Goal: Task Accomplishment & Management: Use online tool/utility

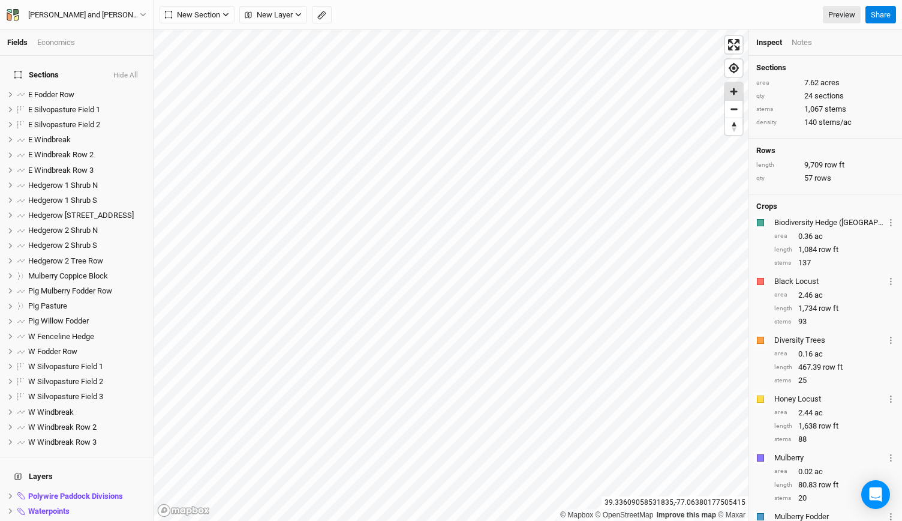
click at [733, 95] on span "Zoom in" at bounding box center [733, 91] width 17 height 17
click at [299, 15] on icon "button" at bounding box center [298, 15] width 5 height 4
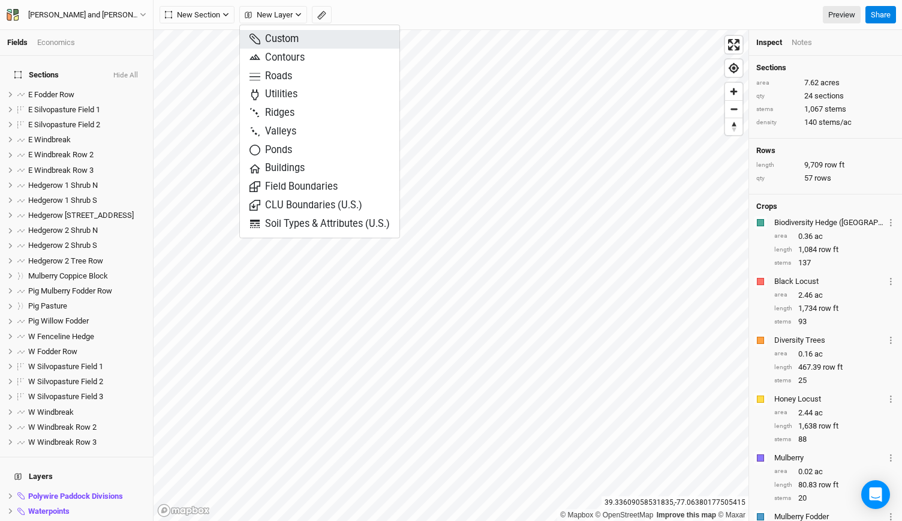
click at [287, 44] on span "Custom" at bounding box center [273, 39] width 49 height 14
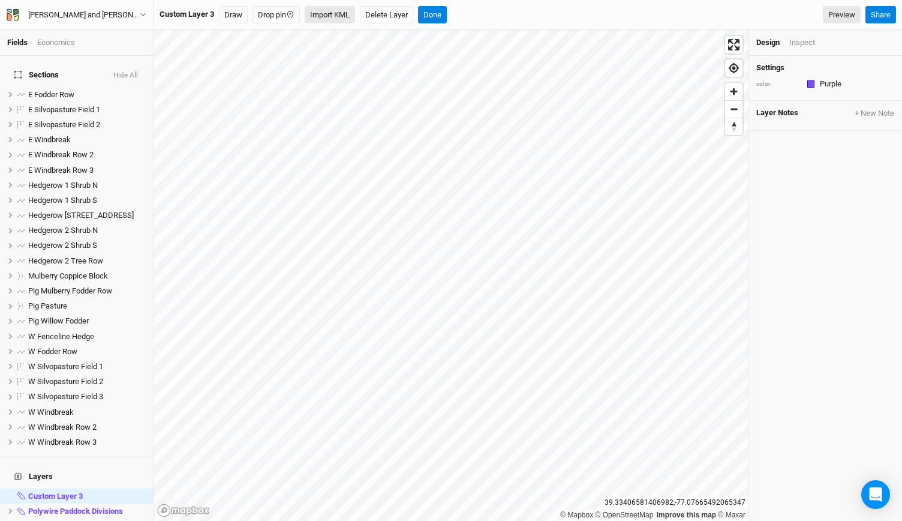
click at [339, 13] on button "Import KML" at bounding box center [330, 15] width 50 height 18
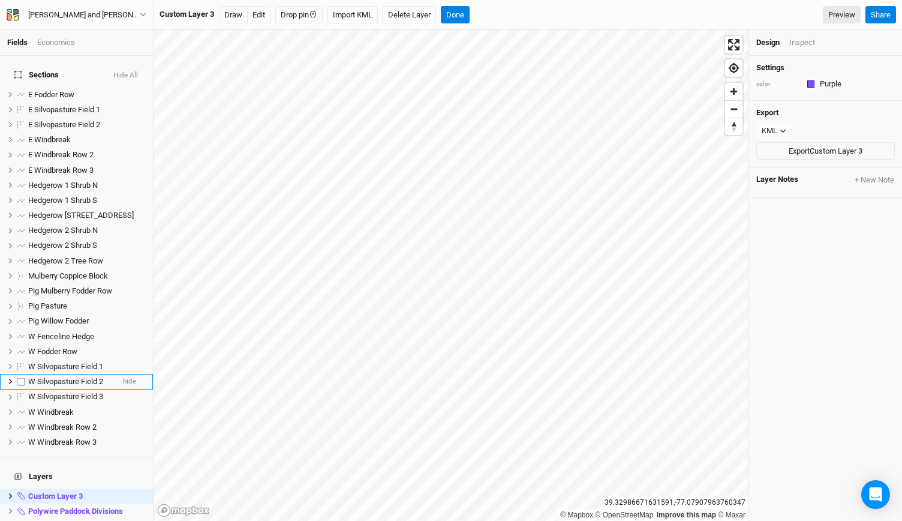
scroll to position [1, 0]
click at [68, 491] on span "Custom Layer 3" at bounding box center [55, 495] width 55 height 9
click at [63, 491] on span "Custom Layer 3" at bounding box center [55, 495] width 55 height 9
type input "GPS Points"
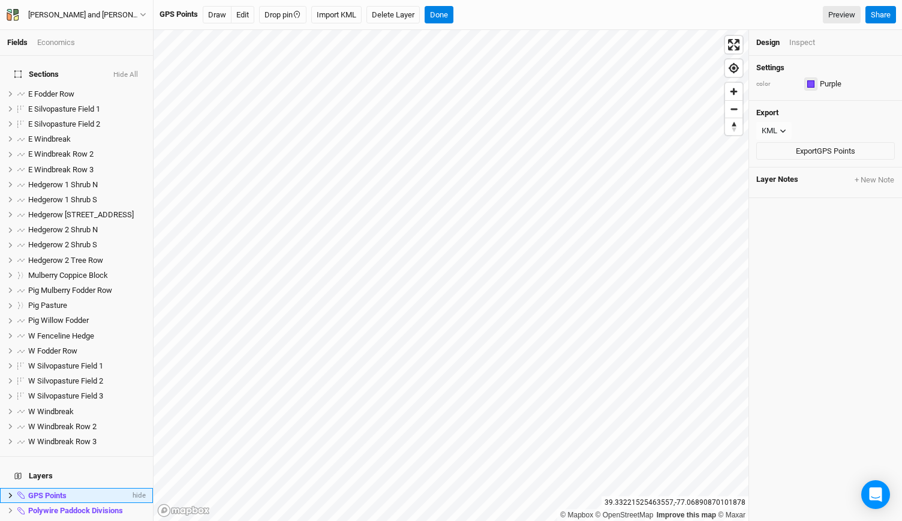
click at [809, 83] on div "button" at bounding box center [810, 83] width 7 height 7
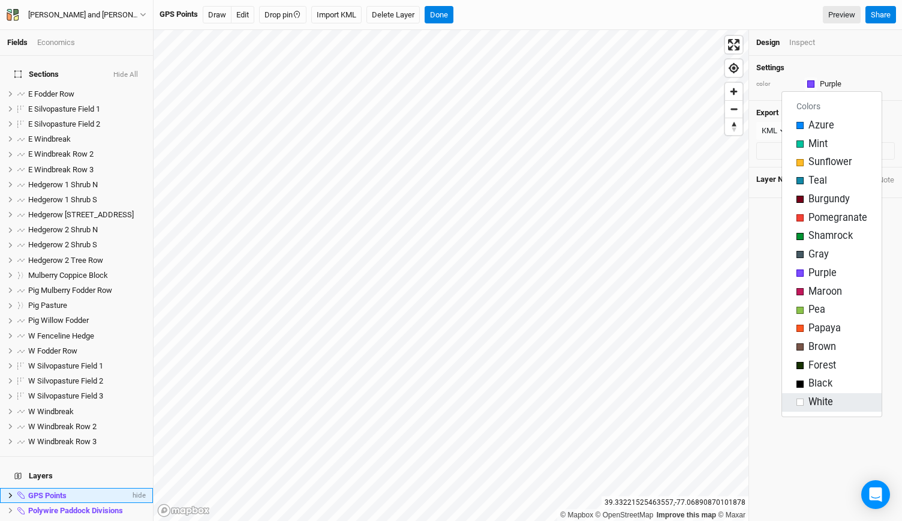
click at [799, 404] on div "button" at bounding box center [799, 401] width 7 height 7
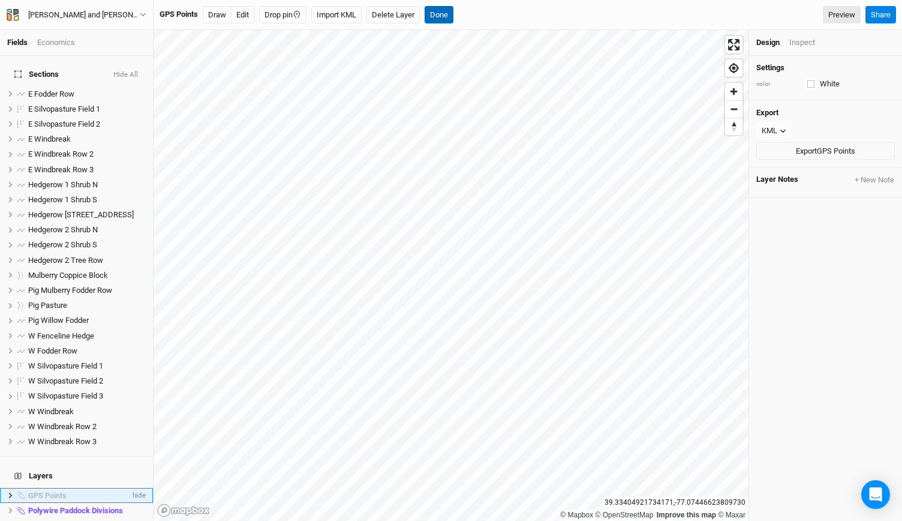
click at [435, 15] on button "Done" at bounding box center [439, 15] width 29 height 18
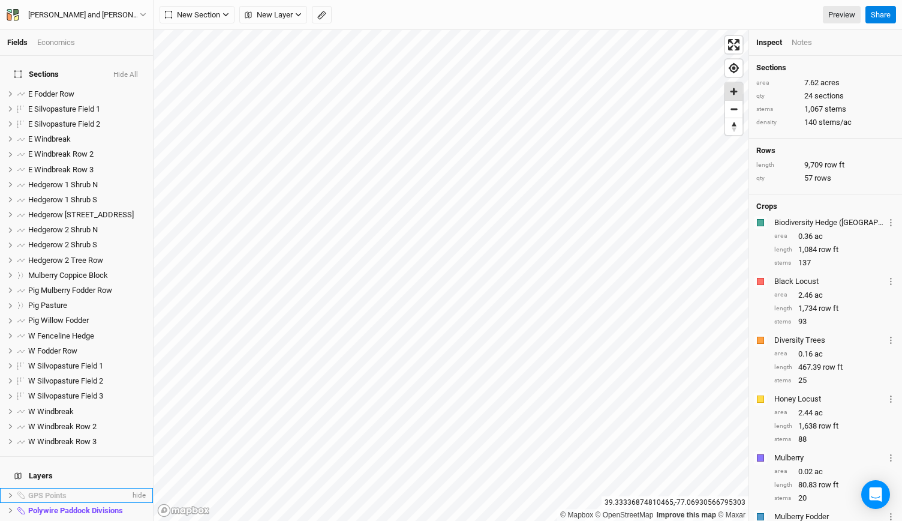
click at [728, 89] on span "Zoom in" at bounding box center [733, 91] width 17 height 17
click at [126, 71] on button "Hide All" at bounding box center [126, 75] width 26 height 8
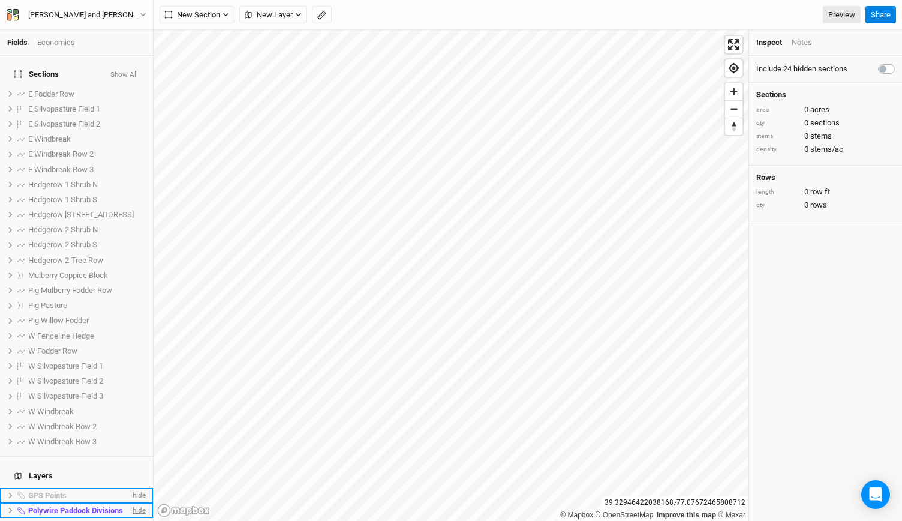
click at [130, 503] on span "hide" at bounding box center [138, 510] width 16 height 15
click at [130, 518] on span "hide" at bounding box center [138, 525] width 16 height 15
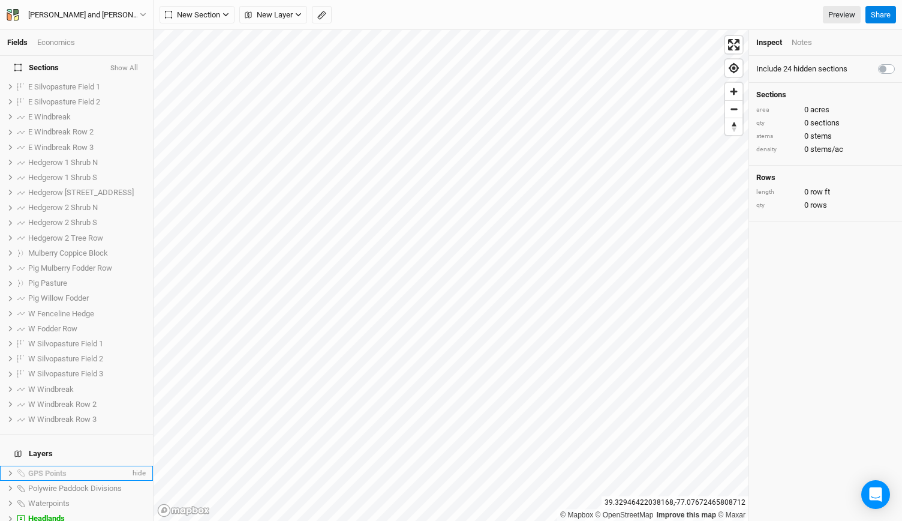
scroll to position [0, 0]
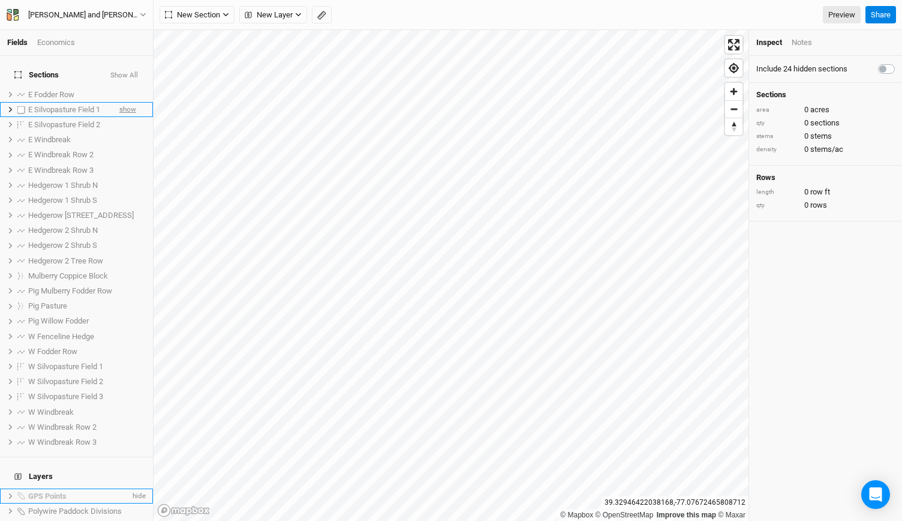
click at [122, 102] on span "show" at bounding box center [127, 109] width 17 height 15
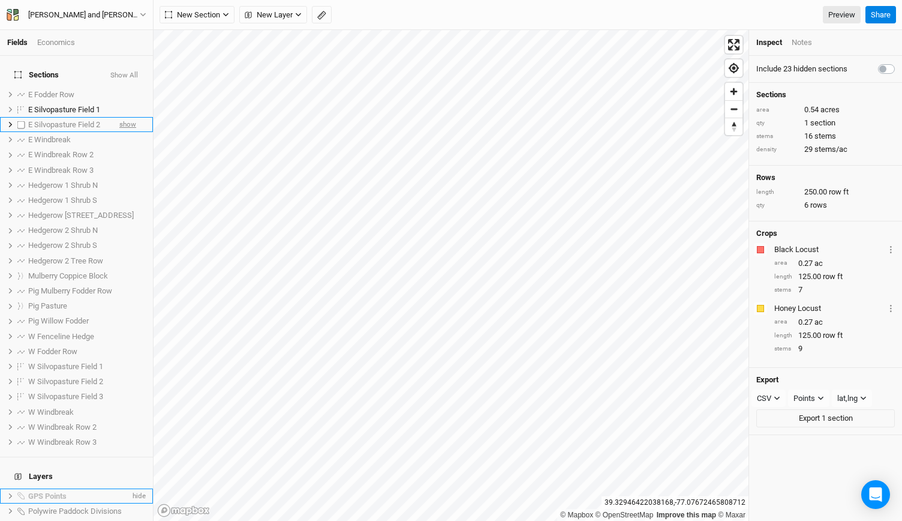
click at [120, 118] on span "show" at bounding box center [127, 124] width 17 height 15
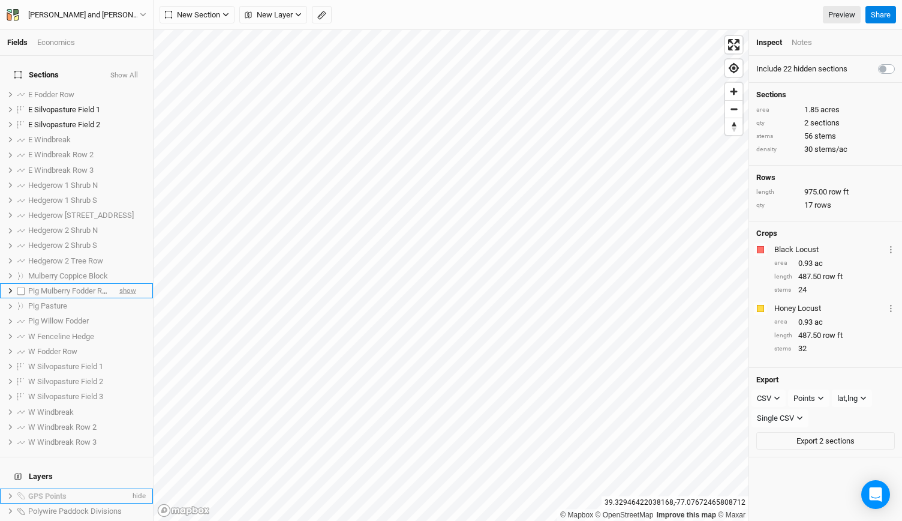
click at [119, 283] on span "show" at bounding box center [127, 290] width 17 height 15
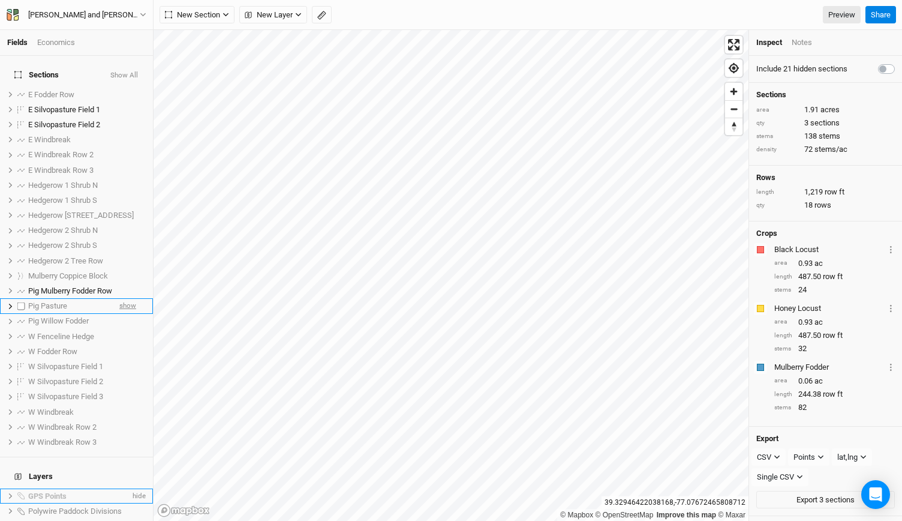
click at [119, 299] on span "show" at bounding box center [127, 306] width 17 height 15
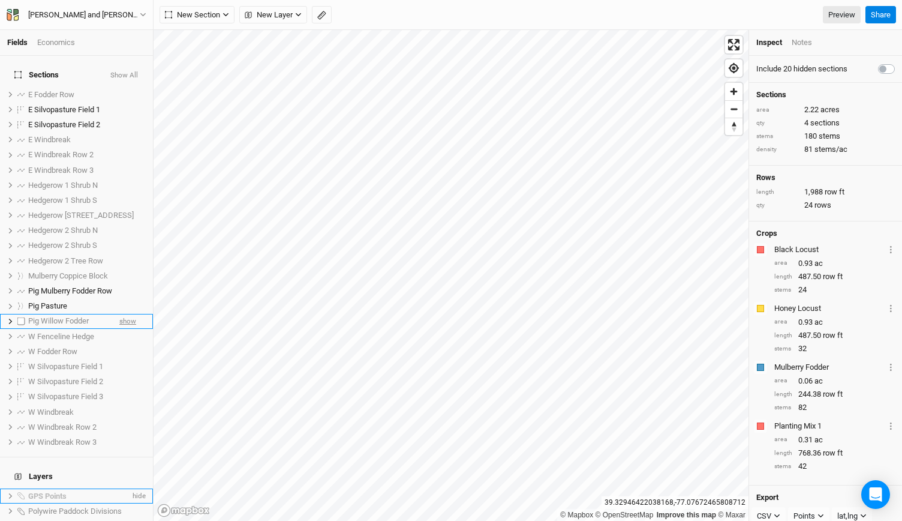
click at [121, 314] on span "show" at bounding box center [127, 321] width 17 height 15
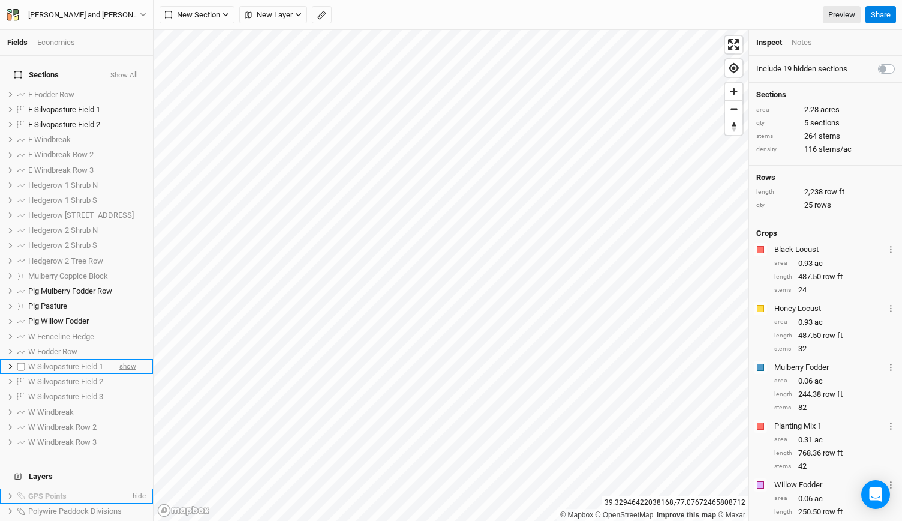
click at [121, 359] on span "show" at bounding box center [127, 366] width 17 height 15
click at [119, 374] on span "show" at bounding box center [127, 381] width 17 height 15
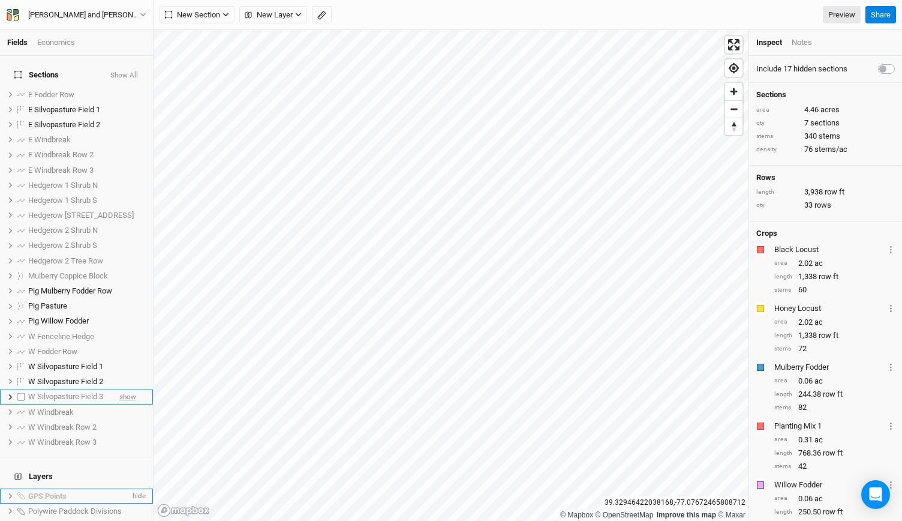
click at [119, 389] on span "show" at bounding box center [127, 396] width 17 height 15
click at [738, 94] on span "Zoom in" at bounding box center [733, 91] width 17 height 17
click at [127, 503] on span "show" at bounding box center [136, 510] width 19 height 15
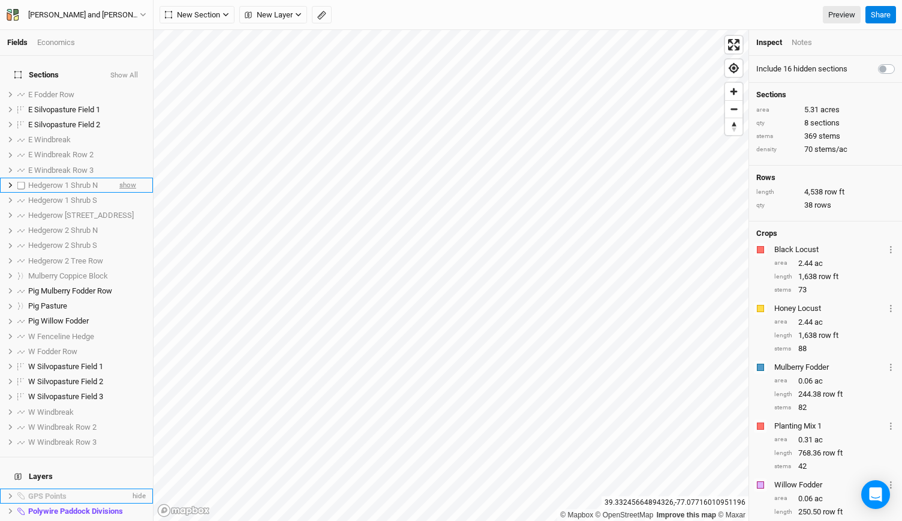
click at [124, 178] on span "show" at bounding box center [127, 185] width 17 height 15
click at [119, 193] on span "show" at bounding box center [127, 200] width 17 height 15
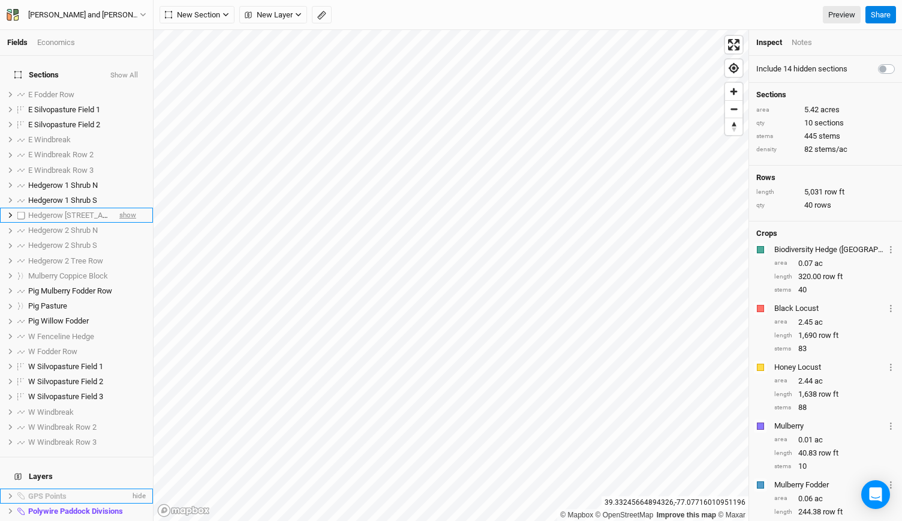
click at [119, 207] on span "show" at bounding box center [127, 214] width 17 height 15
click at [119, 223] on span "show" at bounding box center [127, 230] width 17 height 15
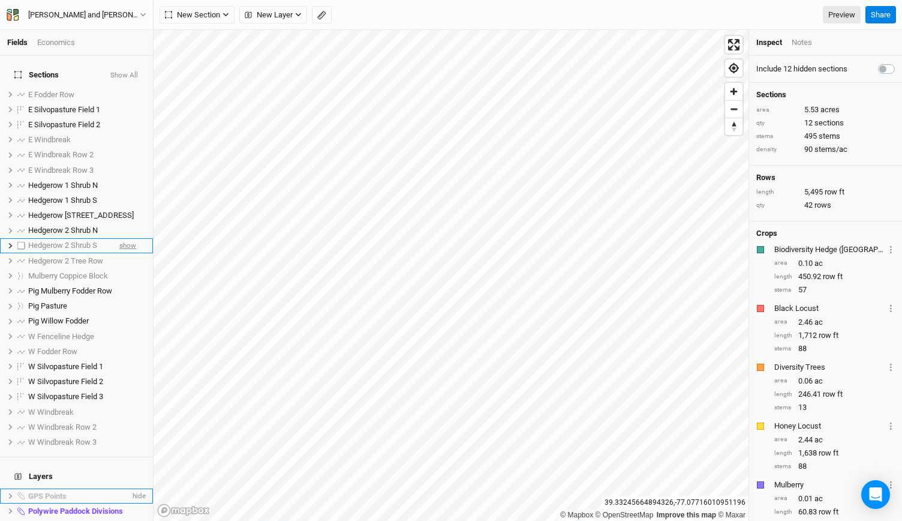
click at [119, 238] on span "show" at bounding box center [127, 245] width 17 height 15
click at [119, 253] on span "show" at bounding box center [127, 260] width 17 height 15
click at [324, 19] on icon "button" at bounding box center [321, 15] width 9 height 9
click at [225, 14] on button "Done" at bounding box center [214, 15] width 29 height 18
click at [13, 488] on li "GPS Points hide" at bounding box center [76, 495] width 153 height 15
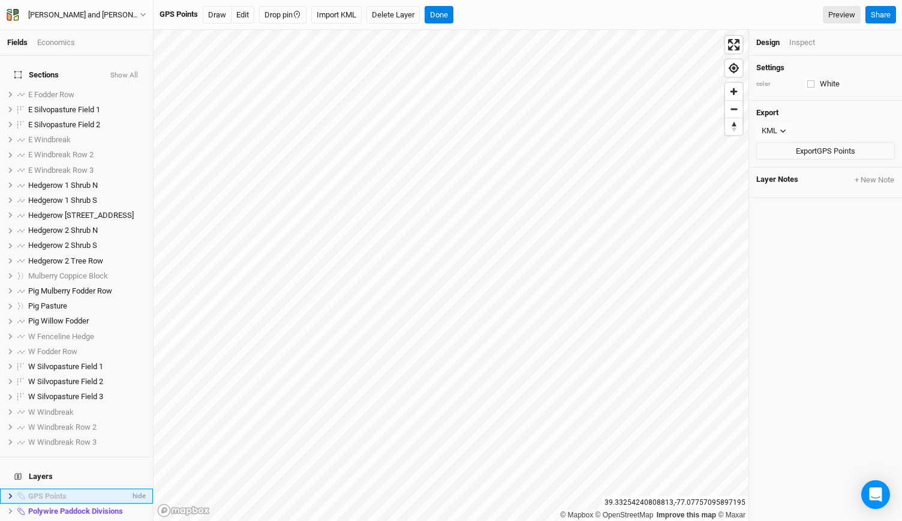
click at [10, 492] on icon at bounding box center [10, 495] width 7 height 7
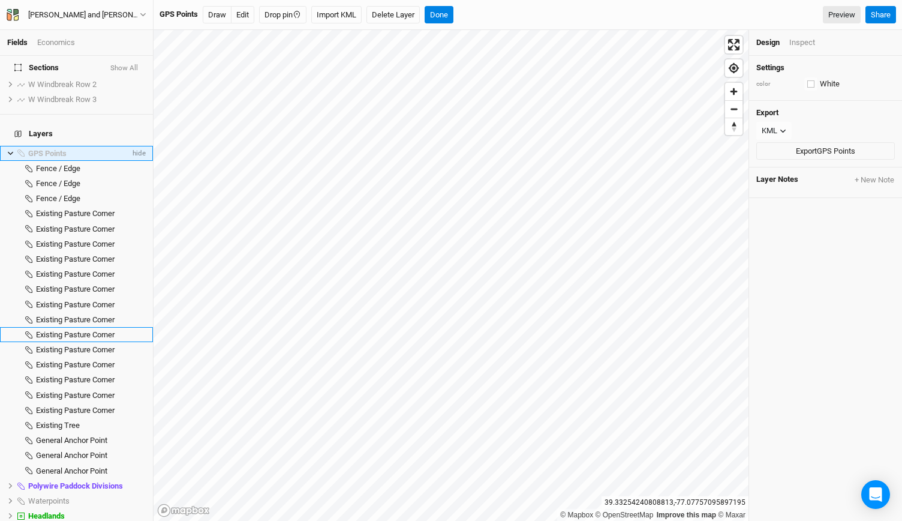
scroll to position [365, 0]
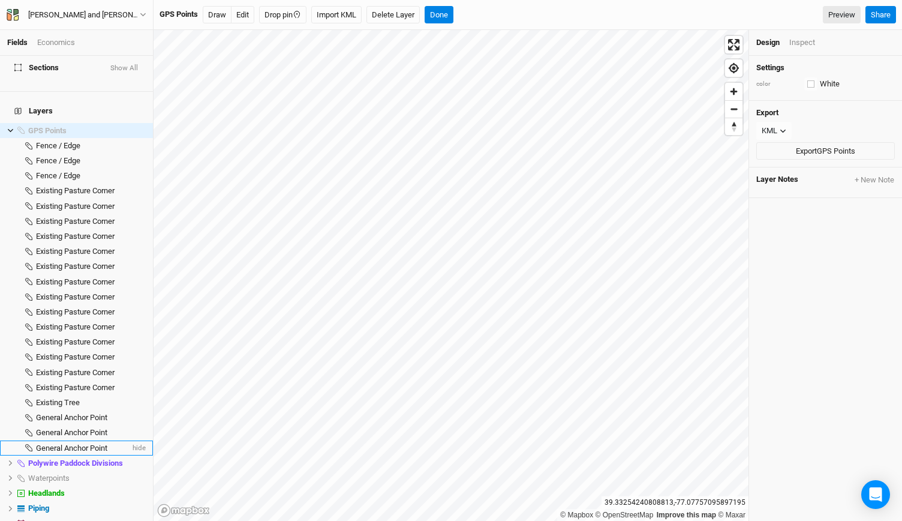
click at [83, 443] on span "General Anchor Point" at bounding box center [71, 447] width 71 height 9
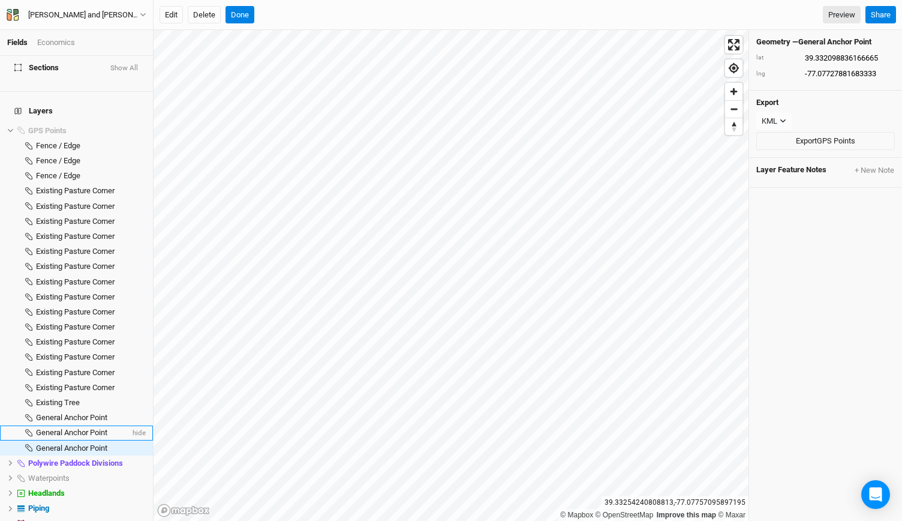
click at [88, 428] on span "General Anchor Point" at bounding box center [71, 432] width 71 height 9
type input "39.333102755333336"
type input "-77.076287301"
click at [88, 413] on span "General Anchor Point" at bounding box center [71, 417] width 71 height 9
type input "39.3330350015"
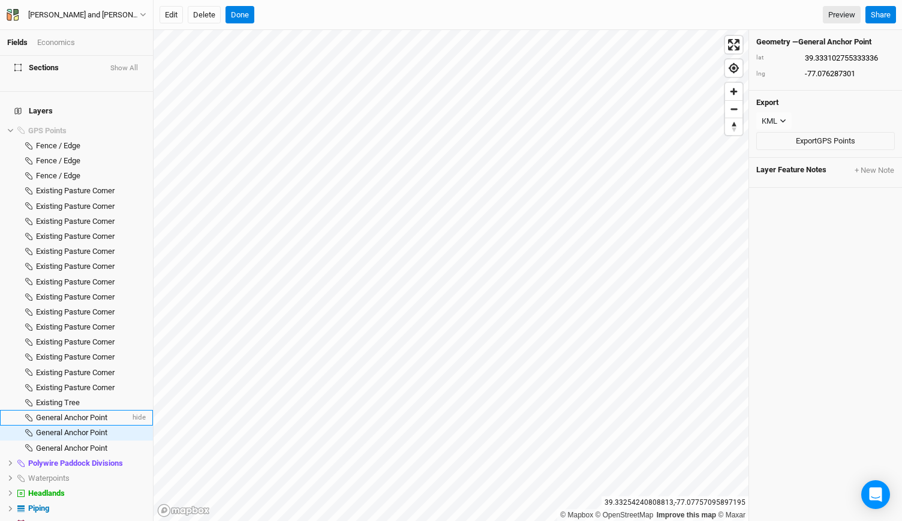
type input "-77.0762267305"
click at [76, 398] on span "Existing Tree" at bounding box center [58, 402] width 44 height 9
type input "39.32940157833333"
type input "-77.0743501605"
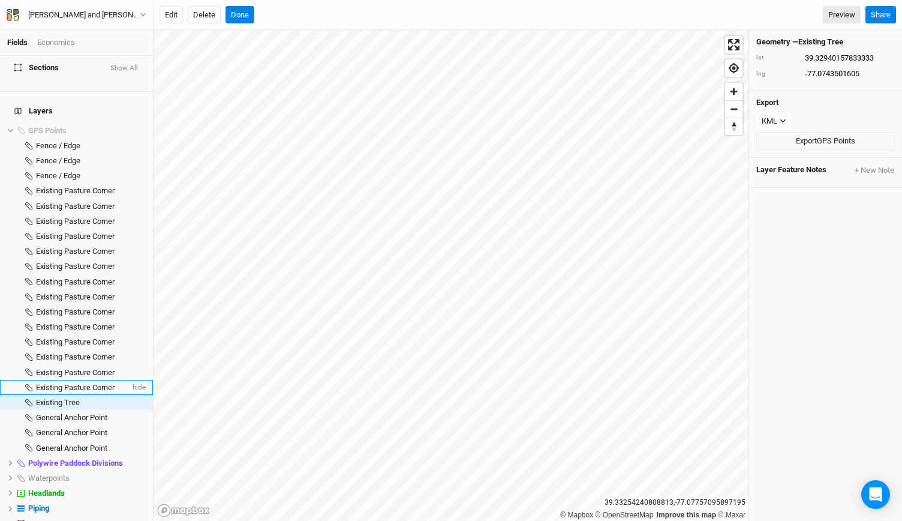
click at [77, 383] on div "Existing Pasture Corner" at bounding box center [83, 388] width 94 height 10
type input "39.329118198"
type input "-77.07431987283333"
click at [79, 368] on span "Existing Pasture Corner" at bounding box center [75, 372] width 79 height 9
type input "39.329736030666666"
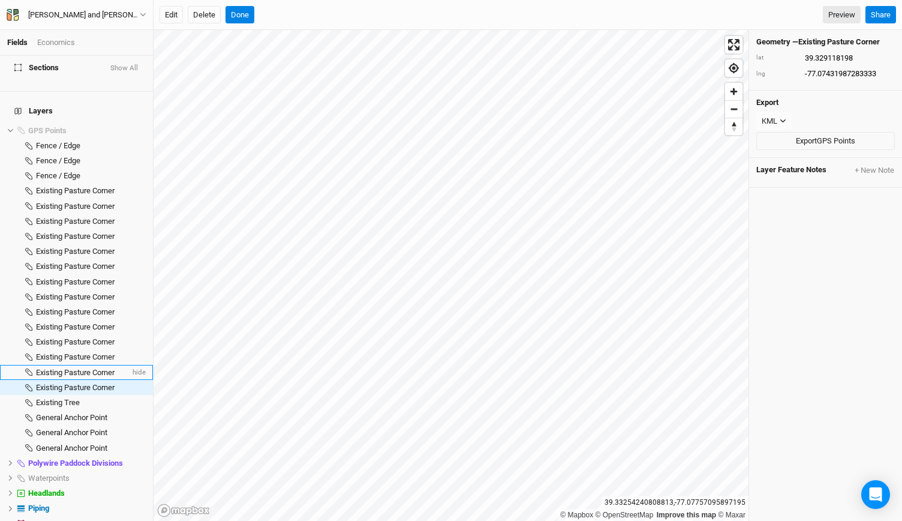
type input "-77.07485283283333"
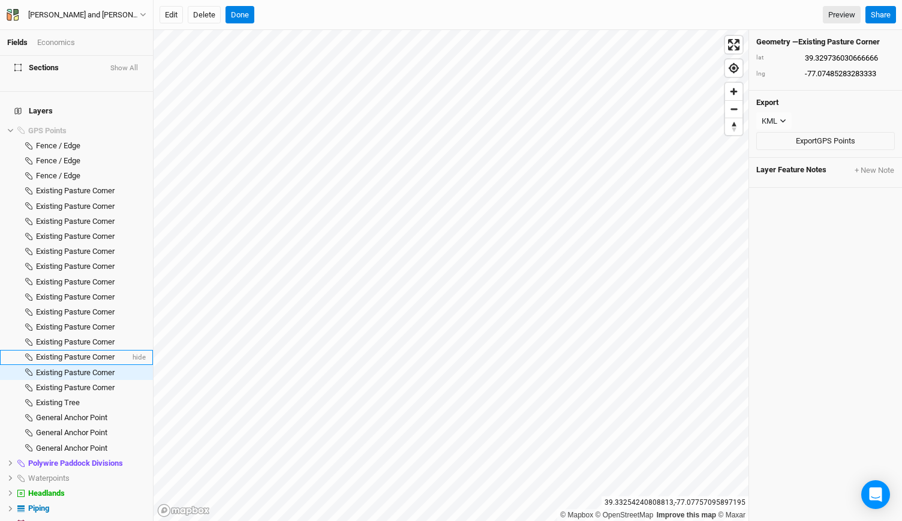
click at [79, 352] on span "Existing Pasture Corner" at bounding box center [75, 356] width 79 height 9
type input "39.32955385416667"
type input "-77.074782418"
click at [79, 337] on span "Existing Pasture Corner" at bounding box center [75, 341] width 79 height 9
type input "39.32938503816667"
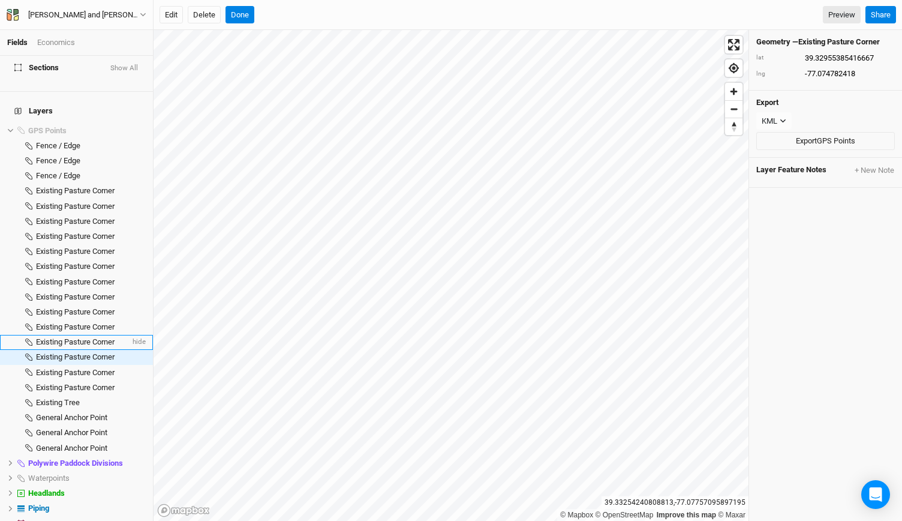
type input "-77.0747211395"
click at [73, 322] on span "Existing Pasture Corner" at bounding box center [75, 326] width 79 height 9
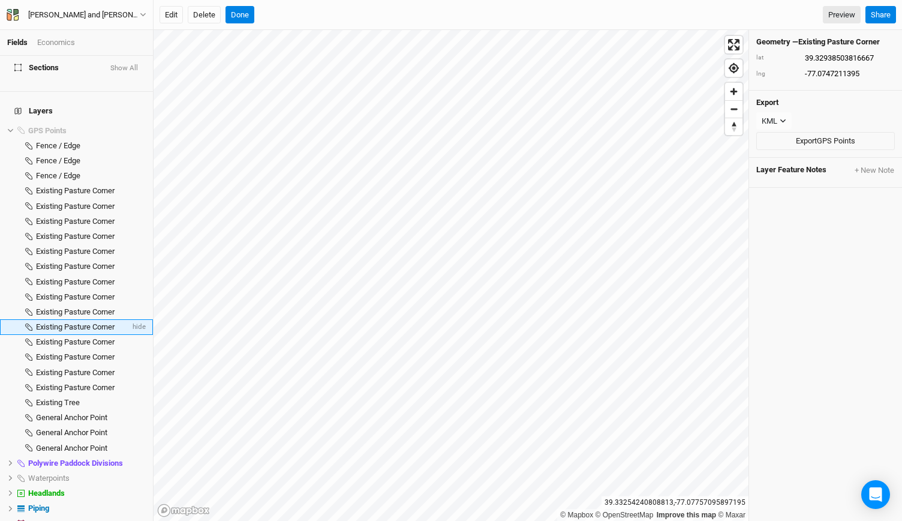
type input "39.329273228"
type input "-77.0746353745"
click at [54, 304] on li "Existing Pasture Corner hide" at bounding box center [76, 311] width 153 height 15
type input "39.329174443666666"
type input "-77.07445593283333"
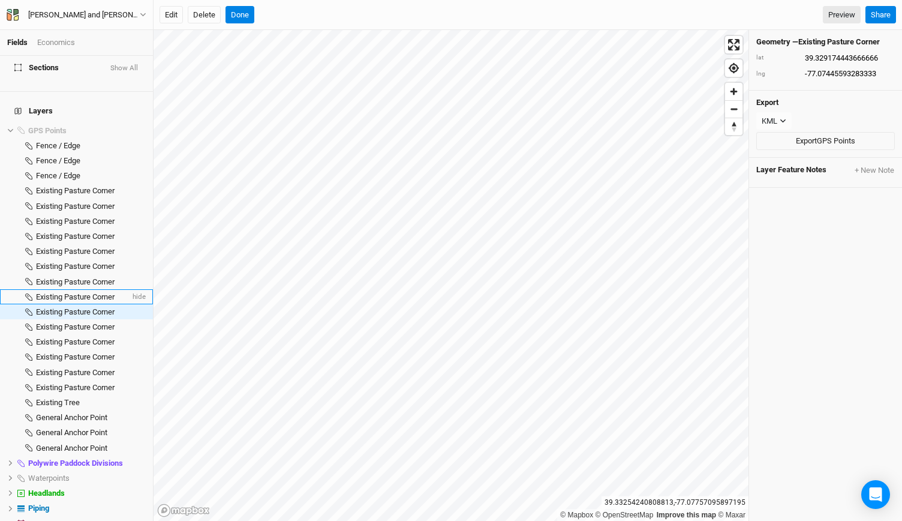
click at [57, 292] on span "Existing Pasture Corner" at bounding box center [75, 296] width 79 height 9
type input "39.3294272965"
type input "-77.074201987"
click at [72, 289] on li "Existing Pasture Corner hide" at bounding box center [76, 296] width 153 height 15
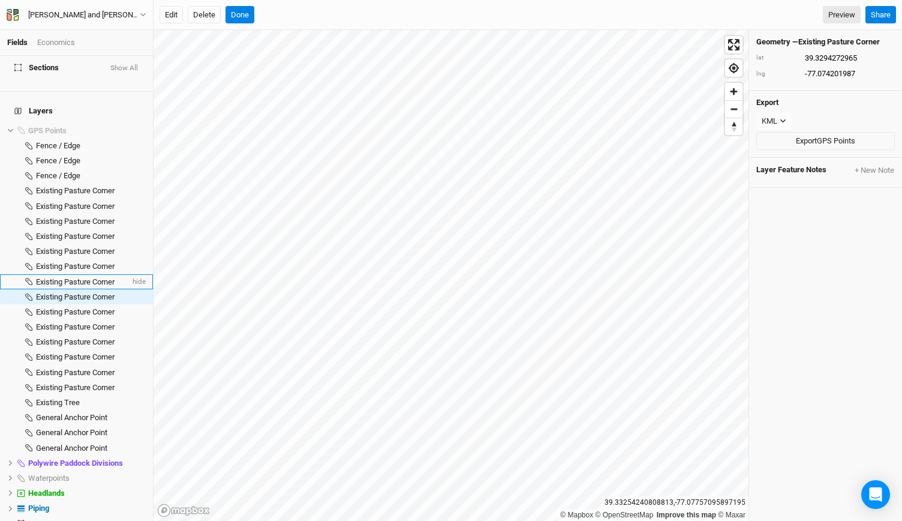
click at [79, 277] on span "Existing Pasture Corner" at bounding box center [75, 281] width 79 height 9
type input "39.32931582533333"
type input "-77.07423653833334"
click at [79, 261] on span "Existing Pasture Corner" at bounding box center [75, 265] width 79 height 9
type input "39.32952407516667"
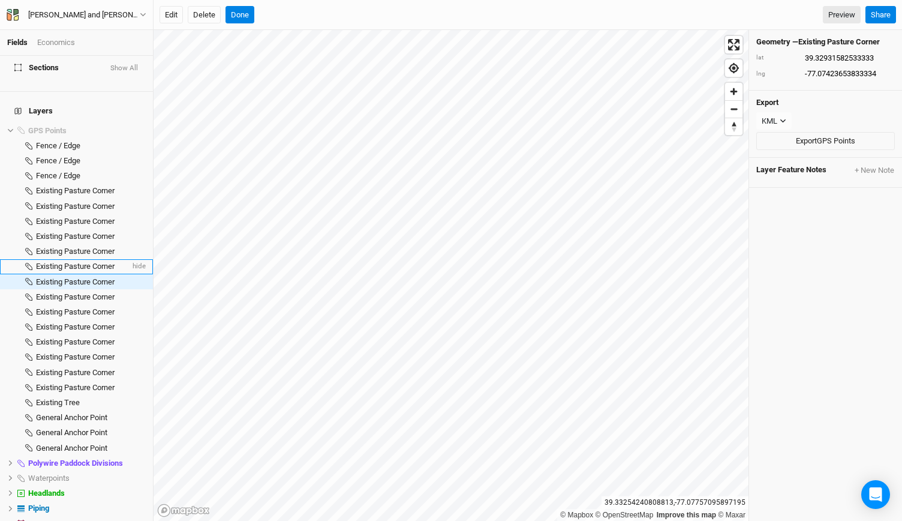
type input "-77.07420469783334"
click at [80, 231] on span "Existing Pasture Corner" at bounding box center [75, 235] width 79 height 9
type input "39.33292248266667"
type input "-77.0766461135"
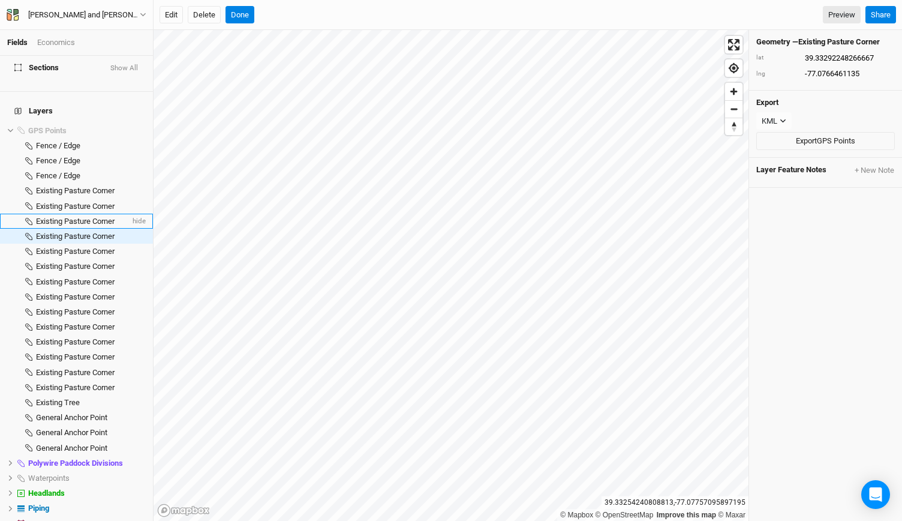
click at [83, 216] on span "Existing Pasture Corner" at bounding box center [75, 220] width 79 height 9
type input "39.33217309366667"
type input "-77.077379682"
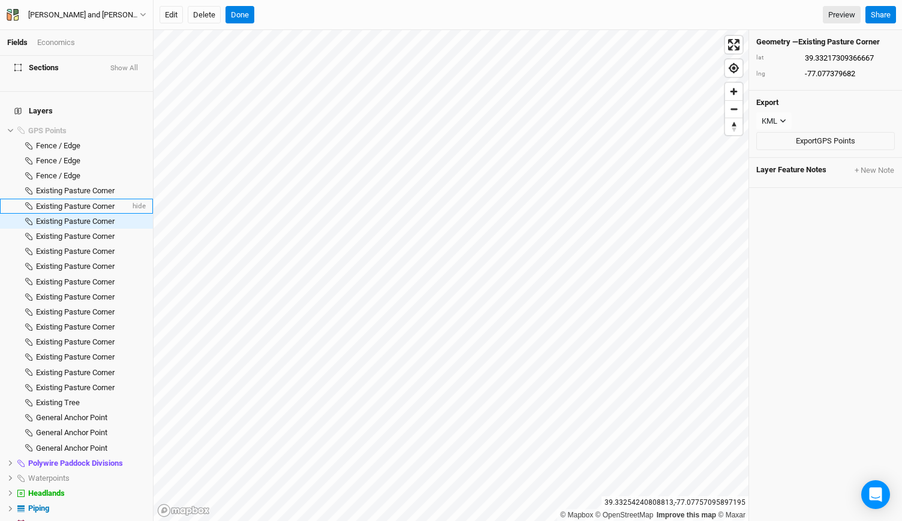
click at [83, 201] on span "Existing Pasture Corner" at bounding box center [75, 205] width 79 height 9
type input "39.3321362575"
type input "-77.07738414083333"
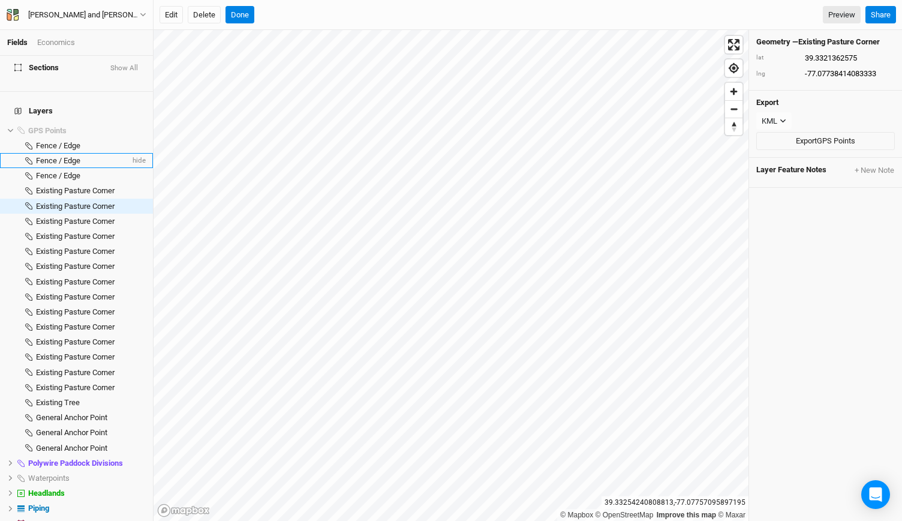
click at [67, 153] on li "Fence / Edge hide" at bounding box center [76, 160] width 153 height 15
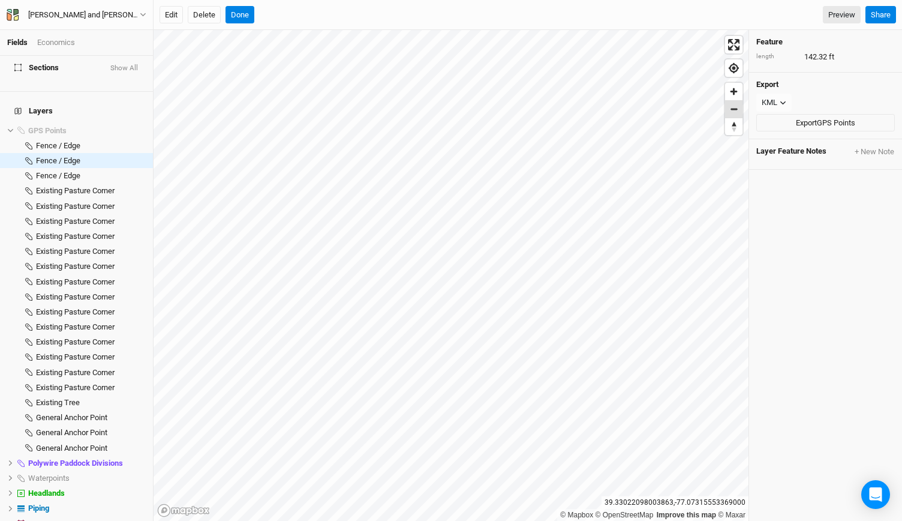
click at [735, 104] on span "Zoom out" at bounding box center [733, 109] width 17 height 17
click at [732, 88] on span "Zoom in" at bounding box center [733, 91] width 17 height 17
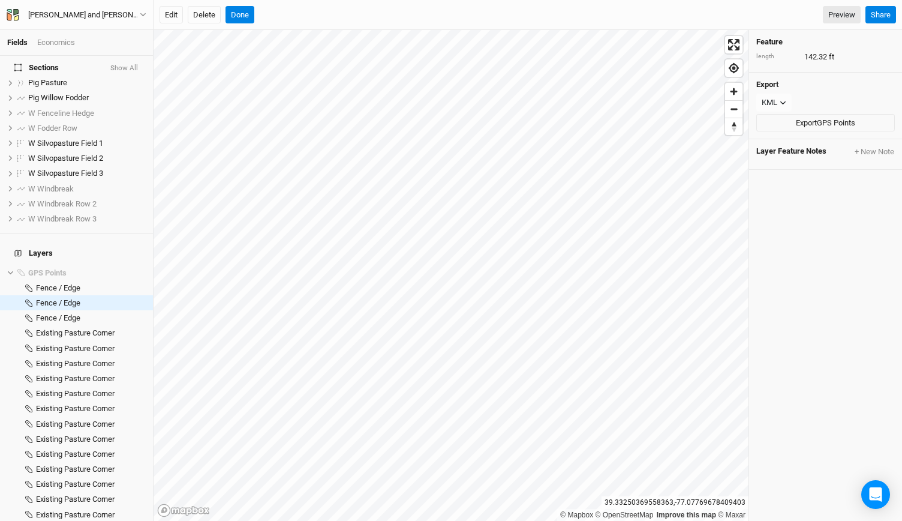
scroll to position [219, 0]
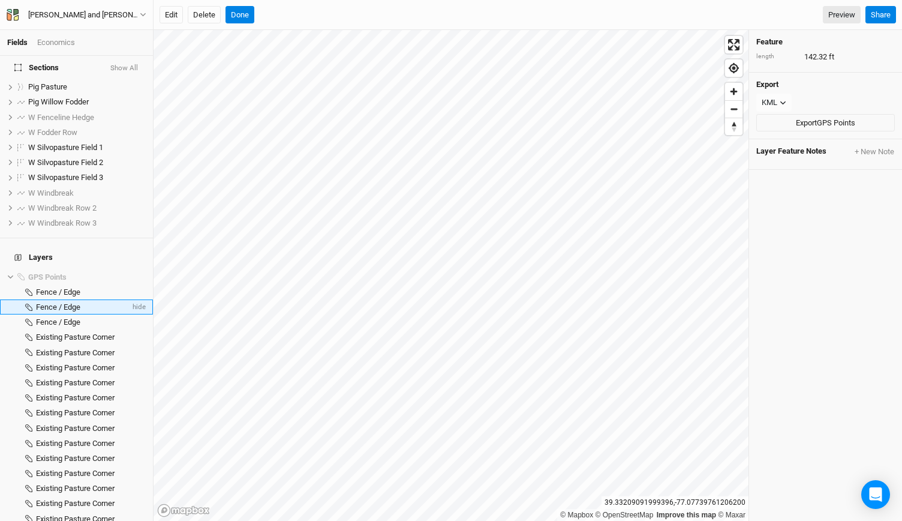
click at [59, 302] on span "Fence / Edge" at bounding box center [58, 306] width 44 height 9
click at [57, 332] on span "Existing Pasture Corner" at bounding box center [75, 336] width 79 height 9
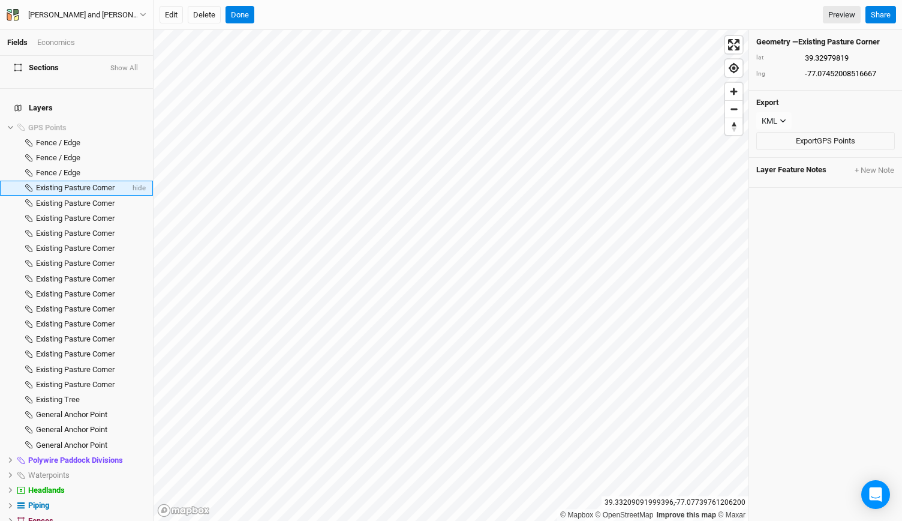
scroll to position [443, 0]
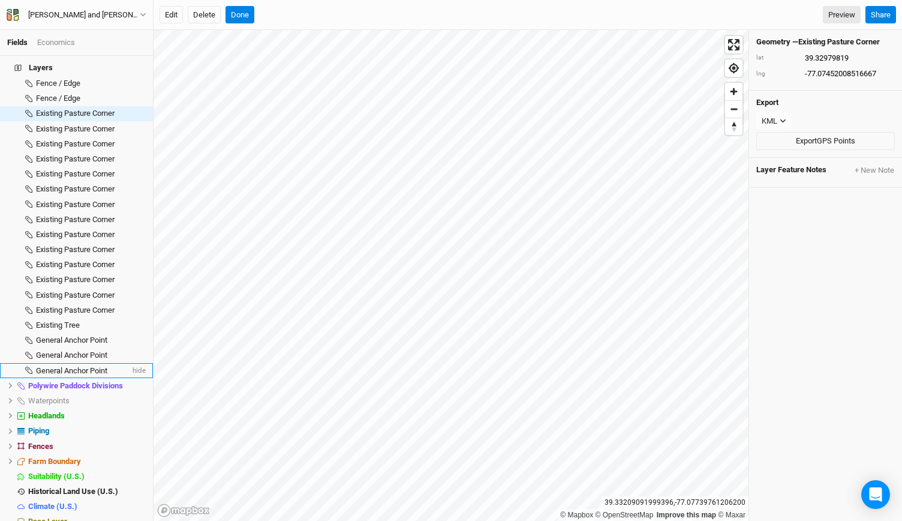
click at [62, 363] on li "General Anchor Point hide" at bounding box center [76, 370] width 153 height 15
type input "39.332098836166665"
type input "-77.07727881683333"
click at [62, 363] on li "General Anchor Point hide" at bounding box center [76, 370] width 153 height 15
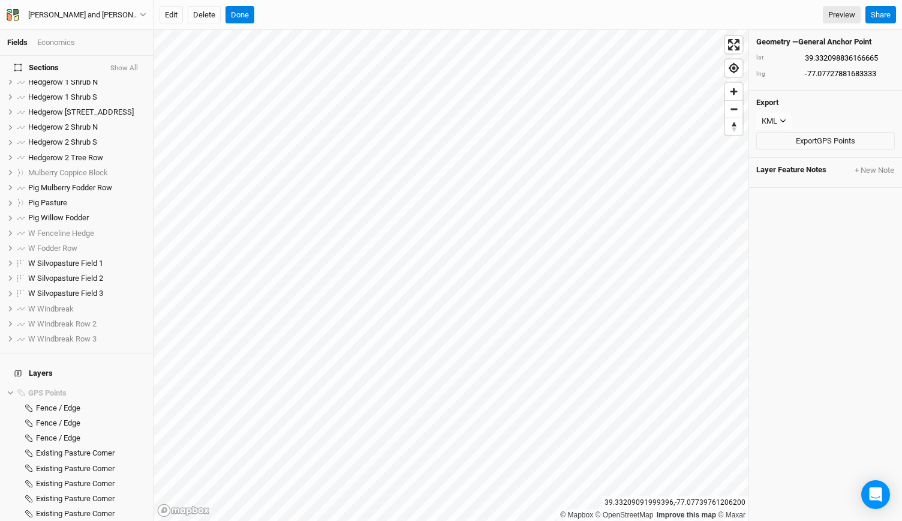
scroll to position [0, 0]
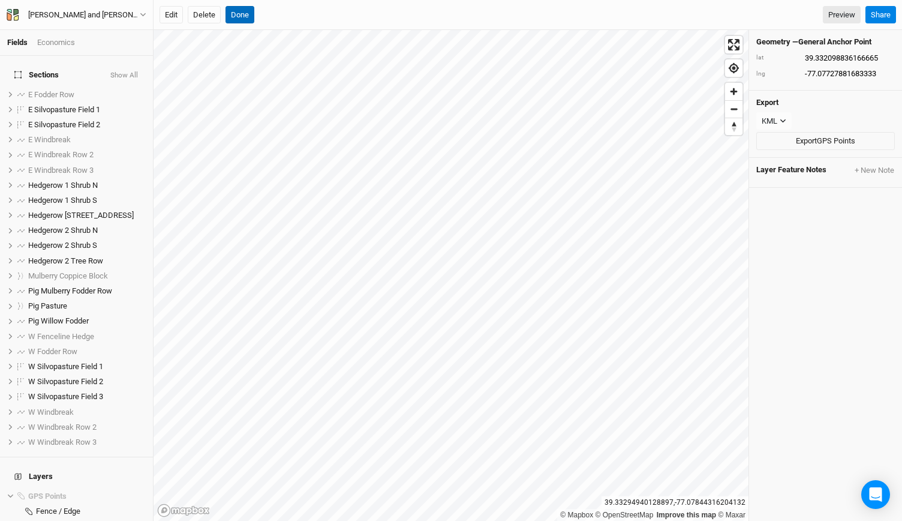
click at [248, 21] on button "Done" at bounding box center [239, 15] width 29 height 18
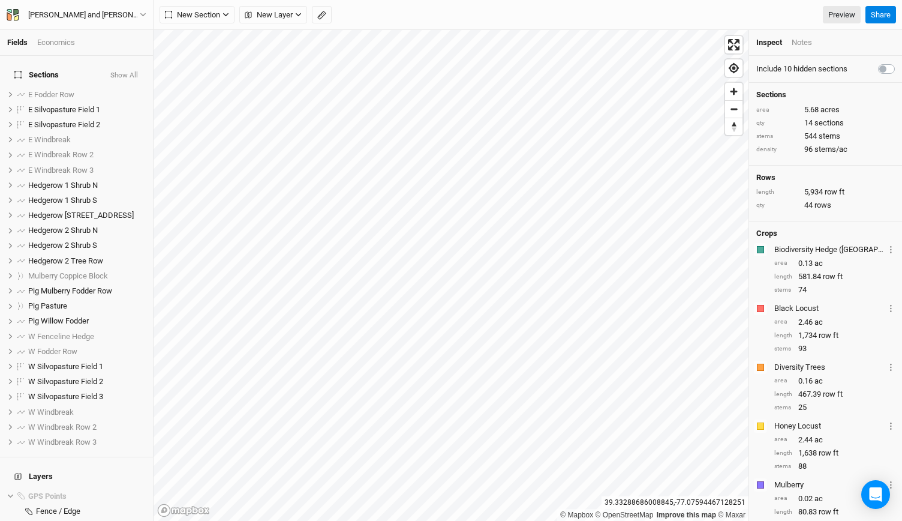
click at [795, 46] on div "Notes" at bounding box center [802, 42] width 20 height 11
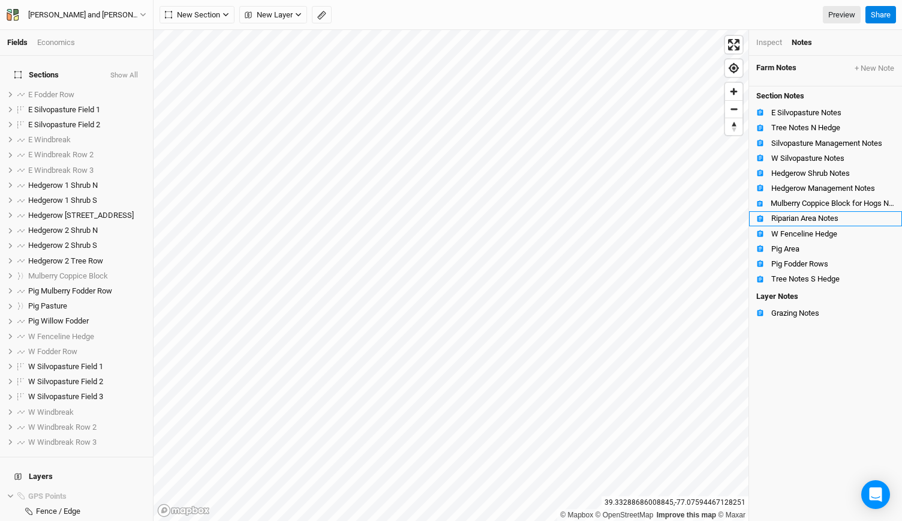
click at [794, 218] on div "Riparian Area Notes" at bounding box center [833, 218] width 124 height 10
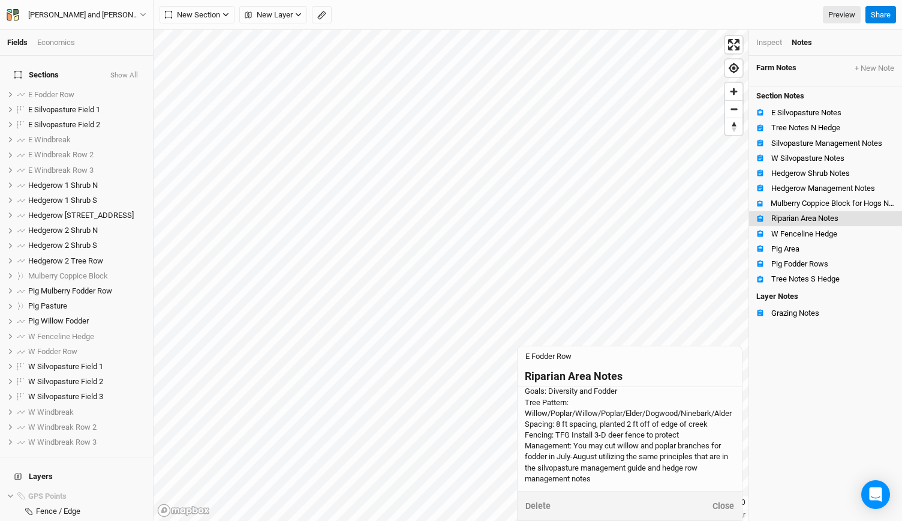
scroll to position [41, 0]
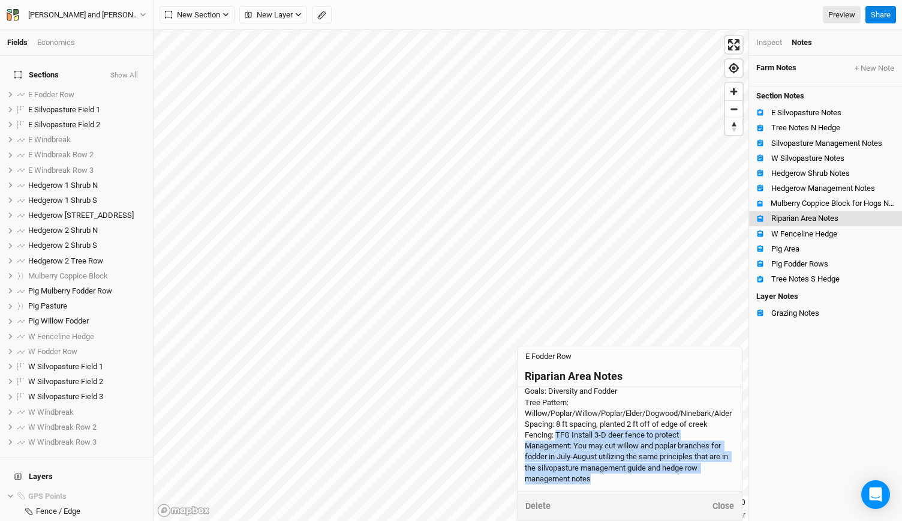
drag, startPoint x: 557, startPoint y: 436, endPoint x: 687, endPoint y: 480, distance: 137.9
click at [687, 480] on div "THIS PORTION WILL BE REPLACED BY COUNTY DESIGN Goals: Diversity and Fodder Tree…" at bounding box center [630, 424] width 210 height 120
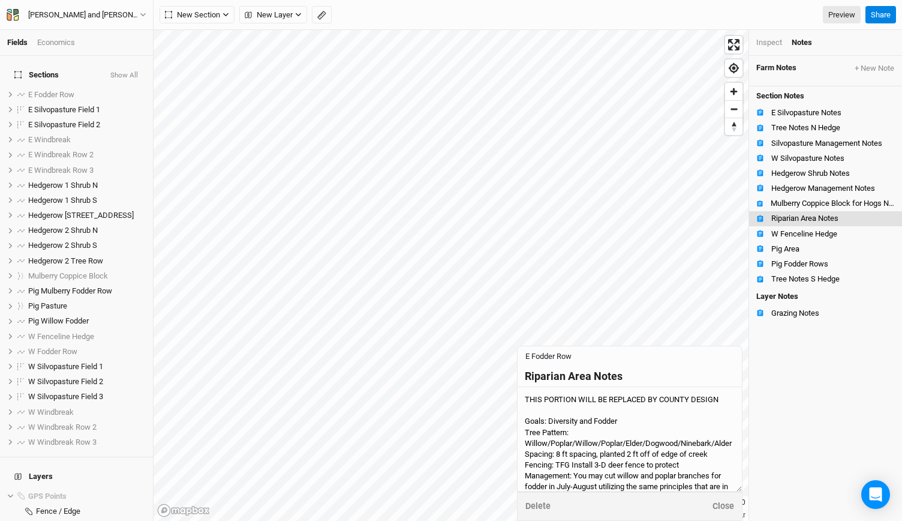
click at [687, 480] on textarea "THIS PORTION WILL BE REPLACED BY COUNTY DESIGN Goals: Diversity and Fodder Tree…" at bounding box center [630, 439] width 224 height 104
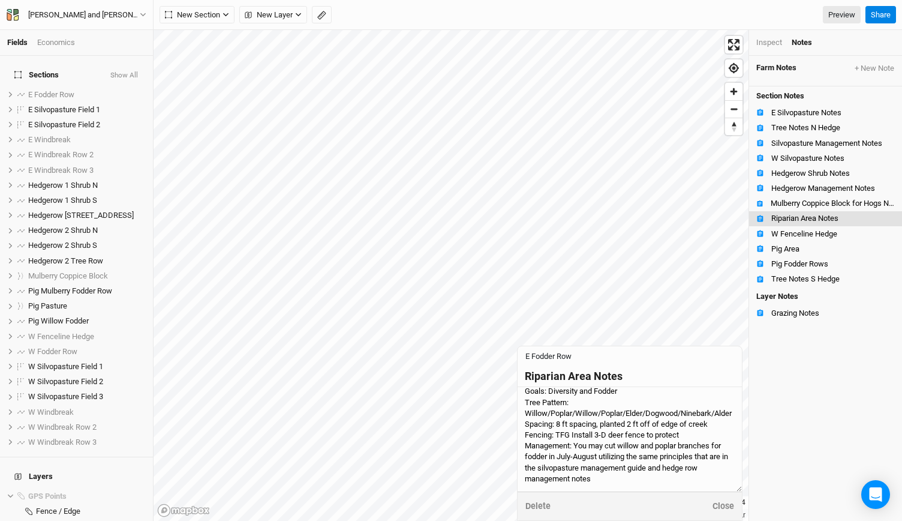
scroll to position [0, 0]
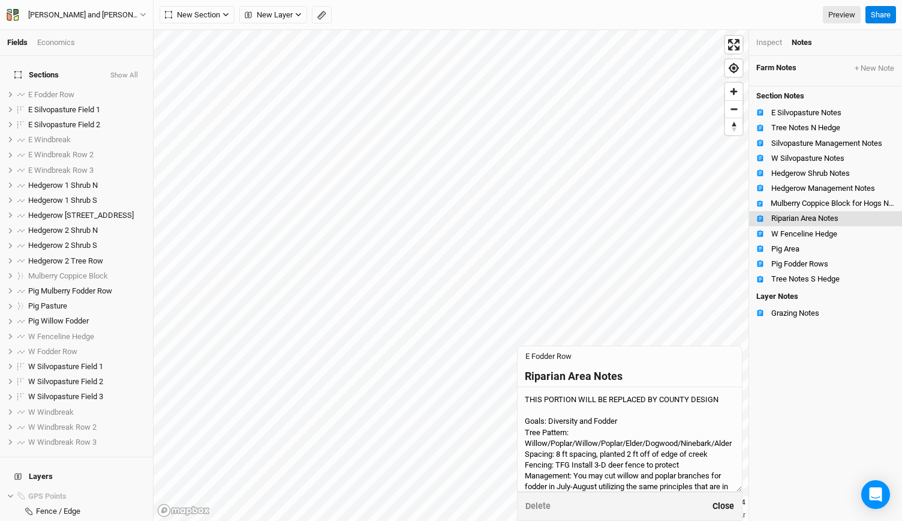
click at [718, 504] on button "Close" at bounding box center [723, 506] width 23 height 14
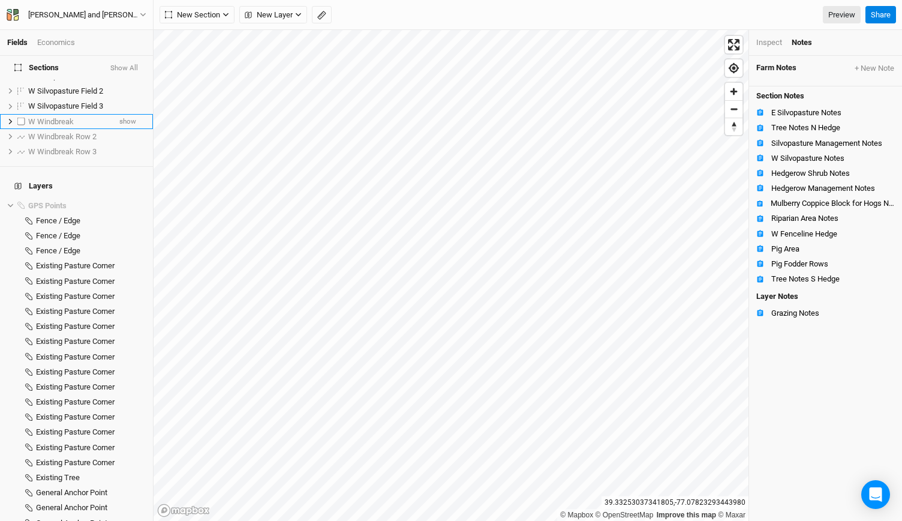
scroll to position [443, 0]
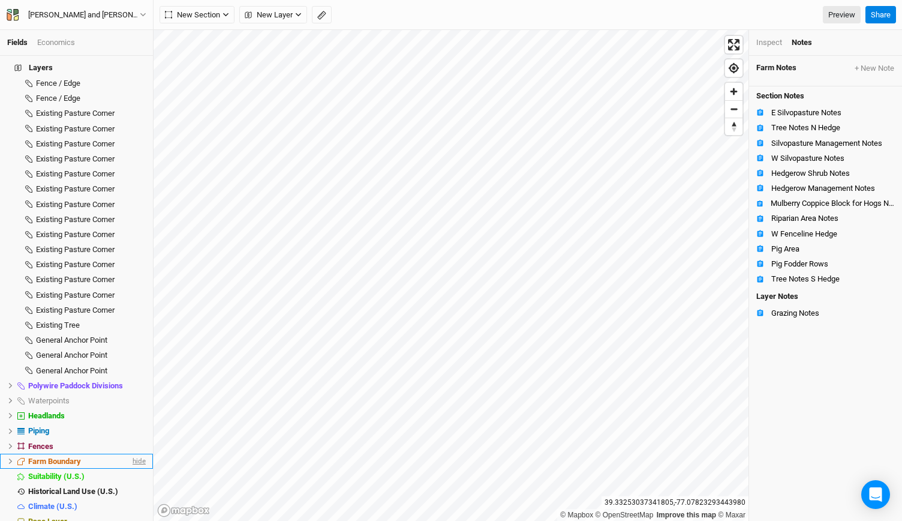
click at [130, 453] on span "hide" at bounding box center [138, 460] width 16 height 15
click at [130, 408] on span "hide" at bounding box center [138, 415] width 16 height 15
click at [130, 408] on span "show" at bounding box center [136, 415] width 19 height 15
click at [326, 15] on button "button" at bounding box center [322, 15] width 20 height 18
click at [216, 10] on button "Done" at bounding box center [214, 15] width 29 height 18
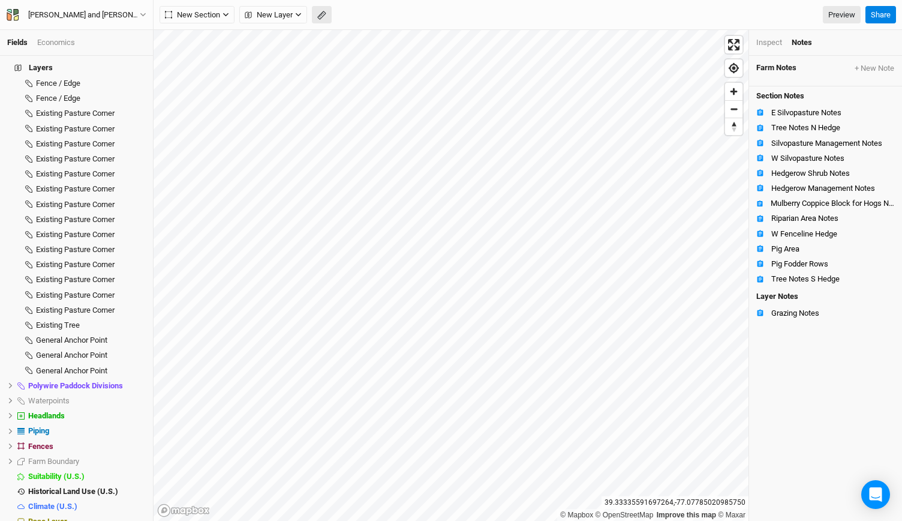
click at [323, 8] on button "button" at bounding box center [322, 15] width 20 height 18
click at [213, 17] on button "Done" at bounding box center [214, 15] width 29 height 18
click at [771, 41] on div "Inspect" at bounding box center [769, 42] width 26 height 11
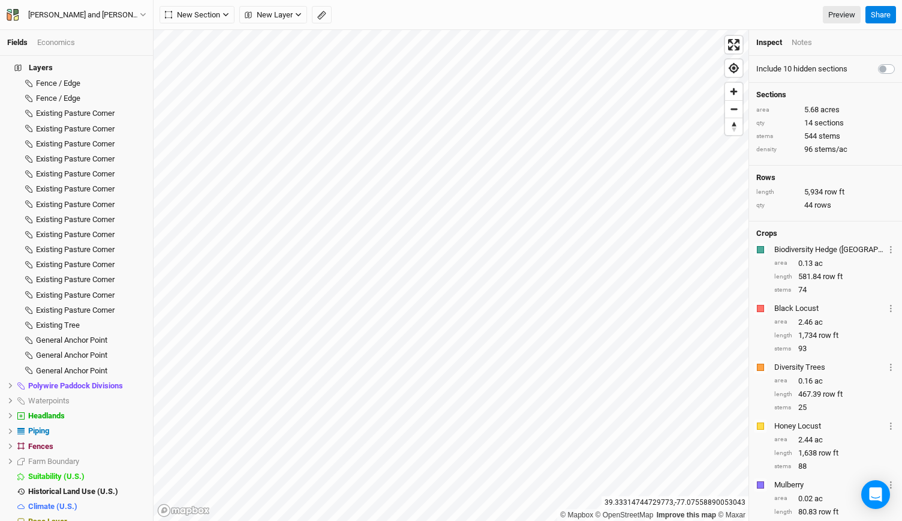
click at [795, 41] on div "Notes" at bounding box center [802, 42] width 20 height 11
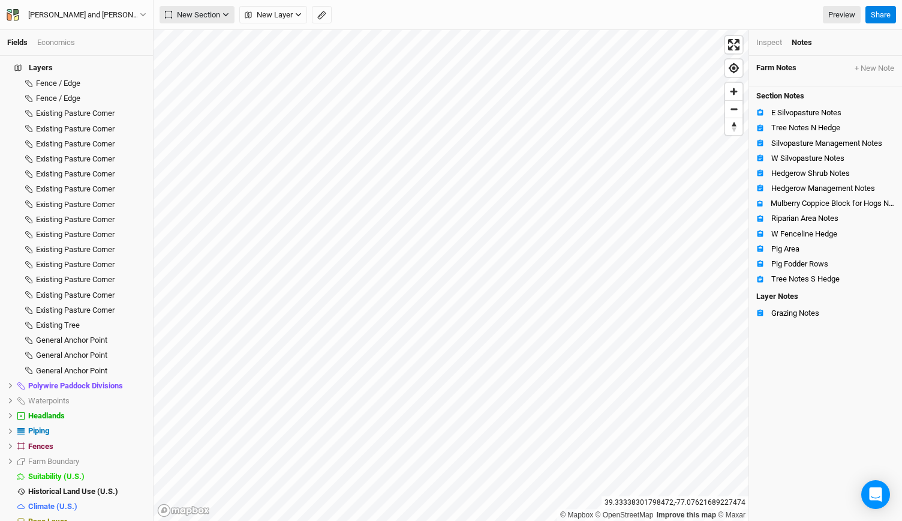
click at [226, 15] on icon "button" at bounding box center [225, 15] width 5 height 4
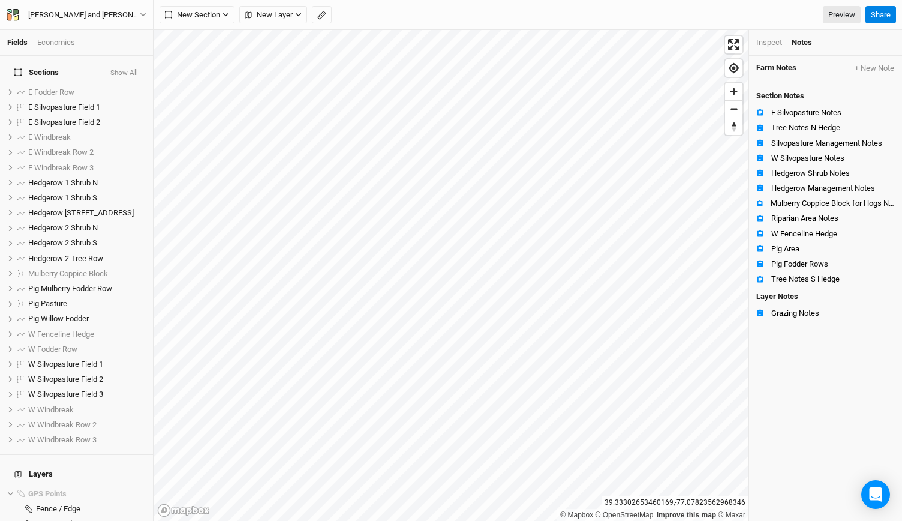
scroll to position [0, 0]
click at [119, 163] on span "show" at bounding box center [127, 170] width 17 height 15
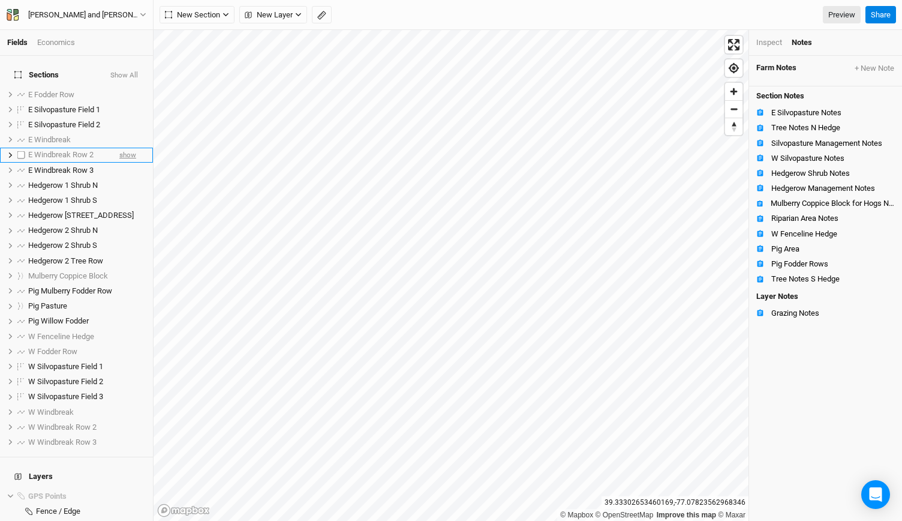
click at [121, 150] on span "show" at bounding box center [127, 155] width 17 height 15
click at [122, 133] on span "show" at bounding box center [127, 140] width 17 height 15
click at [326, 17] on button "button" at bounding box center [322, 15] width 20 height 18
click at [215, 14] on button "Done" at bounding box center [214, 15] width 29 height 18
click at [733, 93] on span "Zoom in" at bounding box center [733, 91] width 17 height 17
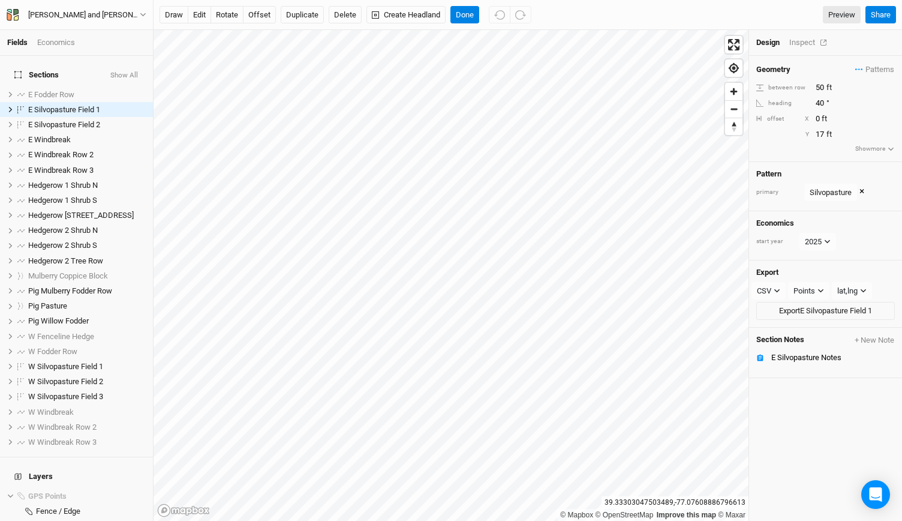
click at [791, 45] on div "Inspect" at bounding box center [810, 42] width 43 height 11
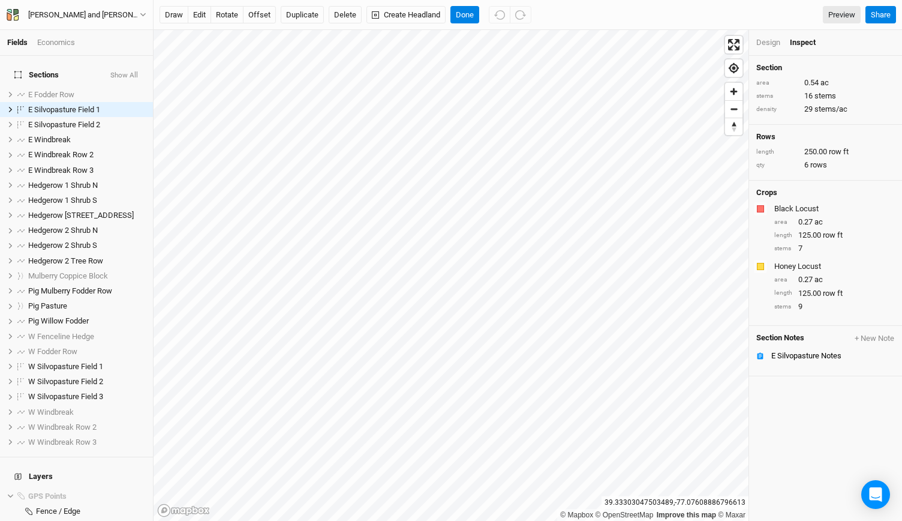
click at [757, 43] on div "Design" at bounding box center [768, 42] width 24 height 11
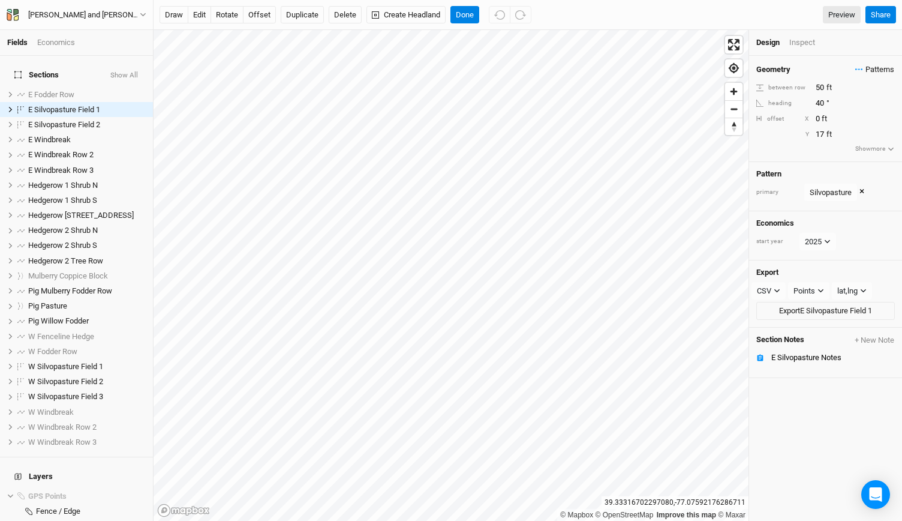
click at [862, 70] on span "Patterns" at bounding box center [874, 70] width 39 height 12
click at [461, 16] on button "Done" at bounding box center [464, 15] width 29 height 18
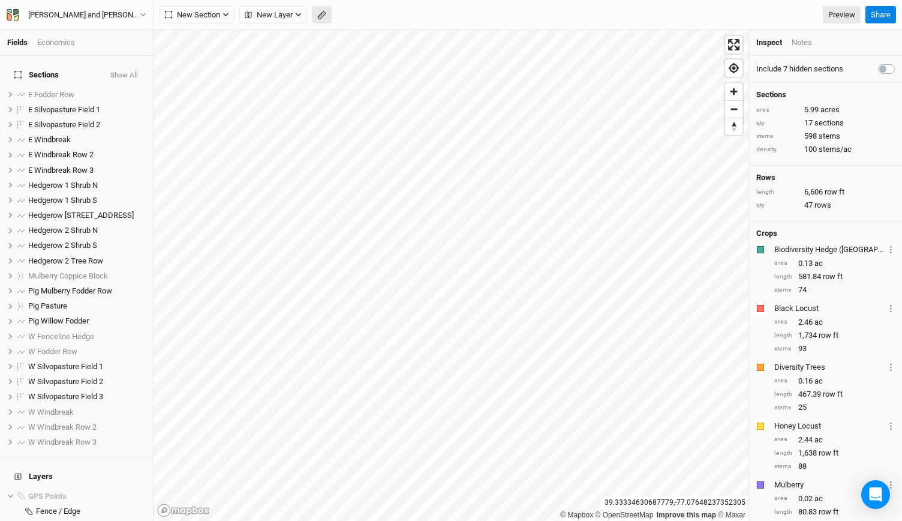
click at [325, 15] on icon "button" at bounding box center [321, 15] width 9 height 9
click at [213, 13] on button "Done" at bounding box center [214, 15] width 29 height 18
click at [53, 166] on span "E Windbreak Row 3" at bounding box center [60, 170] width 65 height 9
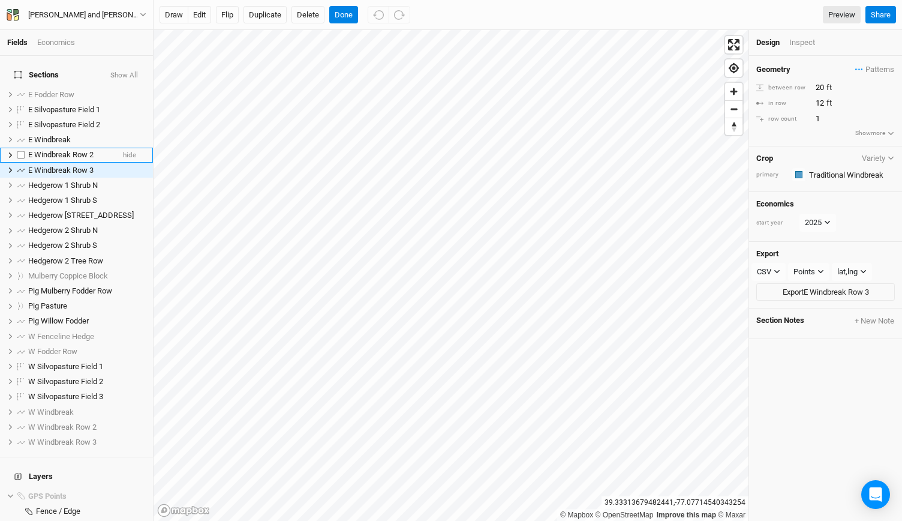
click at [61, 151] on span "E Windbreak Row 2" at bounding box center [60, 154] width 65 height 9
click at [60, 135] on span "E Windbreak" at bounding box center [49, 139] width 43 height 9
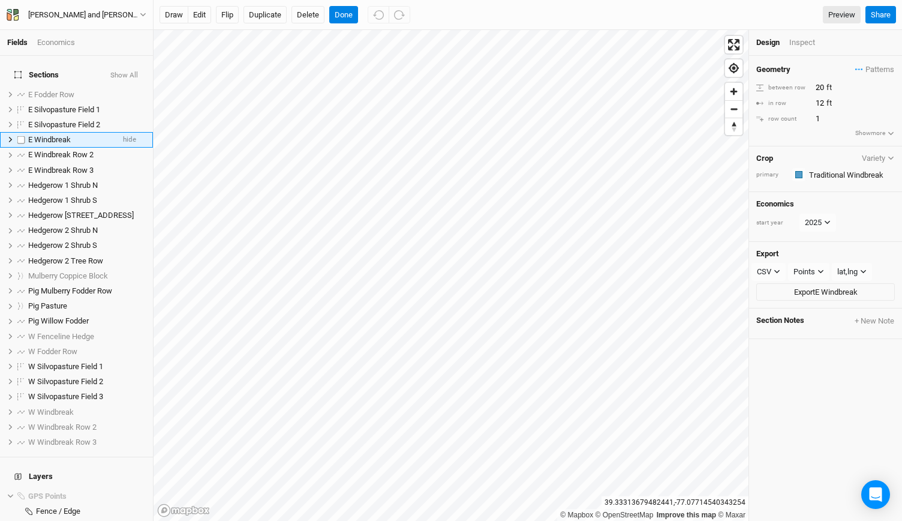
click at [18, 134] on label at bounding box center [21, 139] width 15 height 15
click at [18, 136] on input "checkbox" at bounding box center [21, 140] width 8 height 8
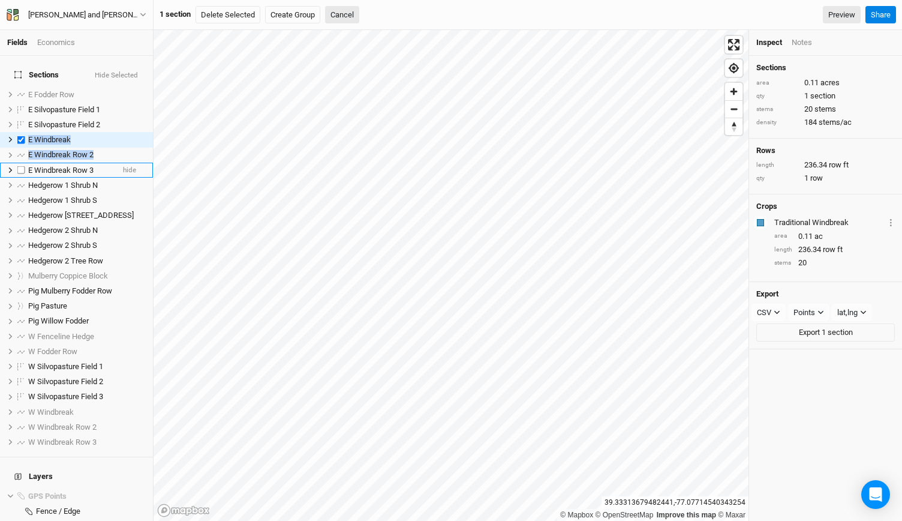
click at [19, 163] on label at bounding box center [21, 170] width 15 height 15
click at [22, 163] on label at bounding box center [21, 170] width 15 height 15
click at [19, 132] on label at bounding box center [21, 139] width 15 height 15
click at [19, 136] on input "checkbox" at bounding box center [21, 140] width 8 height 8
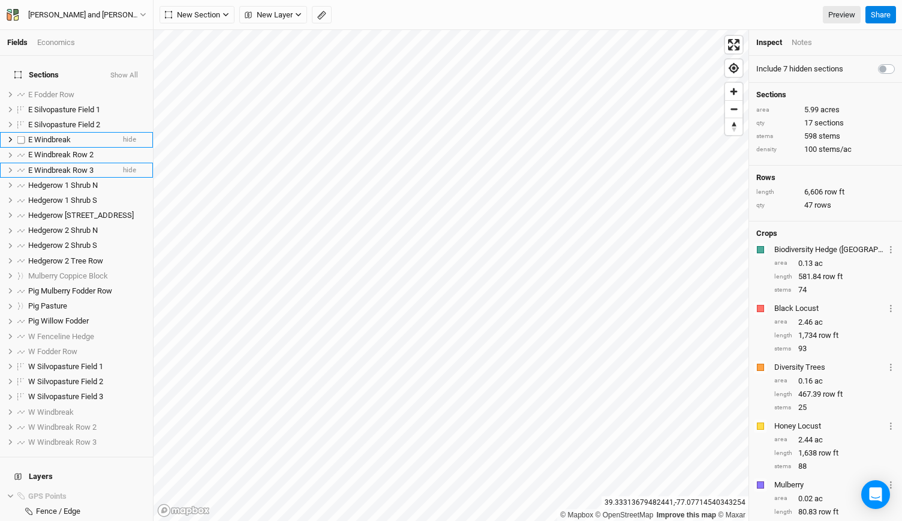
click at [19, 132] on label at bounding box center [21, 139] width 15 height 15
click at [19, 136] on input "checkbox" at bounding box center [21, 140] width 8 height 8
checkbox input "true"
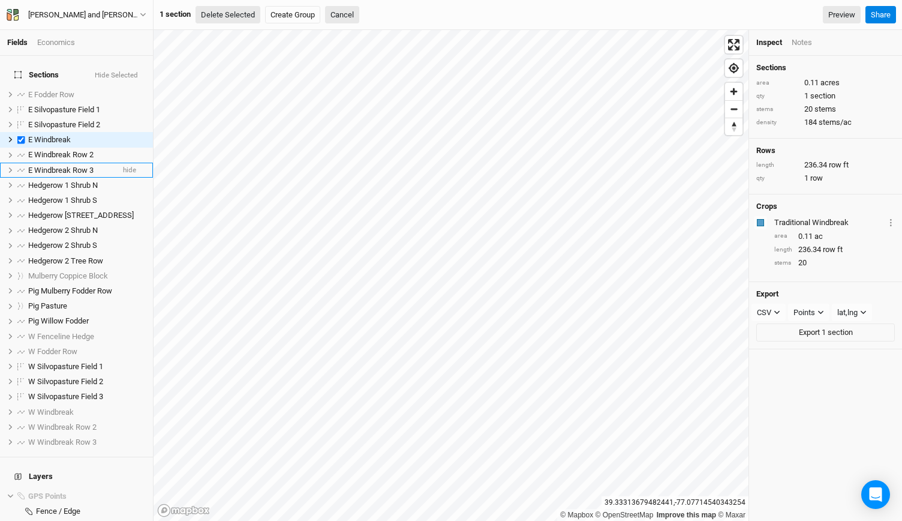
click at [229, 13] on button "Delete Selected" at bounding box center [228, 15] width 65 height 18
click at [358, 18] on button "Confirm" at bounding box center [362, 15] width 37 height 18
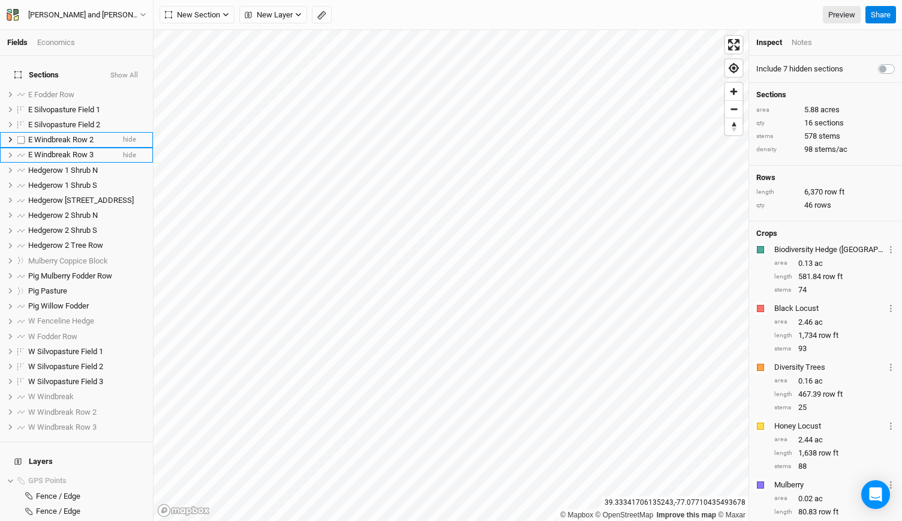
click at [20, 135] on label at bounding box center [21, 139] width 15 height 15
click at [20, 136] on input "checkbox" at bounding box center [21, 140] width 8 height 8
checkbox input "true"
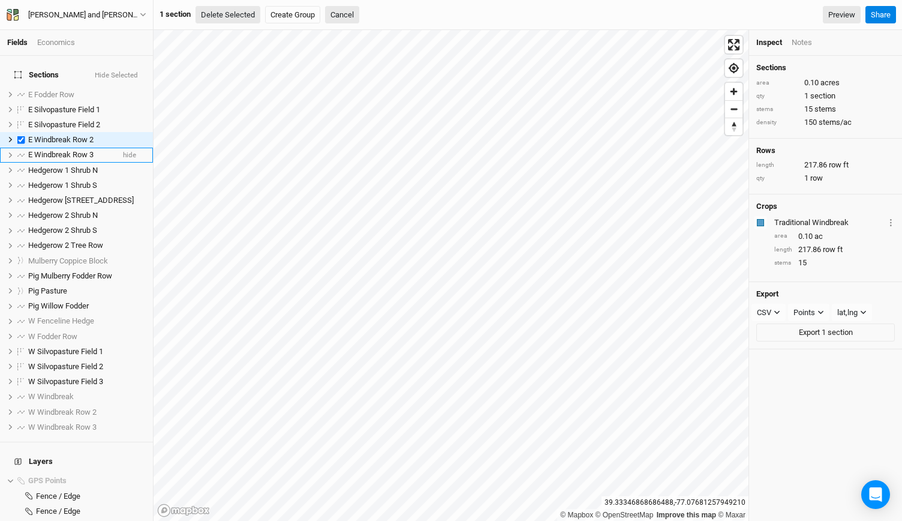
click at [243, 16] on button "Delete Selected" at bounding box center [228, 15] width 65 height 18
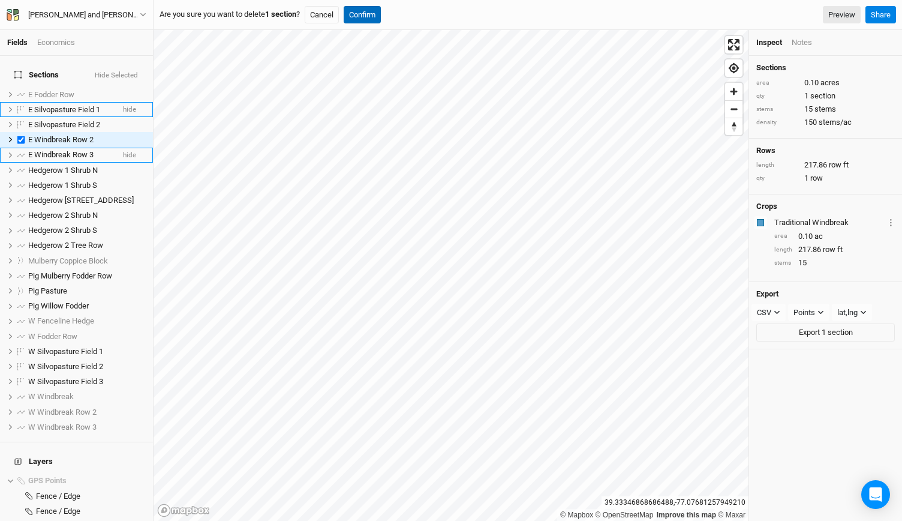
click at [368, 13] on button "Confirm" at bounding box center [362, 15] width 37 height 18
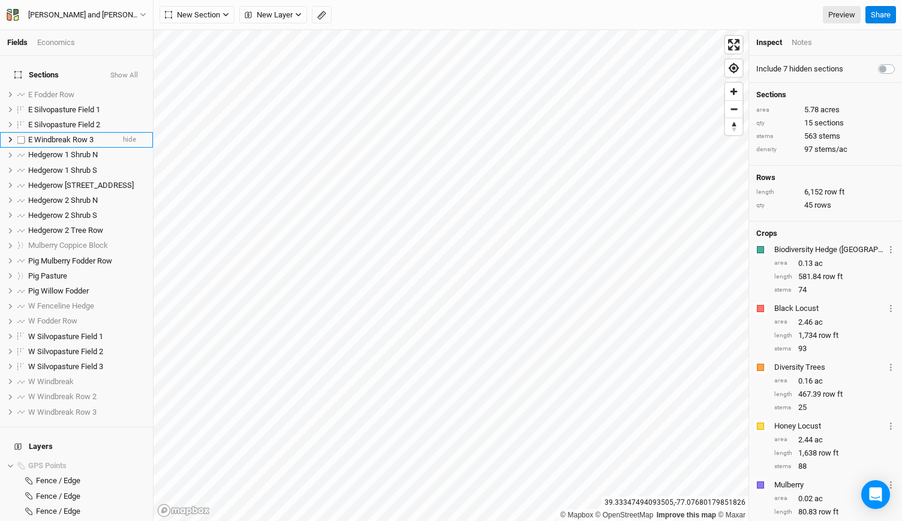
click at [22, 132] on label at bounding box center [21, 139] width 15 height 15
click at [22, 136] on input "checkbox" at bounding box center [21, 140] width 8 height 8
checkbox input "true"
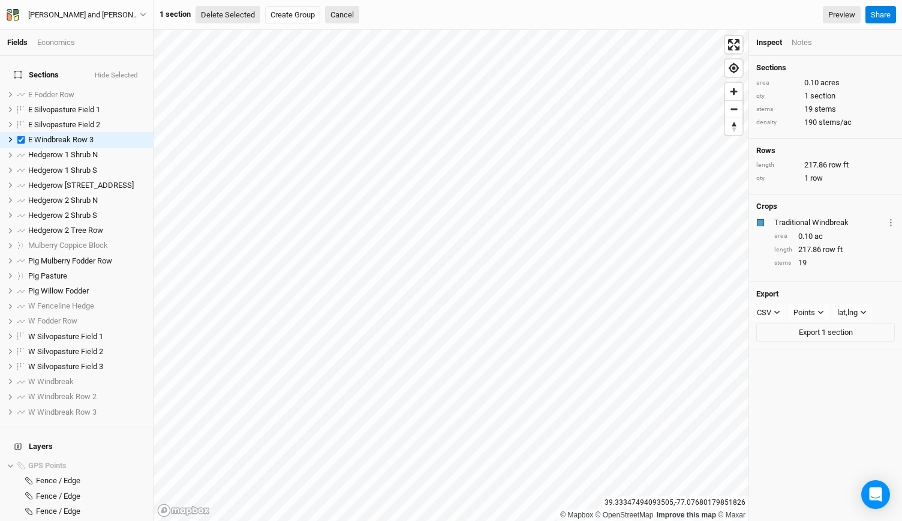
click at [231, 17] on button "Delete Selected" at bounding box center [228, 15] width 65 height 18
click at [369, 14] on button "Confirm" at bounding box center [362, 15] width 37 height 18
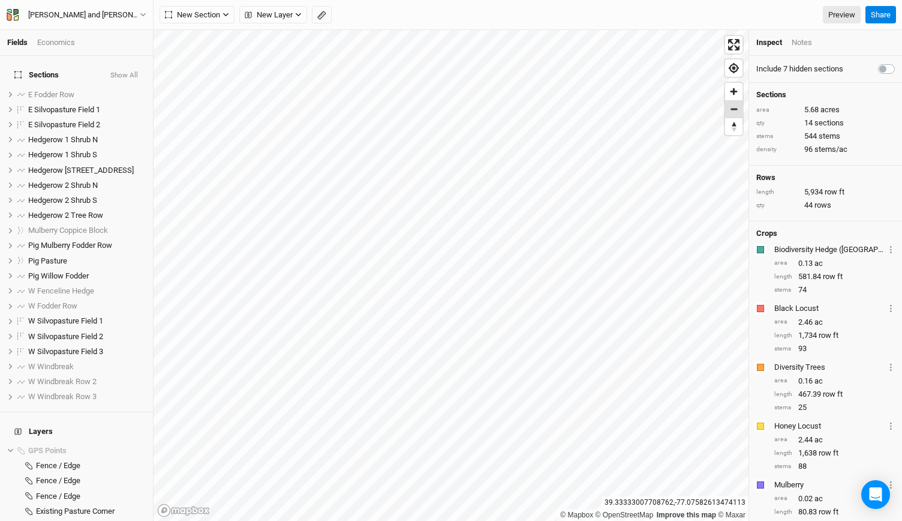
click at [732, 111] on span "Zoom out" at bounding box center [733, 109] width 17 height 17
click at [324, 14] on rect "button" at bounding box center [321, 15] width 8 height 8
click at [320, 14] on div "Done Distance : 0 ft Preview" at bounding box center [510, 15] width 701 height 18
click at [184, 21] on button "button" at bounding box center [186, 15] width 18 height 18
click at [213, 13] on button "Done" at bounding box center [214, 15] width 29 height 18
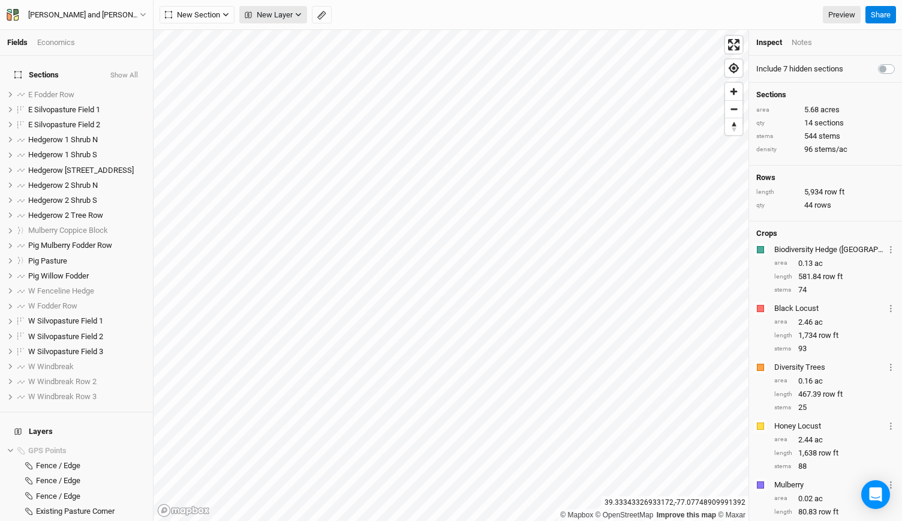
click at [290, 7] on button "New Layer" at bounding box center [273, 15] width 68 height 18
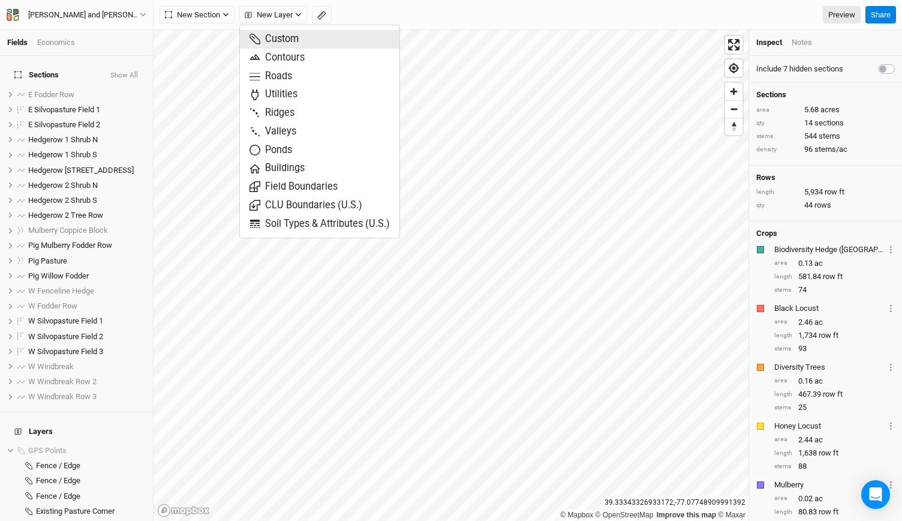
click at [279, 38] on span "Custom" at bounding box center [273, 39] width 49 height 14
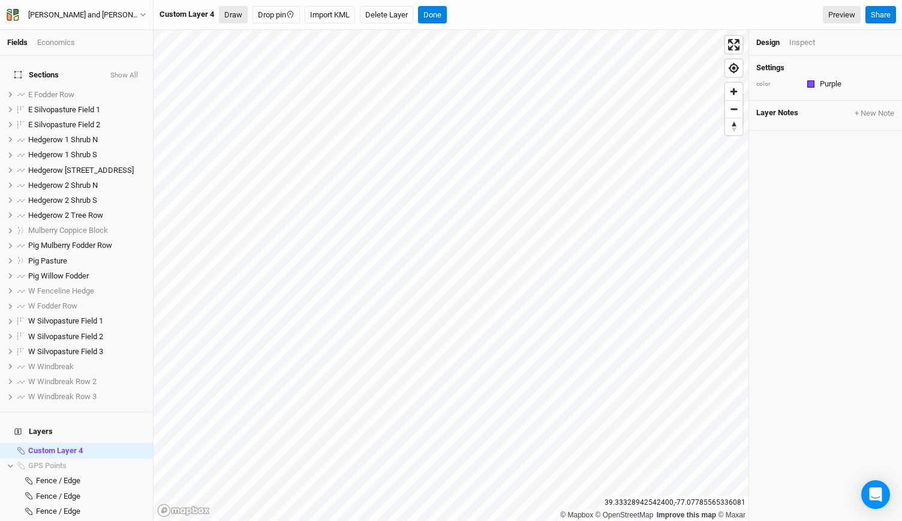
click at [236, 19] on button "Draw" at bounding box center [233, 15] width 29 height 18
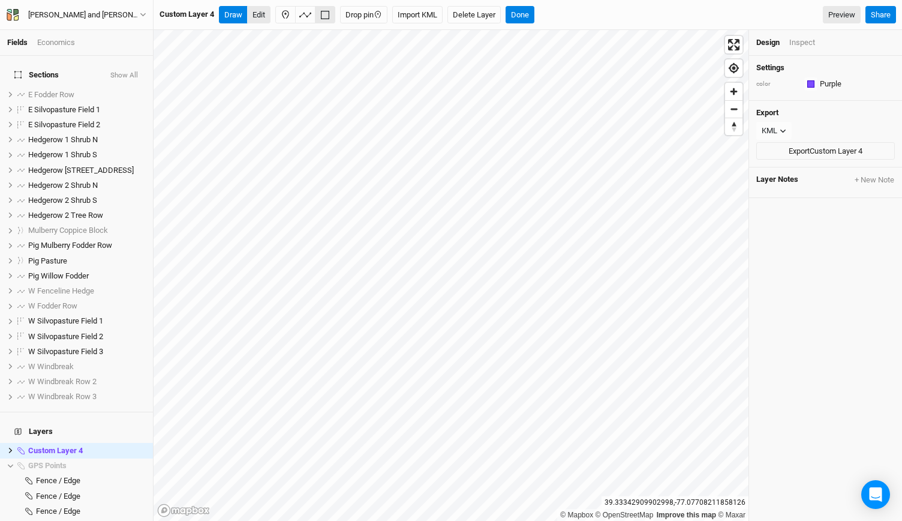
click at [254, 17] on button "Edit" at bounding box center [258, 15] width 23 height 18
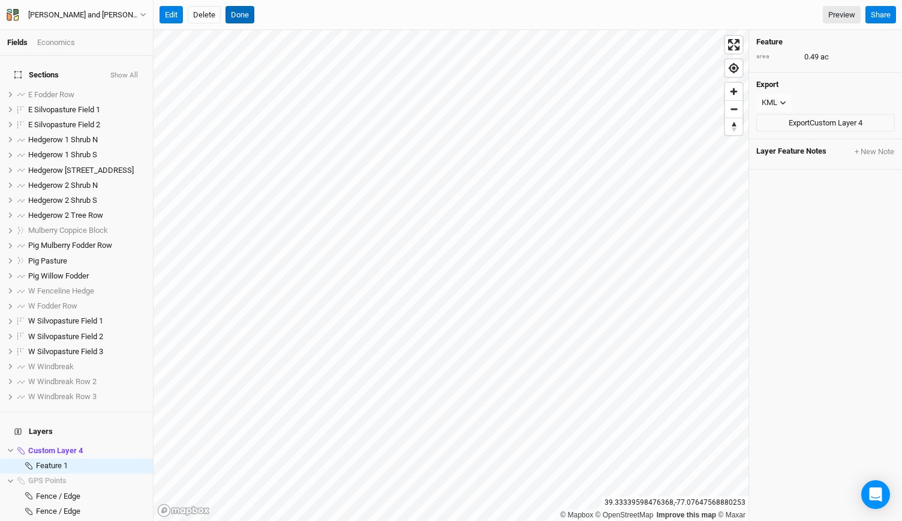
click at [240, 14] on button "Done" at bounding box center [239, 15] width 29 height 18
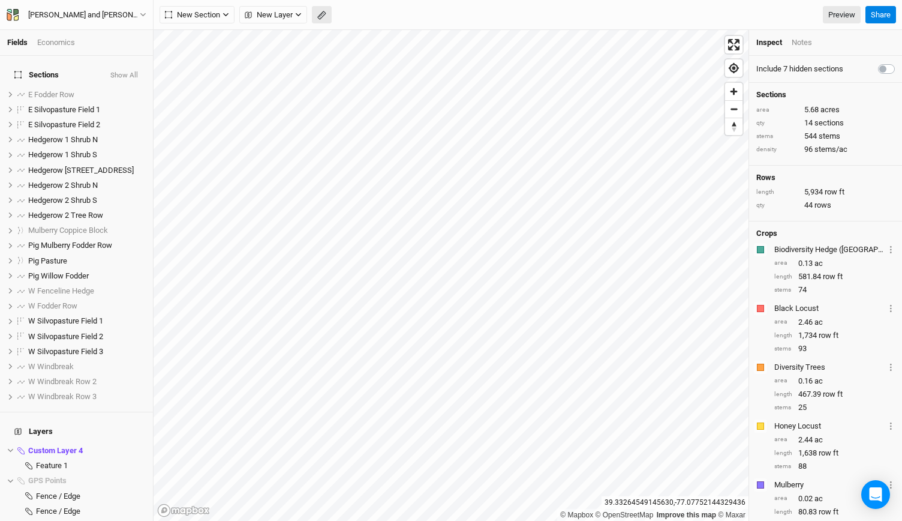
click at [319, 12] on icon "button" at bounding box center [321, 15] width 9 height 9
click at [221, 14] on button "Done" at bounding box center [214, 15] width 29 height 18
click at [316, 14] on button "button" at bounding box center [322, 15] width 20 height 18
click at [212, 23] on button "Done" at bounding box center [214, 15] width 29 height 18
click at [325, 13] on icon "button" at bounding box center [321, 15] width 9 height 9
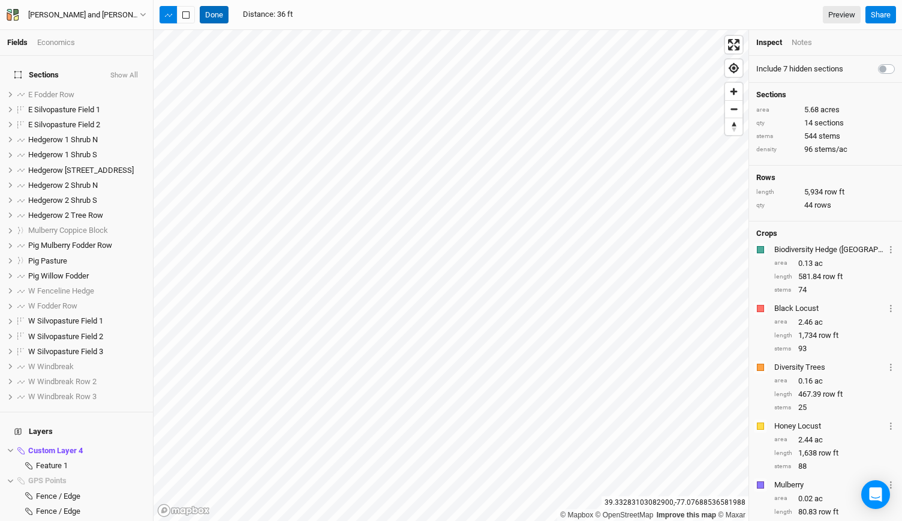
click at [225, 13] on button "Done" at bounding box center [214, 15] width 29 height 18
click at [71, 446] on span "Custom Layer 4" at bounding box center [55, 450] width 55 height 9
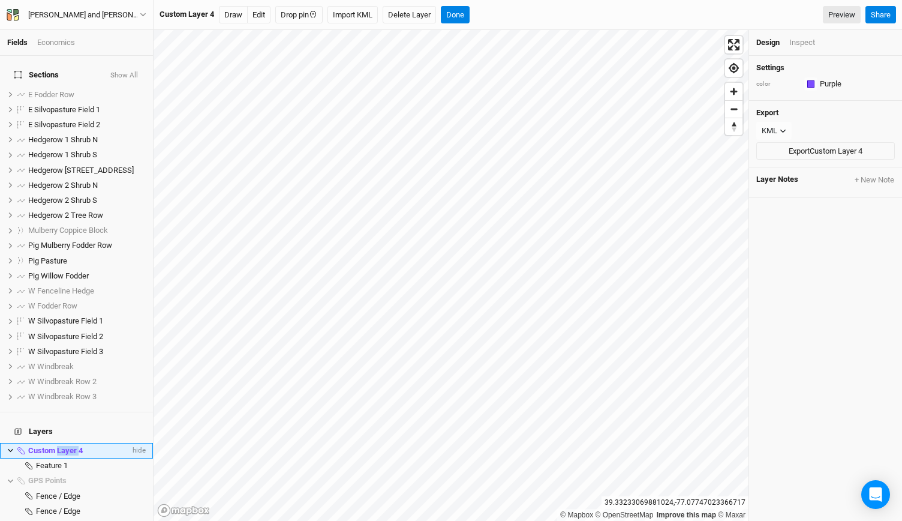
click at [71, 446] on span "Custom Layer 4" at bounding box center [55, 450] width 55 height 9
type input "Windbreak Block"
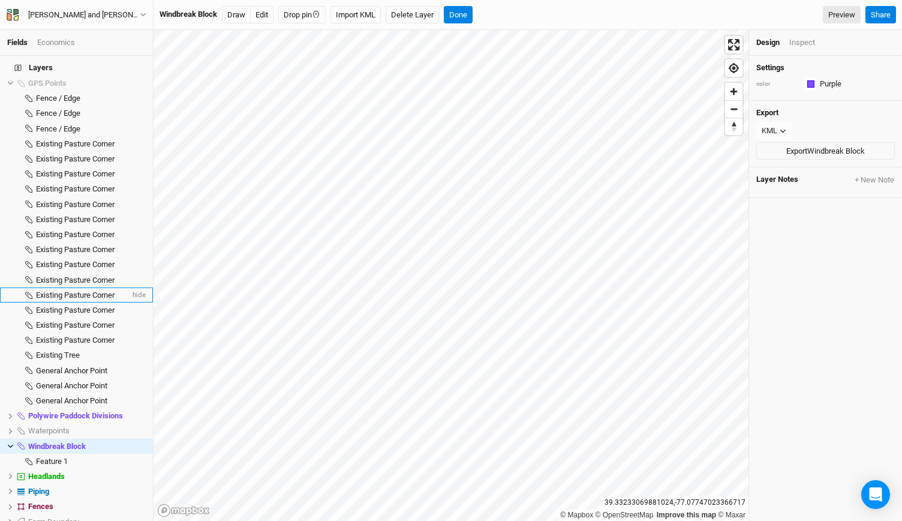
scroll to position [365, 0]
click at [66, 443] on span "Windbreak Block" at bounding box center [57, 447] width 58 height 9
click at [808, 85] on div "button" at bounding box center [810, 83] width 7 height 7
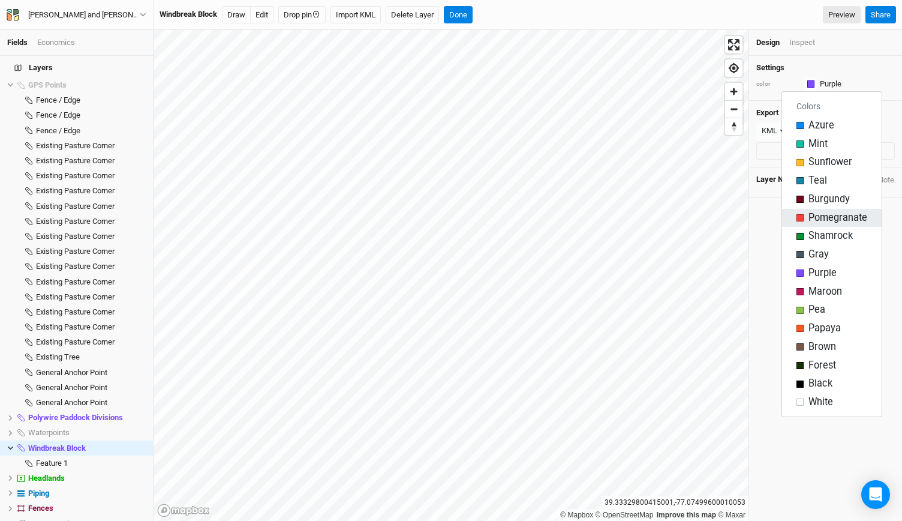
click at [798, 219] on div "button" at bounding box center [799, 217] width 7 height 7
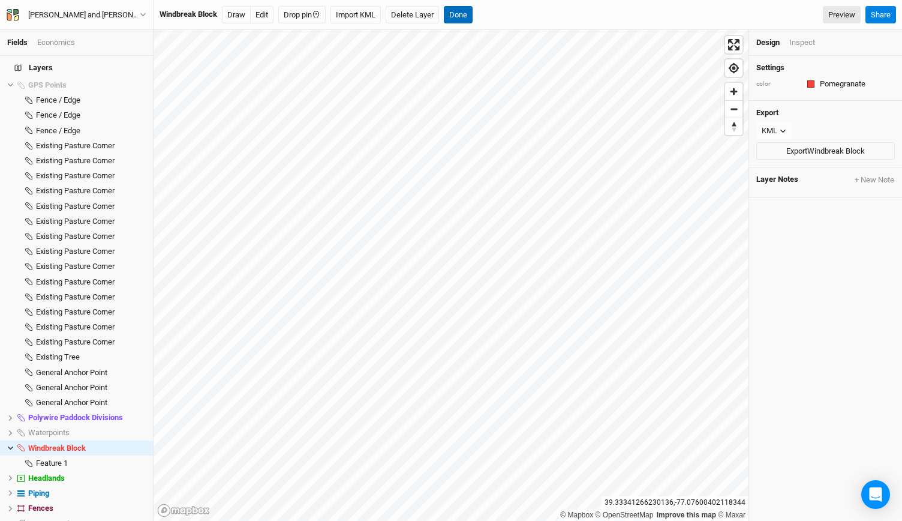
click at [458, 11] on button "Done" at bounding box center [458, 15] width 29 height 18
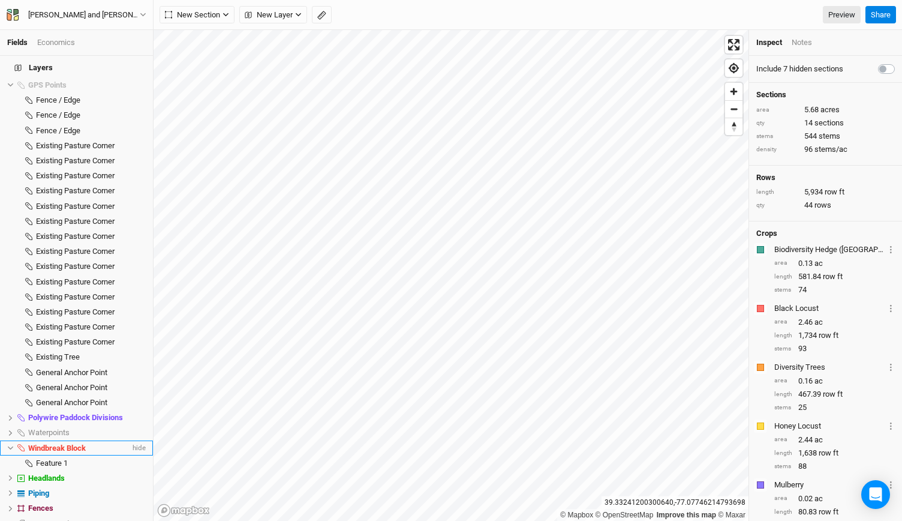
click at [82, 443] on span "Windbreak Block" at bounding box center [57, 447] width 58 height 9
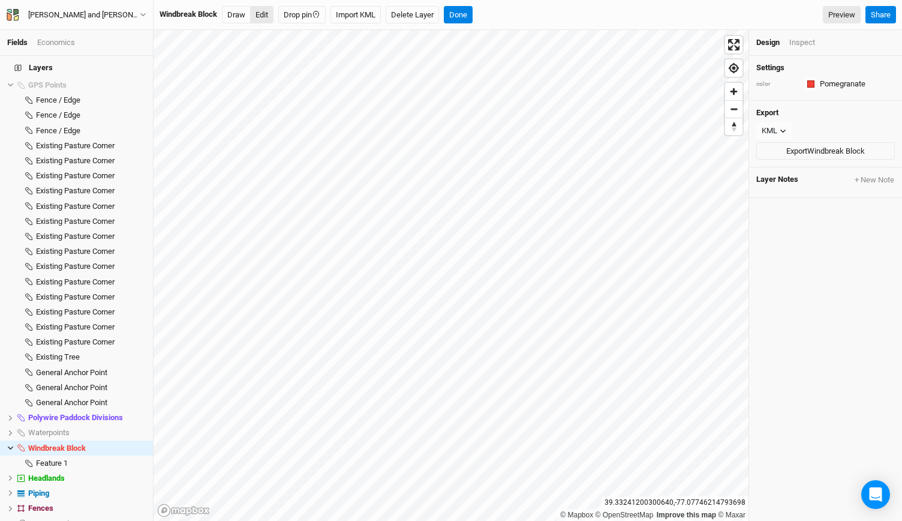
click at [263, 11] on button "Edit" at bounding box center [261, 15] width 23 height 18
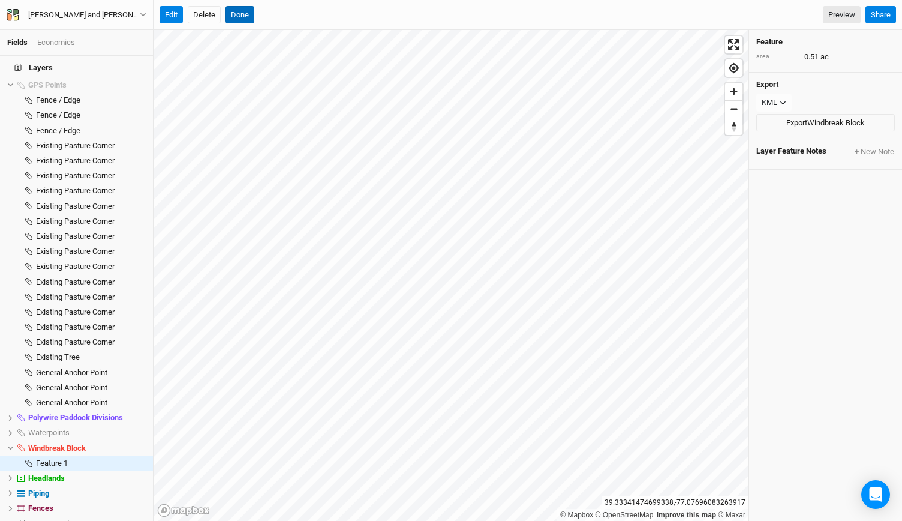
click at [241, 18] on button "Done" at bounding box center [239, 15] width 29 height 18
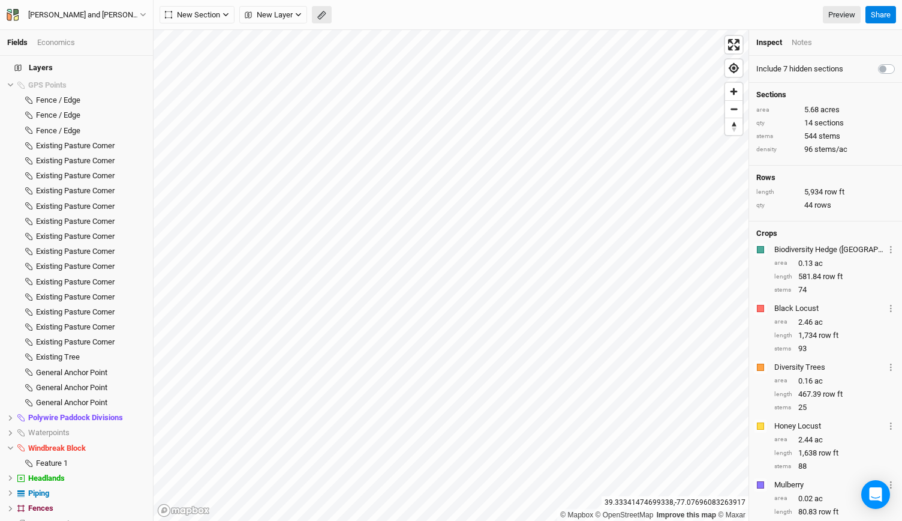
click at [321, 15] on icon "button" at bounding box center [321, 15] width 9 height 9
click at [219, 11] on button "Done" at bounding box center [214, 15] width 29 height 18
click at [50, 458] on span "Feature 1" at bounding box center [52, 462] width 32 height 9
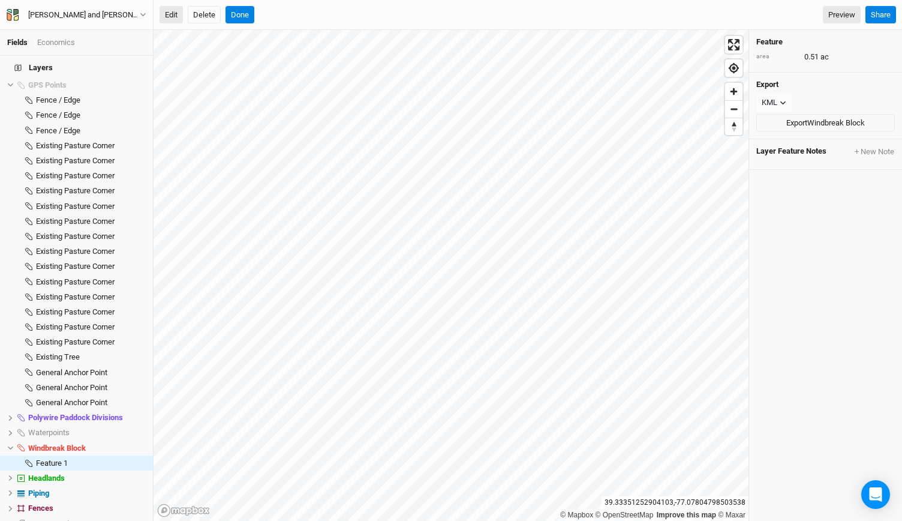
click at [172, 15] on button "Edit" at bounding box center [171, 15] width 23 height 18
click at [521, 10] on div "Fields Economics Sections Show All E Fodder Row show E Silvopasture Field [GEOG…" at bounding box center [451, 260] width 902 height 521
click at [245, 13] on button "Done" at bounding box center [239, 15] width 29 height 18
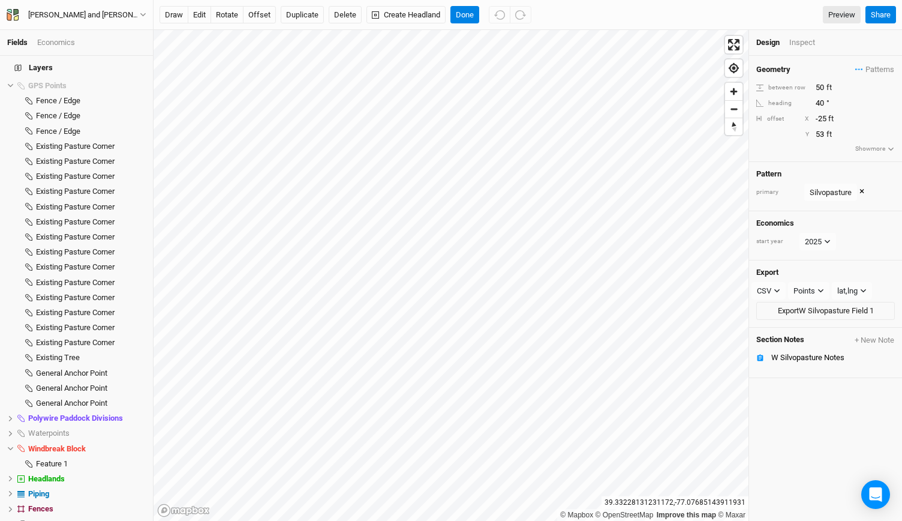
scroll to position [25, 0]
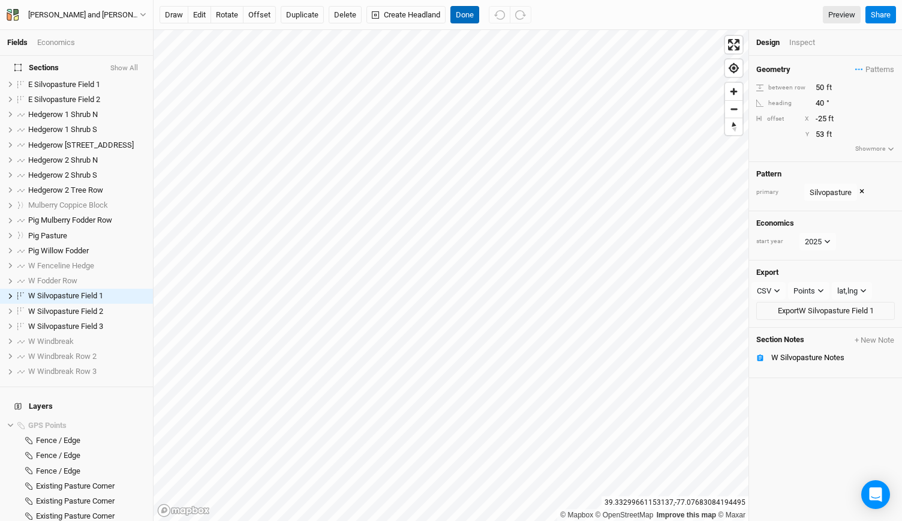
click at [463, 7] on button "Done" at bounding box center [464, 15] width 29 height 18
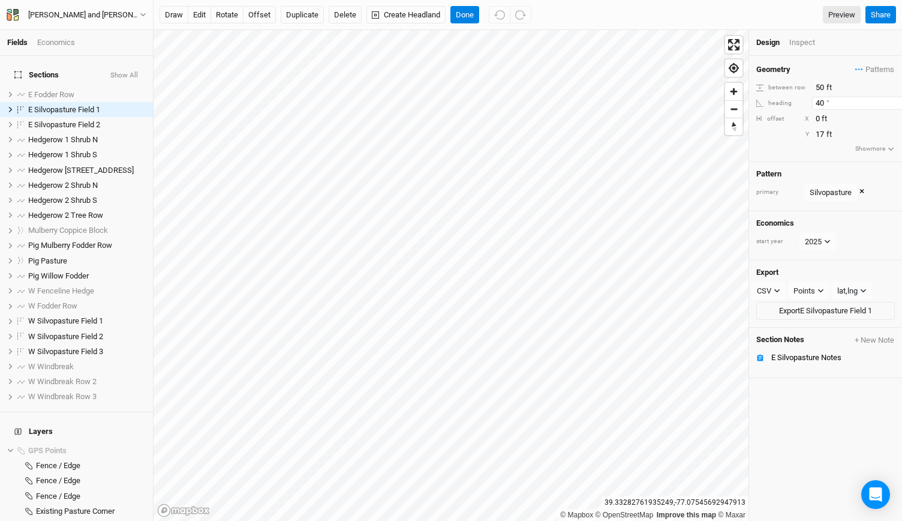
click at [822, 104] on input "40" at bounding box center [864, 103] width 104 height 13
click at [824, 106] on input "42" at bounding box center [864, 103] width 104 height 13
type input "4"
click at [824, 106] on input "38" at bounding box center [864, 103] width 104 height 13
type input "39"
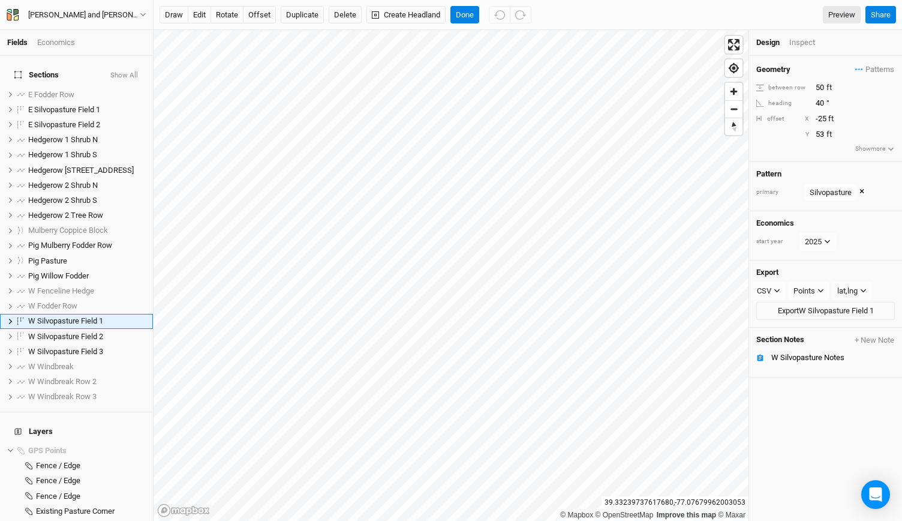
scroll to position [25, 0]
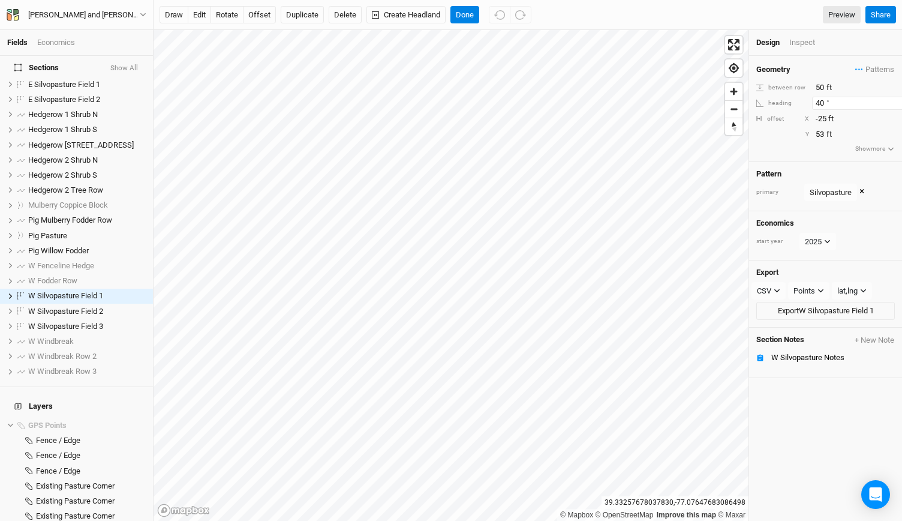
click at [823, 103] on input "40" at bounding box center [864, 103] width 104 height 13
type input "4"
type input "39"
click at [461, 20] on button "Done" at bounding box center [464, 15] width 29 height 18
click at [826, 122] on input "-25" at bounding box center [864, 118] width 104 height 13
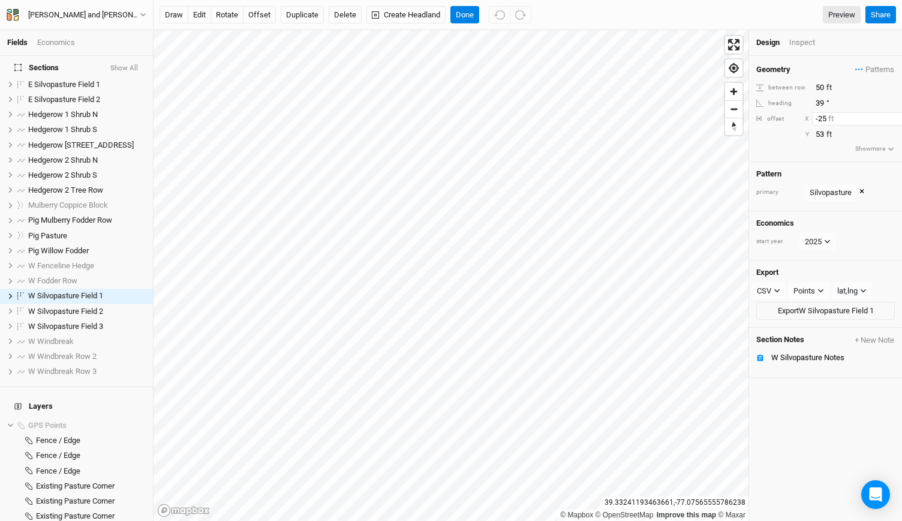
type input "-2"
click at [826, 122] on input "-30" at bounding box center [864, 118] width 104 height 13
type input "-3"
click at [828, 118] on input "-20" at bounding box center [864, 118] width 104 height 13
type input "-25"
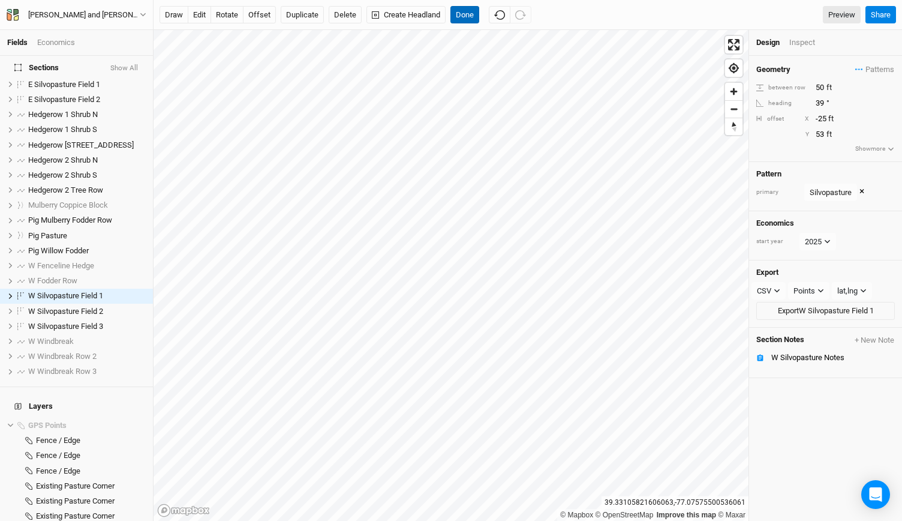
click at [462, 10] on button "Done" at bounding box center [464, 15] width 29 height 18
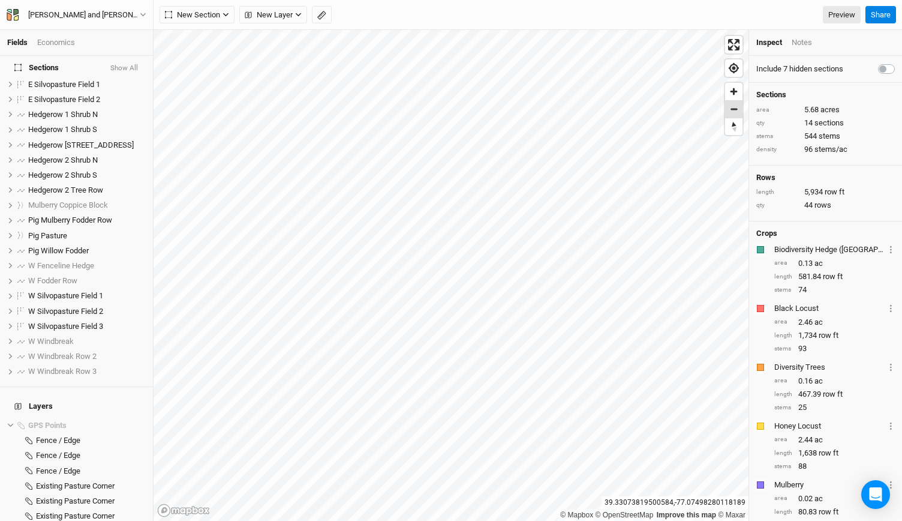
click at [734, 110] on span "Zoom out" at bounding box center [733, 109] width 17 height 17
click at [727, 92] on span "Zoom in" at bounding box center [733, 91] width 17 height 17
click at [739, 85] on span "Zoom in" at bounding box center [733, 91] width 17 height 17
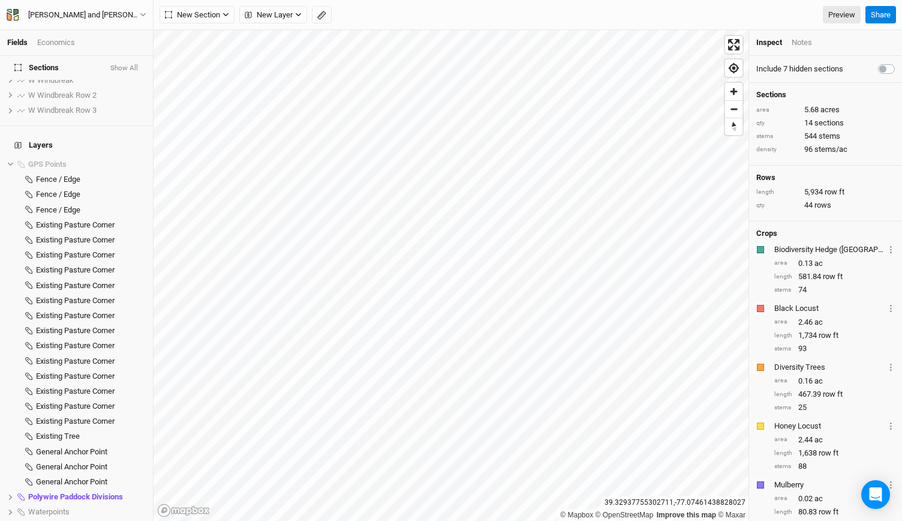
scroll to position [287, 0]
click at [12, 160] on icon at bounding box center [10, 163] width 7 height 7
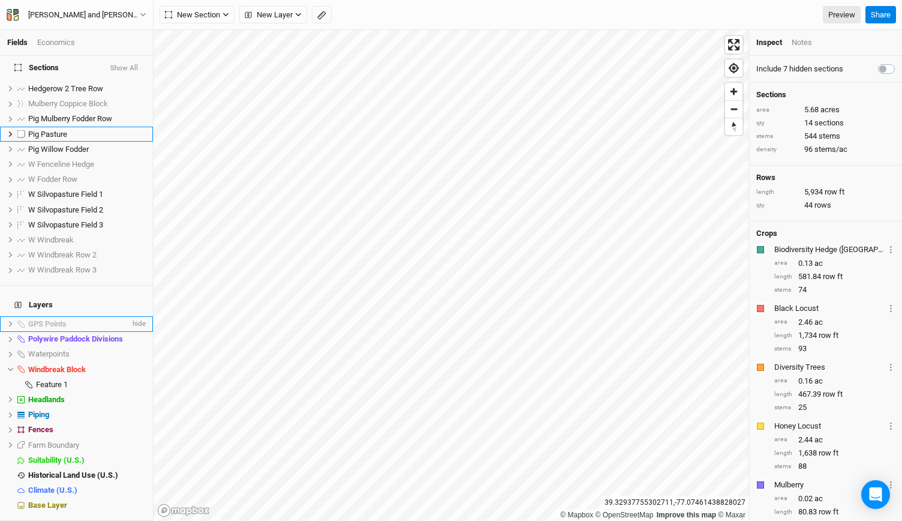
scroll to position [110, 0]
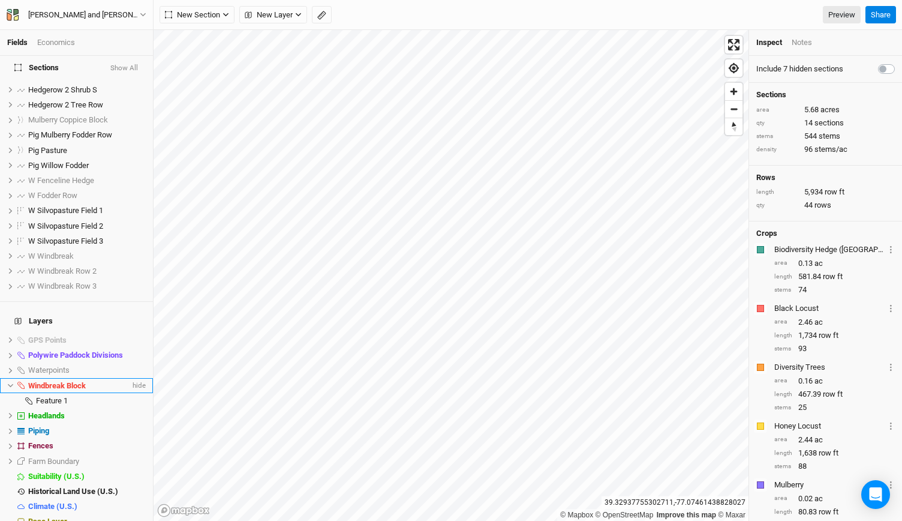
click at [10, 384] on icon at bounding box center [10, 386] width 5 height 4
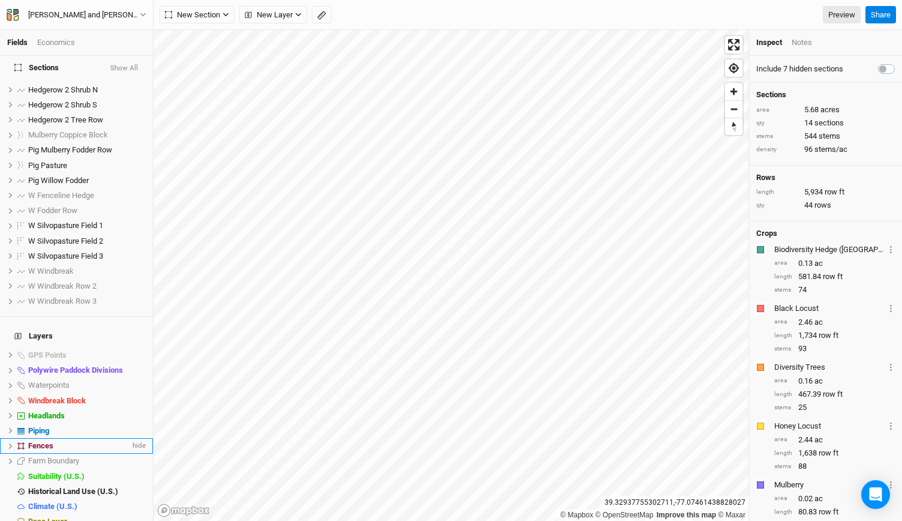
click at [64, 438] on li "Fences hide" at bounding box center [76, 445] width 153 height 15
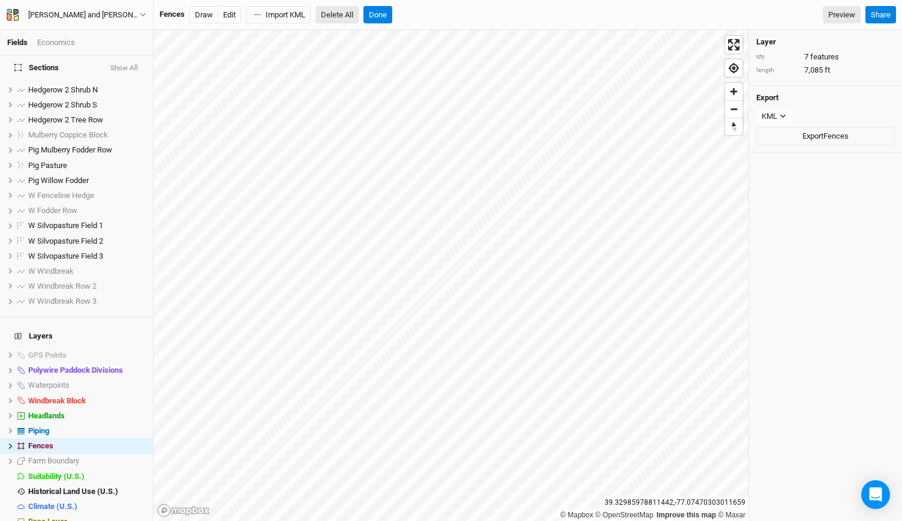
click at [345, 14] on button "Delete All" at bounding box center [336, 15] width 43 height 18
click at [372, 17] on button "Cancel" at bounding box center [365, 15] width 34 height 18
click at [11, 443] on icon at bounding box center [10, 446] width 7 height 7
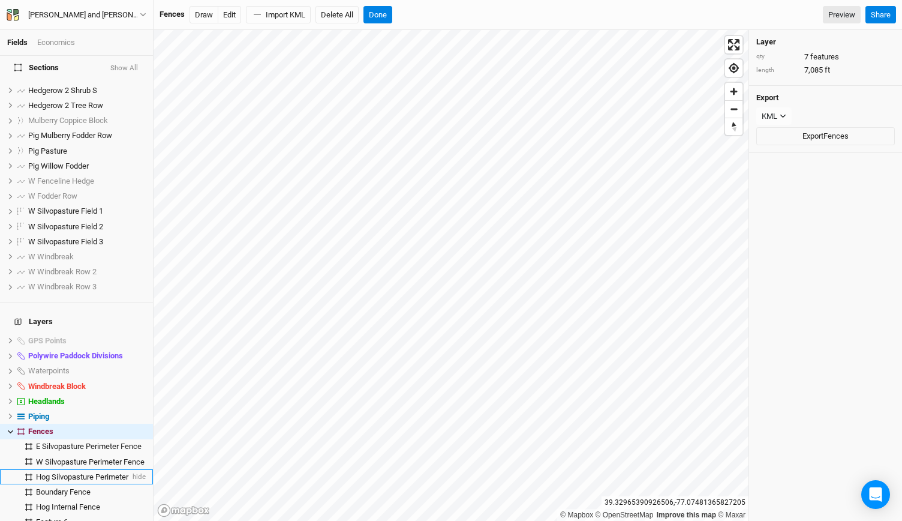
click at [88, 472] on span "Hog Silvopasture Perimeter" at bounding box center [82, 476] width 92 height 9
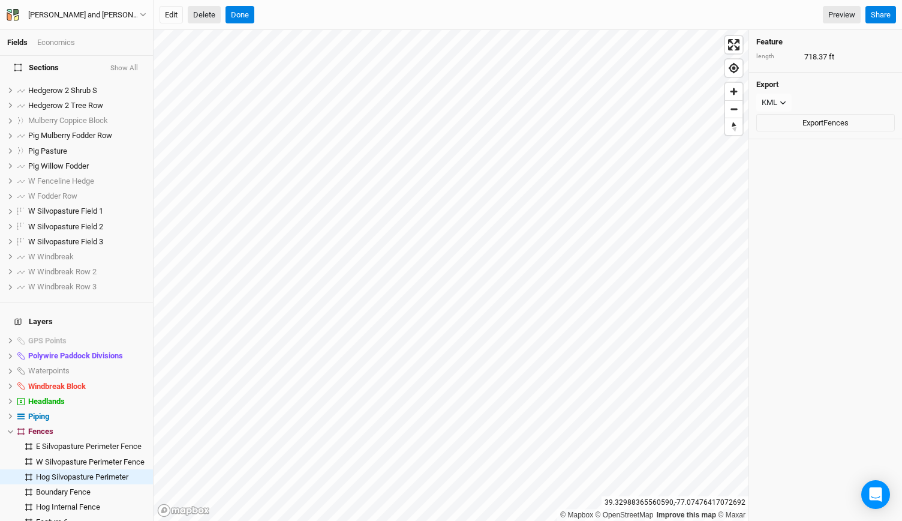
click at [211, 23] on button "Delete" at bounding box center [204, 15] width 33 height 18
click at [428, 13] on button "Confirm" at bounding box center [425, 15] width 37 height 18
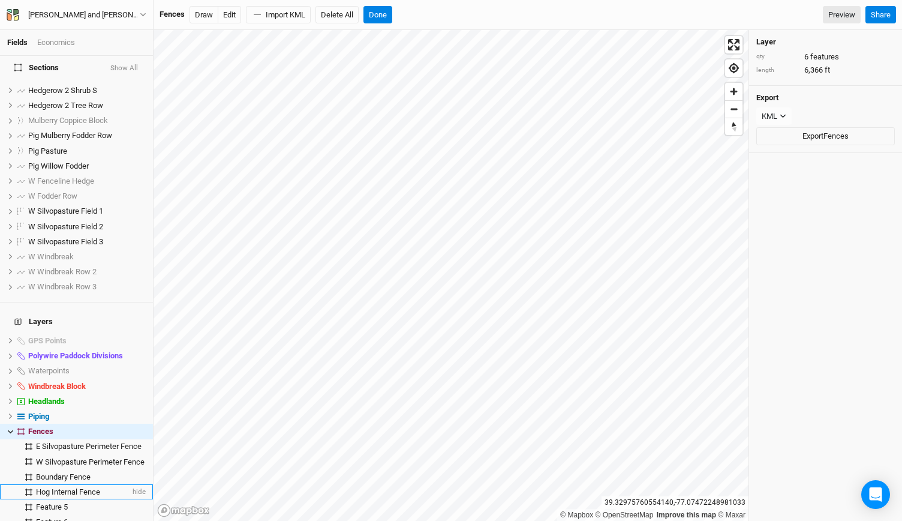
click at [50, 487] on span "Hog Internal Fence" at bounding box center [68, 491] width 64 height 9
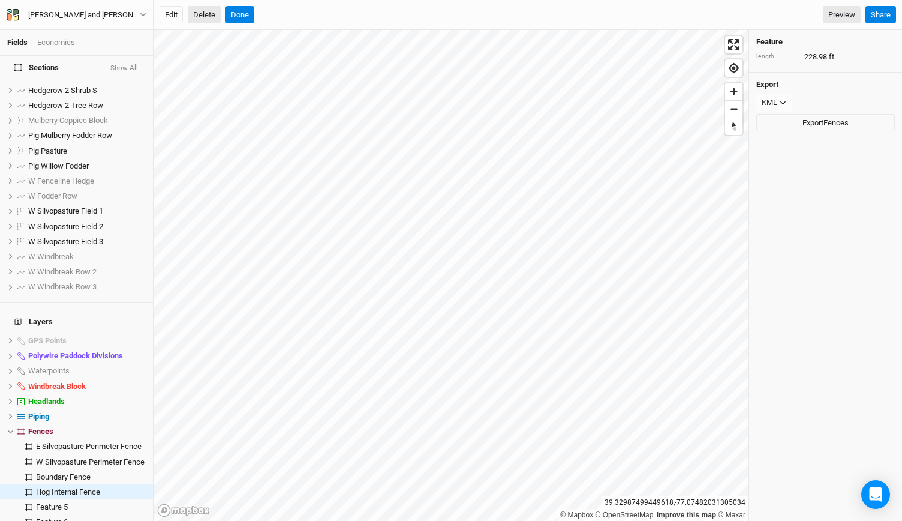
click at [206, 17] on button "Delete" at bounding box center [204, 15] width 33 height 18
click at [399, 12] on button "Confirm" at bounding box center [395, 15] width 37 height 18
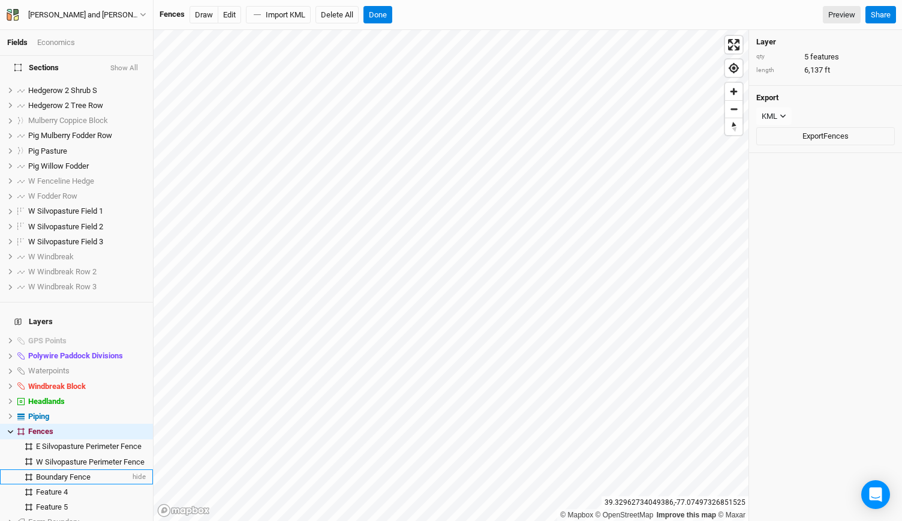
click at [62, 472] on span "Boundary Fence" at bounding box center [63, 476] width 55 height 9
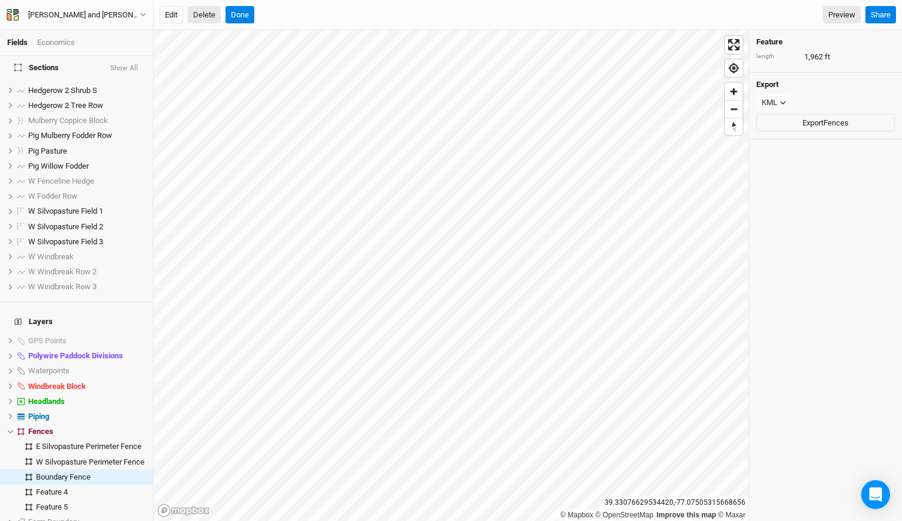
click at [209, 15] on button "Delete" at bounding box center [204, 15] width 33 height 18
click at [403, 15] on button "Confirm" at bounding box center [386, 15] width 37 height 18
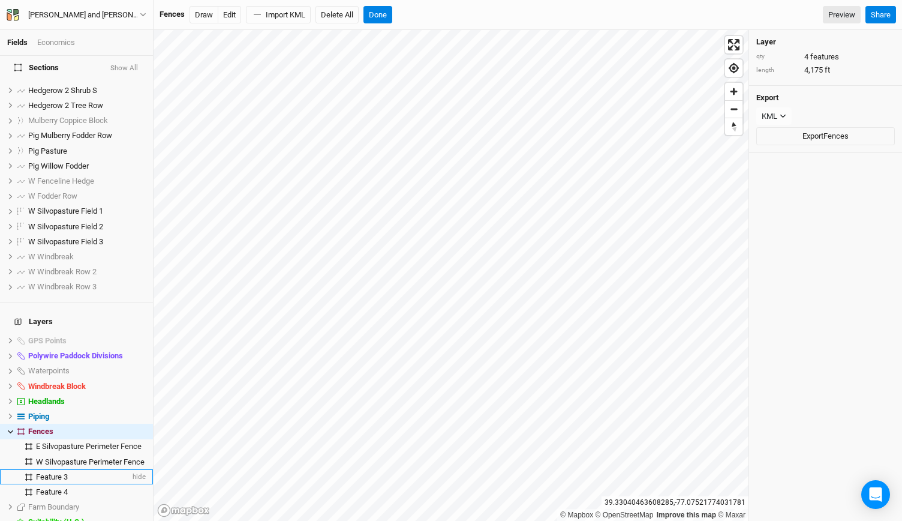
click at [58, 472] on span "Feature 3" at bounding box center [52, 476] width 32 height 9
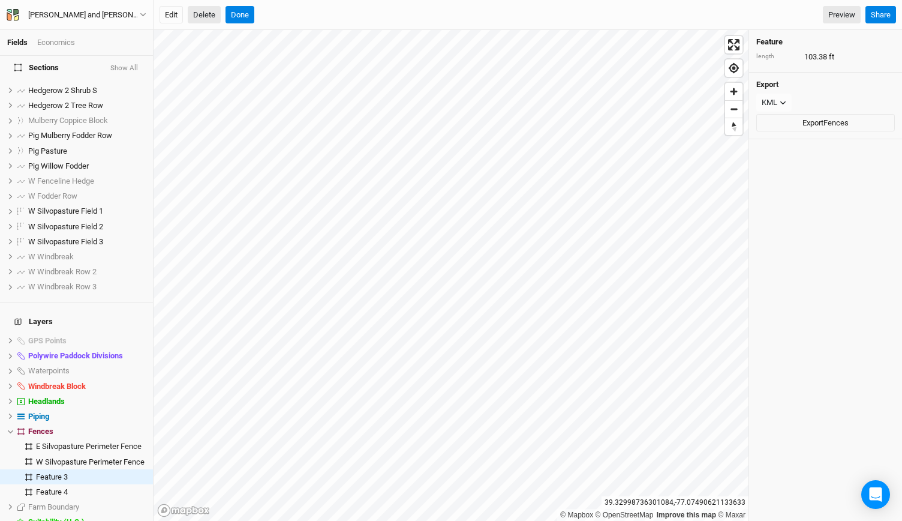
click at [207, 16] on button "Delete" at bounding box center [204, 15] width 33 height 18
click at [365, 8] on button "Confirm" at bounding box center [363, 15] width 37 height 18
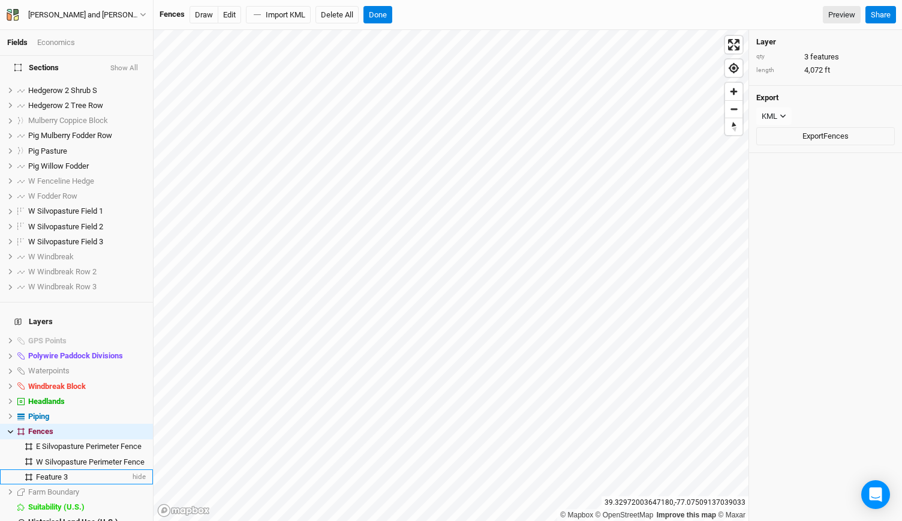
click at [67, 472] on span "Feature 3" at bounding box center [52, 476] width 32 height 9
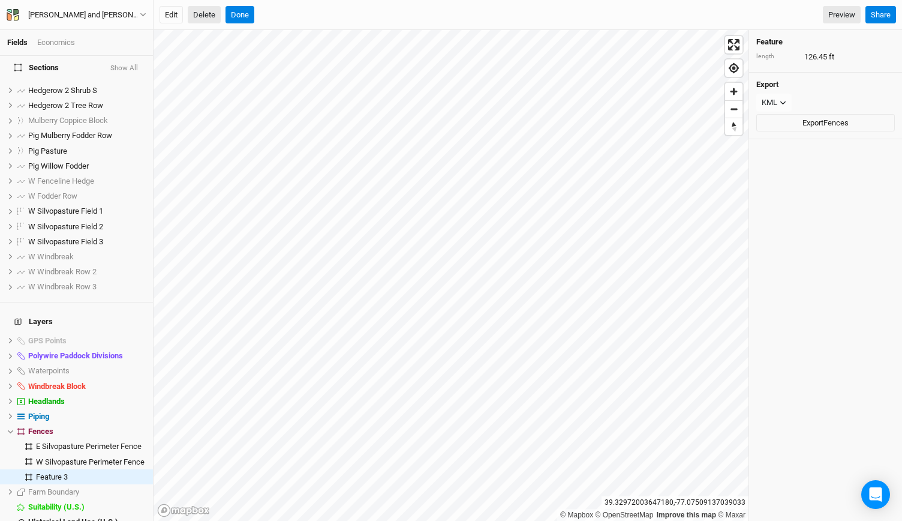
click at [207, 13] on button "Delete" at bounding box center [204, 15] width 33 height 18
click at [373, 6] on button "Confirm" at bounding box center [363, 15] width 37 height 18
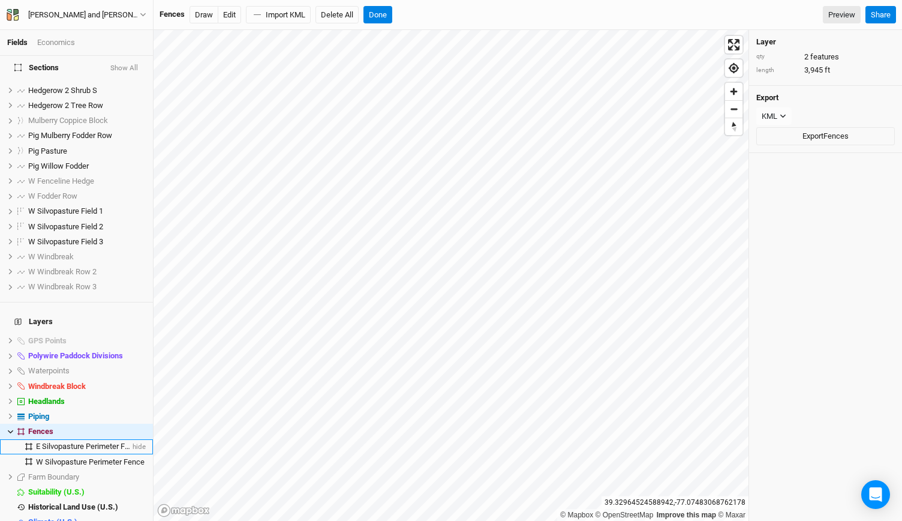
click at [59, 441] on span "E Silvopasture Perimeter Fence" at bounding box center [89, 445] width 106 height 9
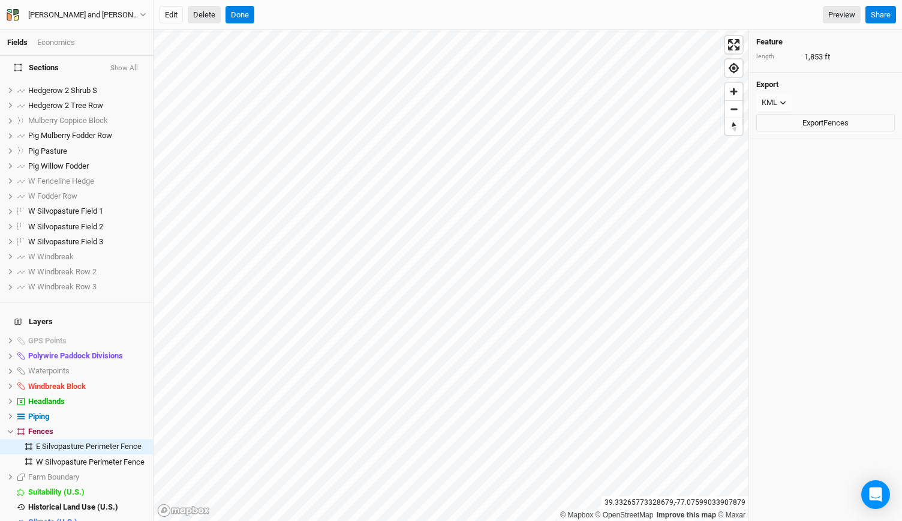
click at [199, 21] on button "Delete" at bounding box center [204, 15] width 33 height 18
click at [451, 19] on button "Confirm" at bounding box center [438, 15] width 37 height 18
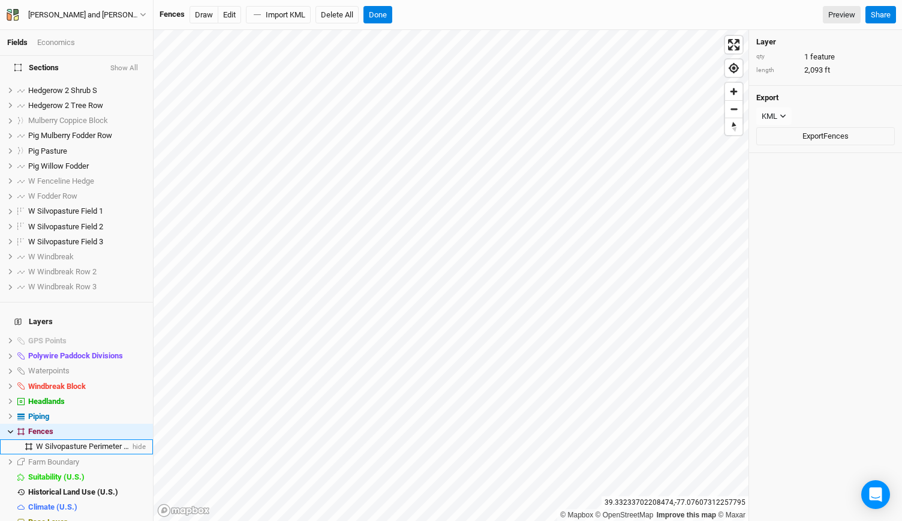
click at [71, 441] on span "W Silvopasture Perimeter Fence" at bounding box center [90, 445] width 109 height 9
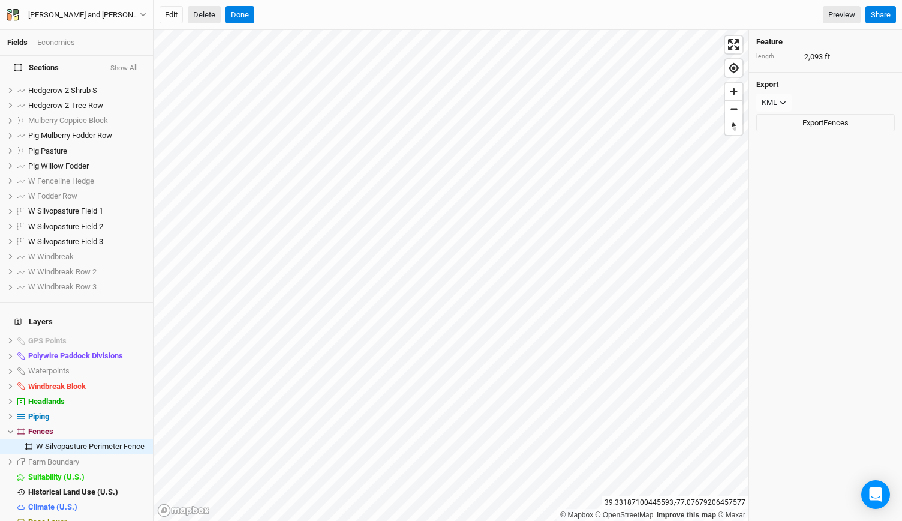
click at [204, 18] on button "Delete" at bounding box center [204, 15] width 33 height 18
click at [460, 11] on button "Confirm" at bounding box center [441, 15] width 37 height 18
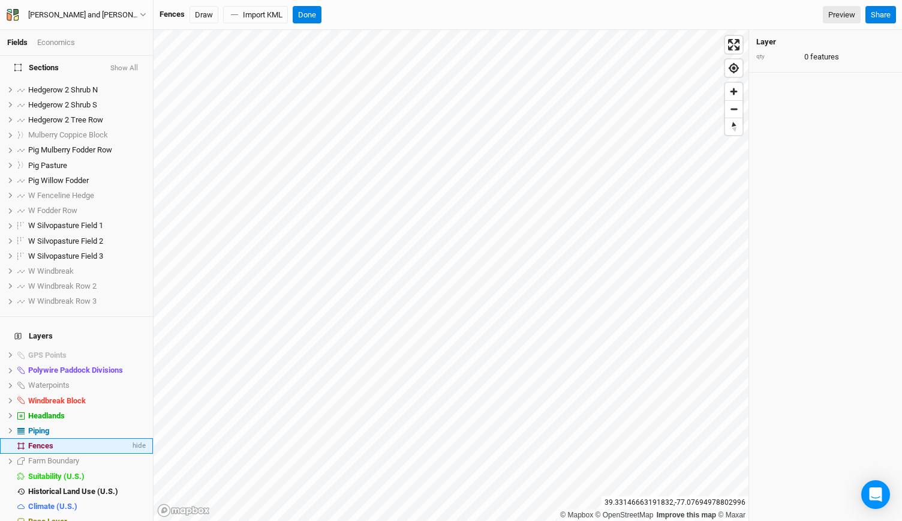
click at [26, 442] on span at bounding box center [21, 445] width 14 height 7
click at [132, 438] on span "hide" at bounding box center [138, 445] width 16 height 15
click at [313, 11] on button "Done" at bounding box center [307, 15] width 29 height 18
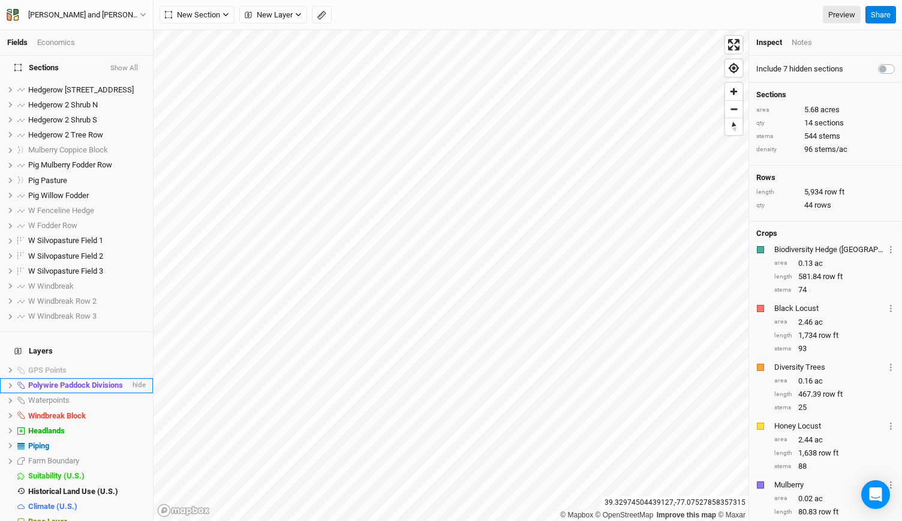
scroll to position [80, 0]
click at [40, 516] on span "Base Layer" at bounding box center [47, 520] width 39 height 9
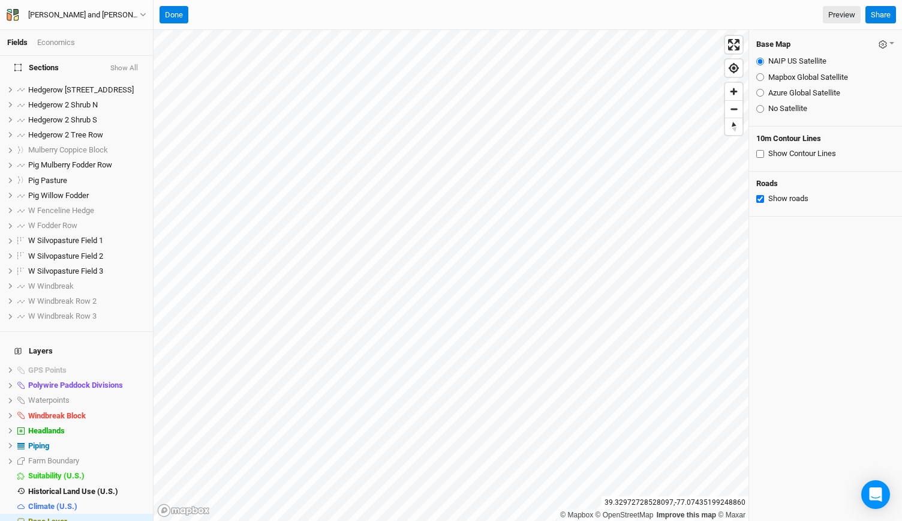
click at [760, 92] on input "Azure Global Satellite" at bounding box center [760, 93] width 8 height 8
radio input "true"
click at [733, 115] on span "Zoom out" at bounding box center [733, 109] width 17 height 17
click at [738, 97] on span "Zoom in" at bounding box center [733, 91] width 17 height 17
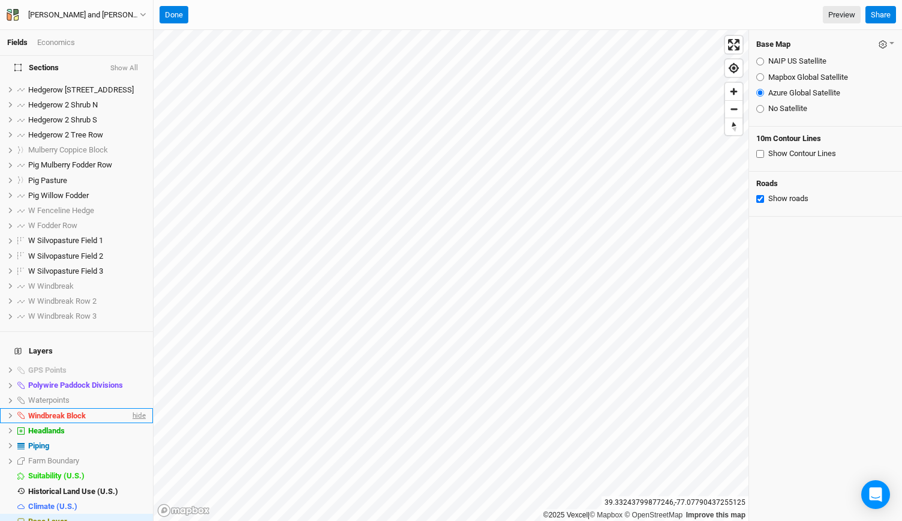
click at [130, 408] on span "hide" at bounding box center [138, 415] width 16 height 15
click at [128, 408] on span "show" at bounding box center [136, 415] width 19 height 15
click at [130, 408] on span "hide" at bounding box center [138, 415] width 16 height 15
click at [128, 408] on span "show" at bounding box center [136, 415] width 19 height 15
click at [130, 408] on span "hide" at bounding box center [138, 415] width 16 height 15
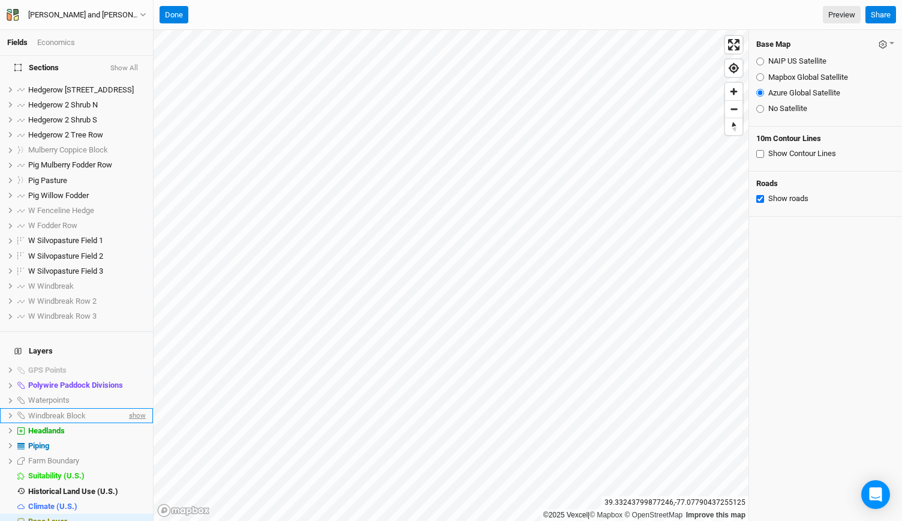
click at [128, 408] on span "show" at bounding box center [136, 415] width 19 height 15
click at [130, 408] on span "hide" at bounding box center [138, 415] width 16 height 15
click at [124, 278] on span "show" at bounding box center [127, 285] width 17 height 15
click at [120, 294] on span "show" at bounding box center [127, 301] width 17 height 15
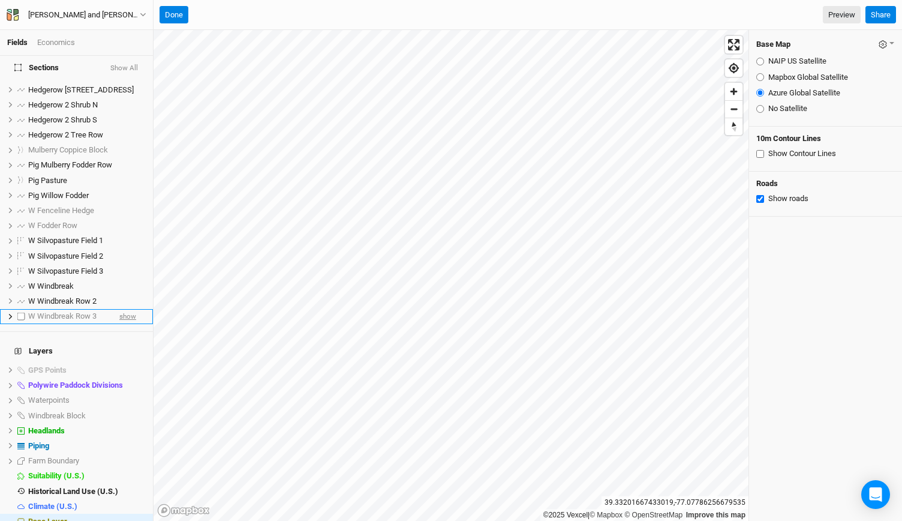
click at [119, 310] on span "show" at bounding box center [127, 316] width 17 height 15
click at [22, 279] on label at bounding box center [21, 285] width 15 height 15
click at [22, 282] on input "checkbox" at bounding box center [21, 286] width 8 height 8
checkbox input "true"
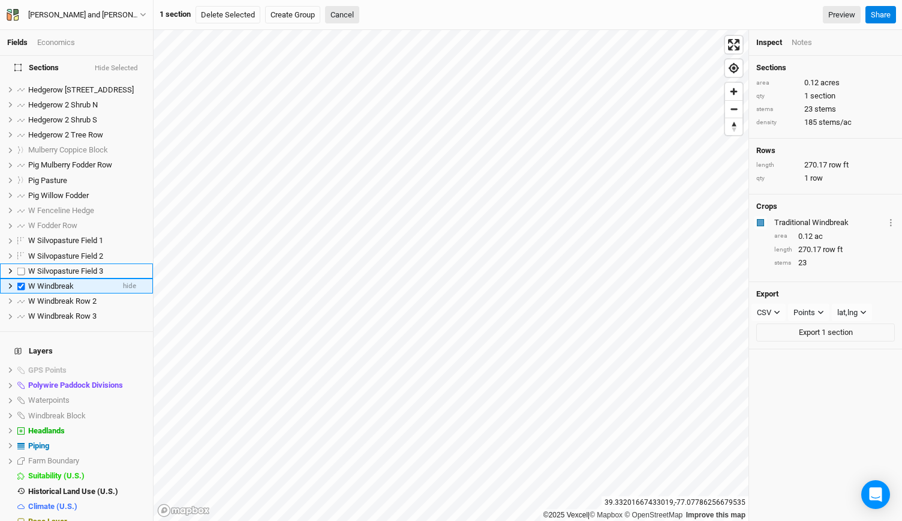
scroll to position [70, 0]
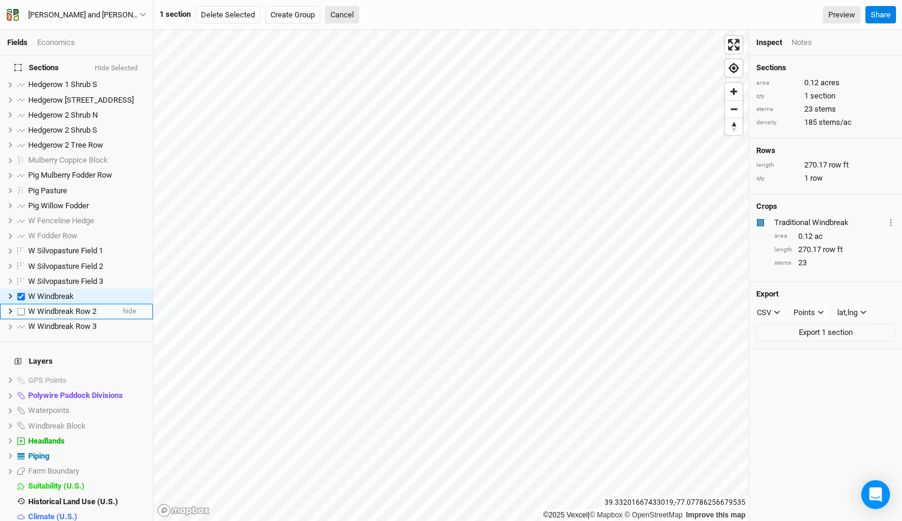
click at [20, 305] on label at bounding box center [21, 310] width 15 height 15
click at [20, 307] on input "checkbox" at bounding box center [21, 311] width 8 height 8
checkbox input "true"
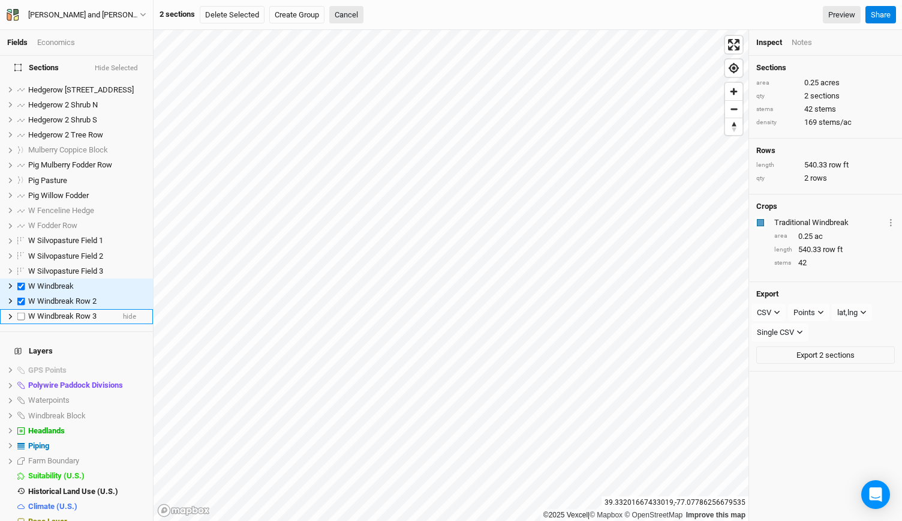
click at [20, 311] on label at bounding box center [21, 316] width 15 height 15
click at [20, 312] on input "checkbox" at bounding box center [21, 316] width 8 height 8
checkbox input "true"
click at [240, 15] on button "Delete Selected" at bounding box center [232, 15] width 65 height 18
click at [383, 16] on button "Confirm" at bounding box center [366, 15] width 37 height 18
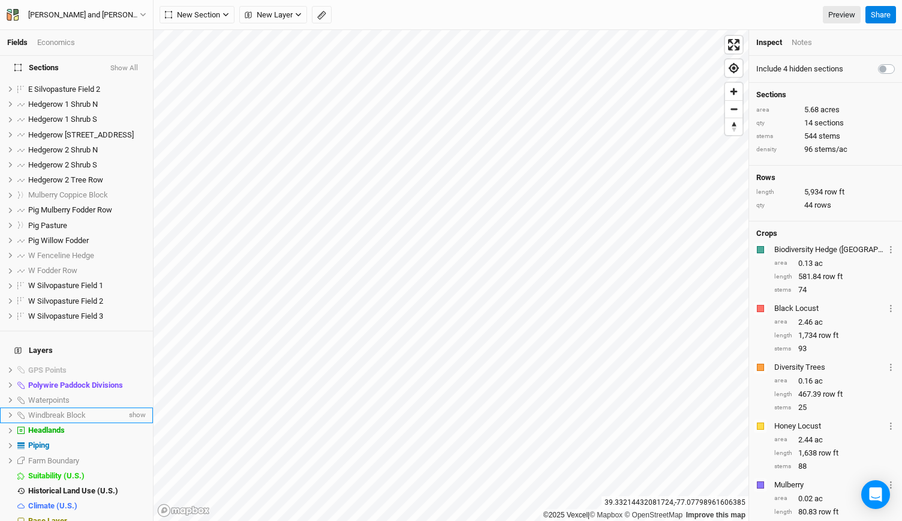
scroll to position [35, 0]
click at [129, 408] on span "show" at bounding box center [136, 415] width 19 height 15
click at [77, 411] on span "Windbreak Block" at bounding box center [57, 415] width 58 height 9
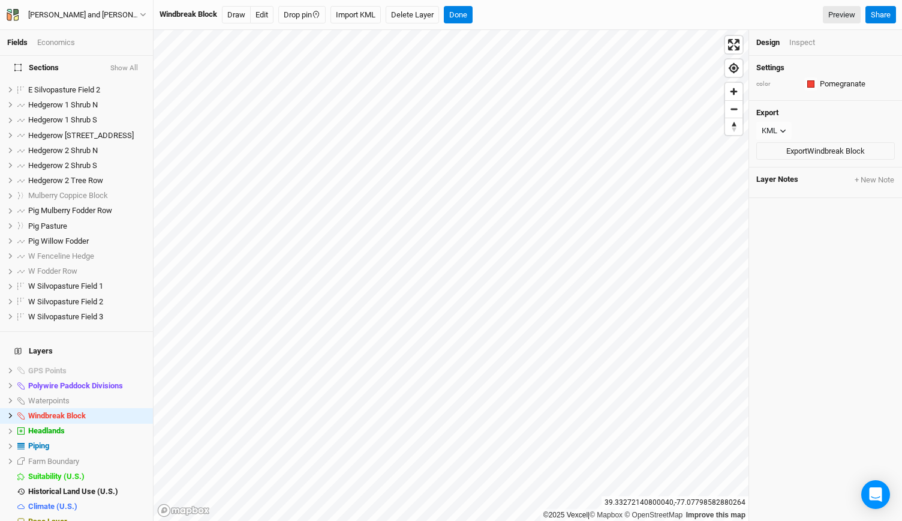
scroll to position [35, 0]
click at [262, 14] on button "Edit" at bounding box center [261, 15] width 23 height 18
click at [734, 92] on span "Zoom in" at bounding box center [733, 91] width 17 height 17
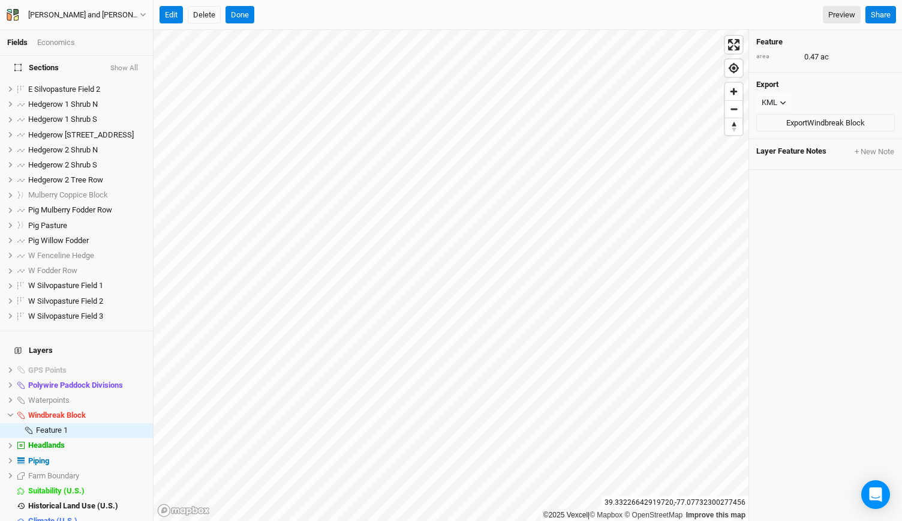
scroll to position [50, 0]
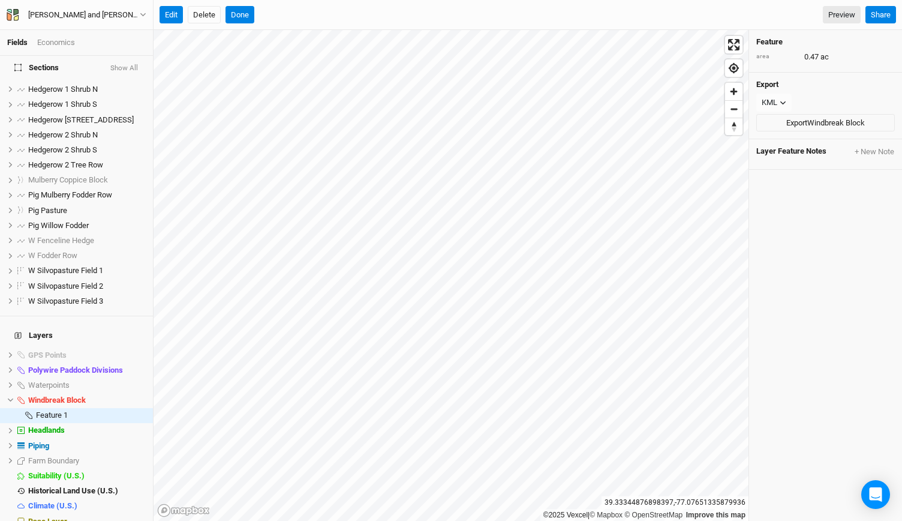
click at [253, 19] on div "Edit Delete Done Preview" at bounding box center [510, 15] width 701 height 18
click at [251, 19] on button "Done" at bounding box center [239, 15] width 29 height 18
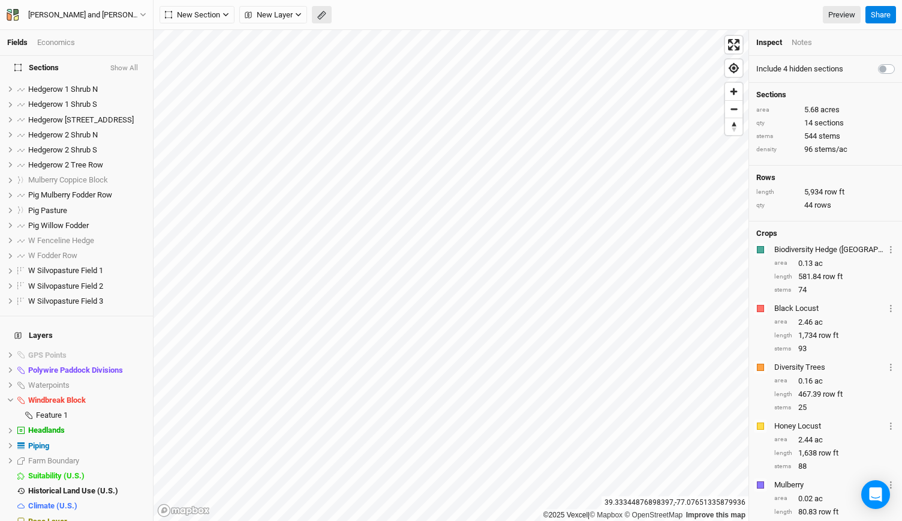
click at [317, 16] on icon "button" at bounding box center [321, 15] width 9 height 9
click at [222, 17] on button "Done" at bounding box center [214, 15] width 29 height 18
click at [325, 9] on button "button" at bounding box center [322, 15] width 20 height 18
click at [219, 19] on button "Done" at bounding box center [214, 15] width 29 height 18
click at [73, 395] on span "Windbreak Block" at bounding box center [57, 399] width 58 height 9
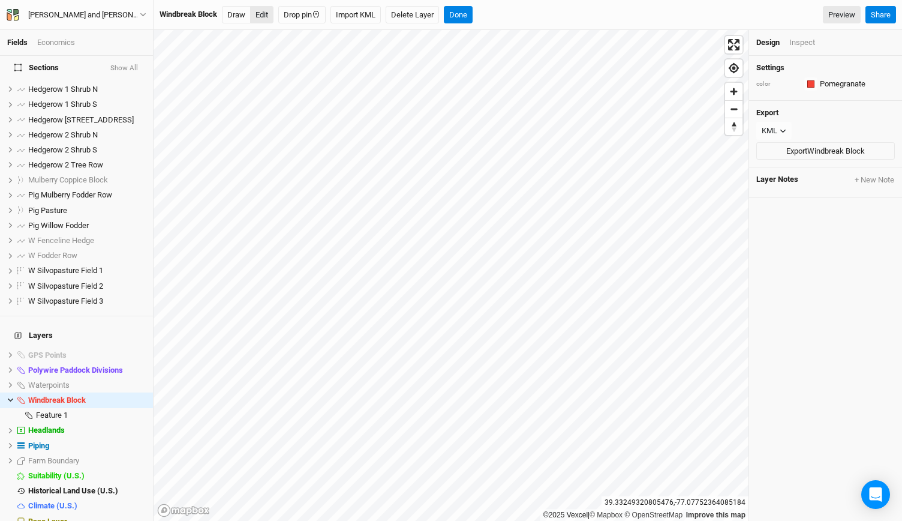
click at [269, 18] on button "Edit" at bounding box center [261, 15] width 23 height 18
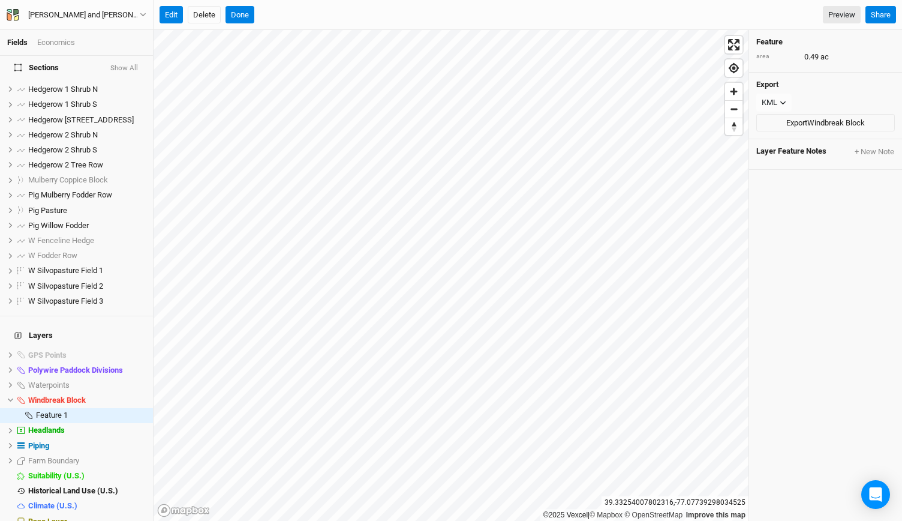
click at [242, 26] on div "Edit Delete Done Preview Share" at bounding box center [528, 15] width 748 height 30
click at [241, 18] on button "Done" at bounding box center [239, 15] width 29 height 18
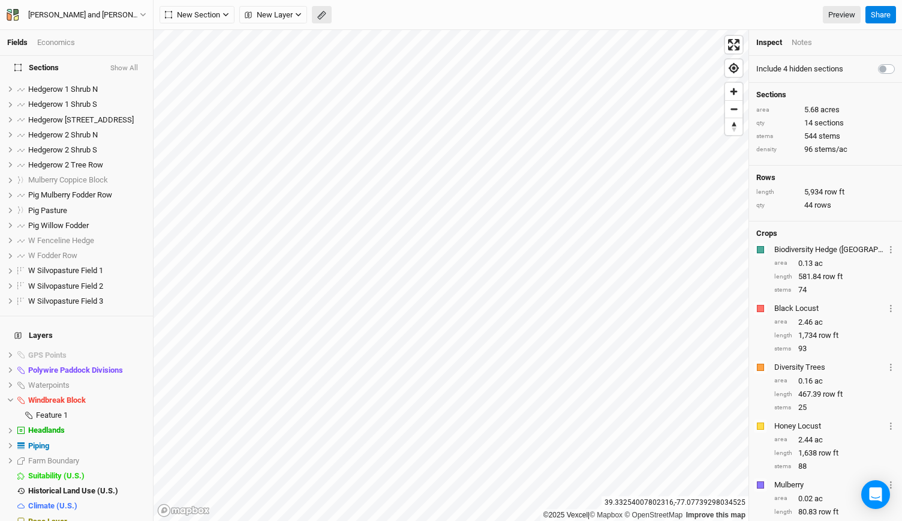
click at [323, 15] on icon "button" at bounding box center [321, 15] width 9 height 9
click at [216, 23] on button "Done" at bounding box center [214, 15] width 29 height 18
click at [733, 109] on span "Zoom out" at bounding box center [733, 109] width 17 height 17
click at [319, 11] on icon "button" at bounding box center [321, 15] width 9 height 9
click at [217, 25] on div "Done Distance : 139 ft Preview Share" at bounding box center [528, 15] width 748 height 30
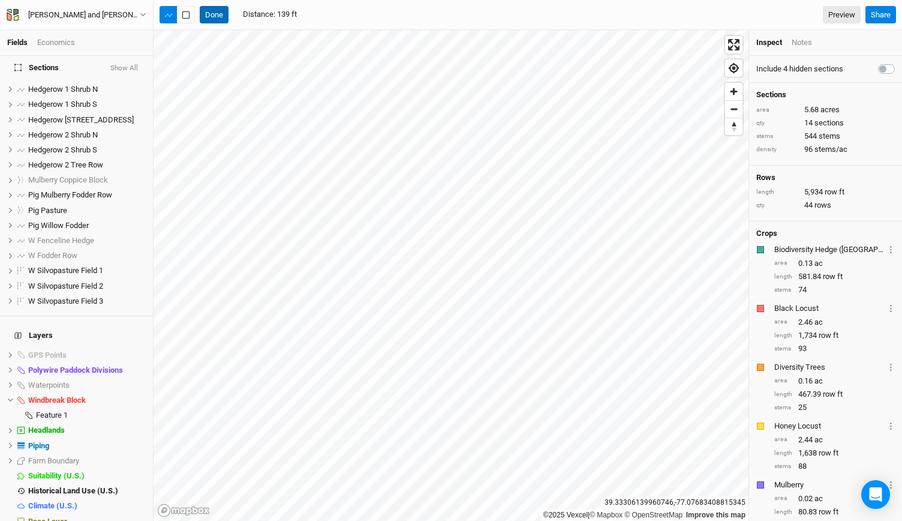
click at [216, 20] on button "Done" at bounding box center [214, 15] width 29 height 18
click at [324, 11] on icon "button" at bounding box center [321, 15] width 9 height 9
click at [214, 19] on button "Done" at bounding box center [214, 15] width 29 height 18
click at [730, 104] on span "Zoom out" at bounding box center [733, 109] width 17 height 17
click at [130, 362] on span "hide" at bounding box center [138, 369] width 16 height 15
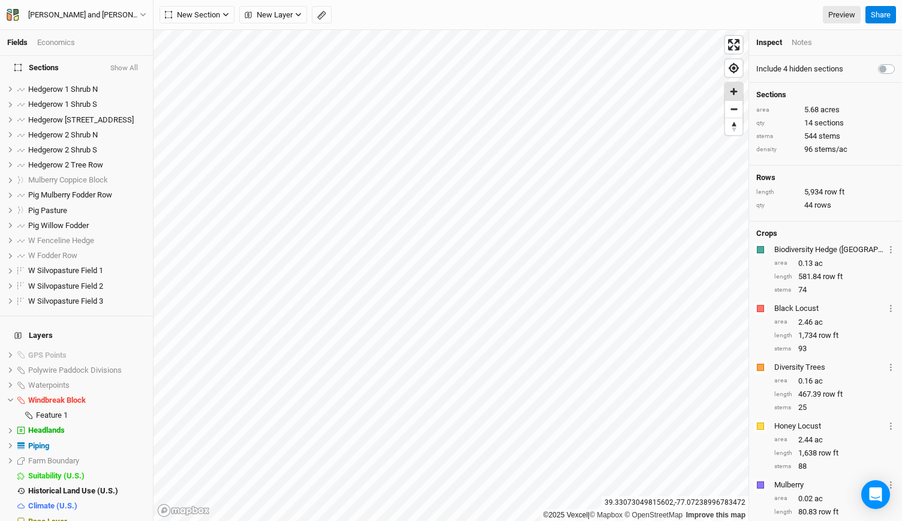
click at [735, 97] on span "Zoom in" at bounding box center [733, 91] width 17 height 17
click at [735, 91] on span "Zoom in" at bounding box center [733, 91] width 17 height 17
click at [7, 423] on li "Headlands hide" at bounding box center [76, 430] width 153 height 15
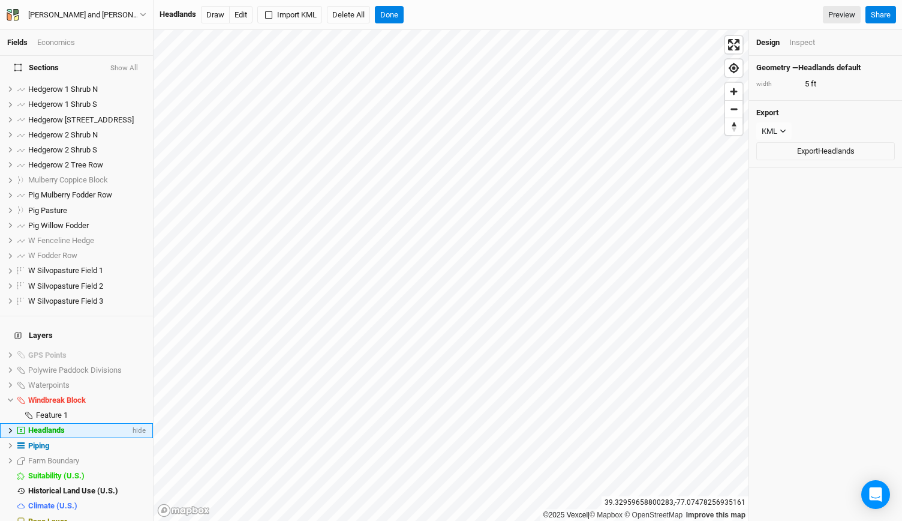
click at [9, 428] on icon at bounding box center [11, 430] width 4 height 5
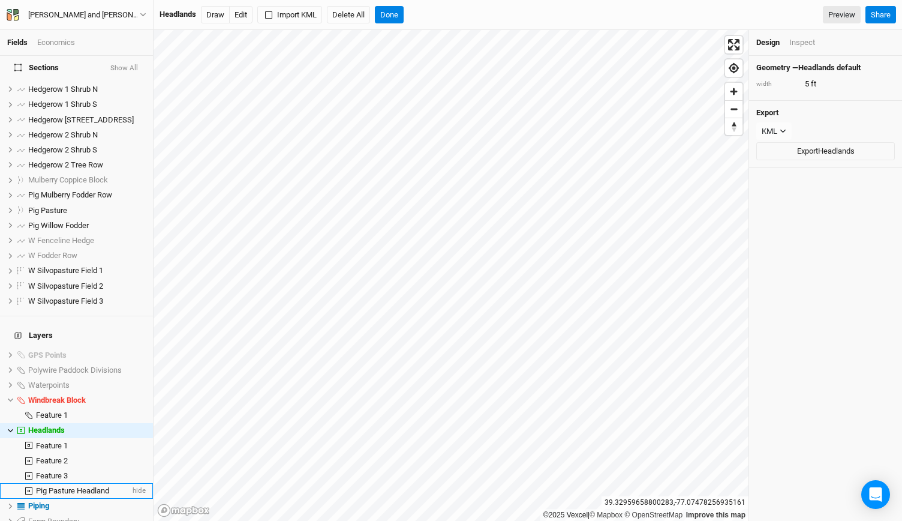
click at [50, 486] on span "Pig Pasture Headland" at bounding box center [72, 490] width 73 height 9
type input "10"
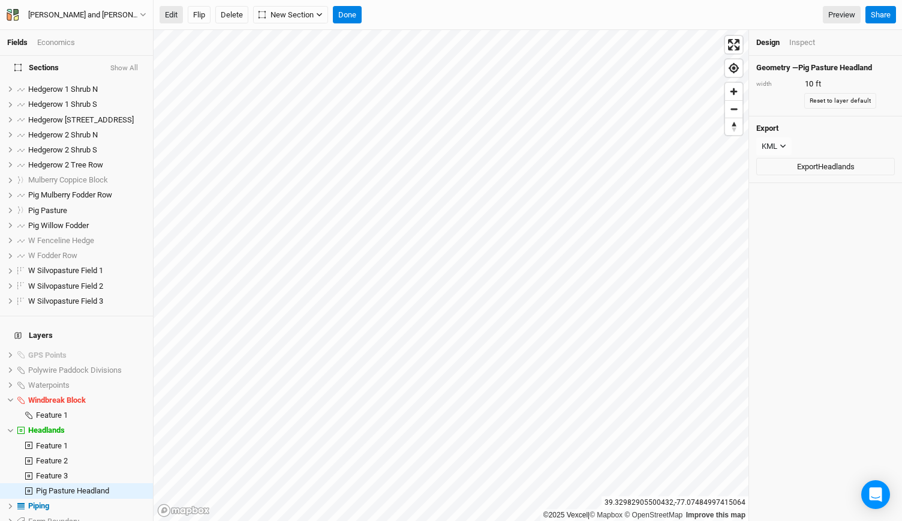
click at [164, 15] on button "Edit" at bounding box center [171, 15] width 23 height 18
click at [354, 22] on button "Done" at bounding box center [347, 15] width 29 height 18
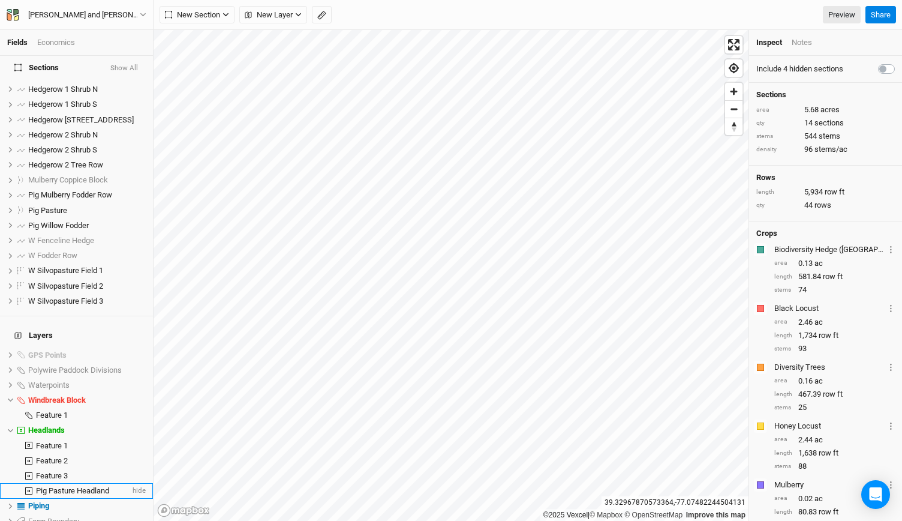
click at [70, 486] on span "Pig Pasture Headland" at bounding box center [72, 490] width 73 height 9
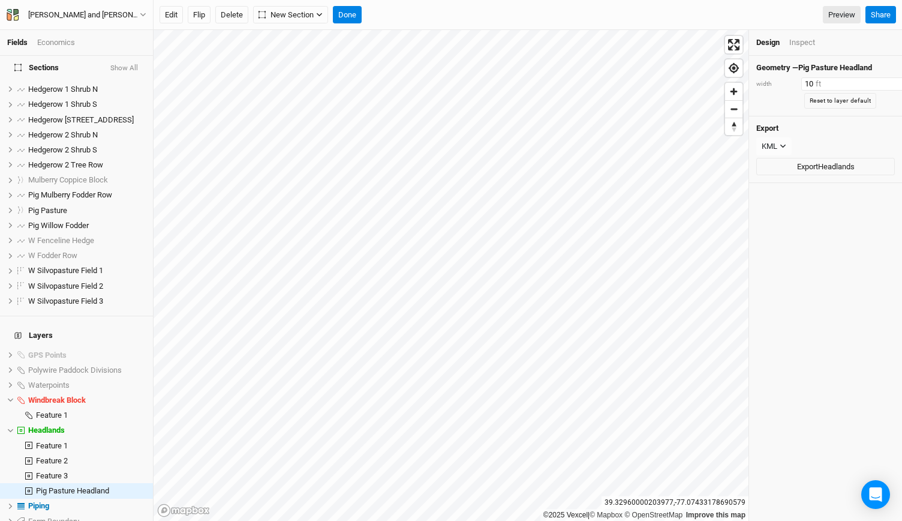
click at [809, 82] on input "10" at bounding box center [853, 83] width 104 height 13
click at [809, 82] on input "20" at bounding box center [853, 83] width 104 height 13
type input "10"
click at [350, 13] on button "Done" at bounding box center [347, 15] width 29 height 18
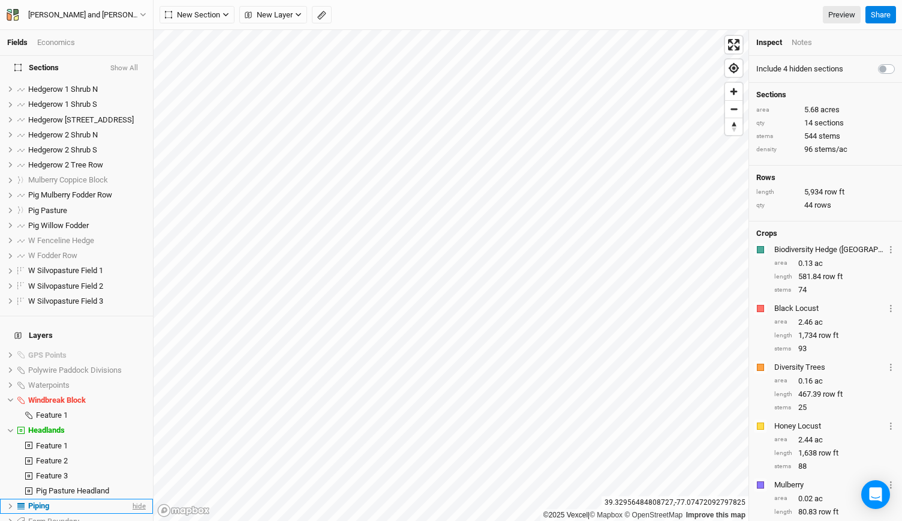
click at [133, 498] on span "hide" at bounding box center [138, 505] width 16 height 15
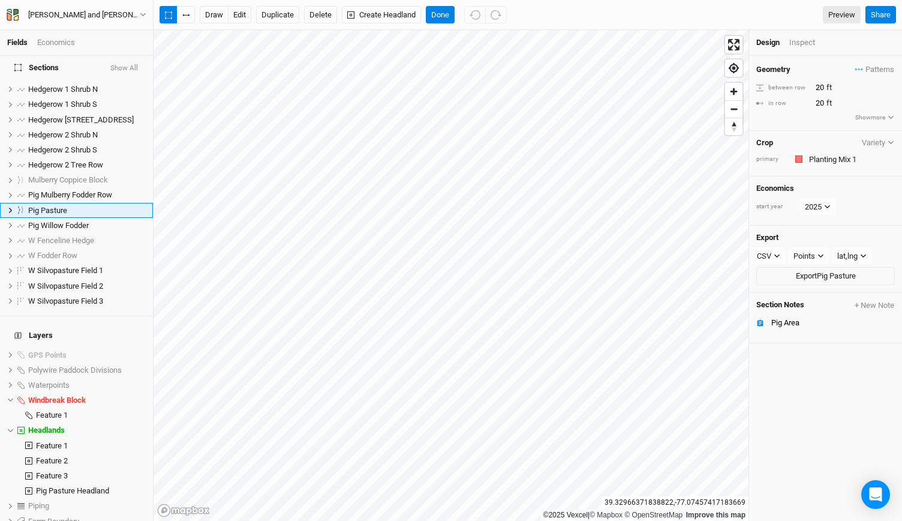
scroll to position [0, 0]
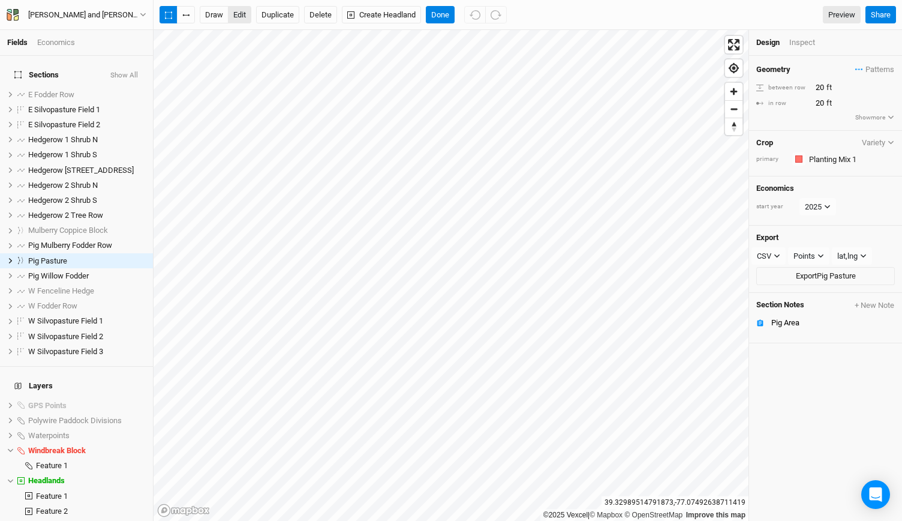
click at [236, 14] on button "edit" at bounding box center [239, 15] width 23 height 18
click at [439, 13] on button "Done" at bounding box center [440, 15] width 29 height 18
click at [188, 13] on button "button" at bounding box center [186, 15] width 18 height 18
click at [476, 18] on icon "button" at bounding box center [475, 15] width 11 height 10
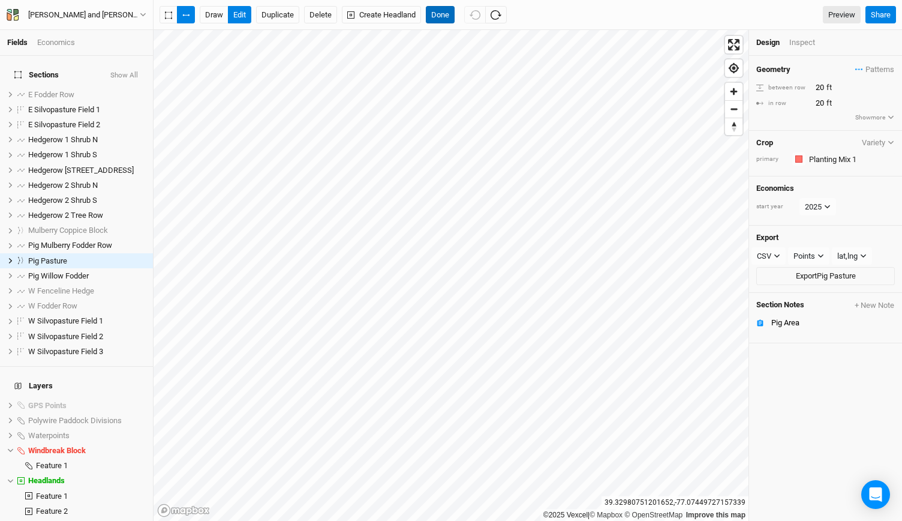
click at [432, 8] on button "Done" at bounding box center [440, 15] width 29 height 18
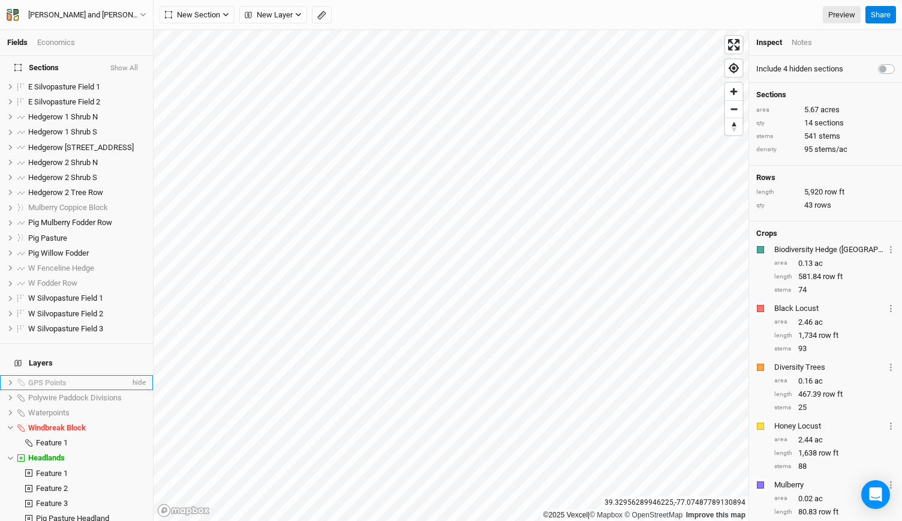
scroll to position [33, 0]
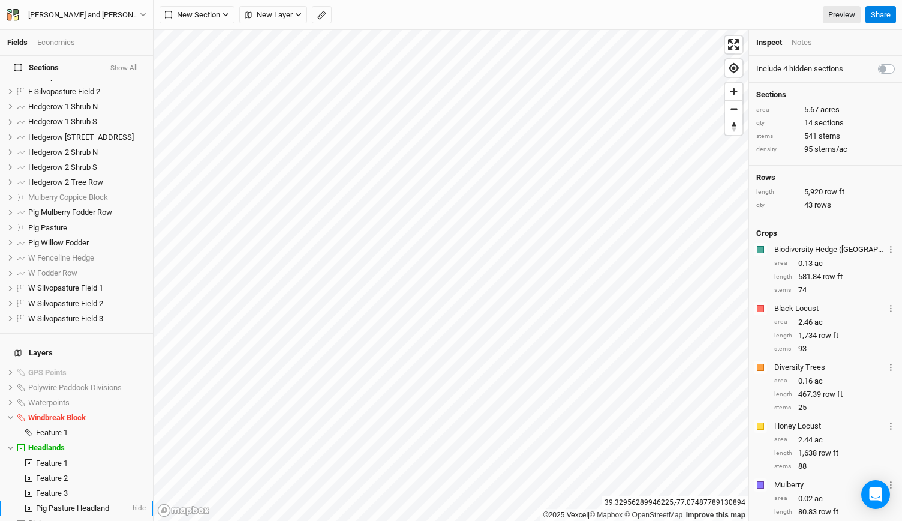
click at [50, 503] on span "Pig Pasture Headland" at bounding box center [72, 507] width 73 height 9
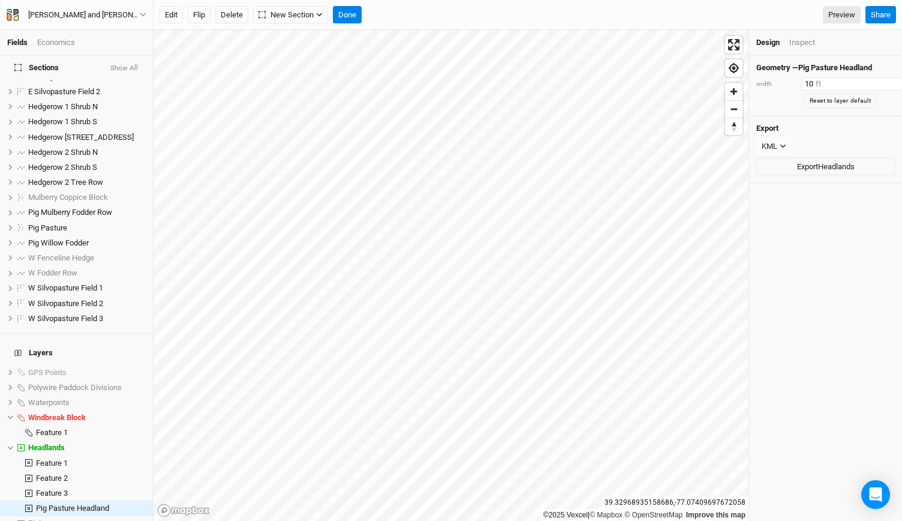
click at [810, 83] on input "10" at bounding box center [853, 83] width 104 height 13
type input "20"
click at [349, 14] on button "Done" at bounding box center [347, 15] width 29 height 18
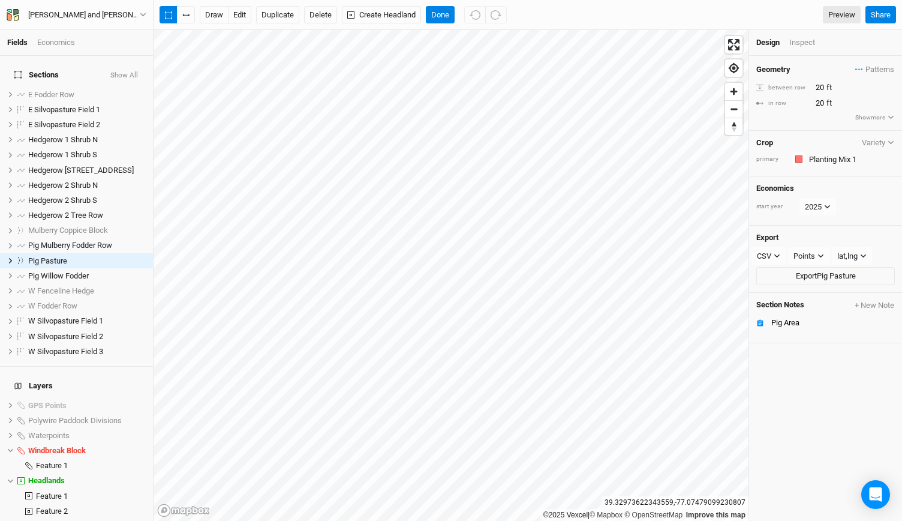
scroll to position [0, 0]
click at [237, 11] on button "edit" at bounding box center [239, 15] width 23 height 18
click at [440, 8] on button "Done" at bounding box center [440, 15] width 29 height 18
click at [185, 13] on button "button" at bounding box center [186, 15] width 18 height 18
click at [438, 14] on button "Done" at bounding box center [440, 15] width 29 height 18
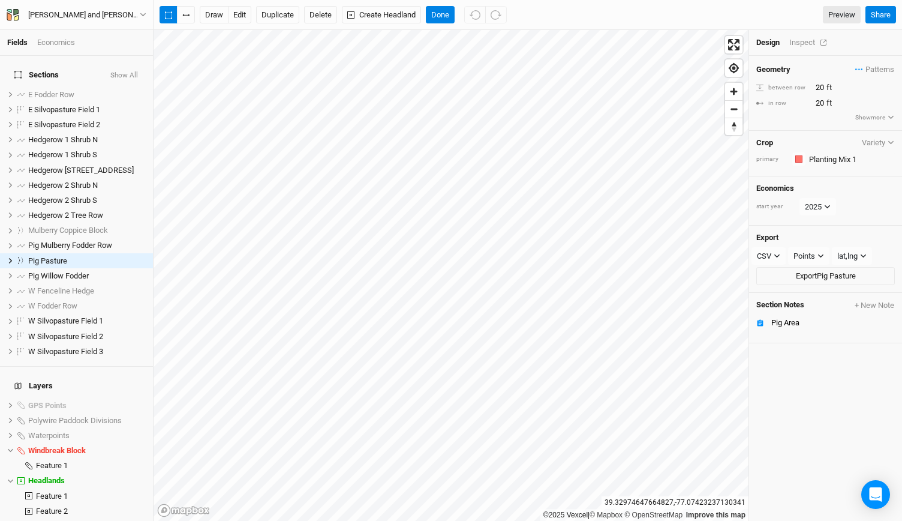
click at [801, 44] on div "Inspect" at bounding box center [810, 42] width 43 height 11
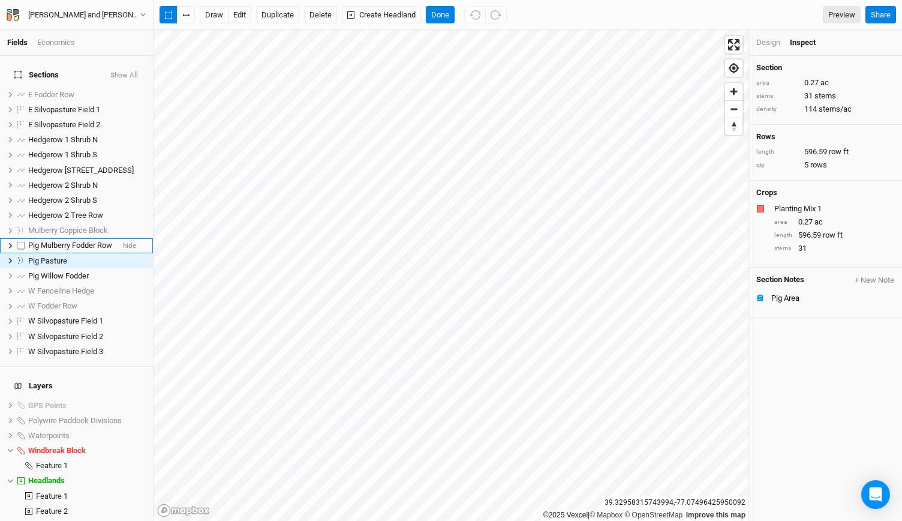
click at [69, 240] on span "Pig Mulberry Fodder Row" at bounding box center [70, 244] width 84 height 9
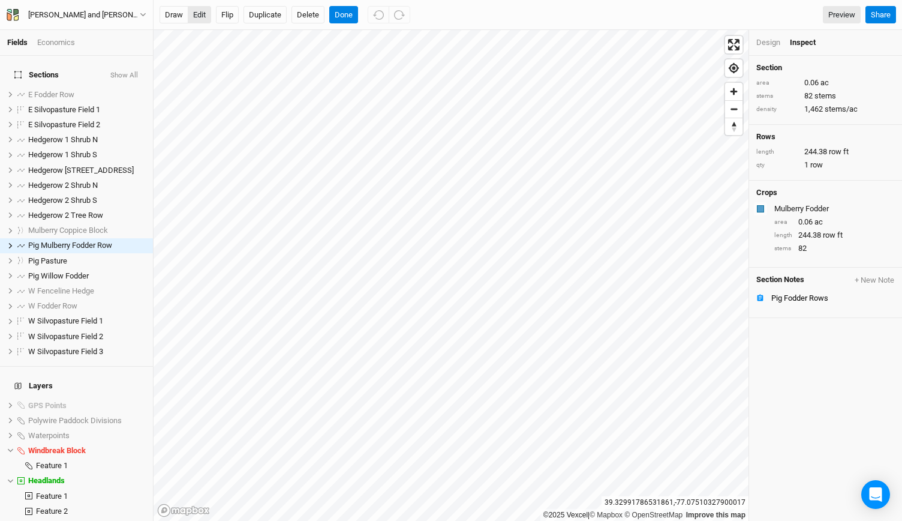
click at [197, 15] on button "edit" at bounding box center [199, 15] width 23 height 18
click at [735, 94] on span "Zoom in" at bounding box center [733, 91] width 17 height 17
click at [346, 10] on button "Done" at bounding box center [343, 15] width 29 height 18
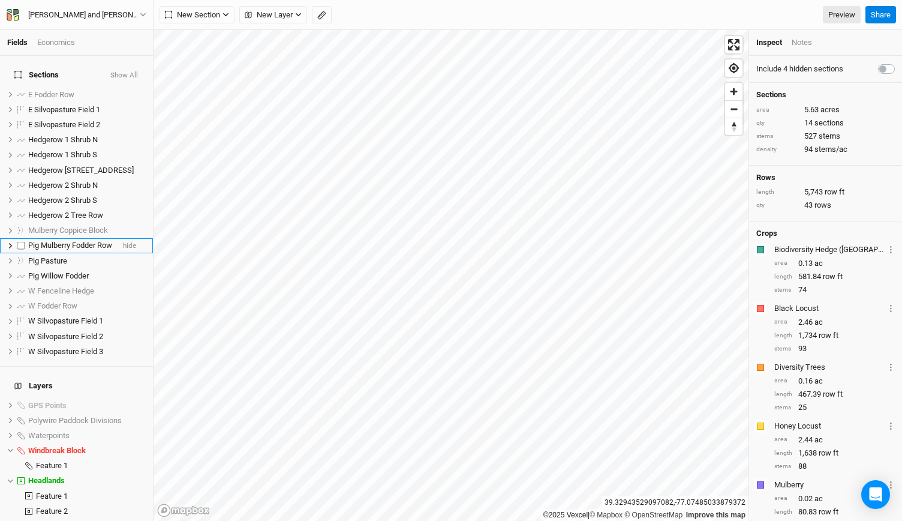
click at [77, 240] on span "Pig Mulberry Fodder Row" at bounding box center [70, 244] width 84 height 9
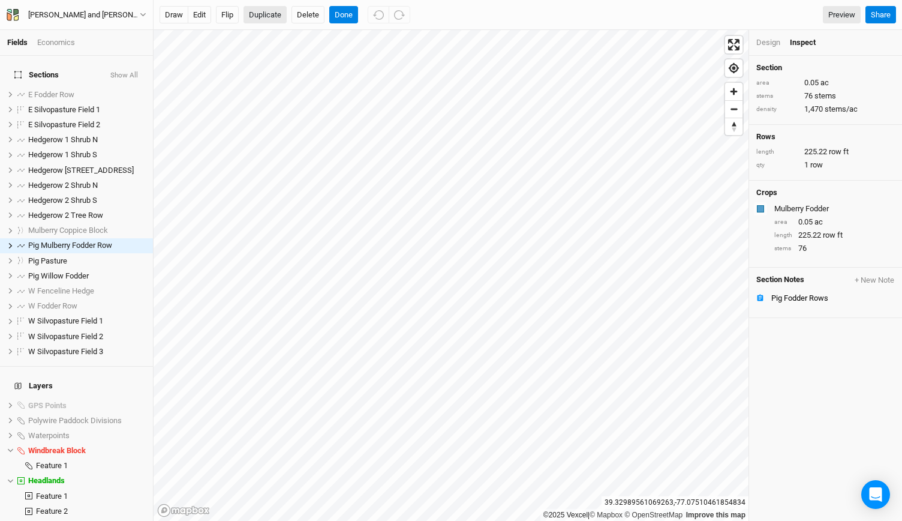
click at [265, 19] on button "Duplicate" at bounding box center [264, 15] width 43 height 18
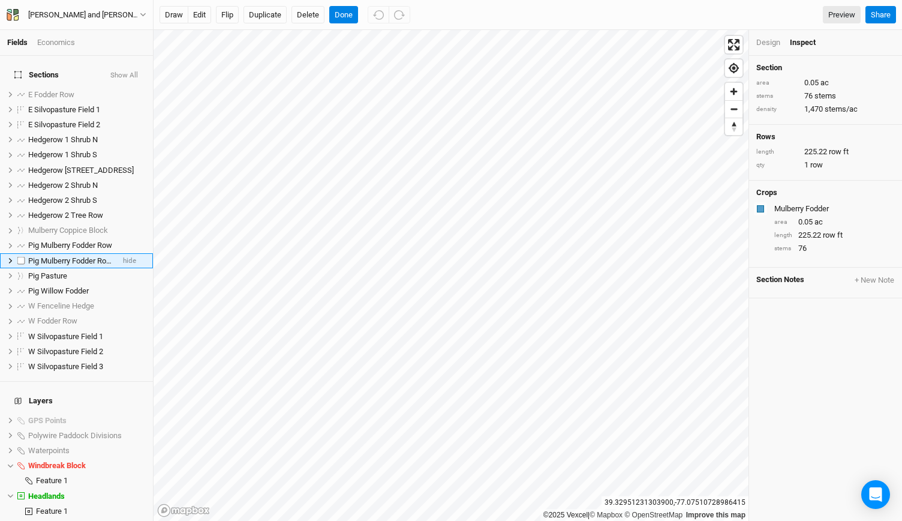
click at [73, 256] on span "Pig Mulberry Fodder Row (1)" at bounding box center [75, 260] width 95 height 9
click at [788, 208] on div "Mulberry Fodder" at bounding box center [833, 208] width 118 height 11
click at [768, 42] on div "Design" at bounding box center [768, 42] width 24 height 11
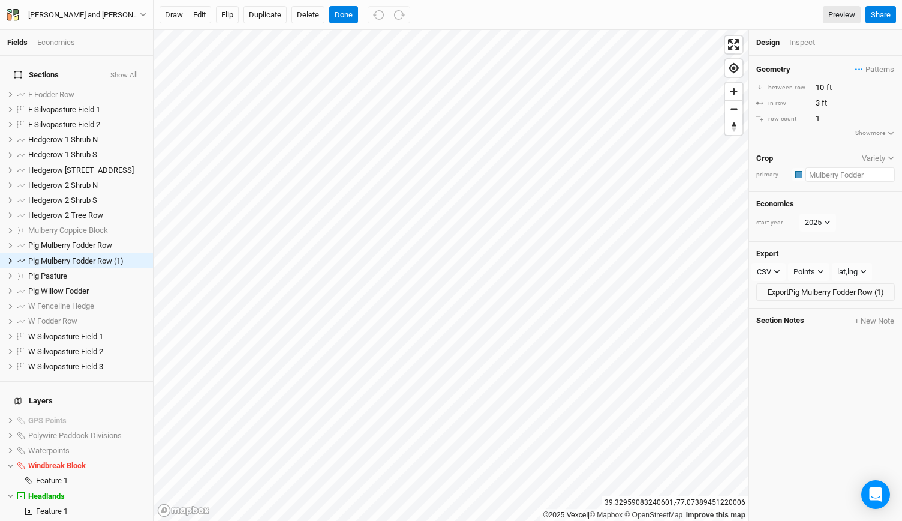
click at [826, 174] on input "text" at bounding box center [849, 174] width 89 height 14
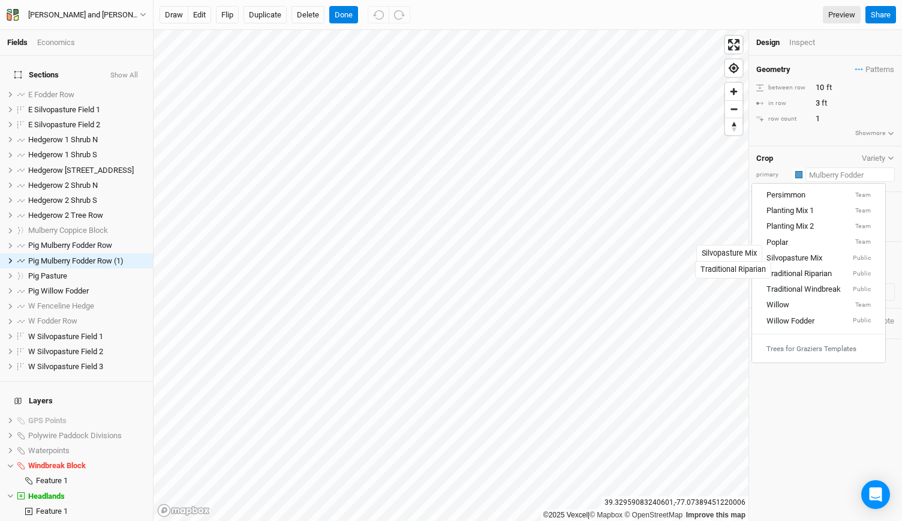
scroll to position [267, 0]
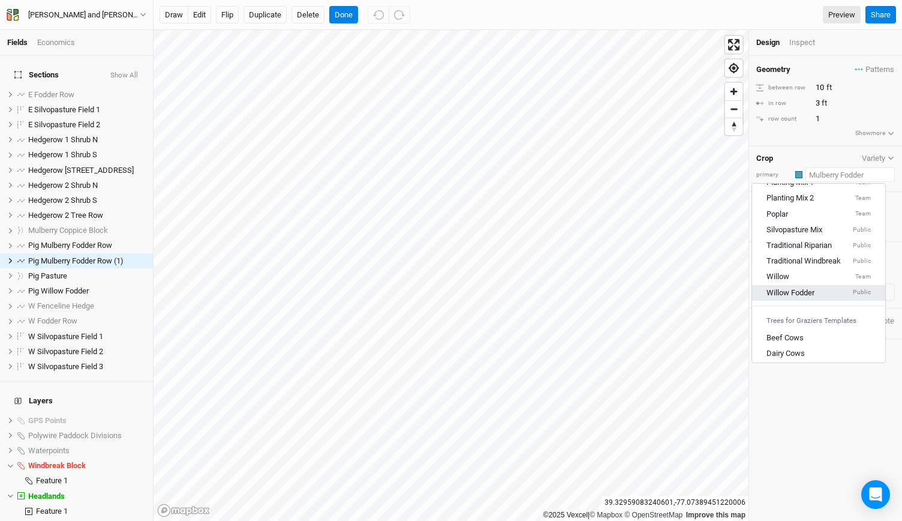
click at [790, 287] on div "Willow Fodder" at bounding box center [790, 292] width 48 height 11
type input "20"
type input "1"
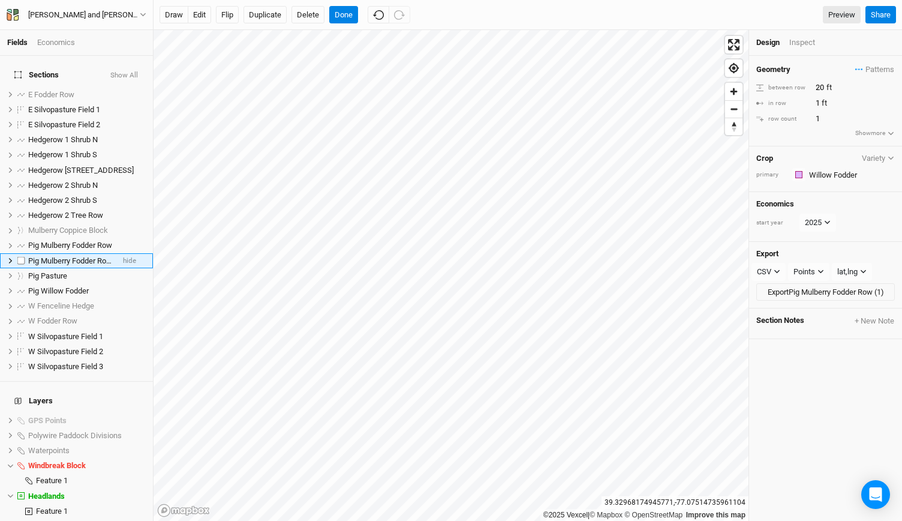
click at [83, 256] on span "Pig Mulberry Fodder Row (1)" at bounding box center [75, 260] width 95 height 9
click at [55, 255] on input "Pig Mulberry Fodder Row (1)" at bounding box center [67, 260] width 81 height 11
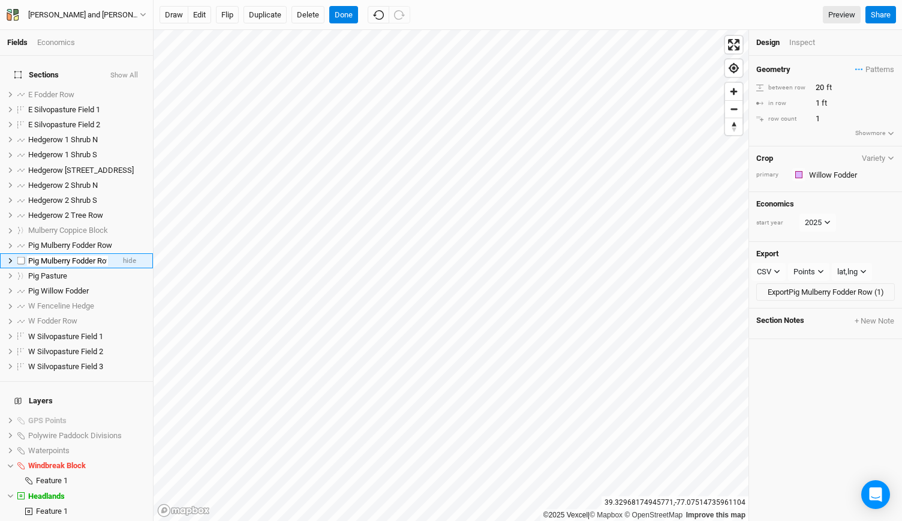
drag, startPoint x: 43, startPoint y: 251, endPoint x: 72, endPoint y: 257, distance: 30.0
click at [72, 257] on input "Pig Mulberry Fodder Row (1)" at bounding box center [67, 260] width 81 height 11
type input "Pig Willow Fodder Row (1)"
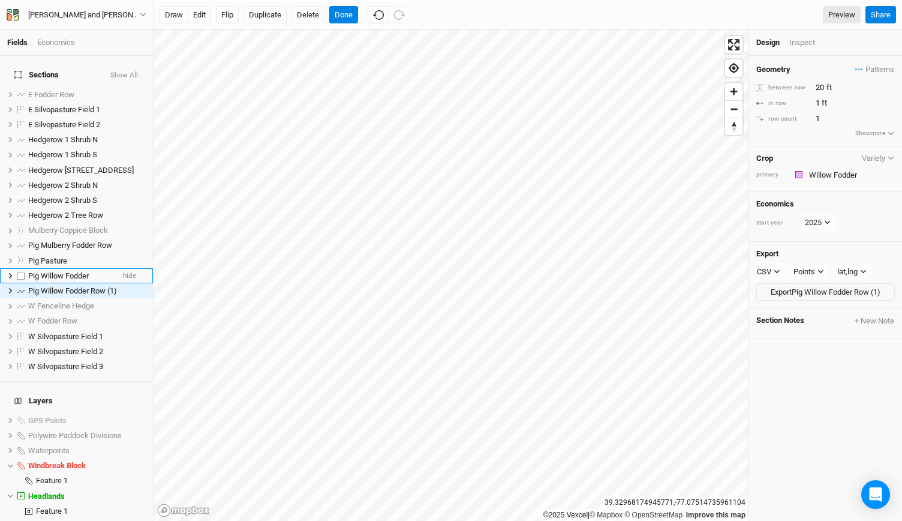
click at [65, 271] on span "Pig Willow Fodder" at bounding box center [58, 275] width 61 height 9
click at [77, 286] on span "Pig Willow Fodder Row (1)" at bounding box center [72, 290] width 89 height 9
drag, startPoint x: 823, startPoint y: 87, endPoint x: 792, endPoint y: 87, distance: 31.2
click at [792, 87] on div "between row 20 ft" at bounding box center [825, 87] width 139 height 13
type input "10"
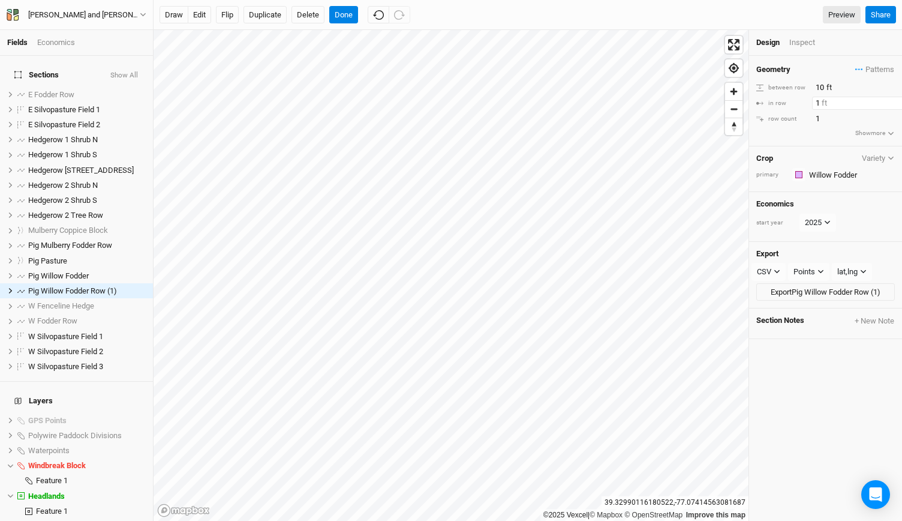
click at [819, 104] on input "1" at bounding box center [864, 103] width 104 height 13
type input "3"
click at [349, 19] on button "Done" at bounding box center [343, 15] width 29 height 18
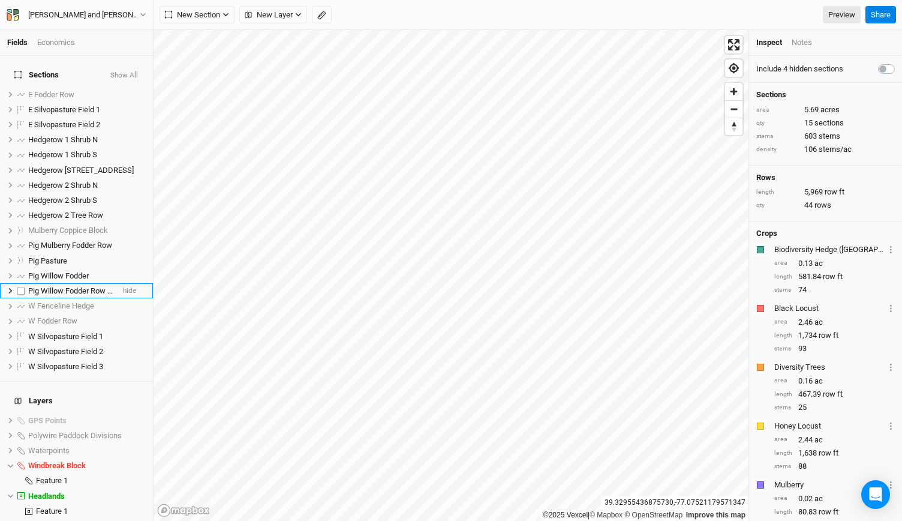
click at [77, 286] on span "Pig Willow Fodder Row (1)" at bounding box center [72, 290] width 89 height 9
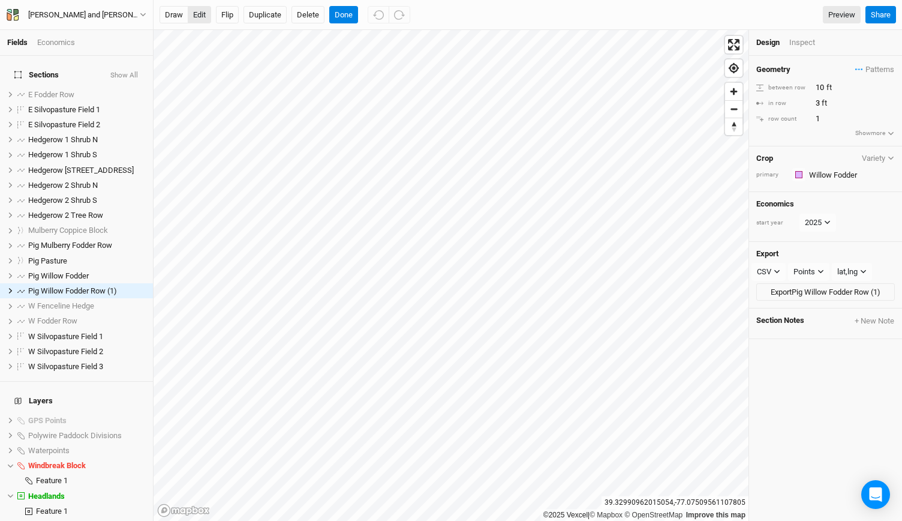
click at [201, 17] on button "edit" at bounding box center [199, 15] width 23 height 18
click at [341, 14] on button "Done" at bounding box center [343, 15] width 29 height 18
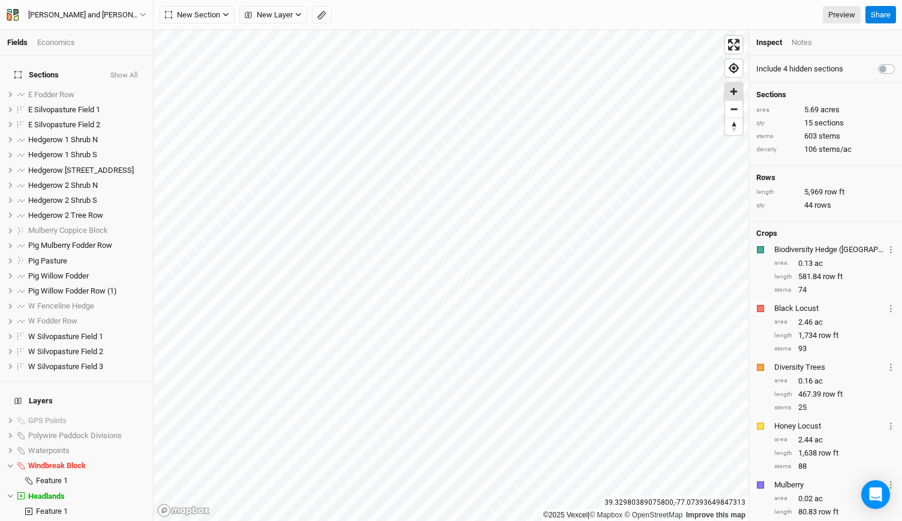
click at [730, 93] on span "Zoom in" at bounding box center [733, 91] width 17 height 17
click at [67, 272] on li "Pig Willow Fodder hide" at bounding box center [76, 275] width 153 height 15
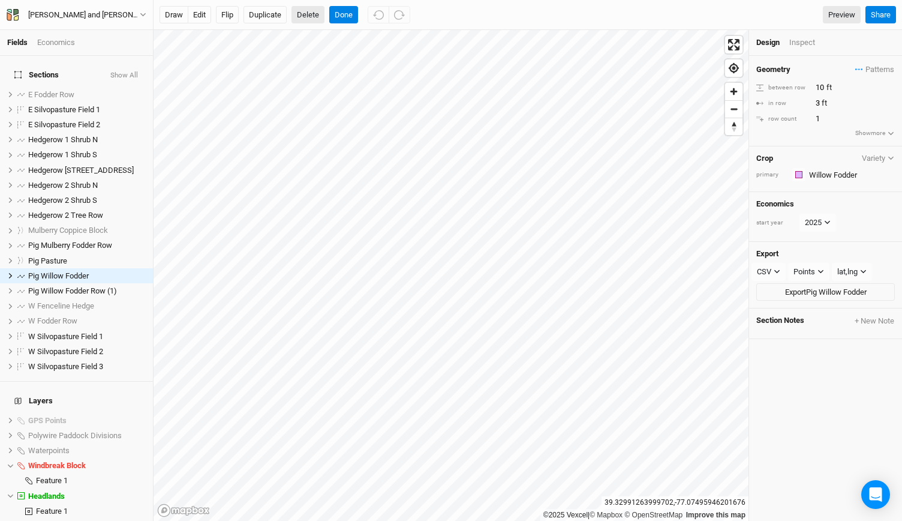
click at [311, 15] on button "Delete" at bounding box center [307, 15] width 33 height 18
click at [396, 18] on button "Confirm" at bounding box center [391, 15] width 37 height 18
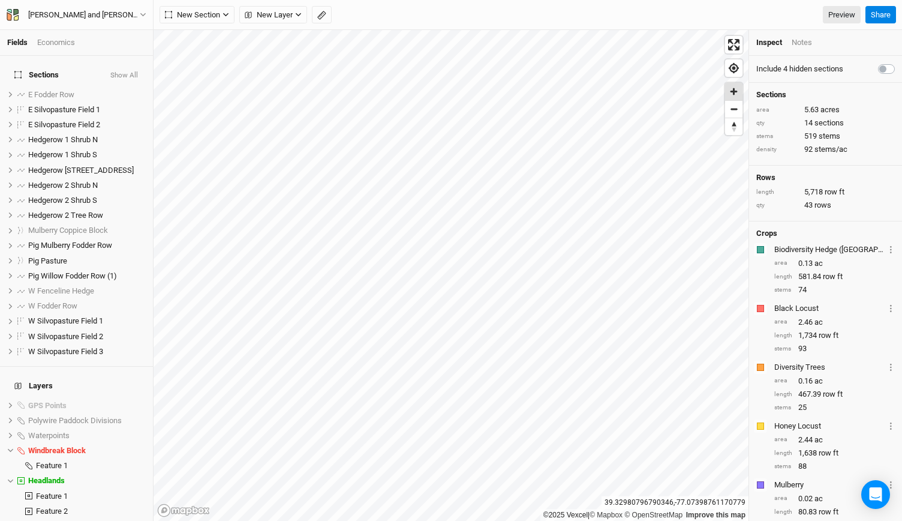
click at [733, 92] on span "Zoom in" at bounding box center [733, 91] width 17 height 17
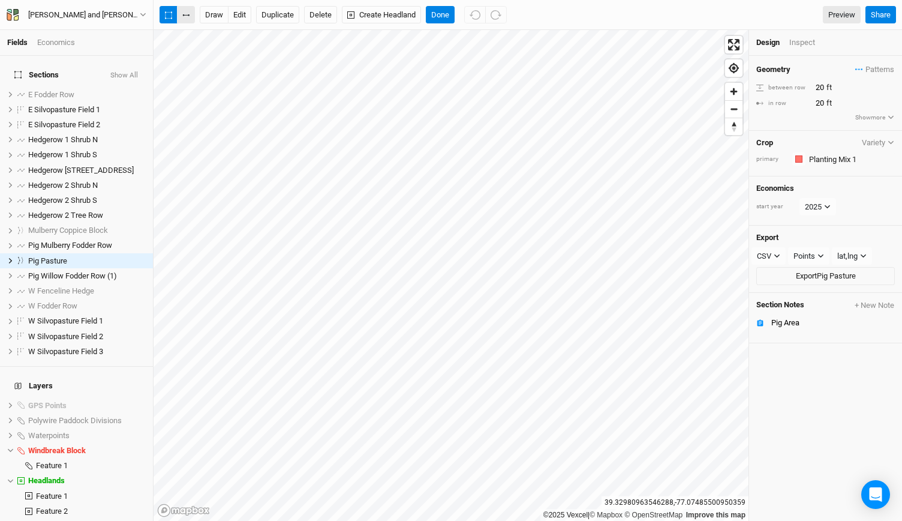
click at [188, 15] on icon "button" at bounding box center [189, 15] width 2 height 2
click at [215, 13] on button "draw" at bounding box center [214, 15] width 29 height 18
click at [164, 7] on button "button" at bounding box center [169, 15] width 18 height 18
click at [735, 128] on span "Reset bearing to north" at bounding box center [733, 127] width 21 height 22
click at [738, 129] on span "Reset bearing to north" at bounding box center [733, 127] width 24 height 24
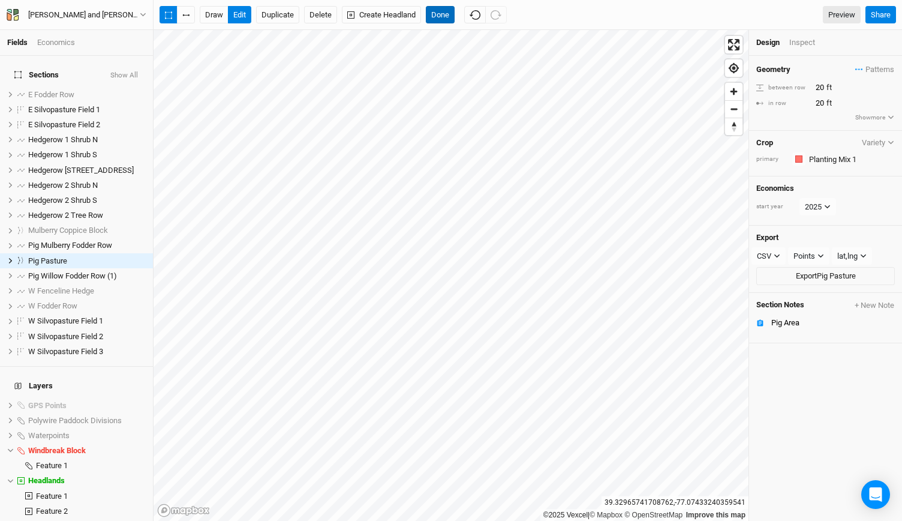
click at [434, 8] on button "Done" at bounding box center [440, 15] width 29 height 18
click at [182, 22] on button "button" at bounding box center [186, 15] width 18 height 18
click at [182, 16] on button "button" at bounding box center [186, 15] width 18 height 18
click at [432, 7] on button "Done" at bounding box center [440, 15] width 29 height 18
click at [191, 16] on button "button" at bounding box center [186, 15] width 18 height 18
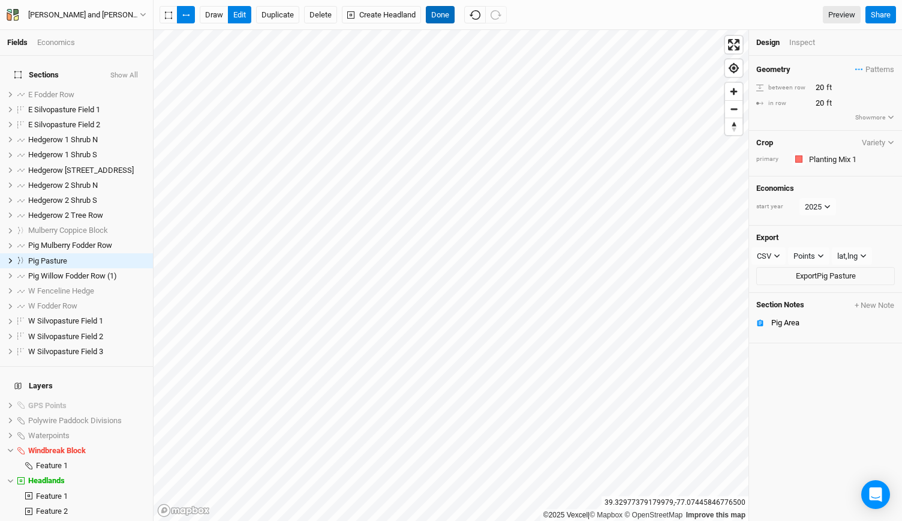
click at [438, 20] on button "Done" at bounding box center [440, 15] width 29 height 18
click at [796, 44] on div "Inspect" at bounding box center [810, 42] width 43 height 11
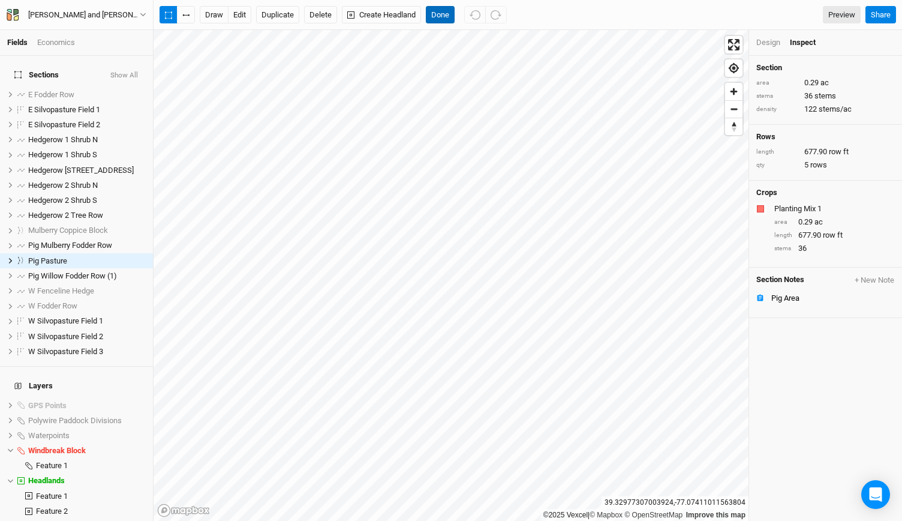
click at [440, 17] on button "Done" at bounding box center [440, 15] width 29 height 18
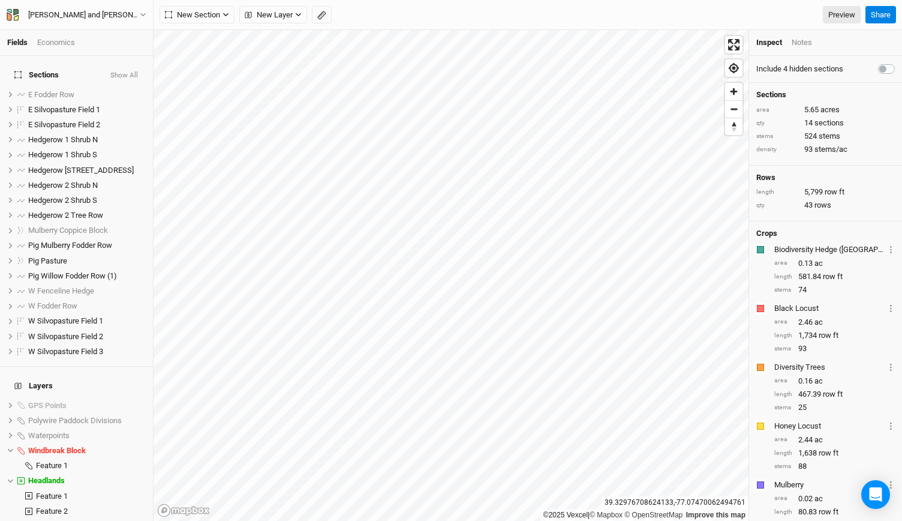
click at [320, 25] on div "New Section Grid Line Keyline Beta Upload New Layer Custom Contours Roads Utili…" at bounding box center [528, 15] width 748 height 30
click at [320, 22] on button "button" at bounding box center [322, 15] width 20 height 18
click at [209, 10] on button "Done" at bounding box center [214, 15] width 29 height 18
click at [56, 271] on span "Pig Willow Fodder Row (1)" at bounding box center [72, 275] width 89 height 9
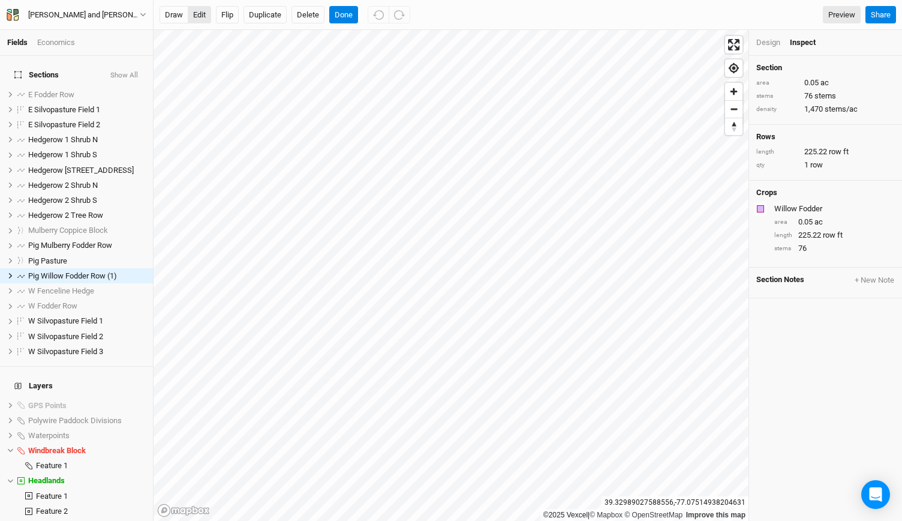
click at [203, 16] on button "edit" at bounding box center [199, 15] width 23 height 18
click at [734, 92] on span "Zoom in" at bounding box center [733, 91] width 17 height 17
click at [341, 17] on button "Done" at bounding box center [343, 15] width 29 height 18
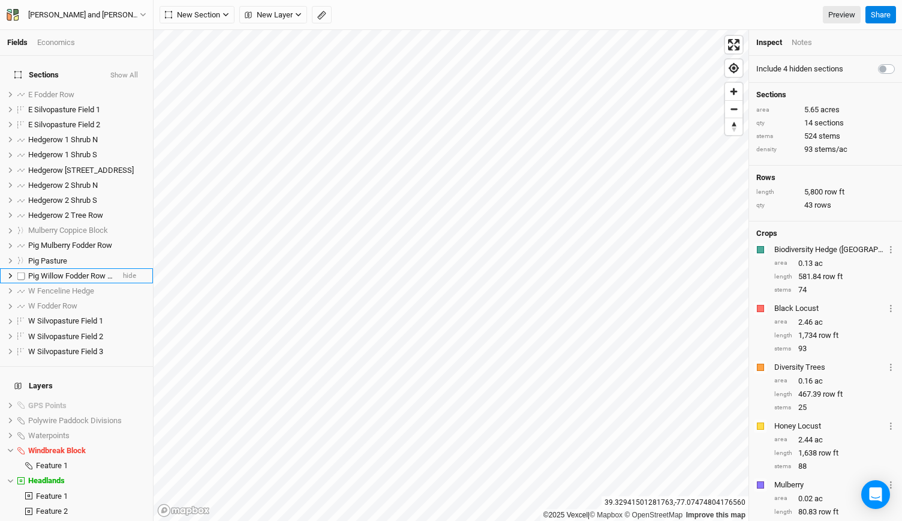
click at [62, 271] on span "Pig Willow Fodder Row (1)" at bounding box center [72, 275] width 89 height 9
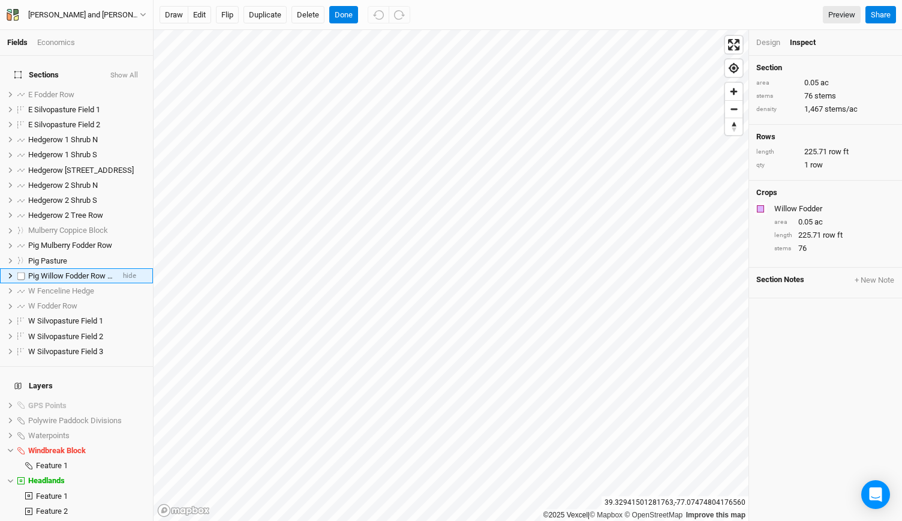
click at [63, 271] on span "Pig Willow Fodder Row (1)" at bounding box center [72, 275] width 89 height 9
click at [102, 270] on input "Pig Willow Fodder Row (1)" at bounding box center [67, 275] width 81 height 11
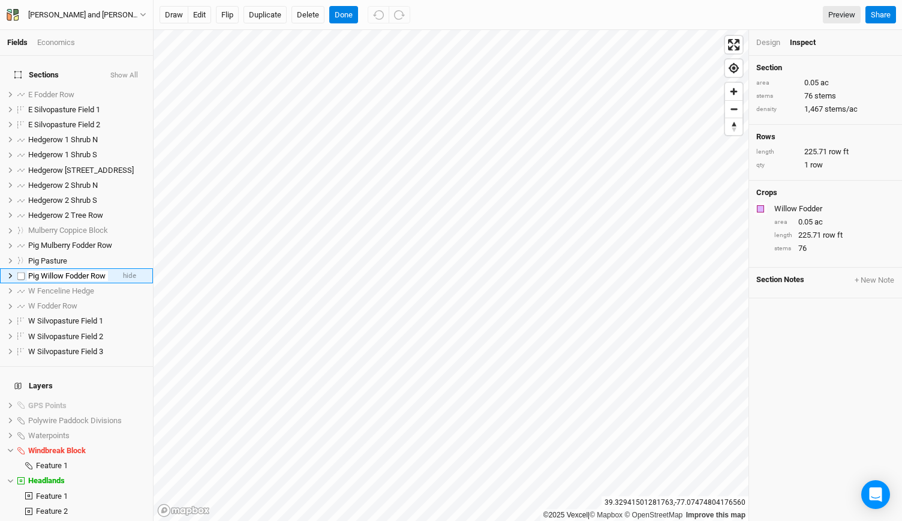
type input "Pig Willow Fodder Row"
click at [266, 22] on button "Duplicate" at bounding box center [264, 15] width 43 height 18
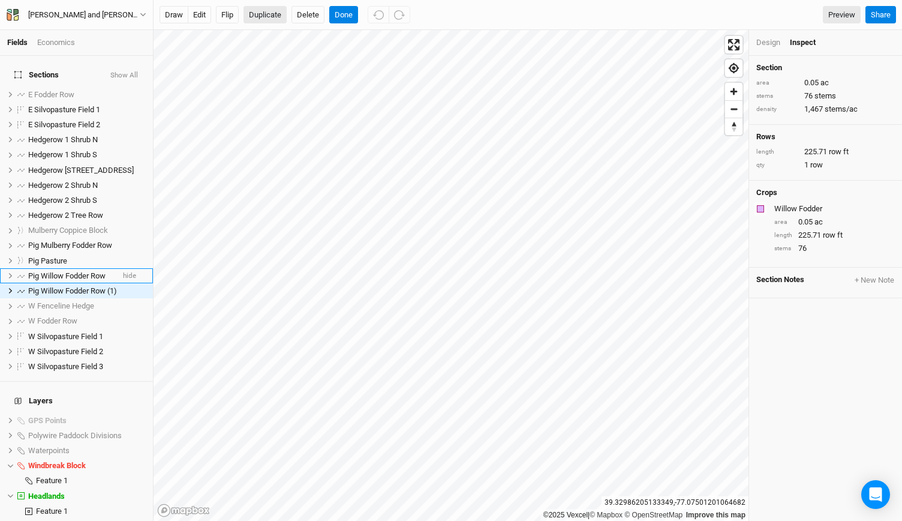
scroll to position [0, 0]
click at [70, 240] on span "Pig Mulberry Fodder Row" at bounding box center [70, 244] width 84 height 9
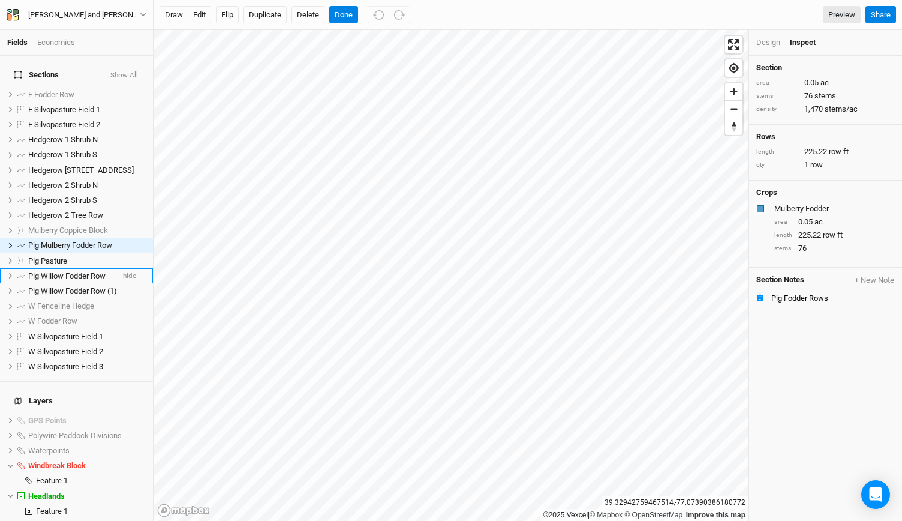
click at [793, 306] on div "Section Notes + New Note Pig Fodder Rows" at bounding box center [825, 292] width 153 height 50
click at [795, 297] on div "Pig Fodder Rows" at bounding box center [833, 298] width 124 height 10
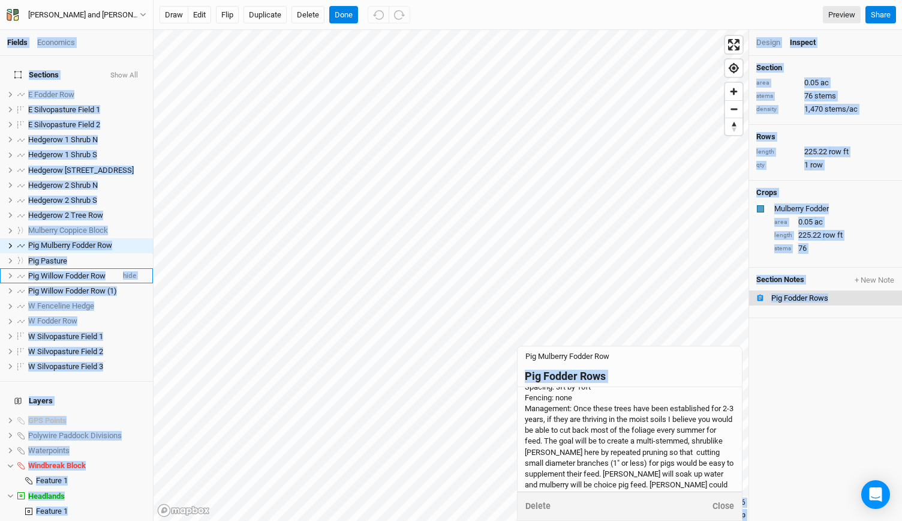
scroll to position [96, 0]
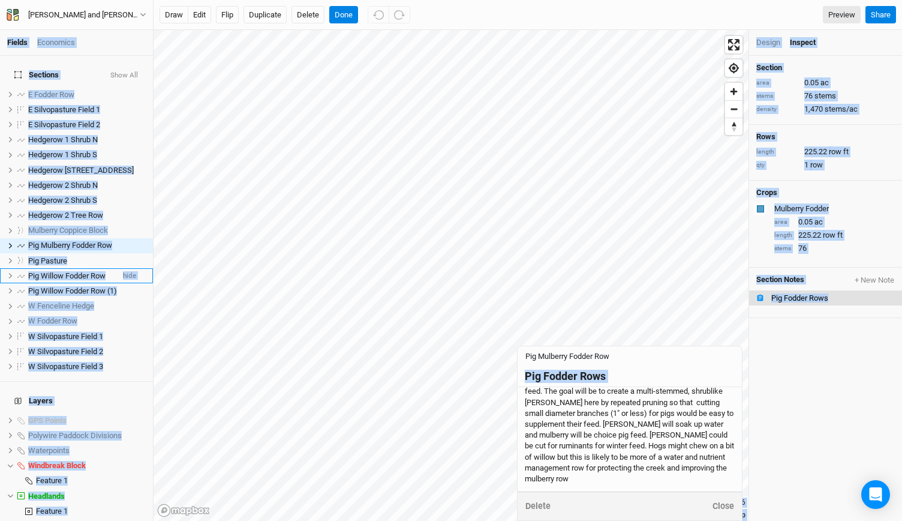
drag, startPoint x: 524, startPoint y: 401, endPoint x: 692, endPoint y: 504, distance: 197.1
click at [692, 504] on form "Pig Mulberry Fodder Row Pig Fodder Rows Goals: Provide coppice fodder for hogs …" at bounding box center [630, 433] width 224 height 174
copy div "Loremi Dolorsita Consecte Adip Eli S Doeius Tem inci U Laboreetdolo Magna 4 ali…"
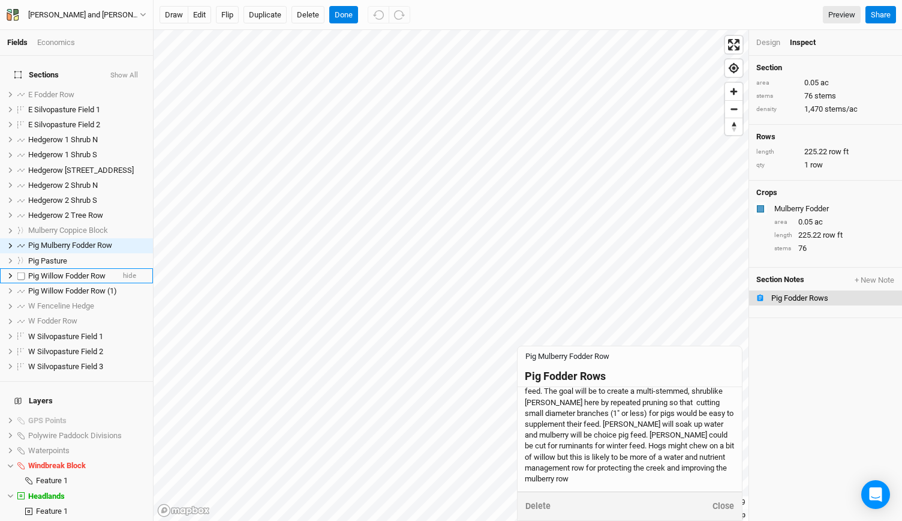
click at [77, 271] on span "Pig Willow Fodder Row" at bounding box center [66, 275] width 77 height 9
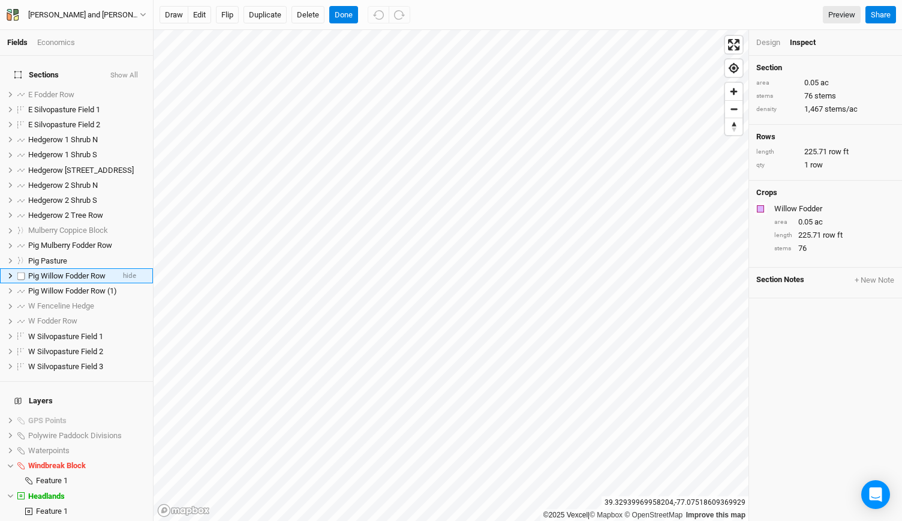
scroll to position [0, 0]
click at [879, 275] on button "+ New Note" at bounding box center [874, 280] width 41 height 11
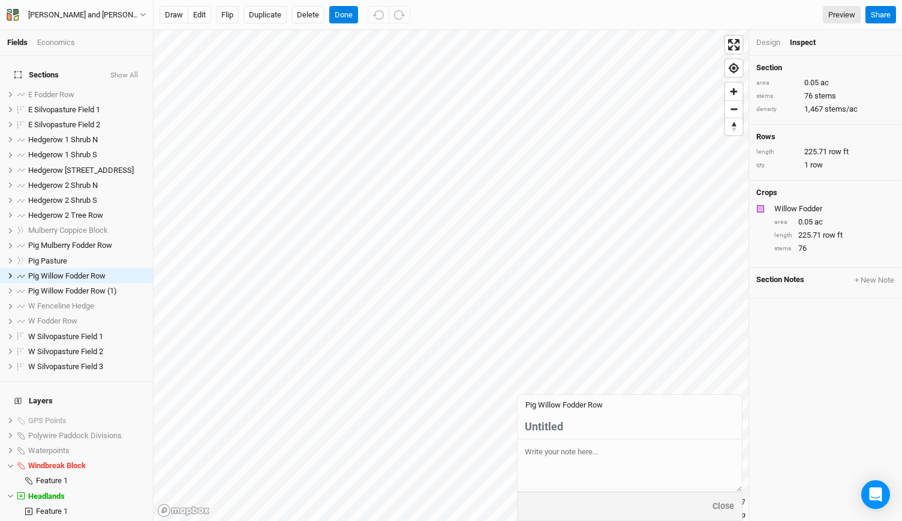
click at [581, 455] on textarea at bounding box center [630, 465] width 224 height 52
paste textarea "Goals: Provide coppice fodder for hogs and soak up moisture in this area Tree P…"
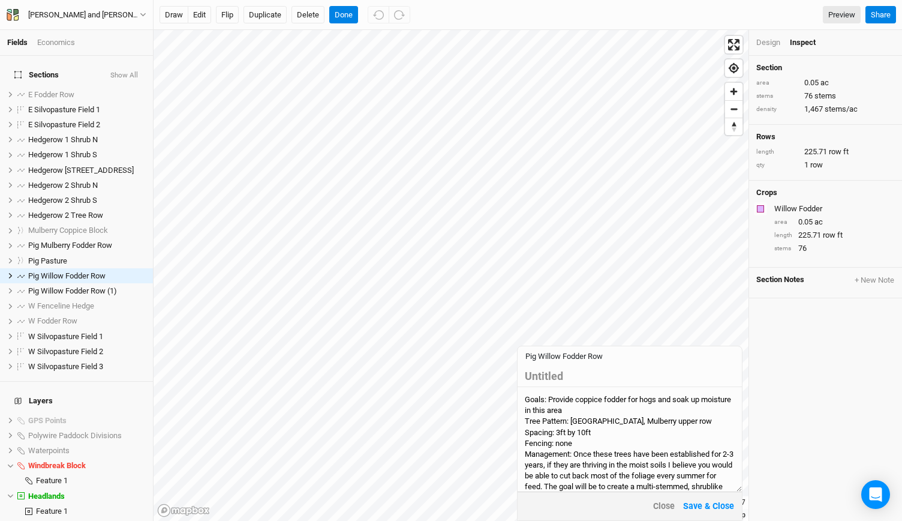
scroll to position [98, 0]
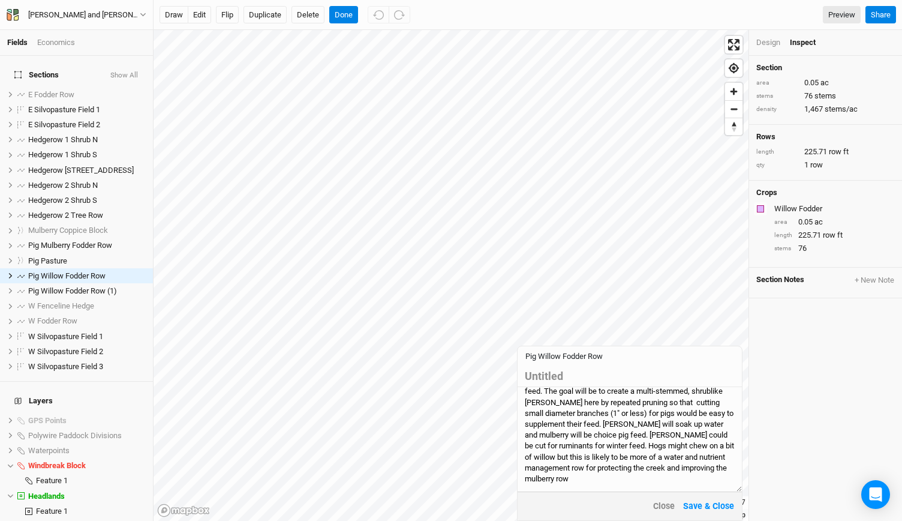
type textarea "Goals: Provide coppice fodder for hogs and soak up moisture in this area Tree P…"
click at [552, 378] on div "Untitled" at bounding box center [630, 375] width 210 height 13
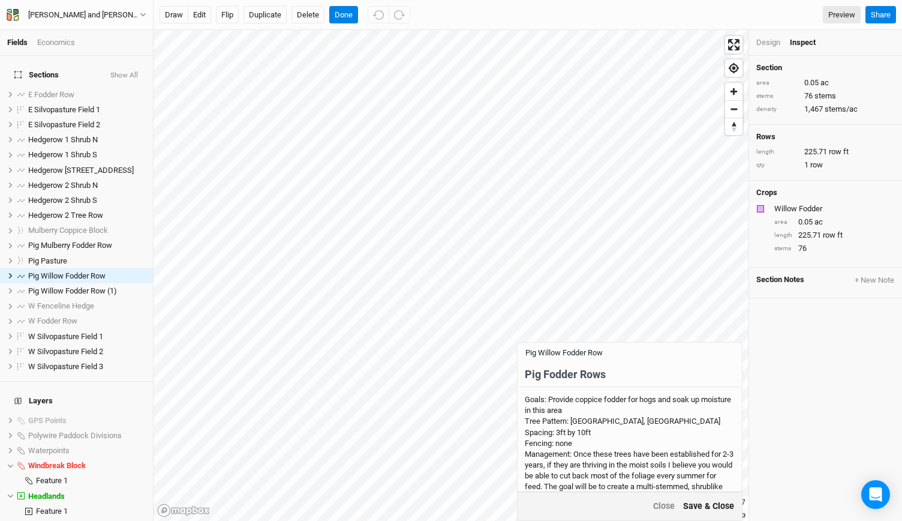
type input "Pig Fodder Rows"
click at [699, 501] on button "Save & Close" at bounding box center [708, 506] width 52 height 14
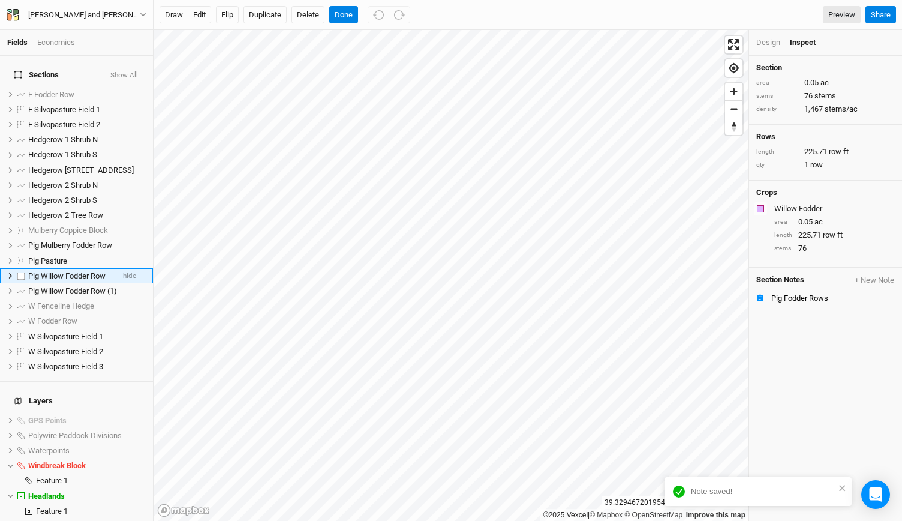
click at [79, 271] on span "Pig Willow Fodder Row" at bounding box center [66, 275] width 77 height 9
click at [770, 43] on div "Design" at bounding box center [768, 42] width 24 height 11
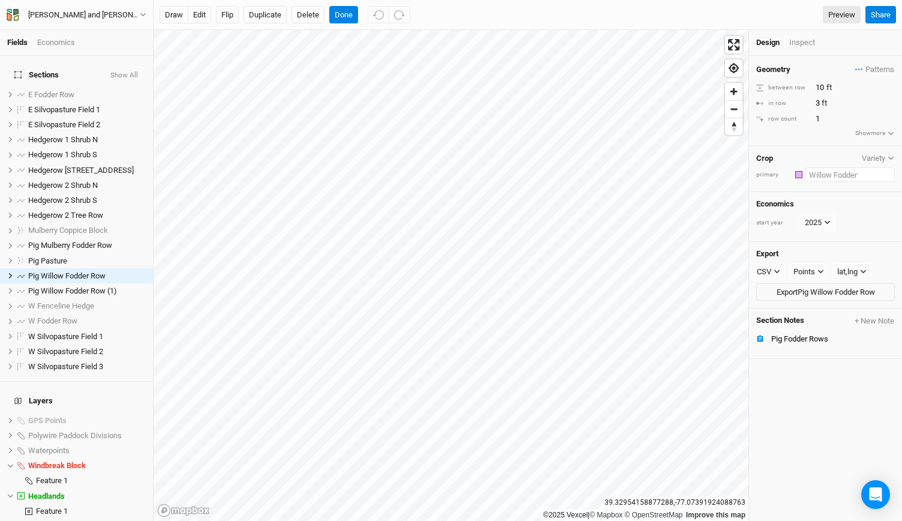
click at [834, 173] on input "text" at bounding box center [849, 174] width 89 height 14
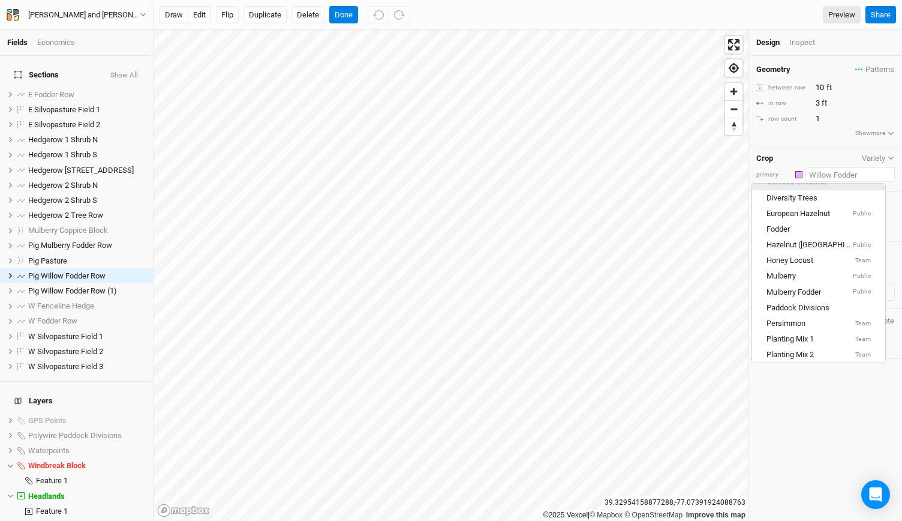
scroll to position [112, 0]
click at [807, 286] on div "Mulberry Fodder" at bounding box center [793, 290] width 55 height 11
type input "20"
type input "1"
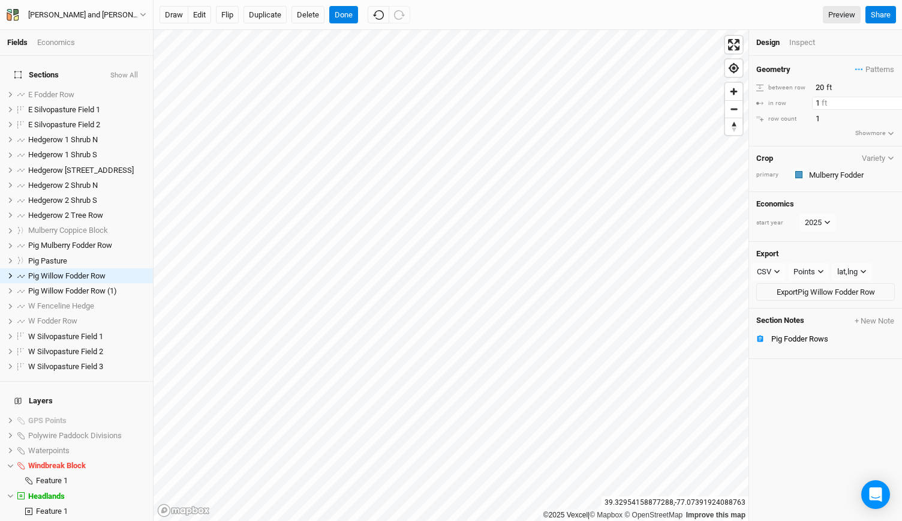
click at [822, 106] on input "1" at bounding box center [864, 103] width 104 height 13
type input "5"
click at [341, 17] on button "Done" at bounding box center [343, 15] width 29 height 18
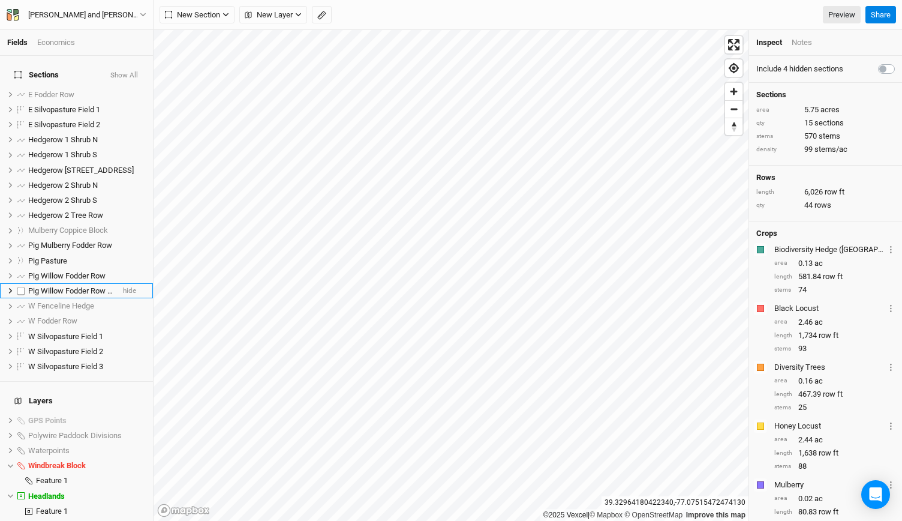
click at [62, 286] on span "Pig Willow Fodder Row (1)" at bounding box center [72, 290] width 89 height 9
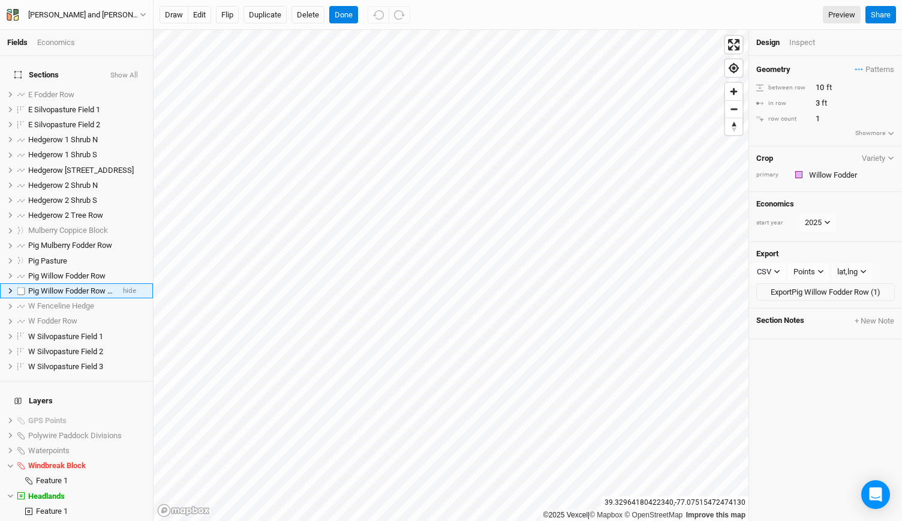
click at [62, 286] on span "Pig Willow Fodder Row (1)" at bounding box center [72, 290] width 89 height 9
click at [67, 285] on input "Pig Willow Fodder Row (1)" at bounding box center [67, 290] width 81 height 11
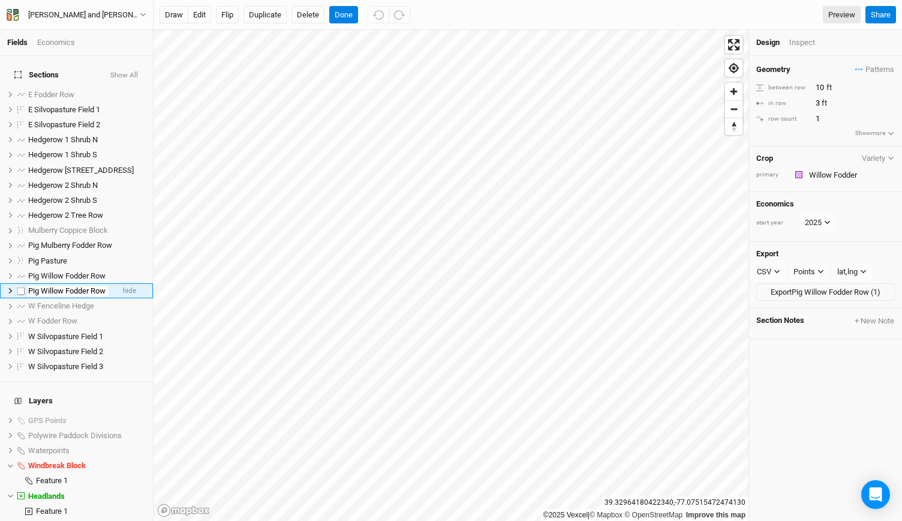
drag, startPoint x: 64, startPoint y: 285, endPoint x: 43, endPoint y: 285, distance: 21.6
click at [43, 285] on input "Pig Willow Fodder Row (1)" at bounding box center [67, 290] width 81 height 11
type input "Pig Mulberry Fodder Row (1)"
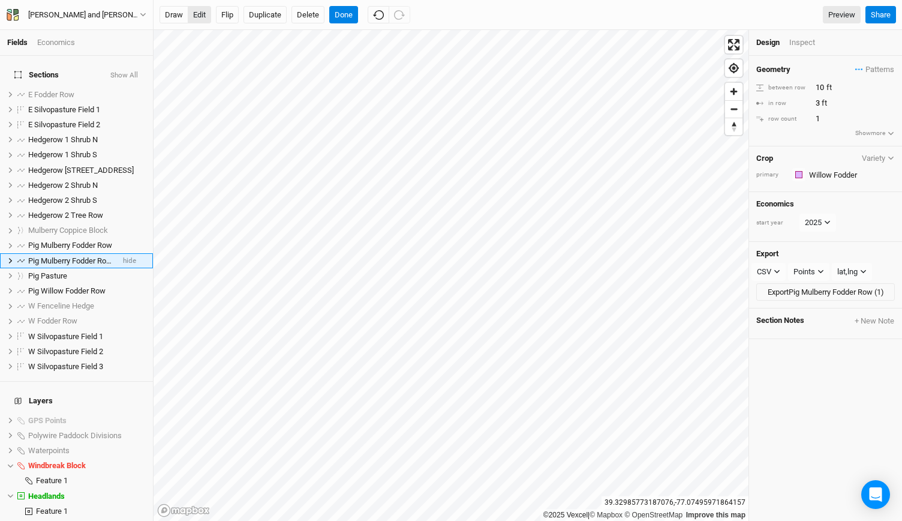
click at [189, 13] on button "edit" at bounding box center [199, 15] width 23 height 18
click at [734, 94] on span "Zoom in" at bounding box center [733, 91] width 17 height 17
click at [733, 87] on span "Zoom in" at bounding box center [733, 91] width 17 height 17
click at [77, 240] on span "Pig Mulberry Fodder Row" at bounding box center [70, 244] width 84 height 9
click at [315, 11] on button "Delete" at bounding box center [307, 15] width 33 height 18
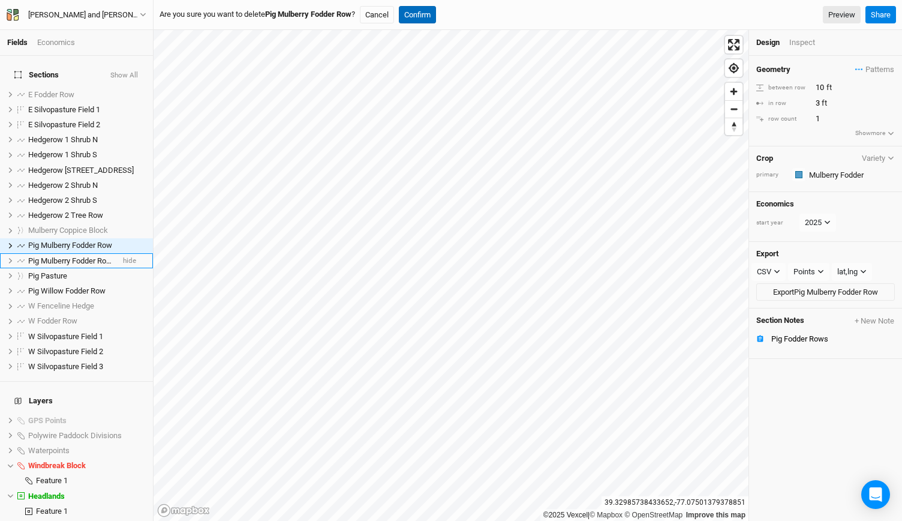
click at [420, 14] on button "Confirm" at bounding box center [417, 15] width 37 height 18
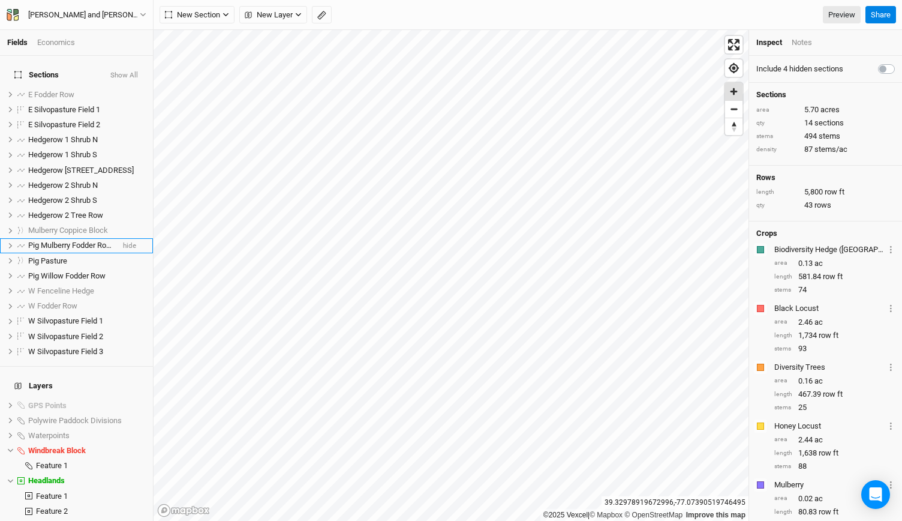
click at [739, 94] on span "Zoom in" at bounding box center [733, 91] width 17 height 17
click at [321, 13] on icon "button" at bounding box center [321, 15] width 9 height 9
click at [218, 20] on button "Done" at bounding box center [214, 15] width 29 height 18
click at [68, 240] on span "Pig Mulberry Fodder Row (1)" at bounding box center [75, 244] width 95 height 9
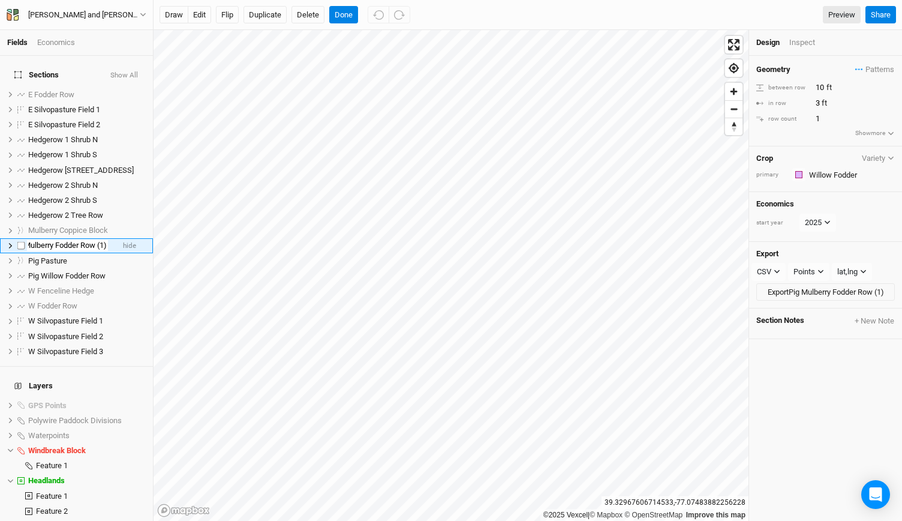
click at [88, 240] on input "Pig Mulberry Fodder Row (1)" at bounding box center [67, 245] width 81 height 11
drag, startPoint x: 92, startPoint y: 238, endPoint x: 107, endPoint y: 238, distance: 15.0
click at [107, 238] on li "Pig Mulberry Fodder Row (1) hide" at bounding box center [76, 245] width 153 height 15
type input "Pig Mulberry Fodder Row"
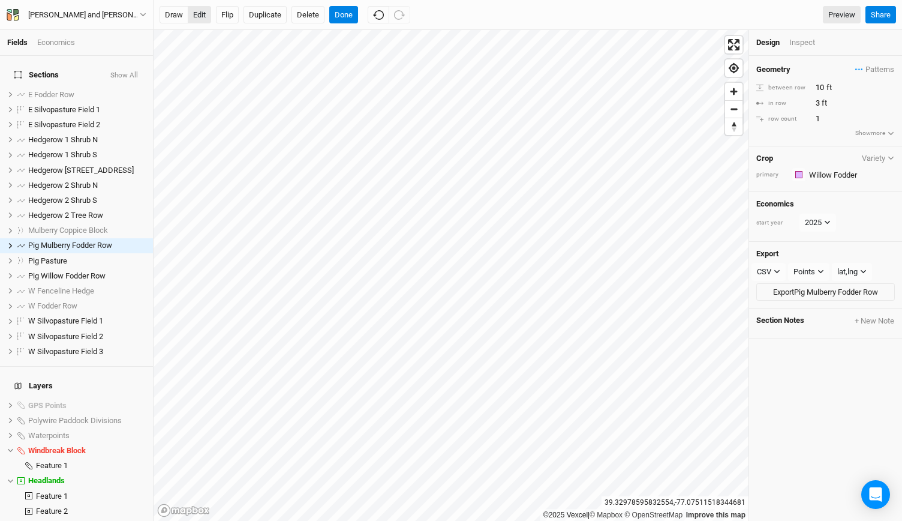
click at [202, 14] on button "edit" at bounding box center [199, 15] width 23 height 18
click at [345, 26] on div "draw edit Flip Duplicate Delete Done Preview Share" at bounding box center [528, 15] width 748 height 30
click at [343, 23] on button "Done" at bounding box center [343, 15] width 29 height 18
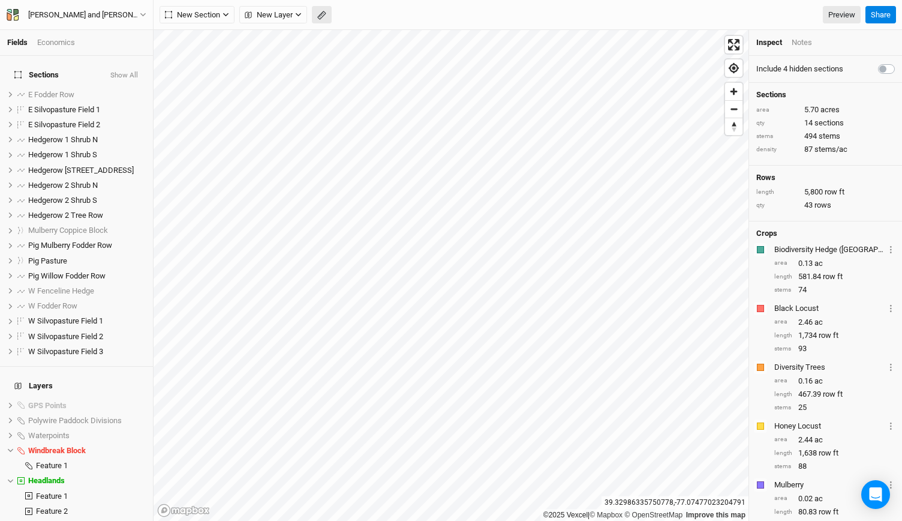
click at [320, 13] on icon "button" at bounding box center [321, 15] width 9 height 9
click at [213, 13] on button "Done" at bounding box center [214, 15] width 29 height 18
click at [735, 87] on span "Zoom in" at bounding box center [733, 91] width 17 height 17
click at [319, 20] on button "button" at bounding box center [322, 15] width 20 height 18
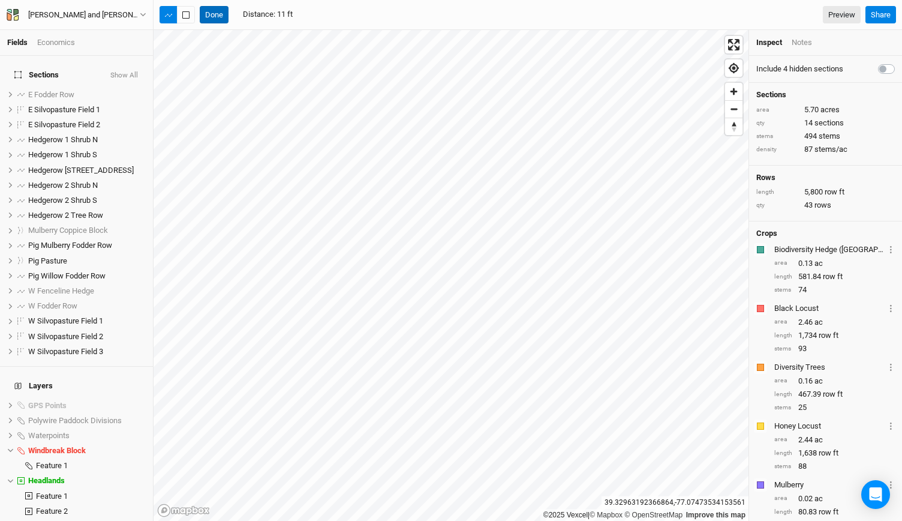
click at [214, 15] on button "Done" at bounding box center [214, 15] width 29 height 18
click at [61, 240] on span "Pig Mulberry Fodder Row" at bounding box center [70, 244] width 84 height 9
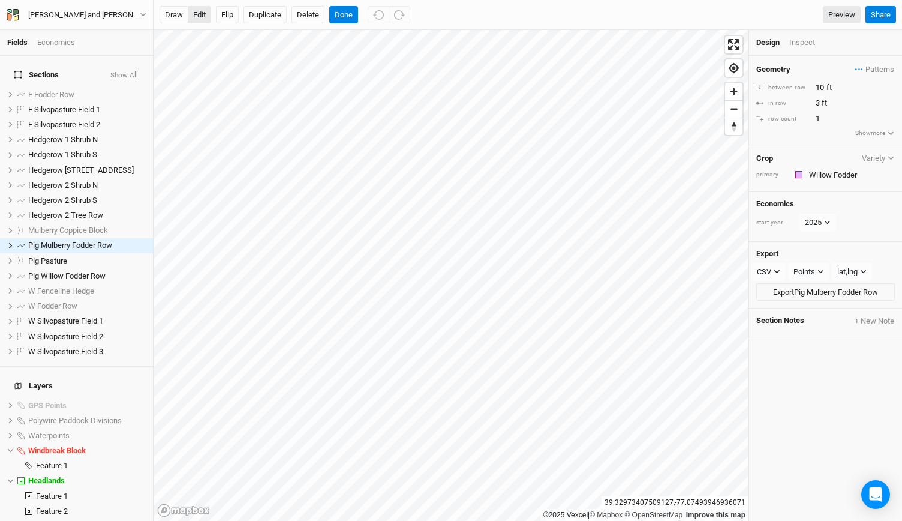
scroll to position [0, 0]
click at [203, 17] on button "edit" at bounding box center [199, 15] width 23 height 18
click at [343, 23] on button "Done" at bounding box center [343, 15] width 29 height 18
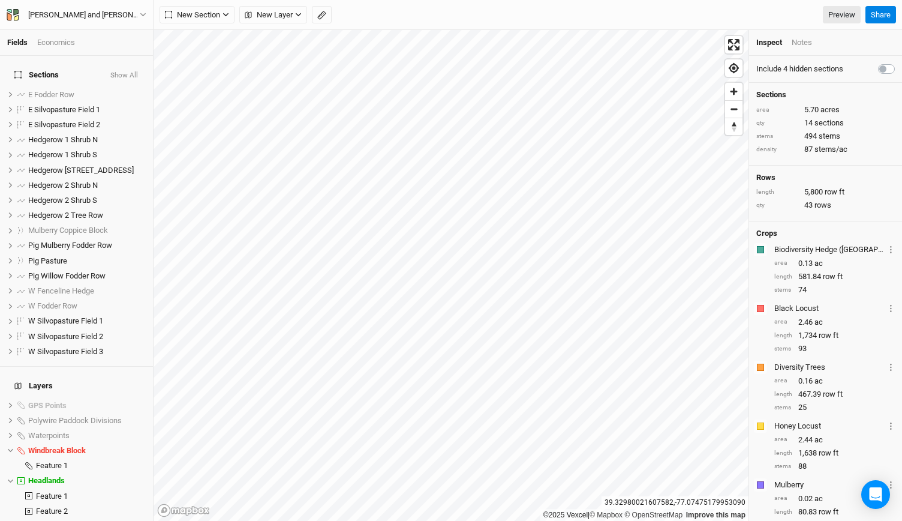
click at [343, 23] on div "New Section Grid Line Keyline Beta Upload New Layer Custom Contours Roads Utili…" at bounding box center [510, 15] width 701 height 18
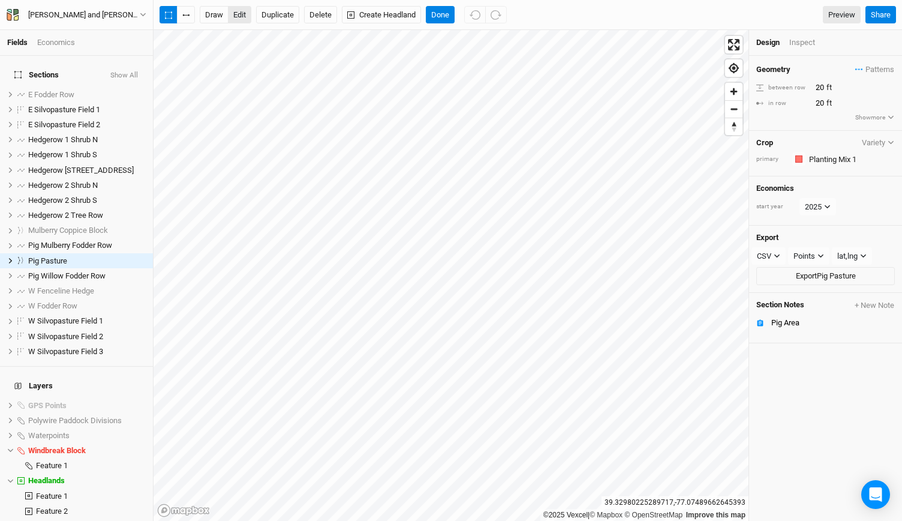
click at [241, 17] on button "edit" at bounding box center [239, 15] width 23 height 18
click at [187, 19] on button "button" at bounding box center [186, 15] width 18 height 18
click at [438, 19] on button "Done" at bounding box center [440, 15] width 29 height 18
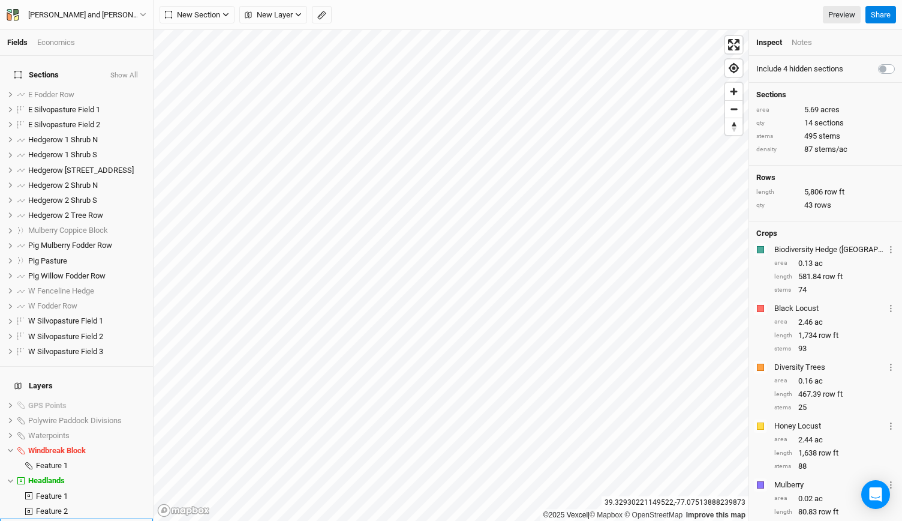
scroll to position [110, 0]
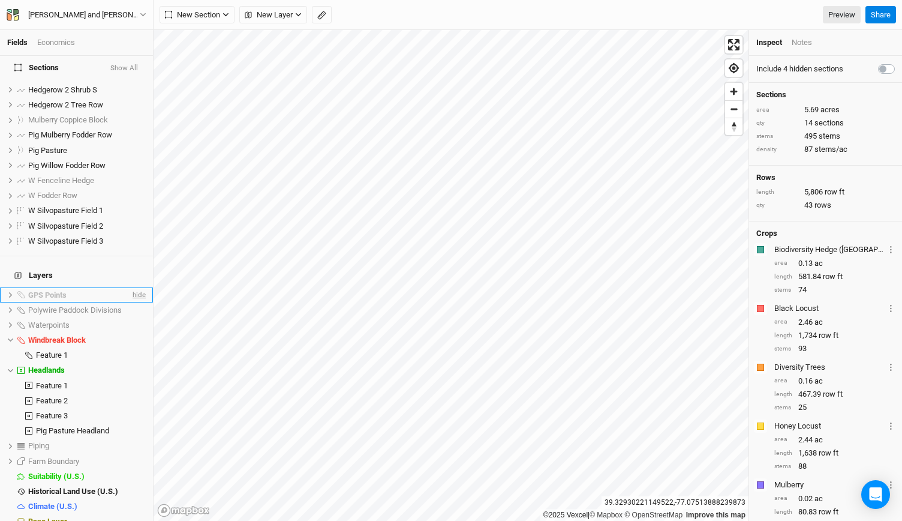
click at [130, 287] on span "hide" at bounding box center [138, 294] width 16 height 15
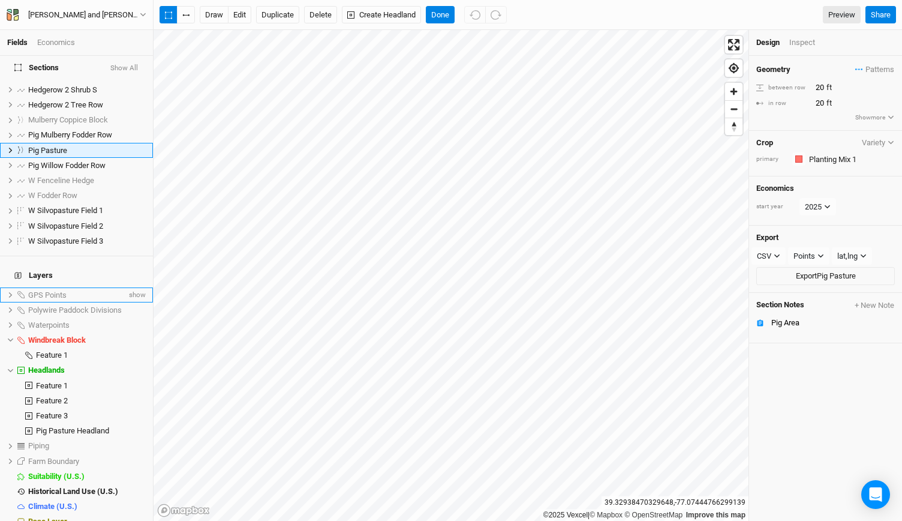
scroll to position [0, 0]
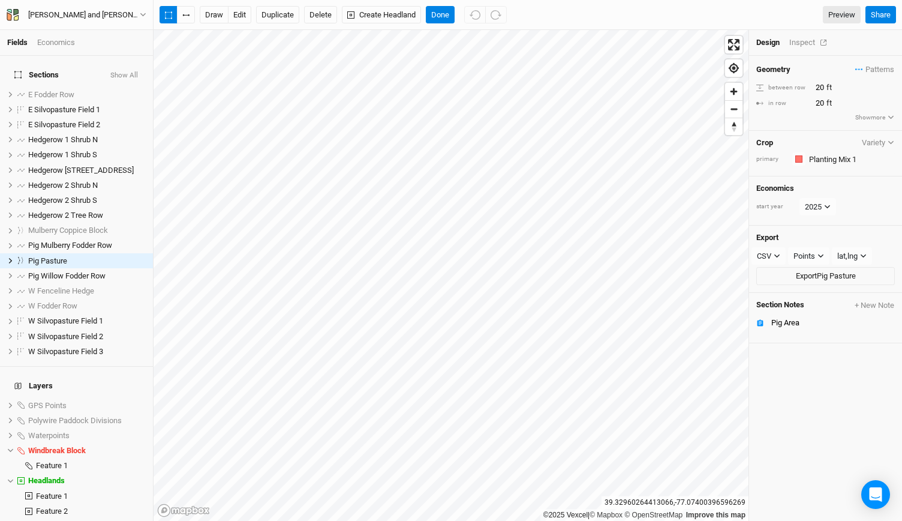
click at [800, 41] on div "Inspect" at bounding box center [810, 42] width 43 height 11
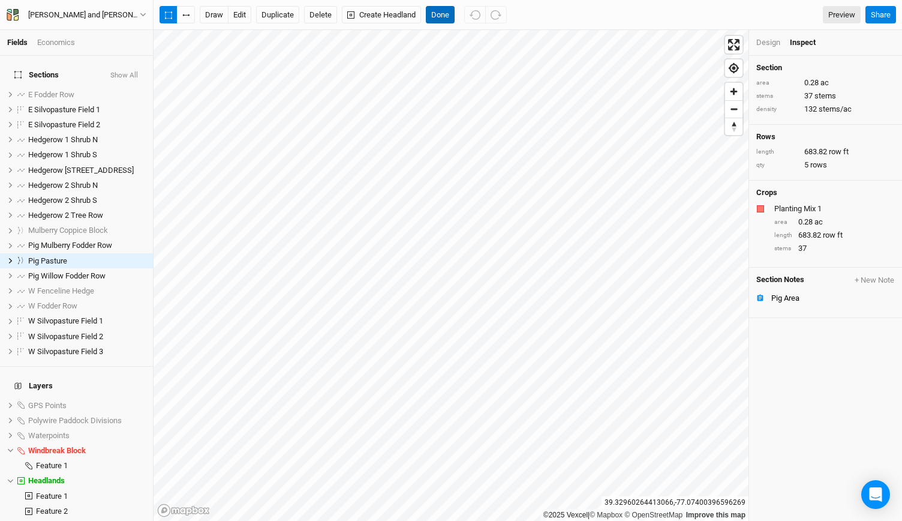
click at [447, 12] on button "Done" at bounding box center [440, 15] width 29 height 18
click at [774, 297] on div "Pig Area" at bounding box center [833, 298] width 124 height 10
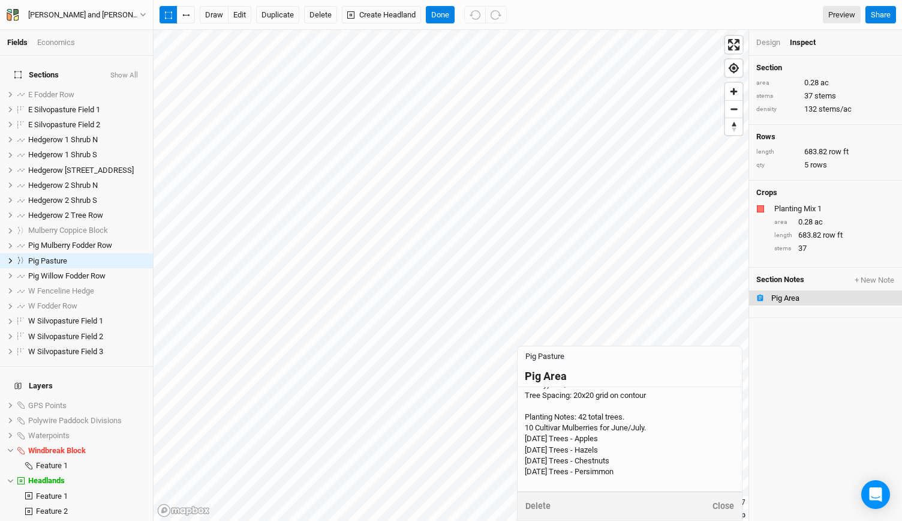
scroll to position [52, 0]
click at [642, 467] on div "Goals: Fodder and shade for hogs from June-November Planting Pattern: Blocks of…" at bounding box center [630, 413] width 210 height 142
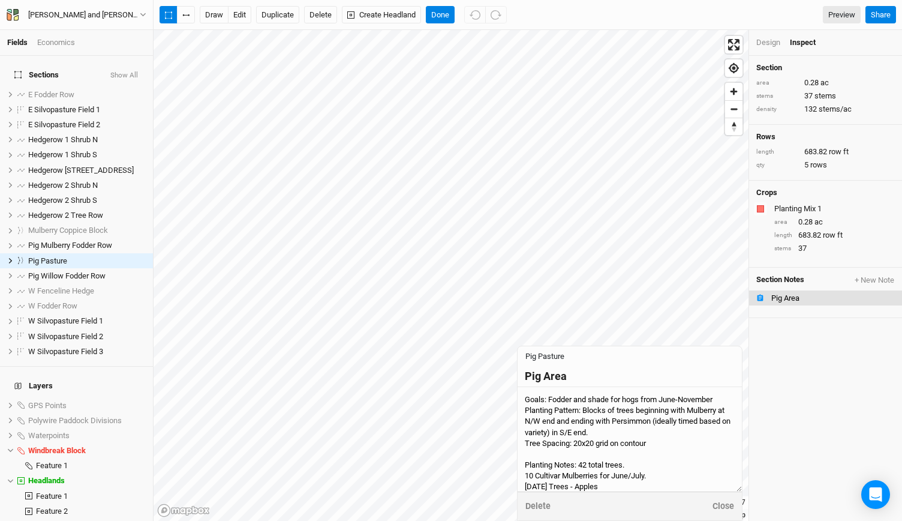
click at [642, 467] on textarea "Goals: Fodder and shade for hogs from June-November Planting Pattern: Blocks of…" at bounding box center [630, 439] width 224 height 104
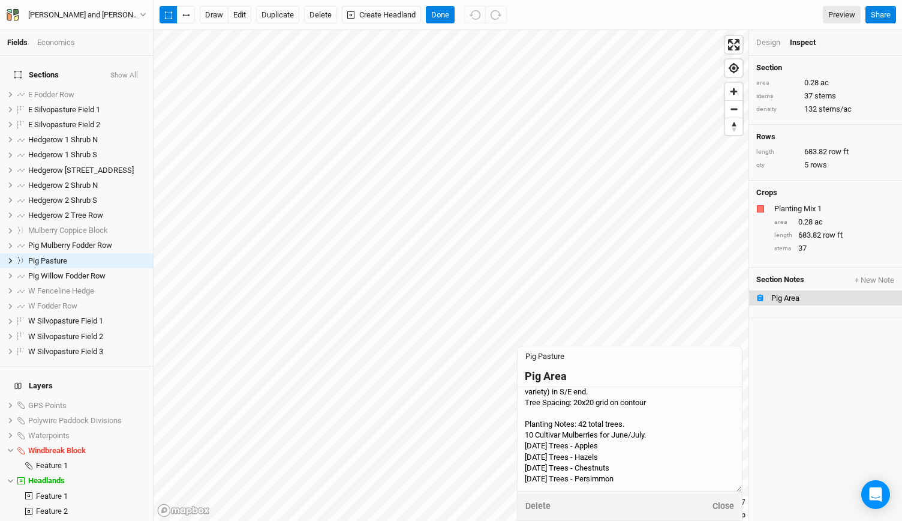
click at [642, 468] on textarea "Goals: Fodder and shade for hogs from June-November Planting Pattern: Blocks of…" at bounding box center [630, 439] width 224 height 104
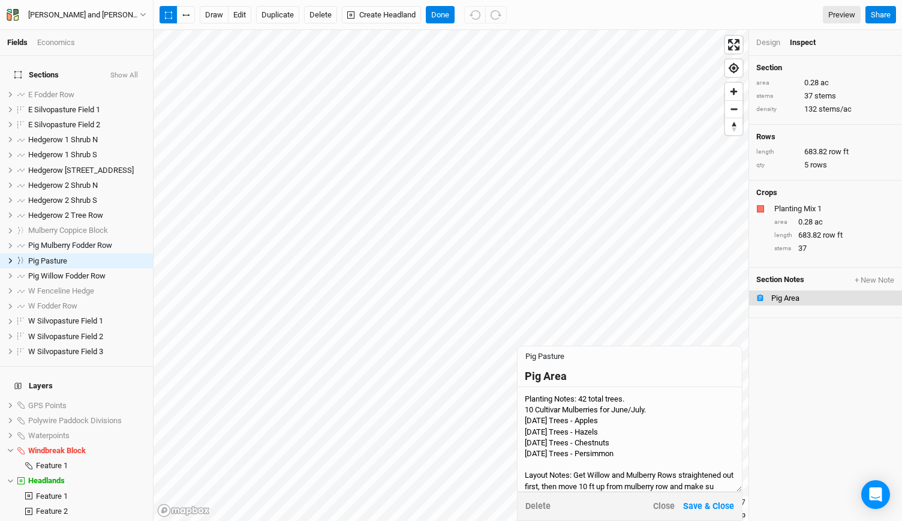
scroll to position [77, 0]
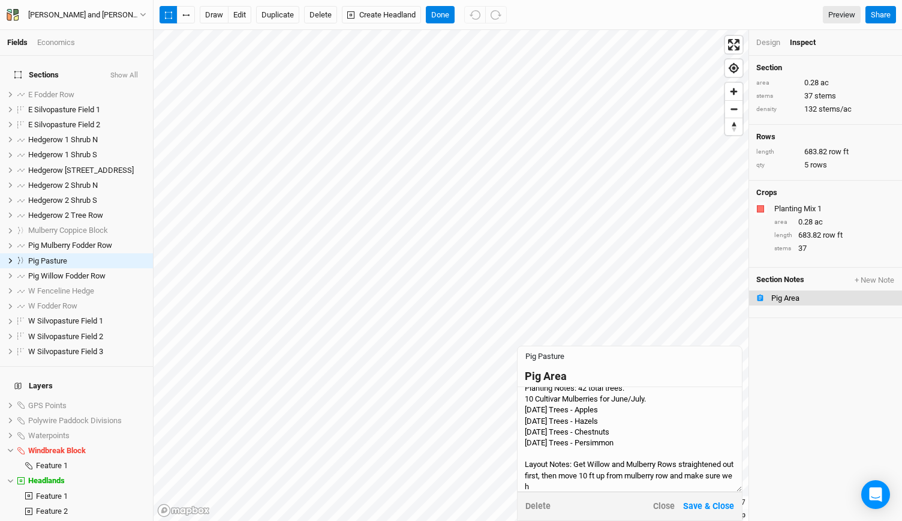
drag, startPoint x: 582, startPoint y: 486, endPoint x: 574, endPoint y: 464, distance: 23.0
click at [574, 464] on textarea "Goals: Fodder and shade for hogs from June-November Planting Pattern: Blocks of…" at bounding box center [630, 439] width 224 height 104
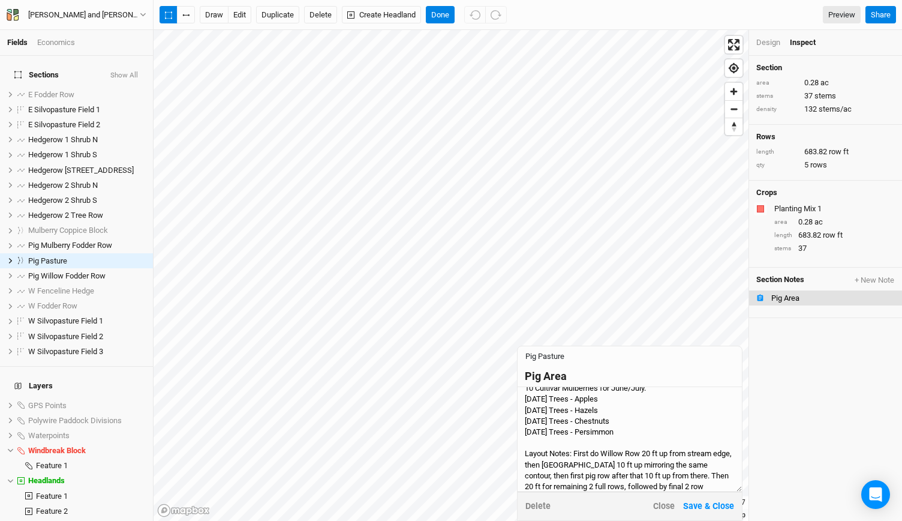
scroll to position [98, 0]
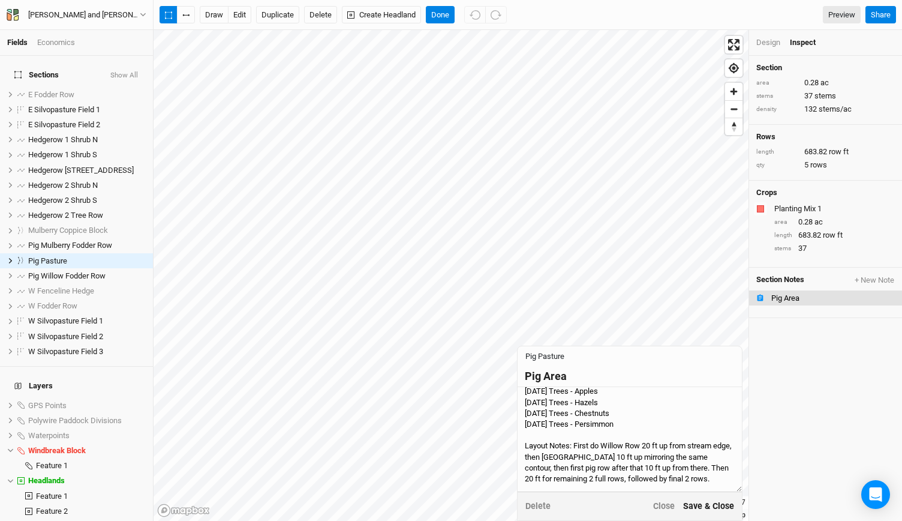
type textarea "Goals: Fodder and shade for hogs from June-November Planting Pattern: Blocks of…"
click at [709, 508] on button "Save & Close" at bounding box center [708, 506] width 52 height 14
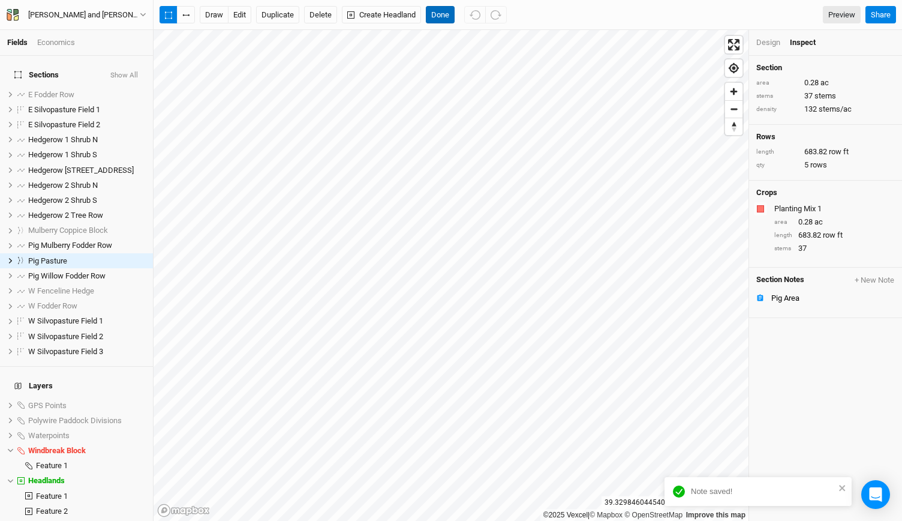
click at [437, 17] on button "Done" at bounding box center [440, 15] width 29 height 18
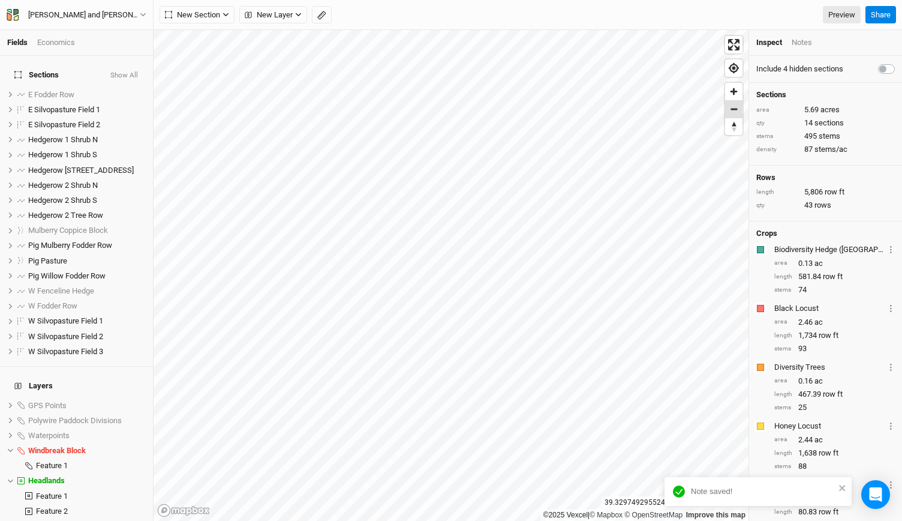
click at [729, 107] on span "Zoom out" at bounding box center [733, 109] width 17 height 17
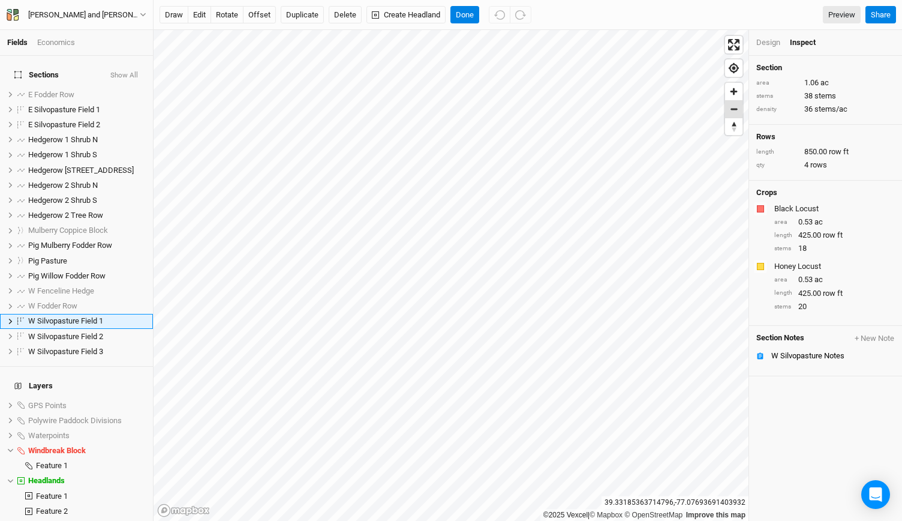
scroll to position [25, 0]
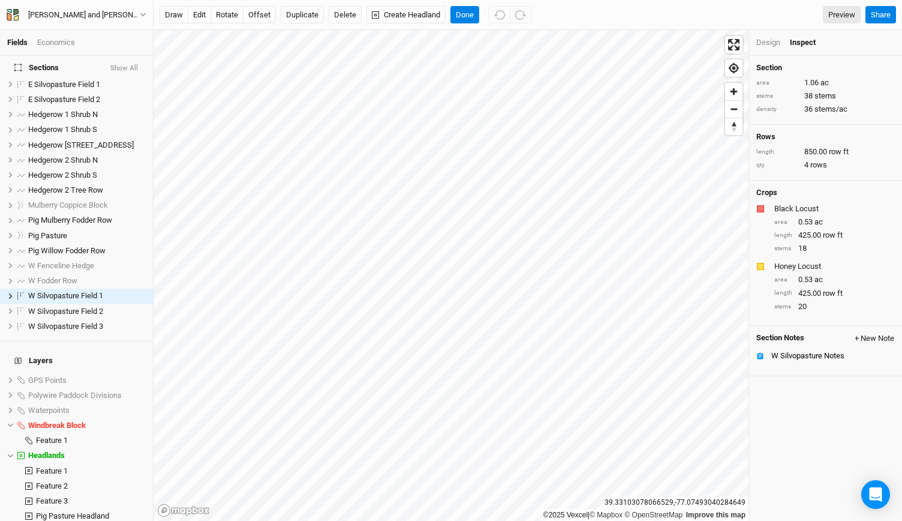
click at [858, 334] on button "+ New Note" at bounding box center [874, 338] width 41 height 11
type input "Layout Notes"
click at [618, 466] on textarea at bounding box center [630, 465] width 224 height 52
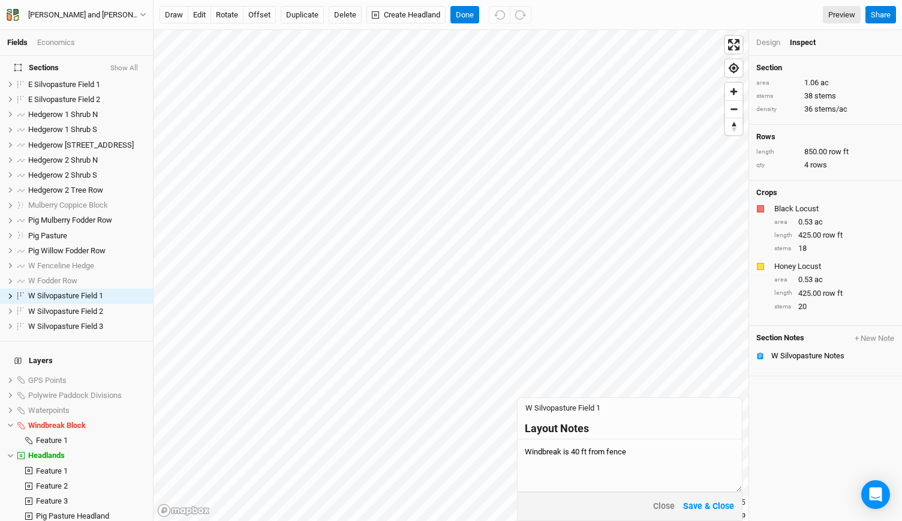
click at [525, 454] on textarea "Windbreak is 40 ft from fence" at bounding box center [630, 465] width 224 height 52
click at [527, 480] on textarea "Fencing and riparian area should be planted by the end of Oct. For layout, come…" at bounding box center [630, 465] width 224 height 52
click at [531, 480] on textarea "Fencing and riparian area should be planted by the end of Oct. For layout, come…" at bounding box center [630, 465] width 224 height 52
click at [561, 477] on textarea "Fencing and riparian area should be planted by the end of Oct. For layout, come…" at bounding box center [630, 465] width 224 height 52
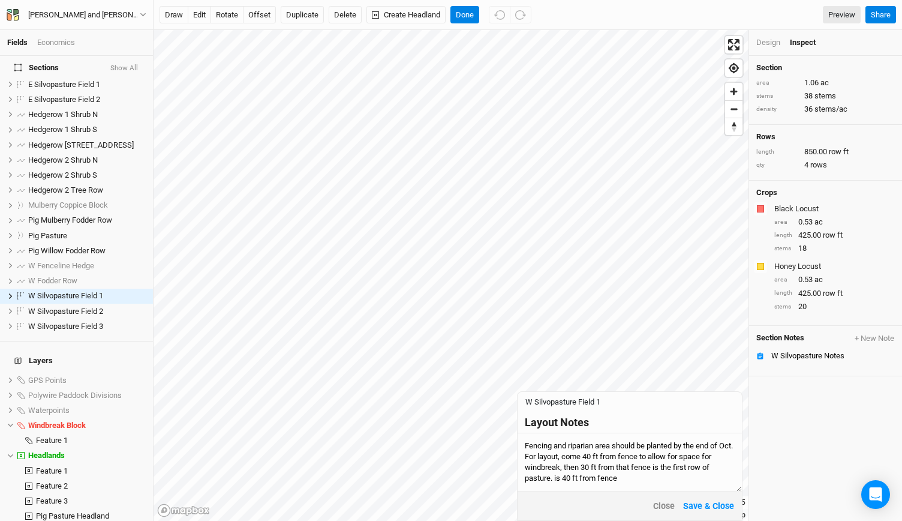
drag, startPoint x: 553, startPoint y: 482, endPoint x: 616, endPoint y: 483, distance: 63.6
click at [616, 483] on textarea "Fencing and riparian area should be planted by the end of Oct. For layout, come…" at bounding box center [630, 462] width 224 height 58
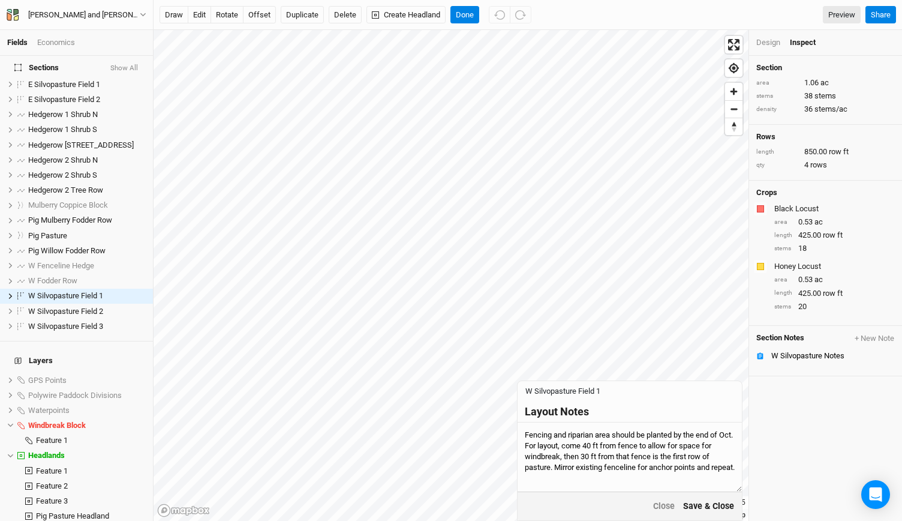
type textarea "Fencing and riparian area should be planted by the end of Oct. For layout, come…"
click at [702, 501] on button "Save & Close" at bounding box center [708, 506] width 52 height 14
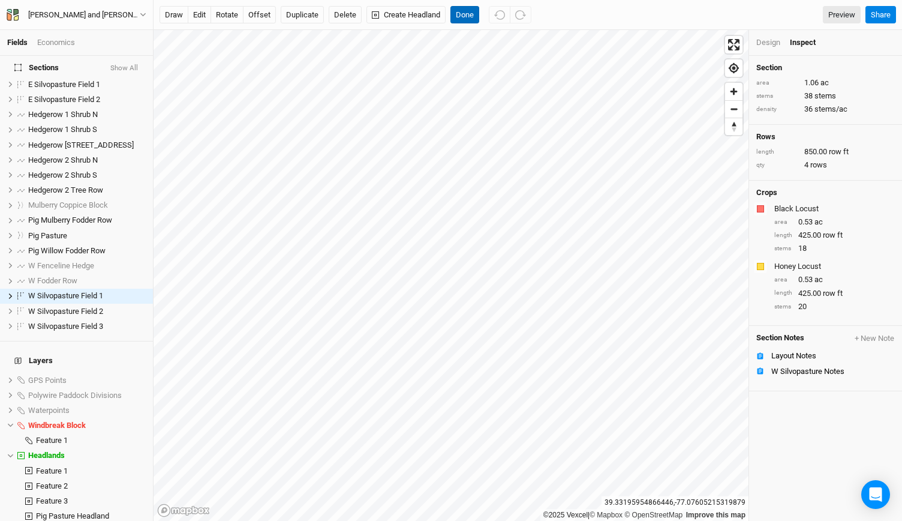
click at [469, 14] on button "Done" at bounding box center [464, 15] width 29 height 18
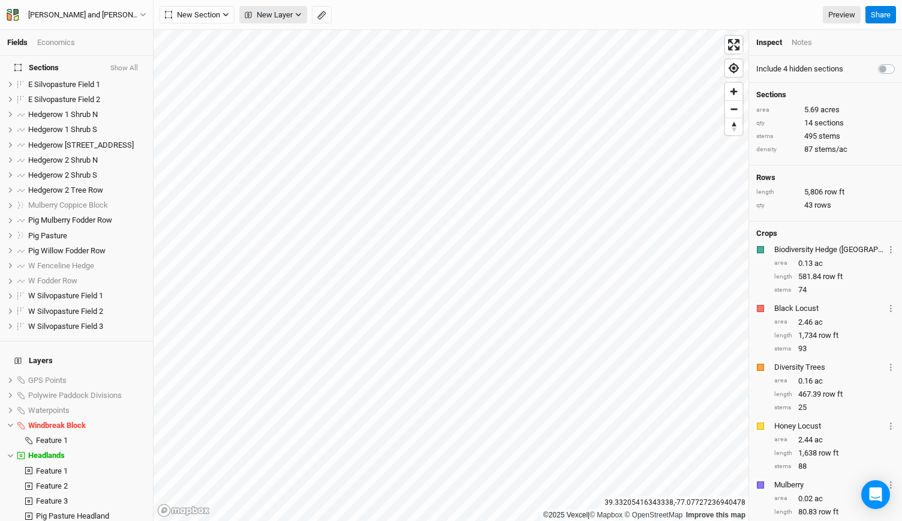
click at [276, 10] on span "New Layer" at bounding box center [269, 15] width 48 height 12
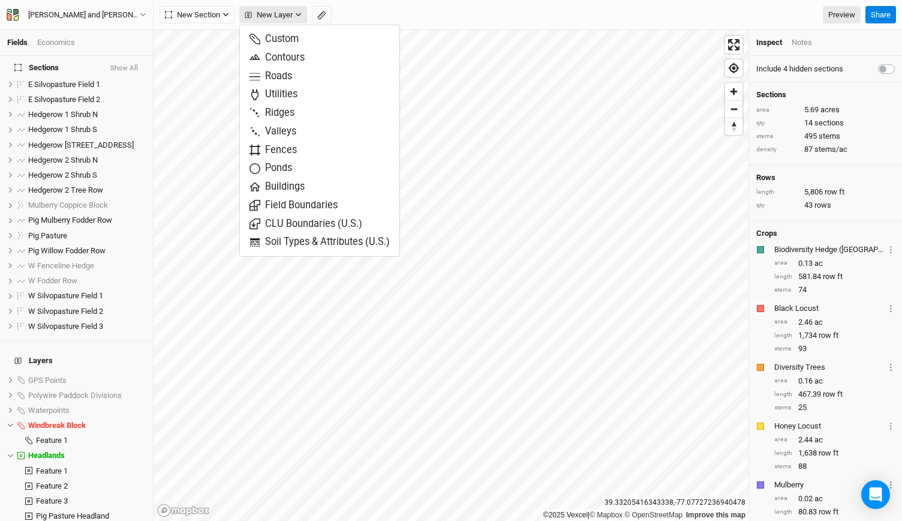
click at [276, 11] on span "New Layer" at bounding box center [269, 15] width 48 height 12
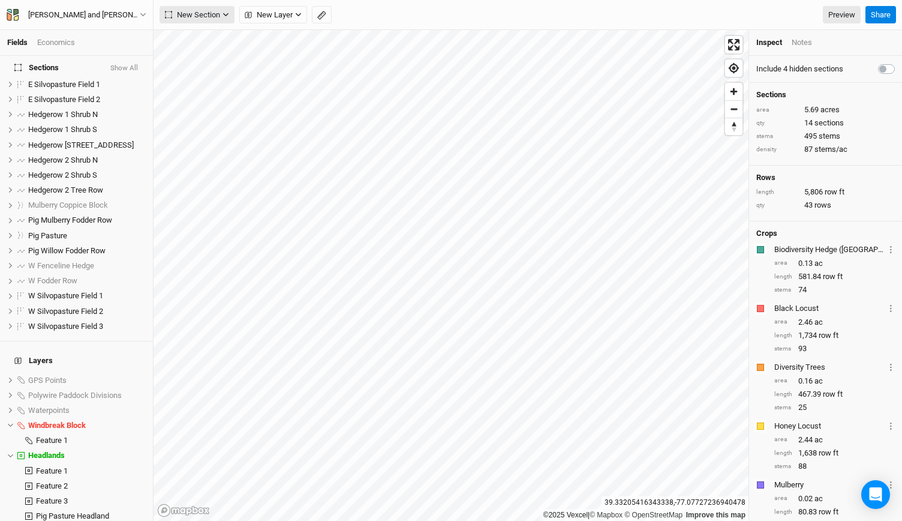
click at [208, 14] on span "New Section" at bounding box center [192, 15] width 55 height 12
click at [200, 38] on div "Grid" at bounding box center [194, 39] width 18 height 14
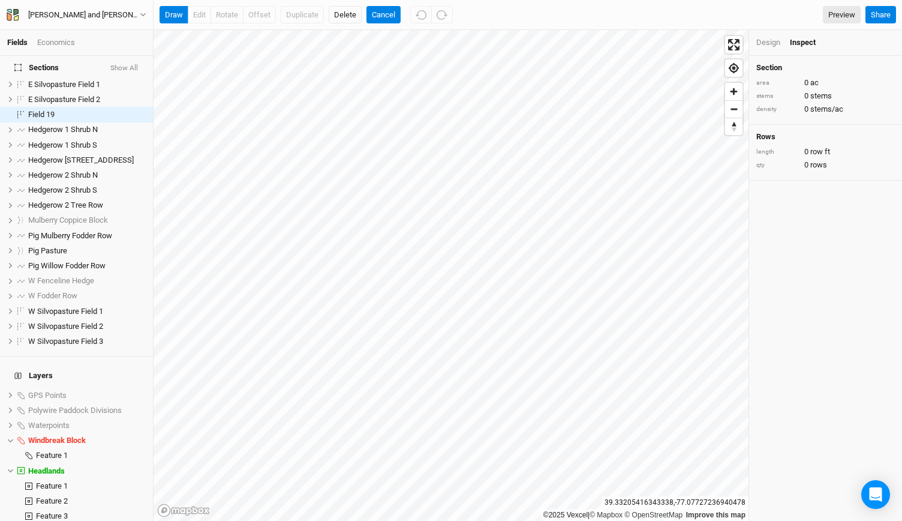
scroll to position [0, 0]
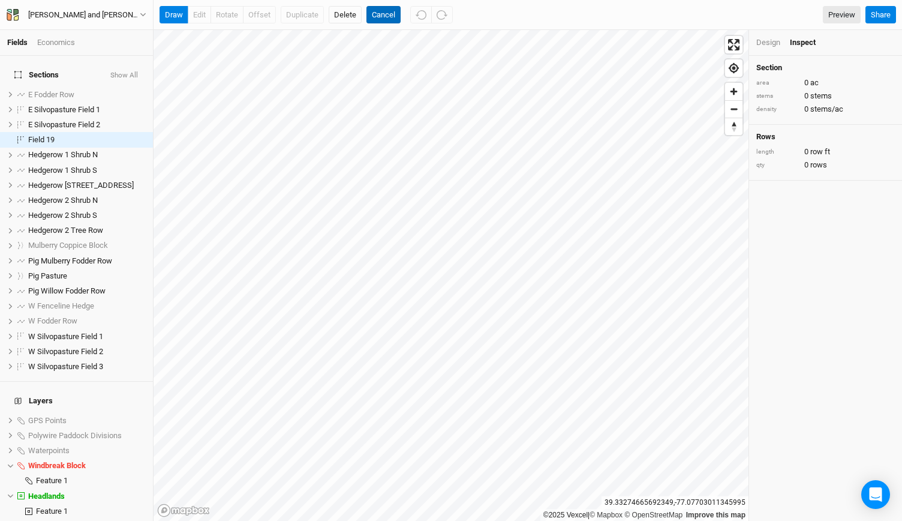
click at [373, 17] on button "Cancel" at bounding box center [383, 15] width 34 height 18
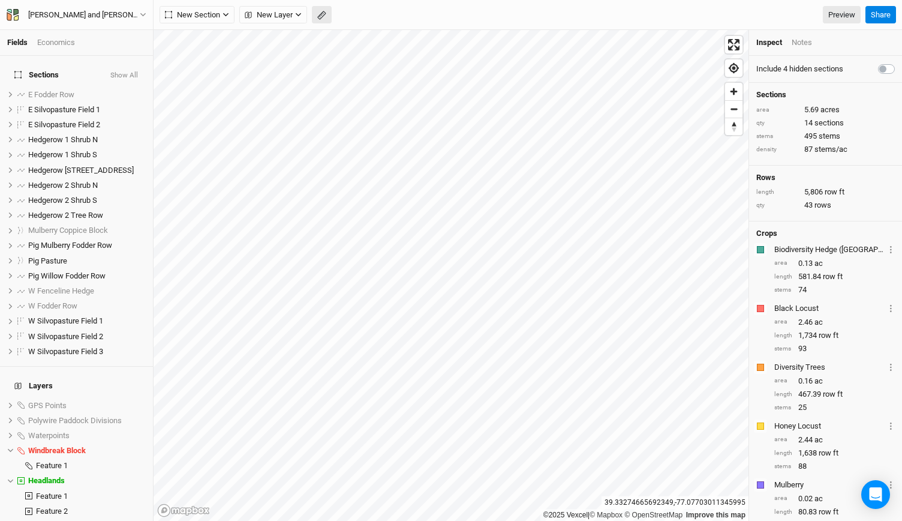
click at [313, 12] on button "button" at bounding box center [322, 15] width 20 height 18
click at [216, 14] on button "Done" at bounding box center [214, 15] width 29 height 18
click at [319, 8] on button "button" at bounding box center [322, 15] width 20 height 18
click at [219, 14] on button "Done" at bounding box center [214, 15] width 29 height 18
click at [79, 166] on span "Hedgerow [STREET_ADDRESS]" at bounding box center [81, 170] width 106 height 9
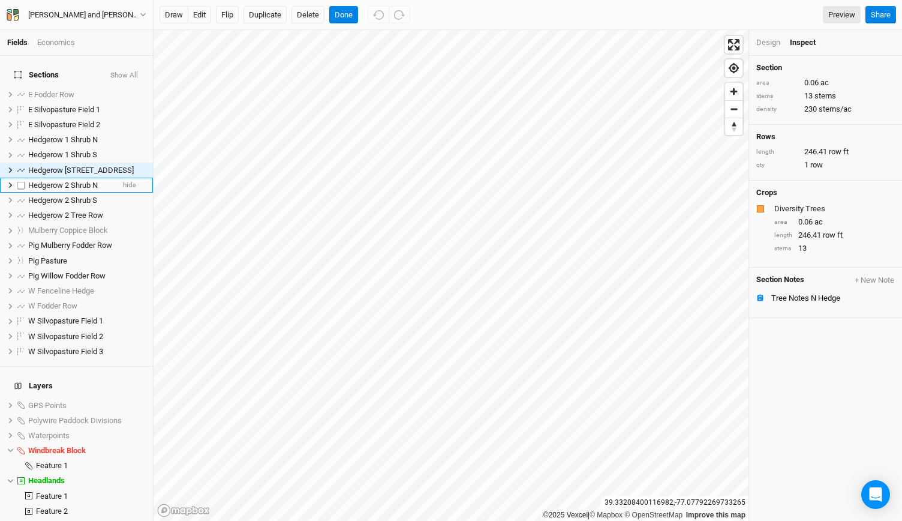
click at [54, 181] on span "Hedgerow 2 Shrub N" at bounding box center [63, 185] width 70 height 9
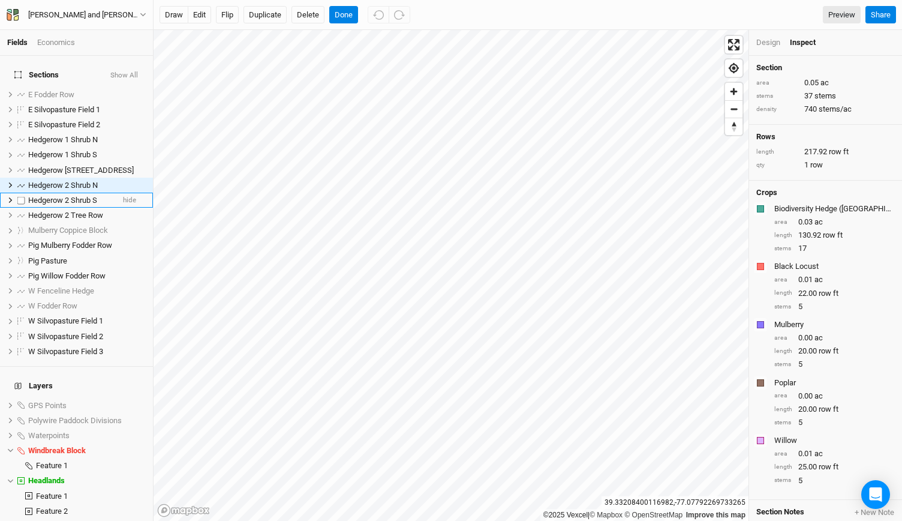
click at [57, 196] on span "Hedgerow 2 Shrub S" at bounding box center [62, 200] width 69 height 9
click at [64, 135] on span "Hedgerow 1 Shrub N" at bounding box center [63, 139] width 70 height 9
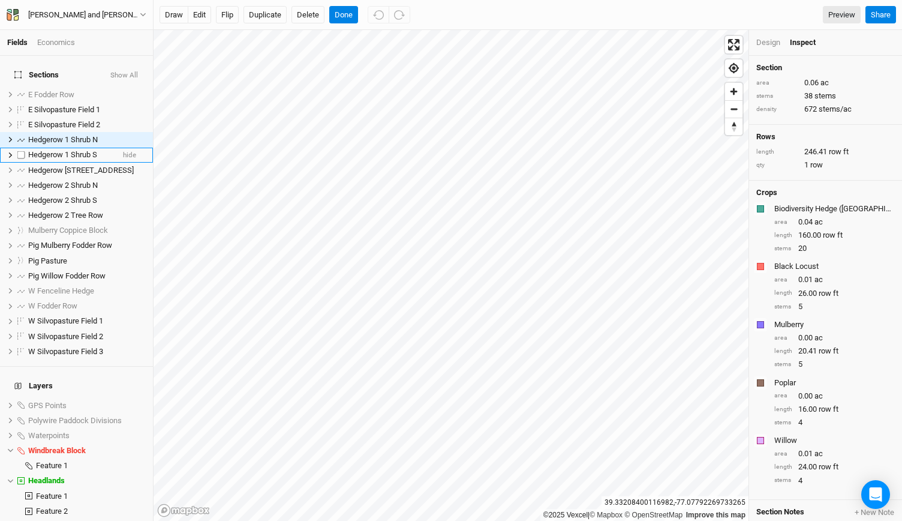
click at [64, 150] on span "Hedgerow 1 Shrub S" at bounding box center [62, 154] width 69 height 9
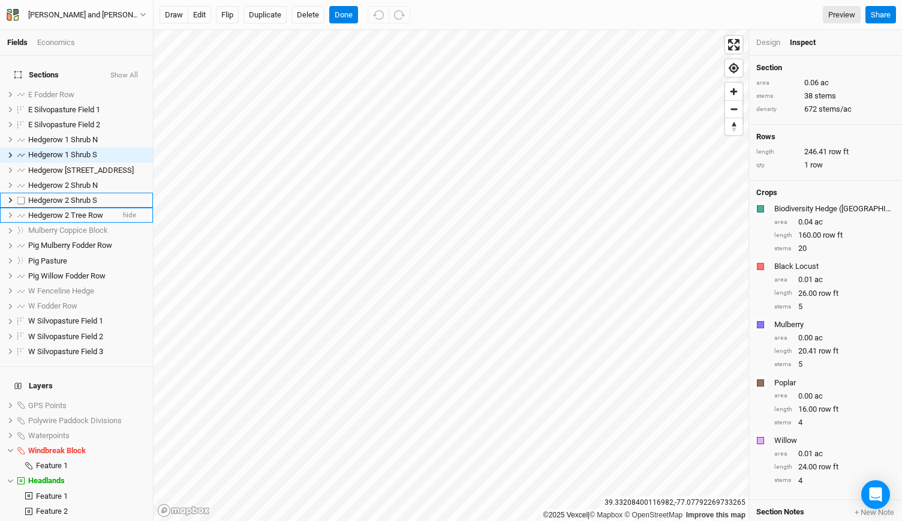
click at [49, 210] on span "Hedgerow 2 Tree Row" at bounding box center [65, 214] width 75 height 9
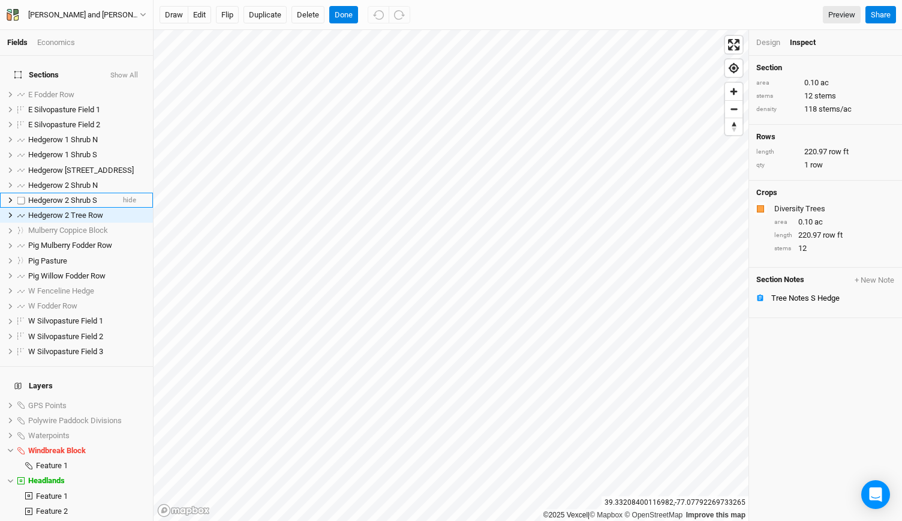
click at [65, 196] on span "Hedgerow 2 Shrub S" at bounding box center [62, 200] width 69 height 9
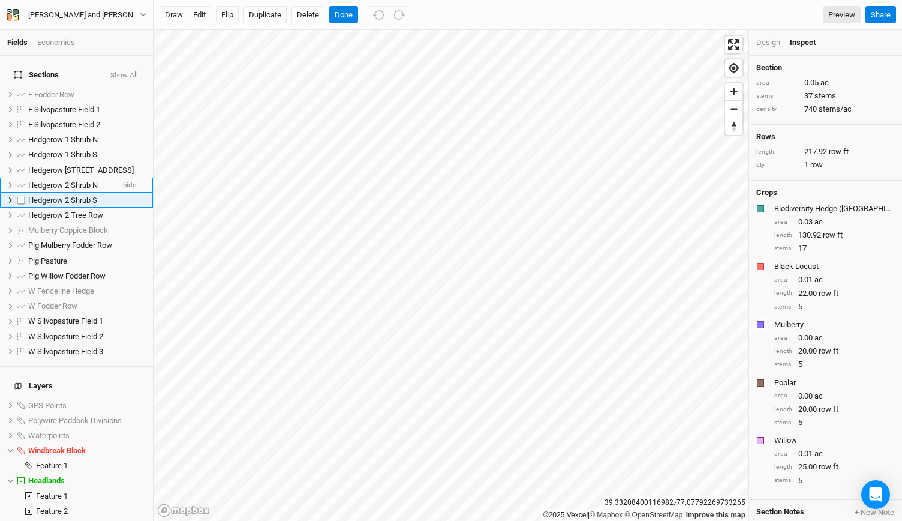
click at [59, 181] on span "Hedgerow 2 Shrub N" at bounding box center [63, 185] width 70 height 9
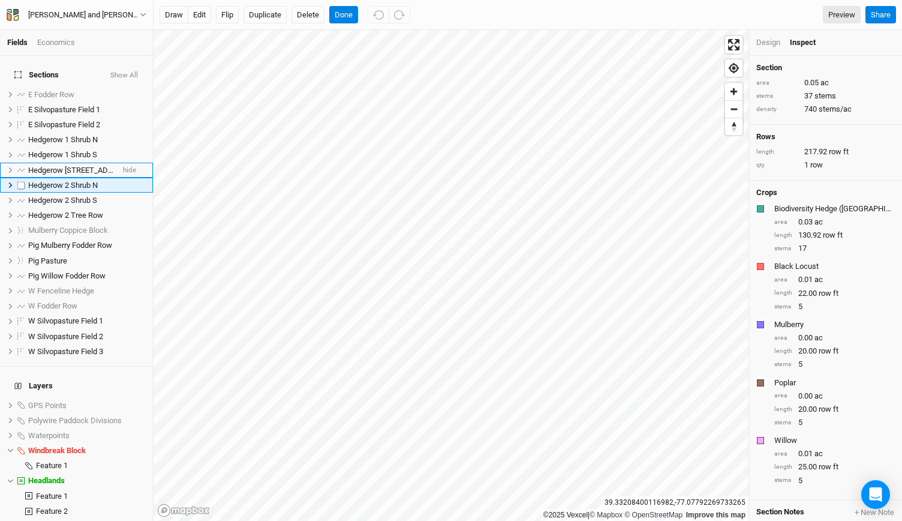
click at [58, 166] on span "Hedgerow [STREET_ADDRESS]" at bounding box center [81, 170] width 106 height 9
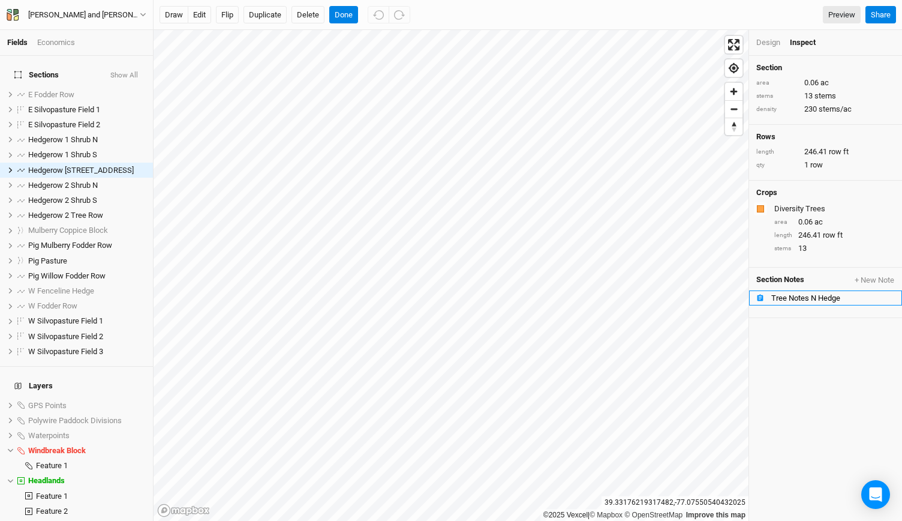
click at [794, 290] on li "Tree Notes N Hedge" at bounding box center [825, 297] width 153 height 15
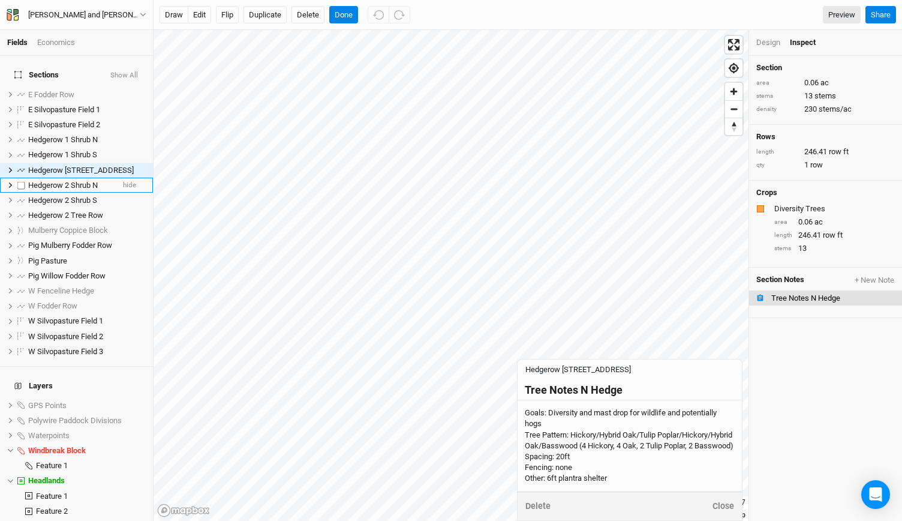
click at [82, 181] on span "Hedgerow 2 Shrub N" at bounding box center [63, 185] width 70 height 9
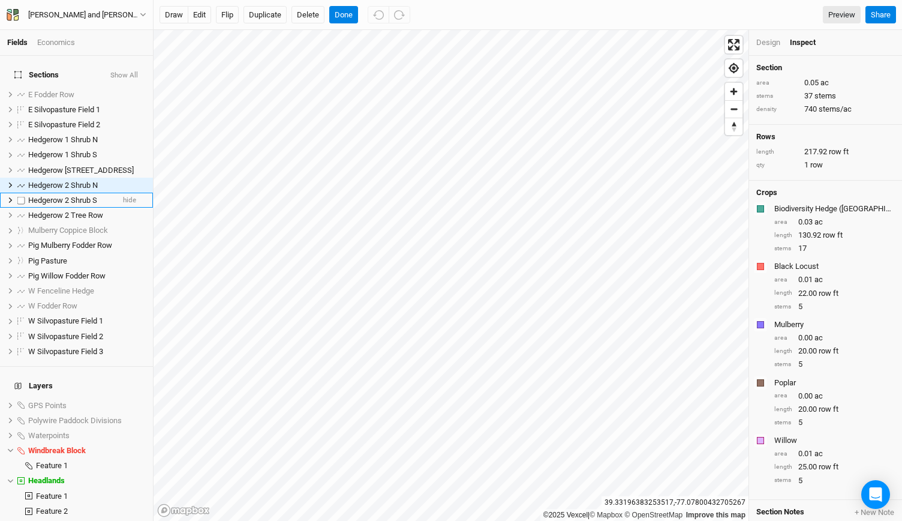
click at [71, 196] on span "Hedgerow 2 Shrub S" at bounding box center [62, 200] width 69 height 9
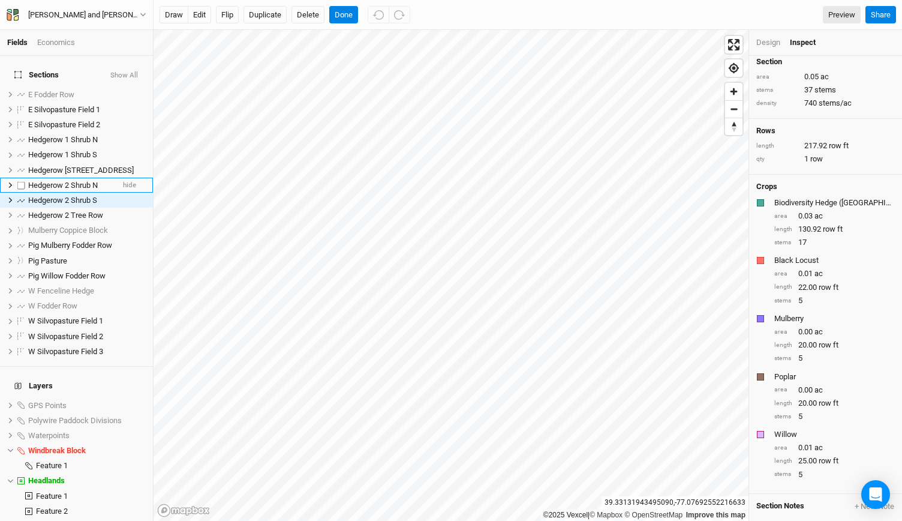
click at [41, 181] on span "Hedgerow 2 Shrub N" at bounding box center [63, 185] width 70 height 9
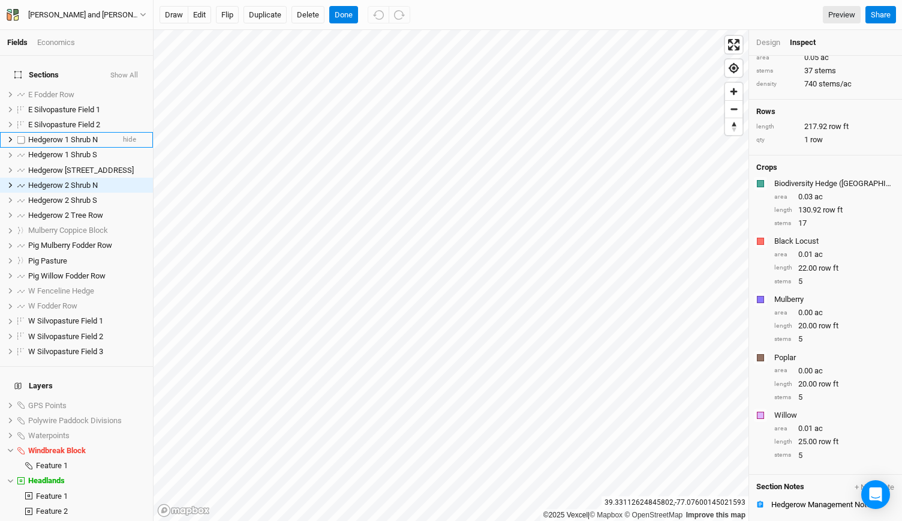
click at [73, 132] on li "Hedgerow 1 Shrub N hide" at bounding box center [76, 139] width 153 height 15
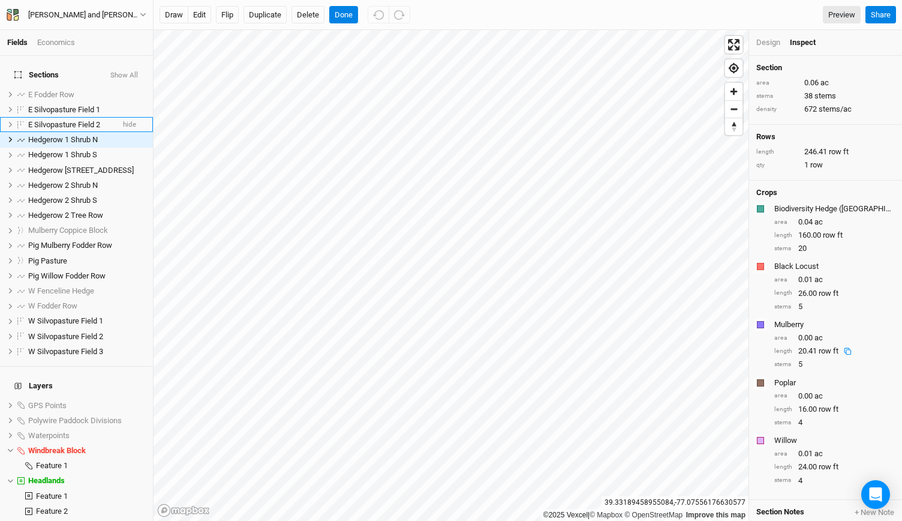
scroll to position [6, 0]
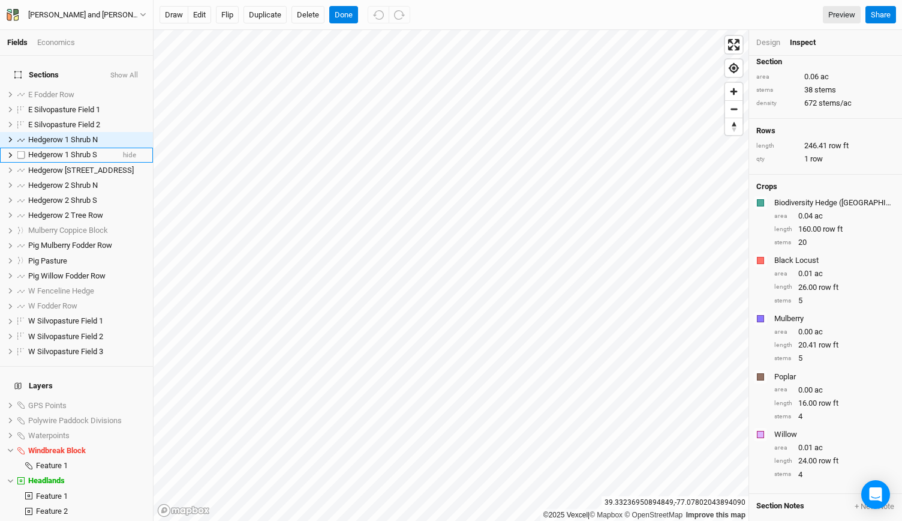
click at [90, 150] on span "Hedgerow 1 Shrub S" at bounding box center [62, 154] width 69 height 9
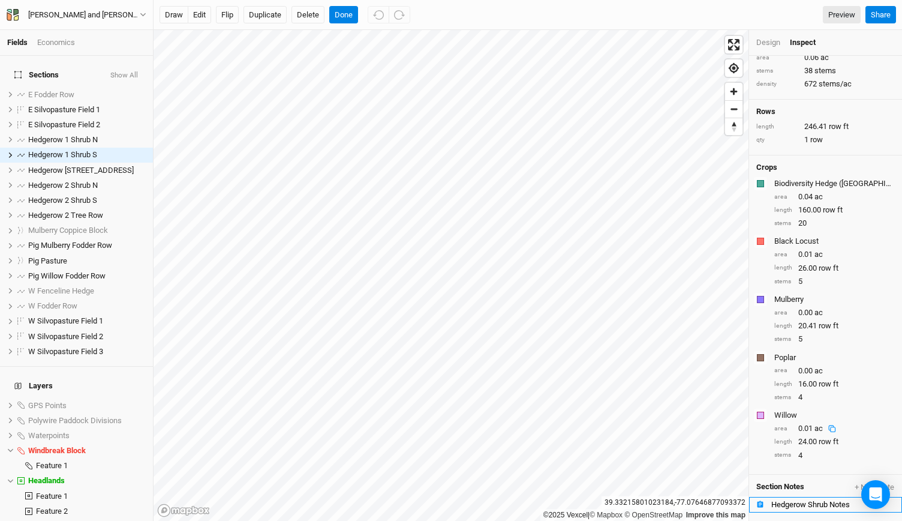
scroll to position [25, 0]
click at [801, 501] on div "Hedgerow Shrub Notes" at bounding box center [833, 505] width 124 height 10
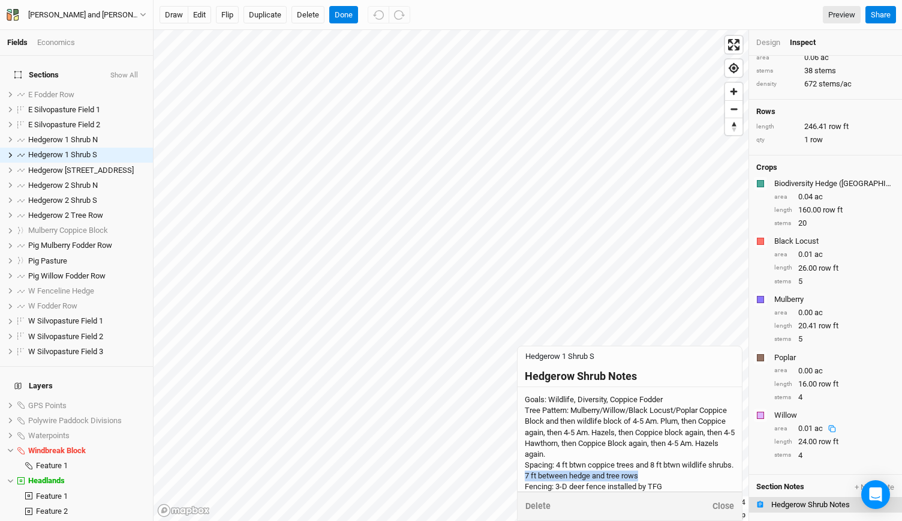
drag, startPoint x: 552, startPoint y: 477, endPoint x: 678, endPoint y: 479, distance: 125.9
click at [678, 479] on div "Goals: Wildlife, Diversity, Coppice Fodder Tree Pattern: Mulberry/Willow/Black …" at bounding box center [630, 448] width 210 height 109
click at [678, 479] on textarea "Goals: Wildlife, Diversity, Coppice Fodder Tree Pattern: Mulberry/Willow/Black …" at bounding box center [630, 439] width 224 height 104
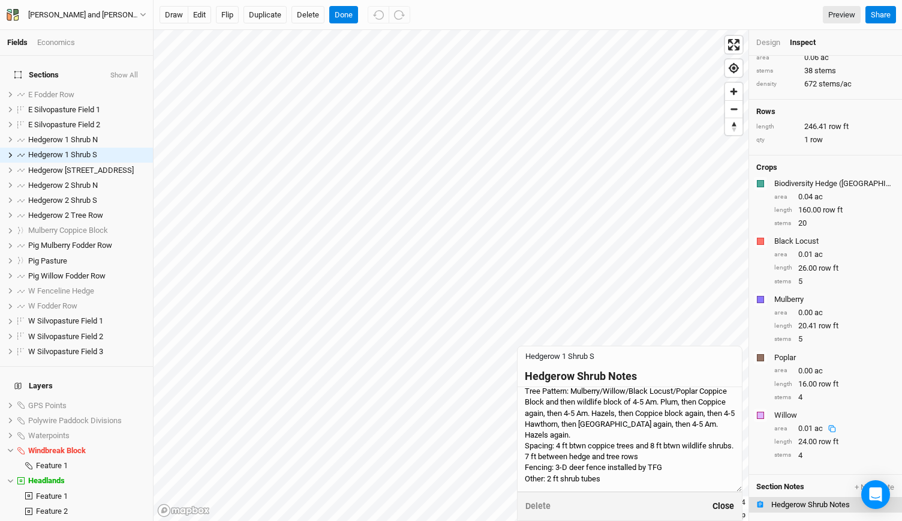
click at [727, 510] on button "Close" at bounding box center [723, 506] width 23 height 14
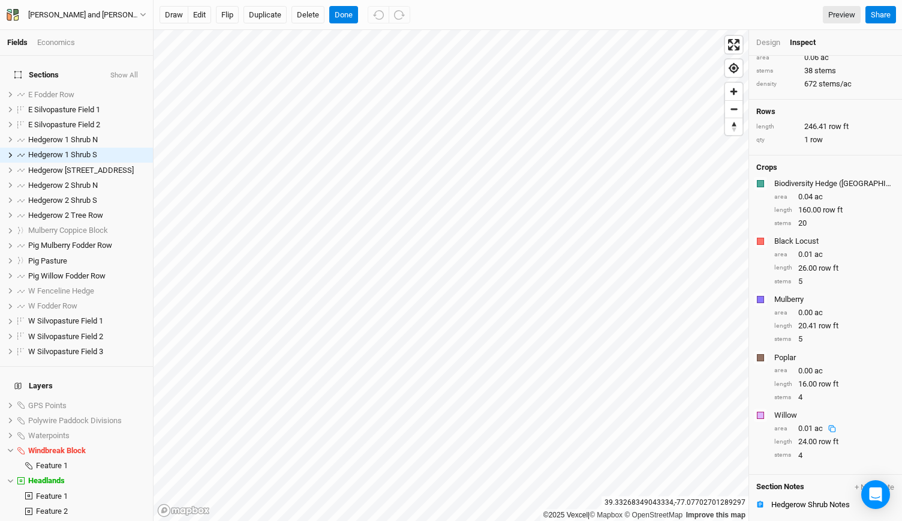
click at [356, 23] on div "draw edit Flip Duplicate Delete Done Preview Share" at bounding box center [528, 15] width 748 height 30
click at [349, 18] on button "Done" at bounding box center [343, 15] width 29 height 18
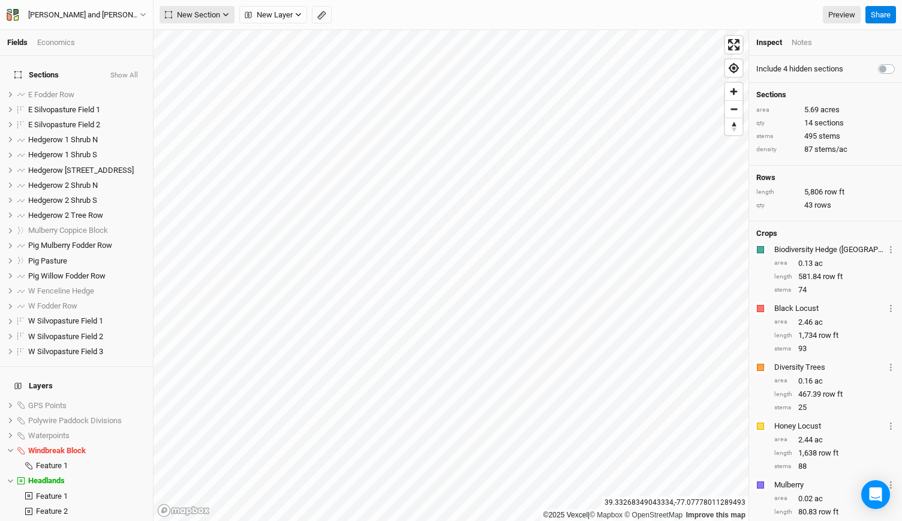
click at [221, 15] on button "New Section" at bounding box center [197, 15] width 75 height 18
click at [204, 33] on button "Grid" at bounding box center [207, 39] width 95 height 19
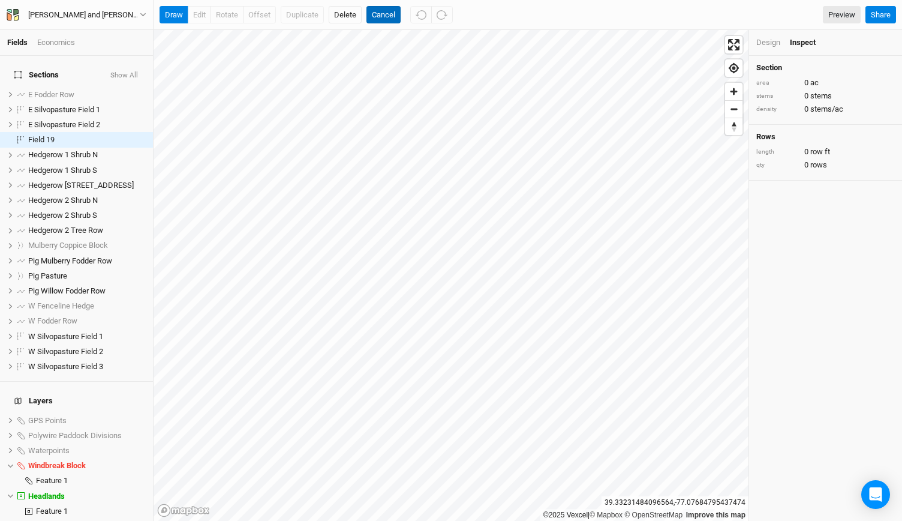
click at [379, 16] on button "Cancel" at bounding box center [383, 15] width 34 height 18
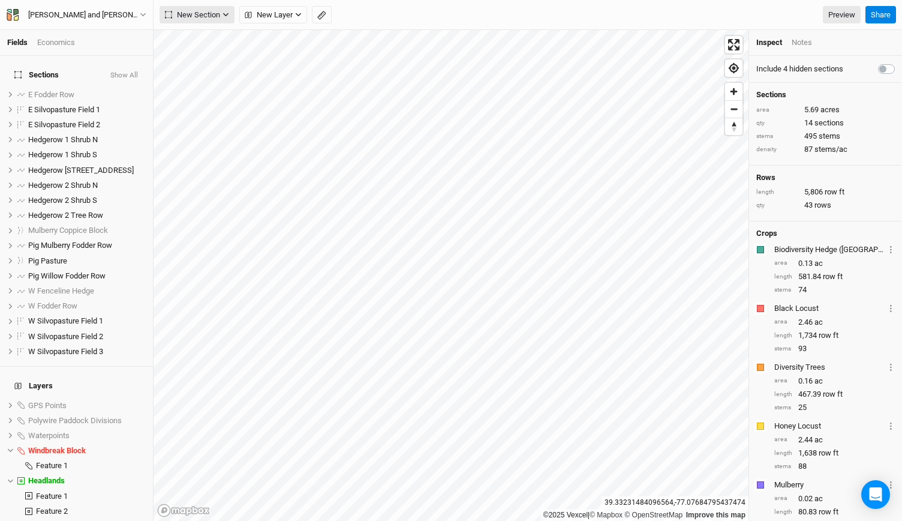
click at [228, 18] on button "New Section" at bounding box center [197, 15] width 75 height 18
click at [200, 43] on div "Grid" at bounding box center [194, 39] width 18 height 14
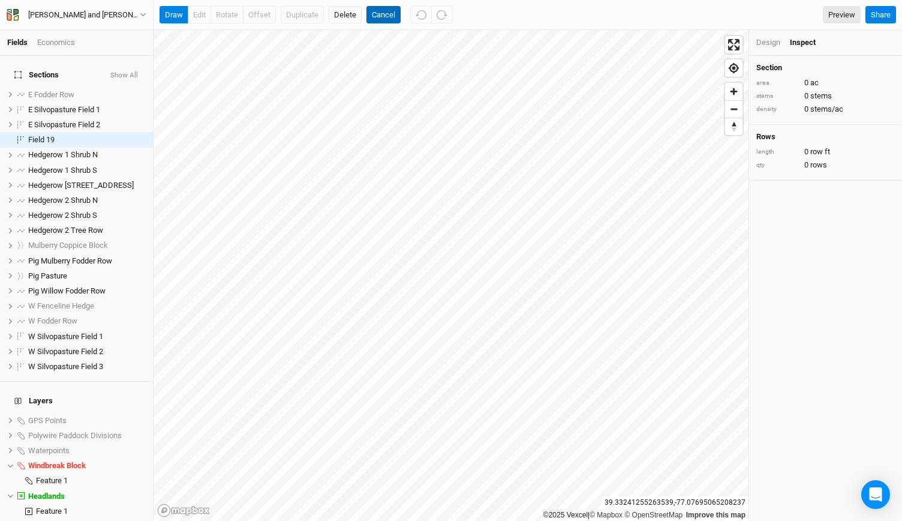
click at [378, 17] on button "Cancel" at bounding box center [383, 15] width 34 height 18
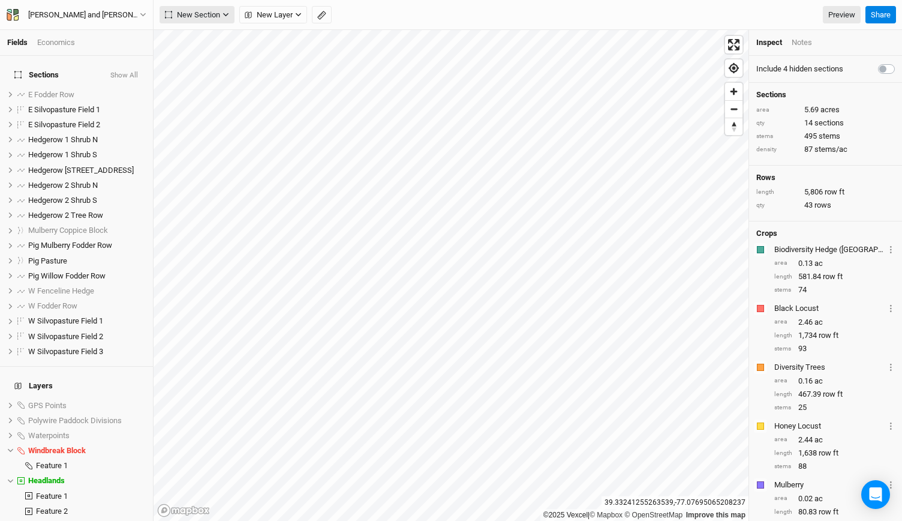
click at [216, 17] on span "New Section" at bounding box center [192, 15] width 55 height 12
click at [323, 20] on button "button" at bounding box center [322, 15] width 20 height 18
click at [222, 15] on button "Done" at bounding box center [214, 15] width 29 height 18
click at [225, 15] on icon "button" at bounding box center [225, 14] width 7 height 7
click at [727, 96] on span "Zoom in" at bounding box center [733, 91] width 17 height 17
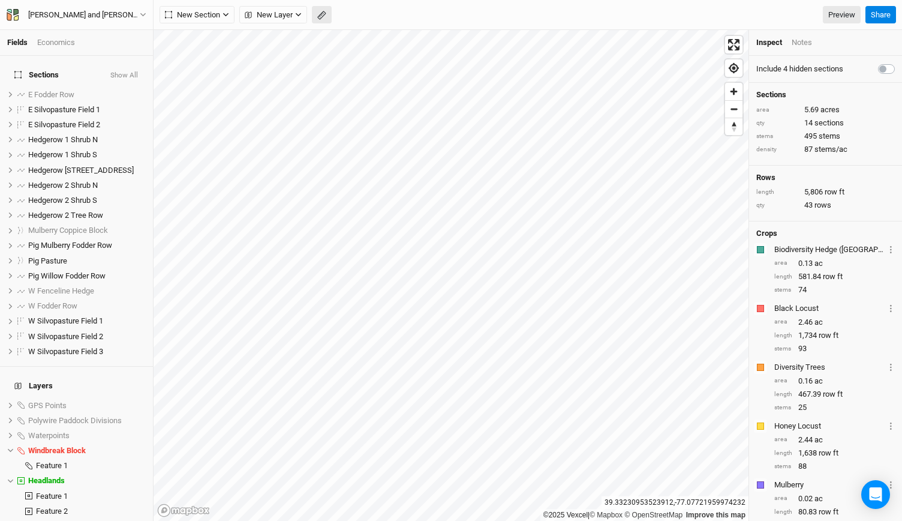
click at [323, 13] on icon "button" at bounding box center [321, 15] width 9 height 9
click at [216, 19] on button "Done" at bounding box center [214, 15] width 29 height 18
click at [326, 16] on button "button" at bounding box center [322, 15] width 20 height 18
click at [216, 9] on button "Done" at bounding box center [214, 15] width 29 height 18
click at [227, 15] on icon "button" at bounding box center [225, 14] width 7 height 7
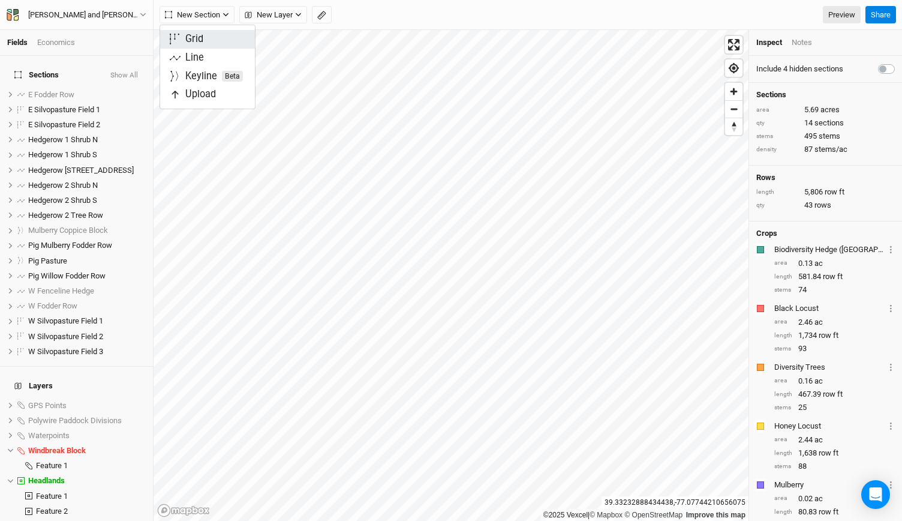
click at [198, 37] on div "Grid" at bounding box center [194, 39] width 18 height 14
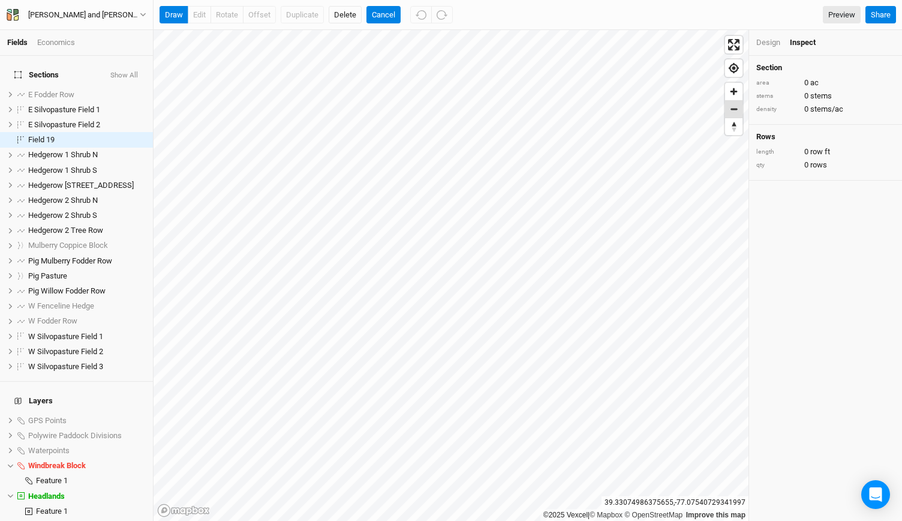
click at [733, 107] on span "Zoom out" at bounding box center [733, 109] width 17 height 17
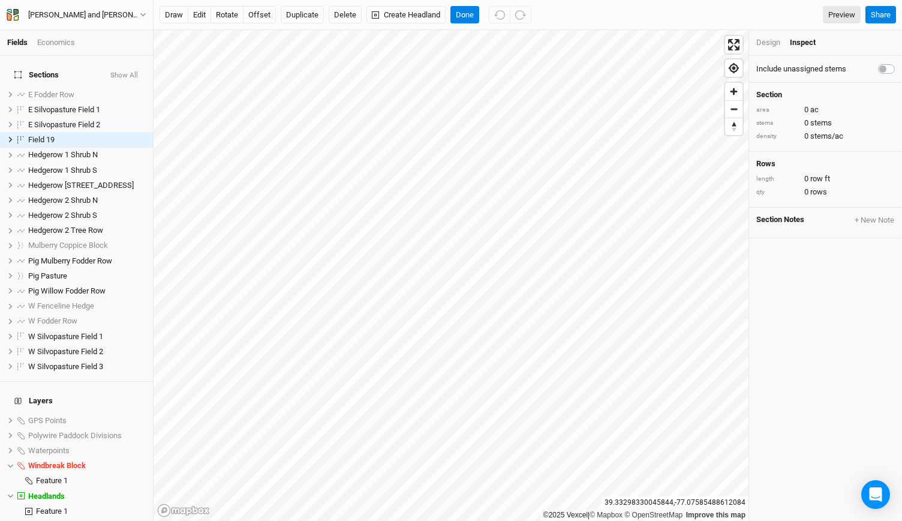
click at [767, 44] on div "Design" at bounding box center [768, 42] width 24 height 11
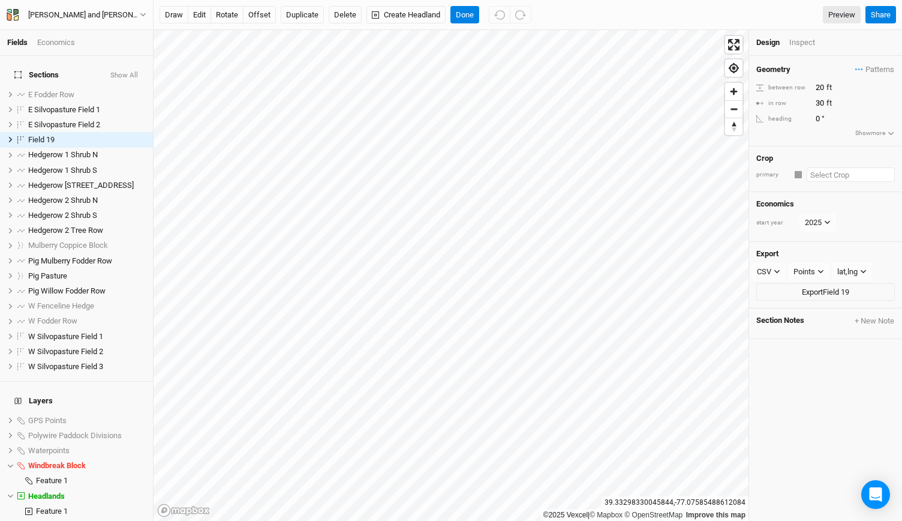
click at [820, 173] on input "text" at bounding box center [851, 174] width 88 height 14
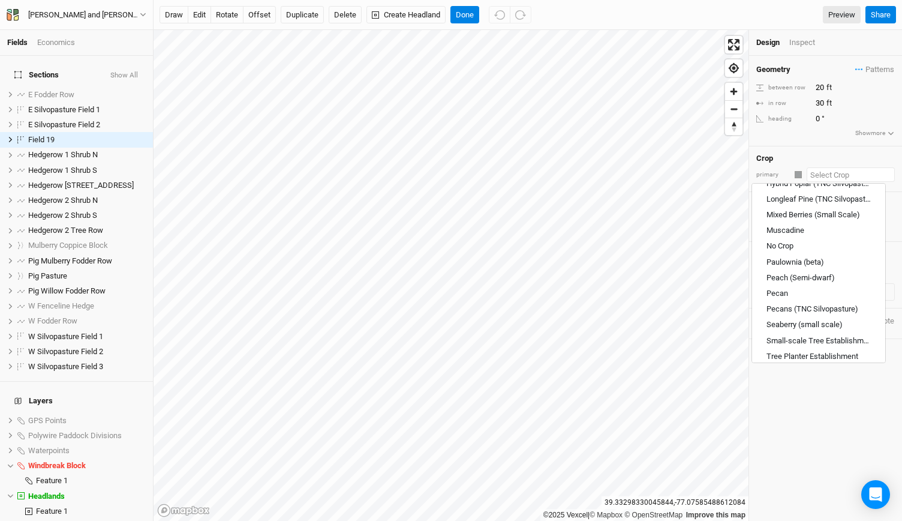
scroll to position [1163, 0]
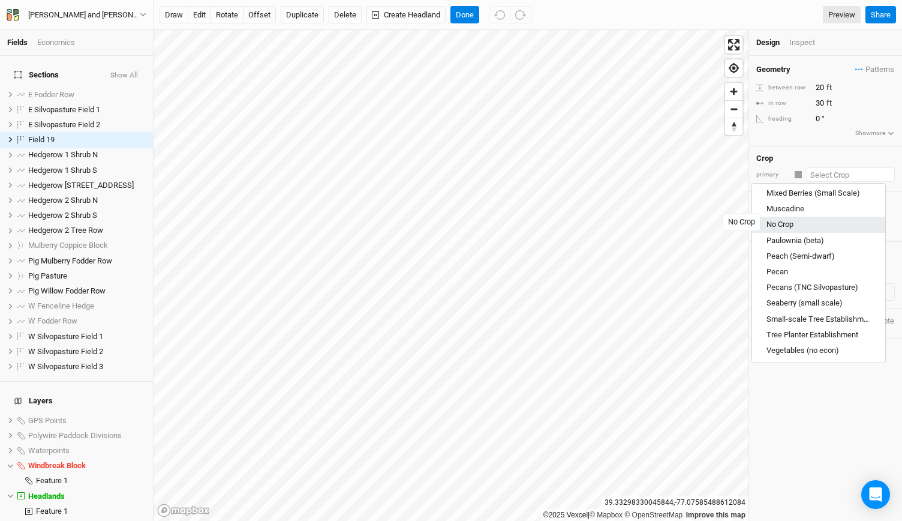
click at [781, 221] on div "No Crop" at bounding box center [779, 224] width 27 height 11
type input "No Crop"
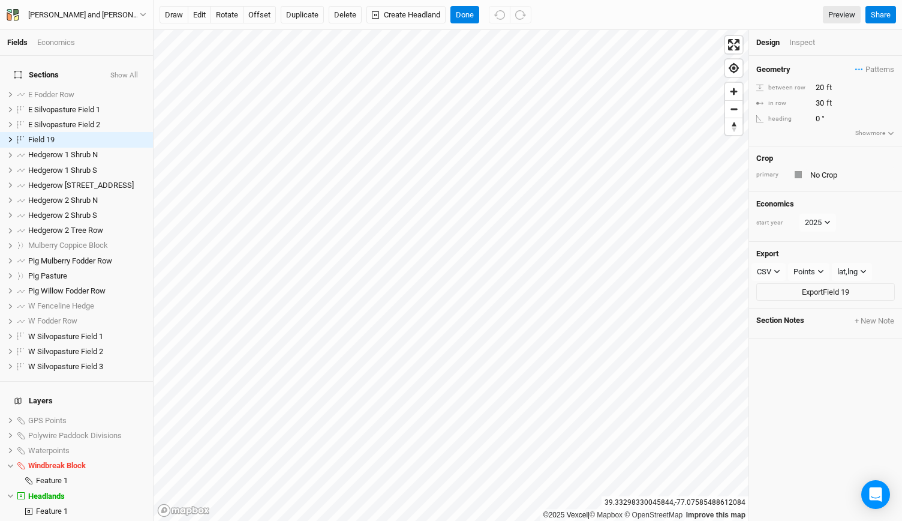
type input "100"
click at [821, 92] on input "100" at bounding box center [864, 87] width 104 height 13
drag, startPoint x: 828, startPoint y: 91, endPoint x: 811, endPoint y: 91, distance: 16.2
click at [812, 91] on input "100" at bounding box center [864, 87] width 104 height 13
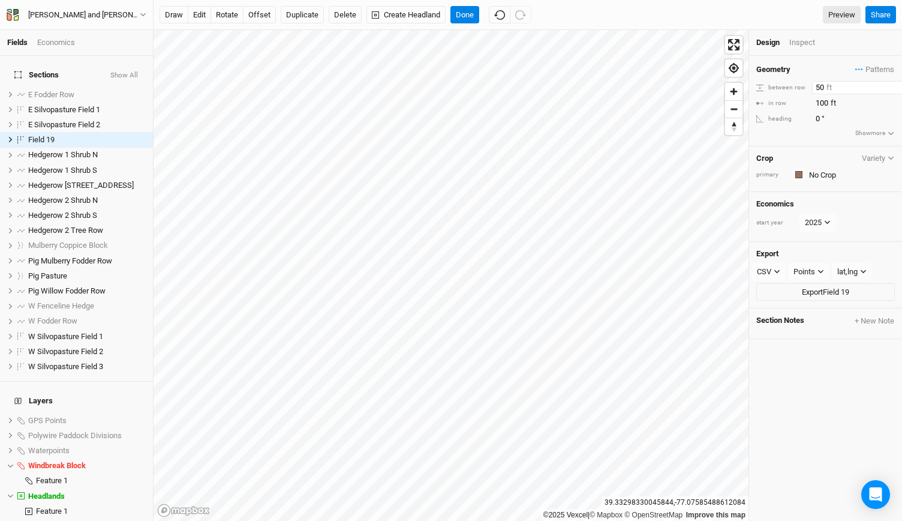
type input "50"
click at [826, 115] on input "0" at bounding box center [864, 118] width 104 height 13
type input "39"
click at [793, 180] on div "Crop Variety primary Colors Brown Orange Yellow Green Blue Purple Pink Red" at bounding box center [825, 169] width 153 height 46
click at [798, 172] on div "button" at bounding box center [798, 174] width 7 height 7
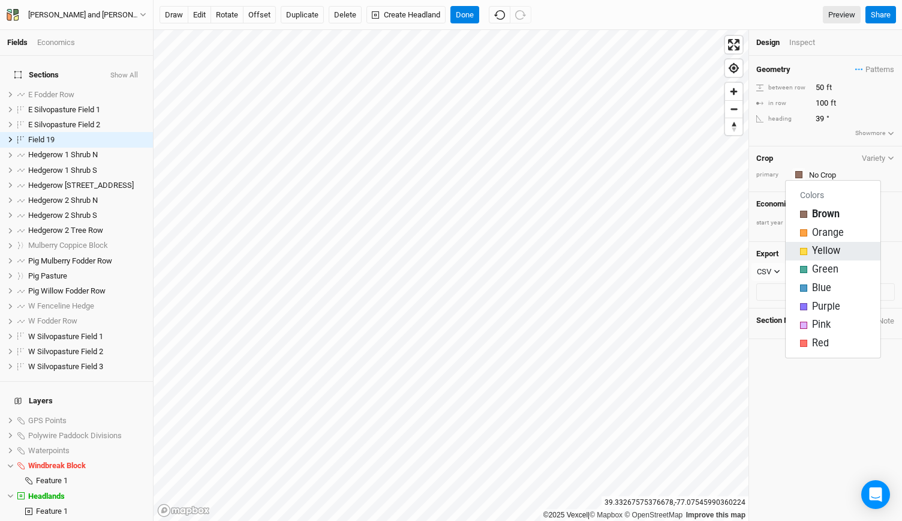
click at [807, 251] on div "button" at bounding box center [803, 251] width 7 height 7
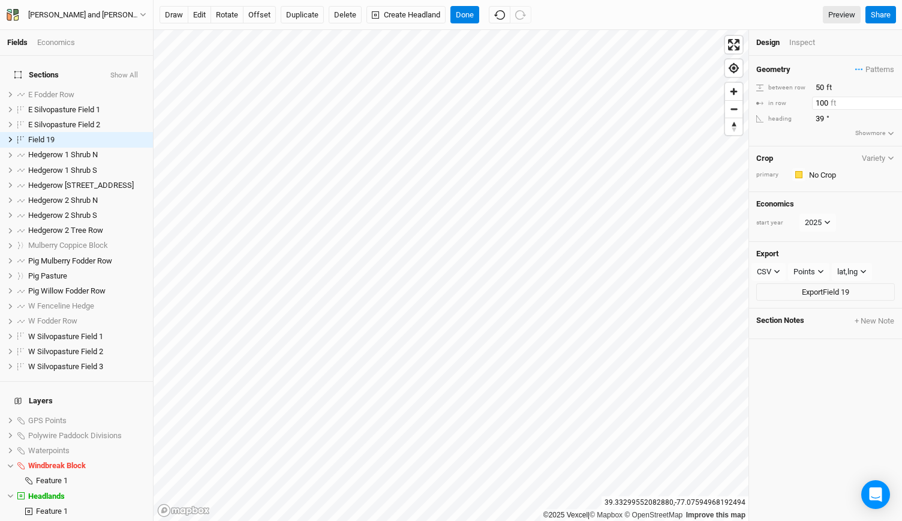
drag, startPoint x: 828, startPoint y: 104, endPoint x: 794, endPoint y: 107, distance: 33.8
click at [794, 107] on div "in row 100 ft" at bounding box center [825, 103] width 139 height 13
type input "25"
click at [260, 10] on button "offset" at bounding box center [259, 15] width 33 height 18
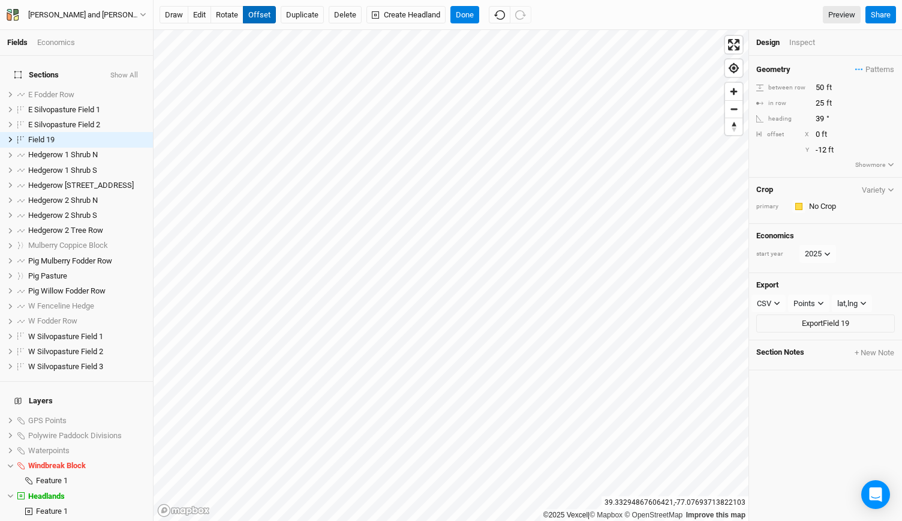
type input "-11"
click at [801, 50] on div "Design Inspect" at bounding box center [825, 43] width 153 height 26
click at [798, 41] on div "Inspect" at bounding box center [810, 42] width 43 height 11
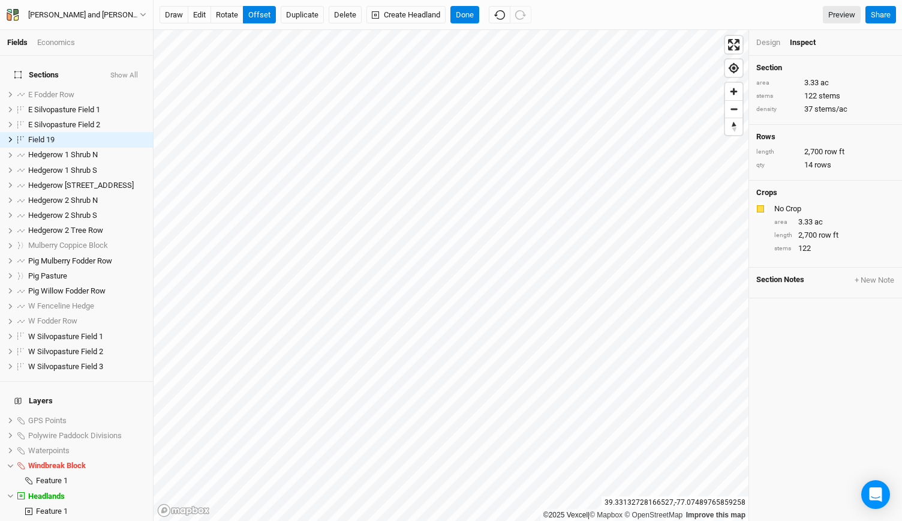
click at [766, 40] on div "Design" at bounding box center [768, 42] width 24 height 11
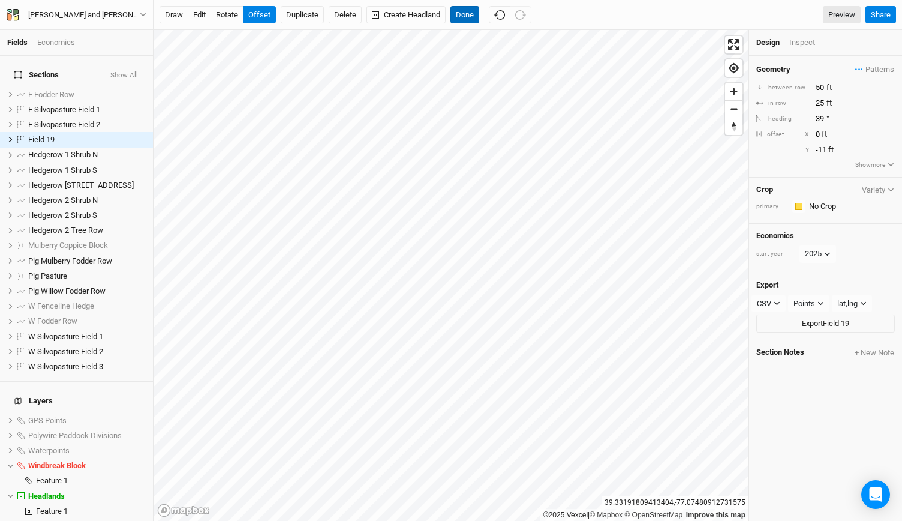
click at [460, 21] on button "Done" at bounding box center [464, 15] width 29 height 18
click at [73, 332] on span "W Silvopasture Field 1" at bounding box center [65, 336] width 75 height 9
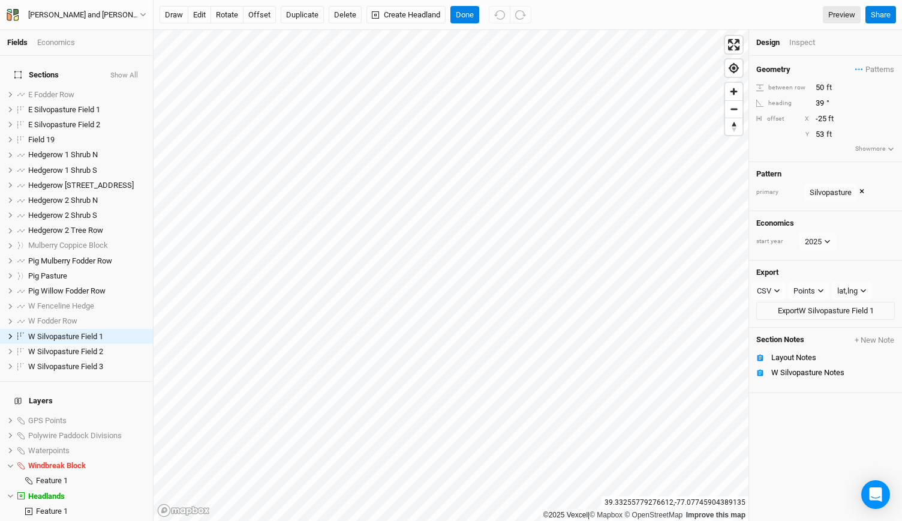
scroll to position [40, 0]
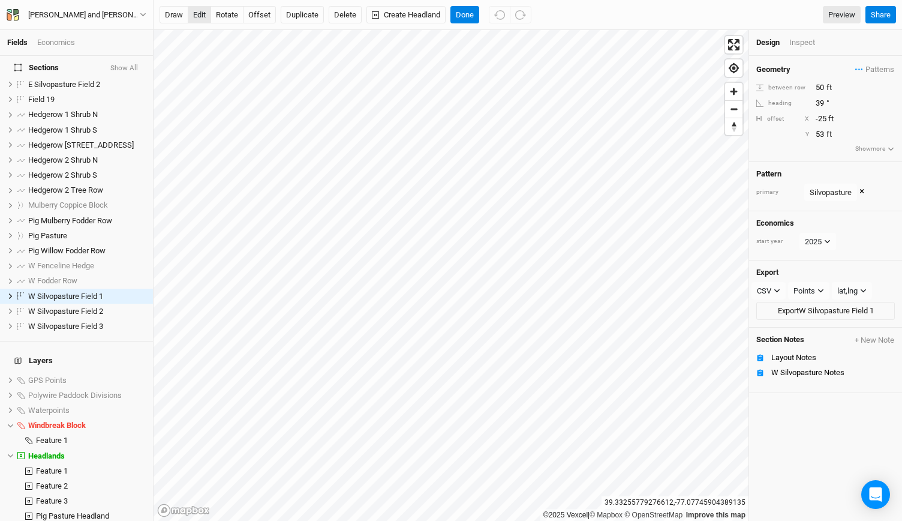
click at [199, 17] on button "edit" at bounding box center [199, 15] width 23 height 18
drag, startPoint x: 826, startPoint y: 122, endPoint x: 802, endPoint y: 122, distance: 24.6
click at [802, 122] on div "offset X -25 ft" at bounding box center [825, 118] width 139 height 13
type input "0"
click at [822, 115] on input "0" at bounding box center [864, 118] width 104 height 13
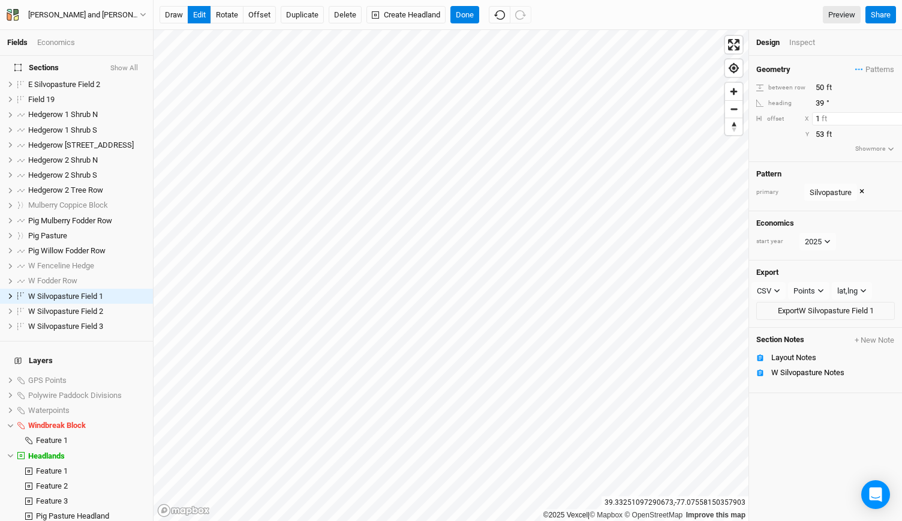
drag, startPoint x: 822, startPoint y: 115, endPoint x: 816, endPoint y: 116, distance: 6.1
click at [816, 116] on input "1" at bounding box center [864, 118] width 104 height 13
type input "10"
click at [456, 13] on button "Done" at bounding box center [464, 15] width 29 height 18
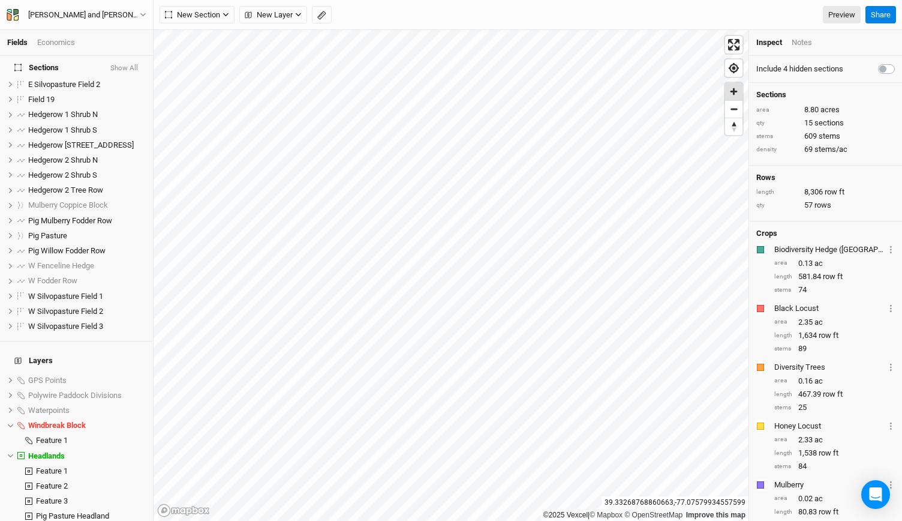
click at [730, 94] on span "Zoom in" at bounding box center [733, 91] width 17 height 17
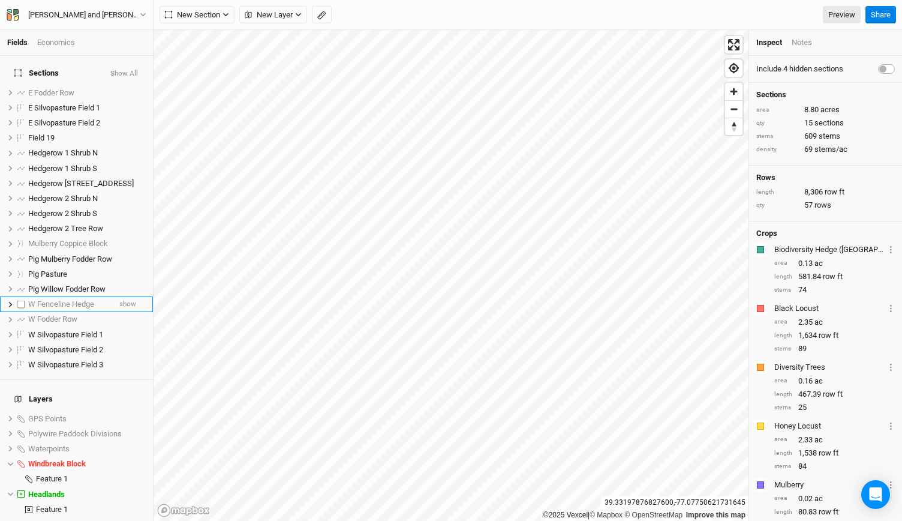
scroll to position [0, 0]
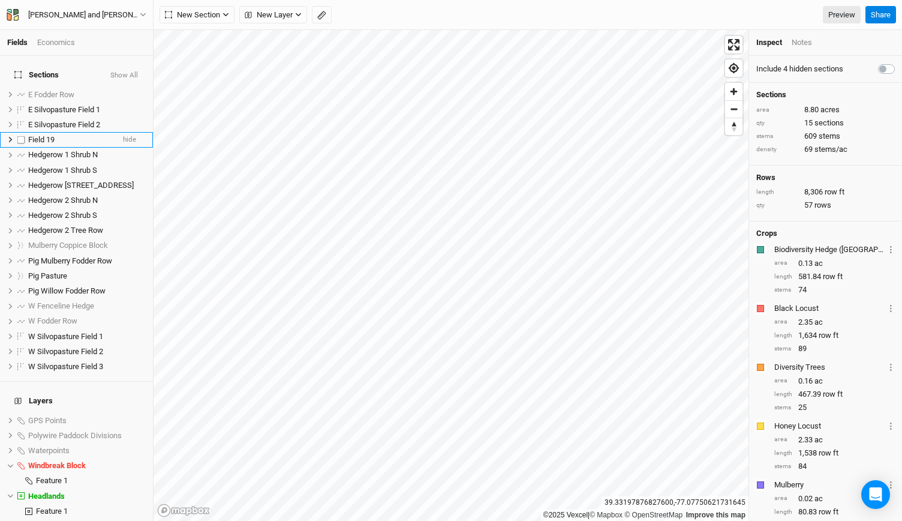
click at [49, 135] on span "Field 19" at bounding box center [41, 139] width 26 height 9
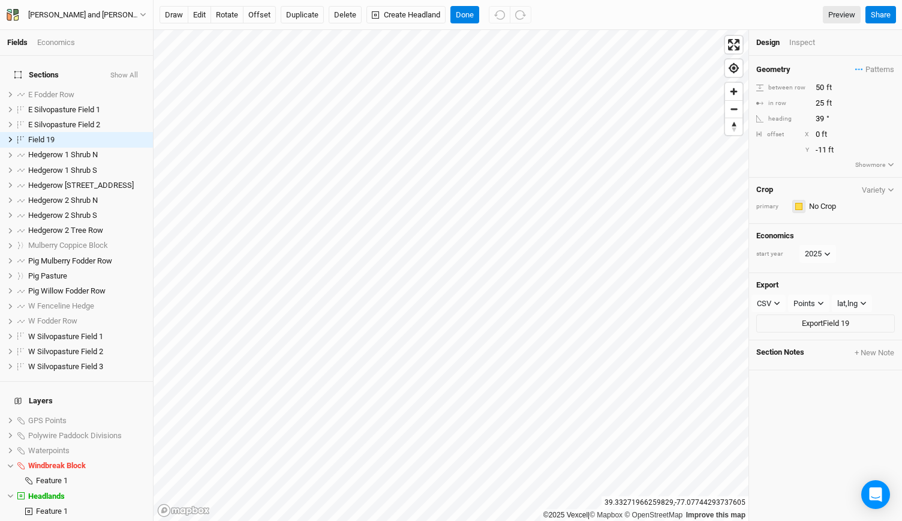
click at [793, 204] on button "button" at bounding box center [798, 206] width 13 height 13
click at [805, 309] on button "Green" at bounding box center [833, 300] width 95 height 19
click at [803, 211] on div "Crop Variety primary Colors Brown Orange Yellow Green Blue Purple Pink Red" at bounding box center [825, 201] width 153 height 46
click at [801, 209] on button "button" at bounding box center [798, 206] width 13 height 13
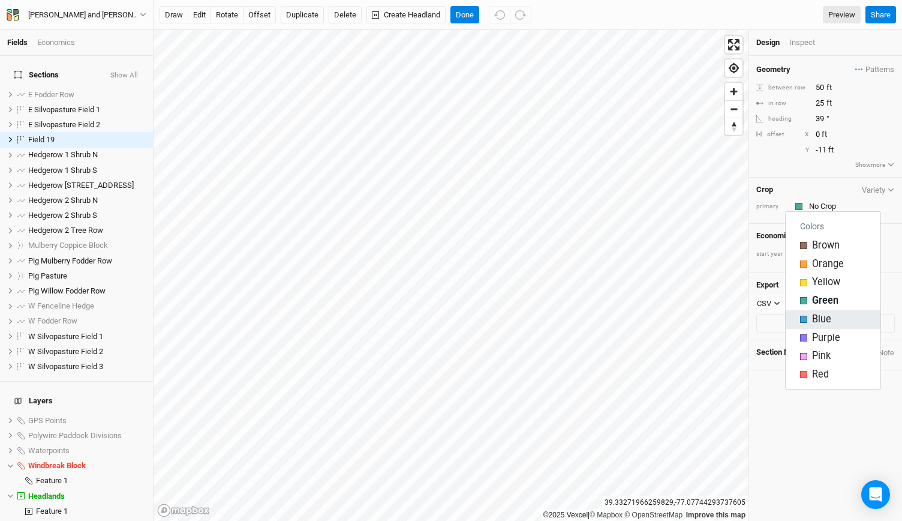
click at [806, 320] on div "button" at bounding box center [803, 318] width 7 height 7
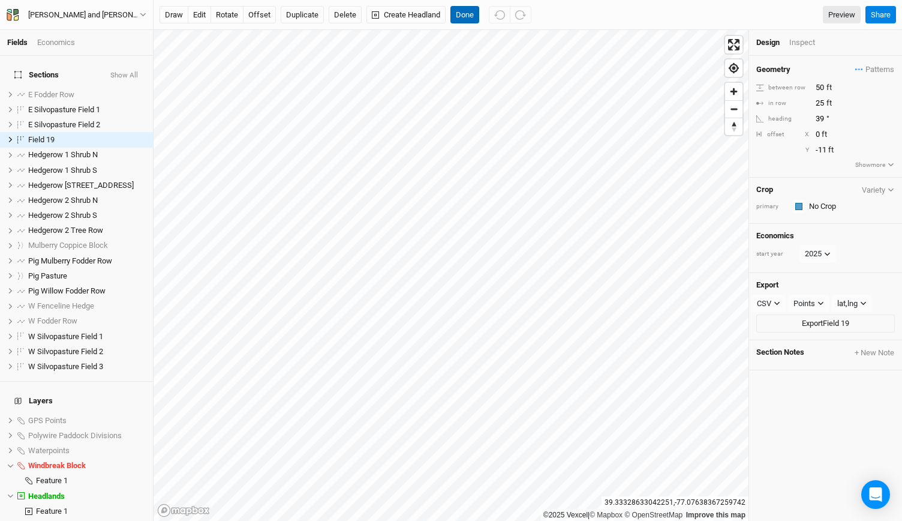
click at [461, 20] on button "Done" at bounding box center [464, 15] width 29 height 18
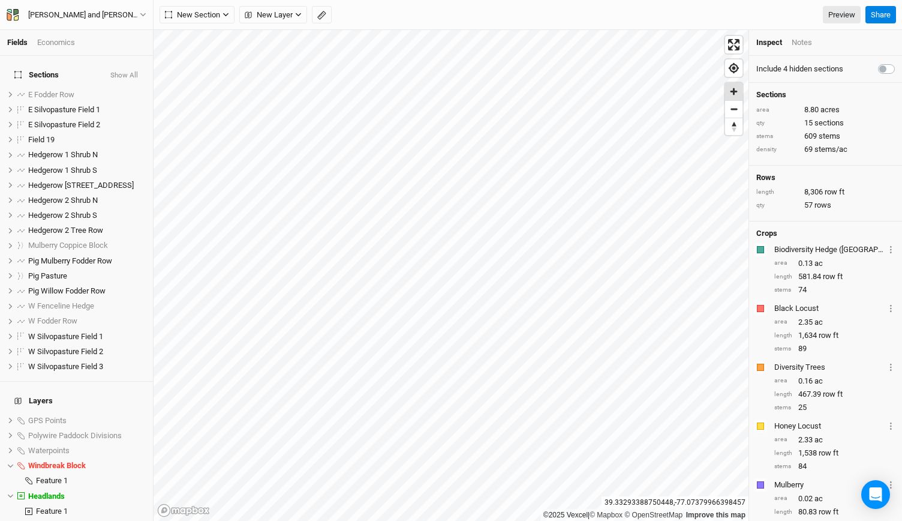
click at [734, 86] on span "Zoom in" at bounding box center [733, 91] width 17 height 17
click at [738, 91] on span "Zoom in" at bounding box center [733, 91] width 17 height 17
click at [73, 181] on span "Hedgerow [STREET_ADDRESS]" at bounding box center [81, 185] width 106 height 9
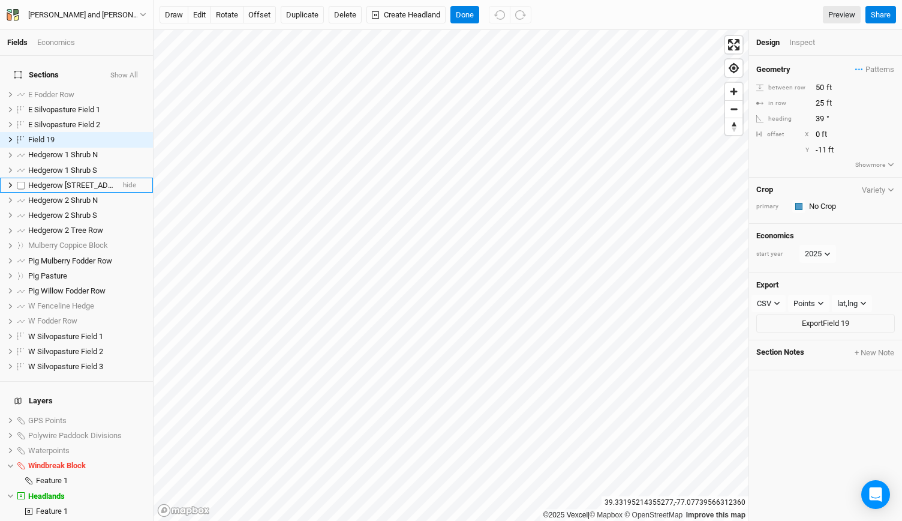
click at [66, 181] on span "Hedgerow [STREET_ADDRESS]" at bounding box center [81, 185] width 106 height 9
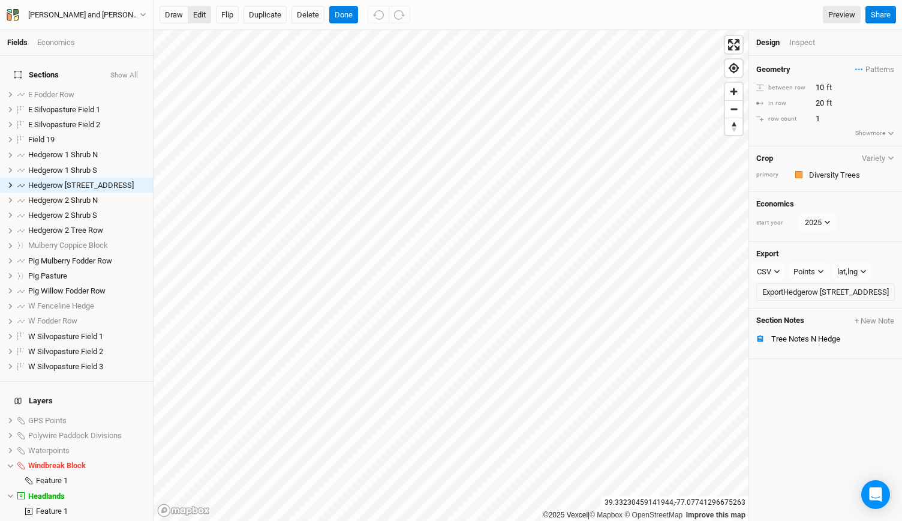
click at [198, 13] on button "edit" at bounding box center [199, 15] width 23 height 18
click at [83, 166] on span "Hedgerow 1 Shrub S" at bounding box center [62, 170] width 69 height 9
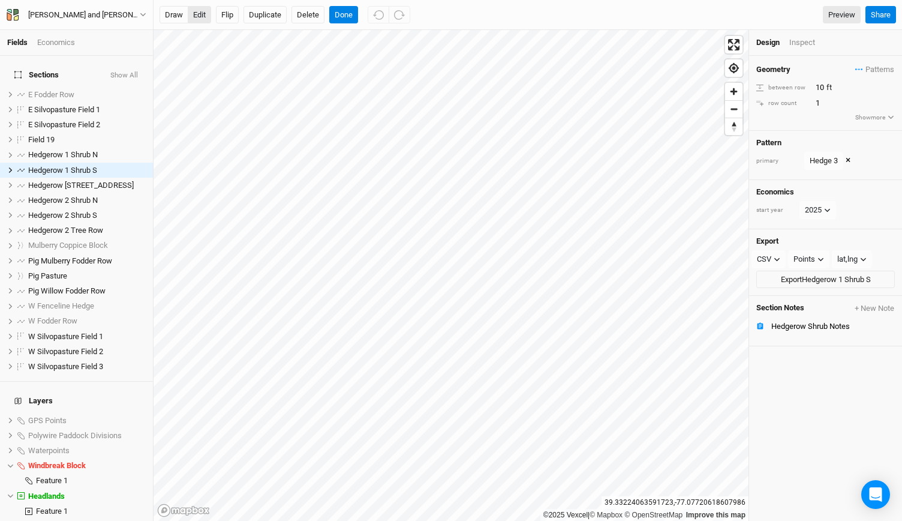
click at [196, 15] on button "edit" at bounding box center [199, 15] width 23 height 18
click at [80, 150] on span "Hedgerow 1 Shrub N" at bounding box center [63, 154] width 70 height 9
click at [204, 21] on button "edit" at bounding box center [199, 15] width 23 height 18
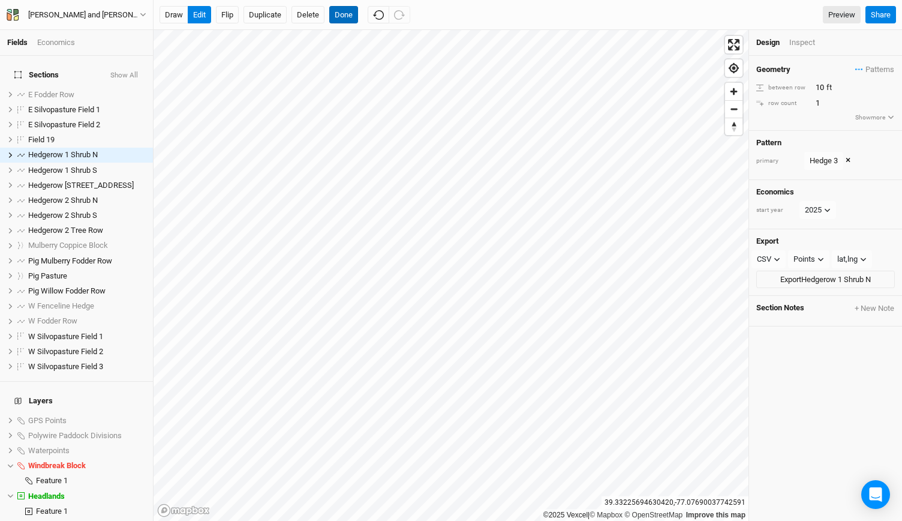
click at [342, 11] on button "Done" at bounding box center [343, 15] width 29 height 18
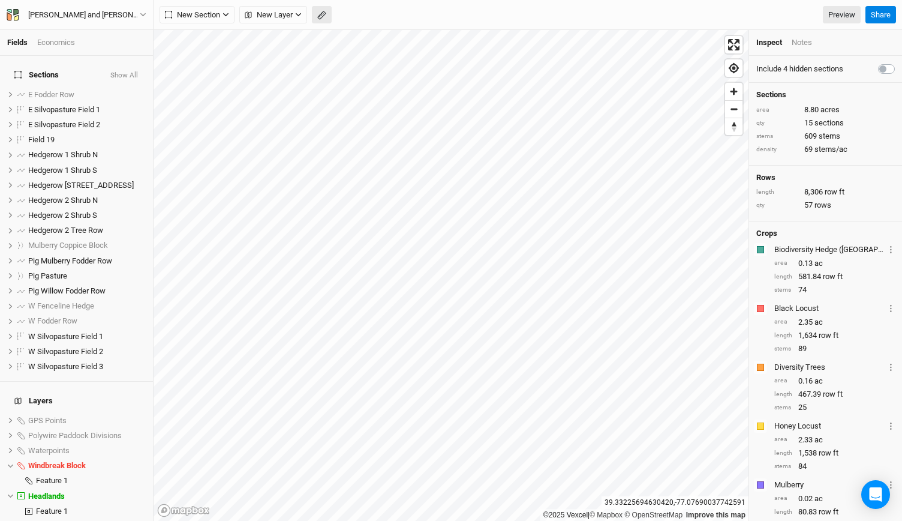
click at [323, 19] on icon "button" at bounding box center [321, 15] width 9 height 9
click at [210, 15] on button "Done" at bounding box center [214, 15] width 29 height 18
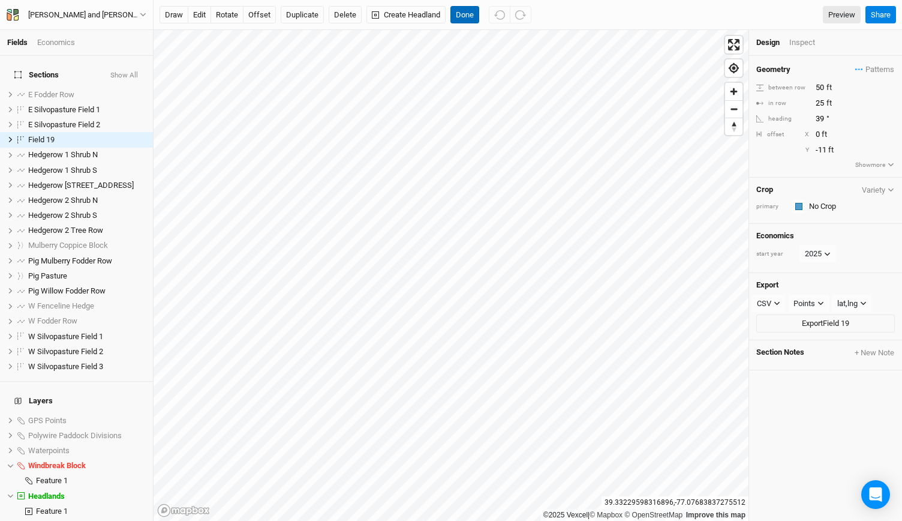
click at [465, 18] on button "Done" at bounding box center [464, 15] width 29 height 18
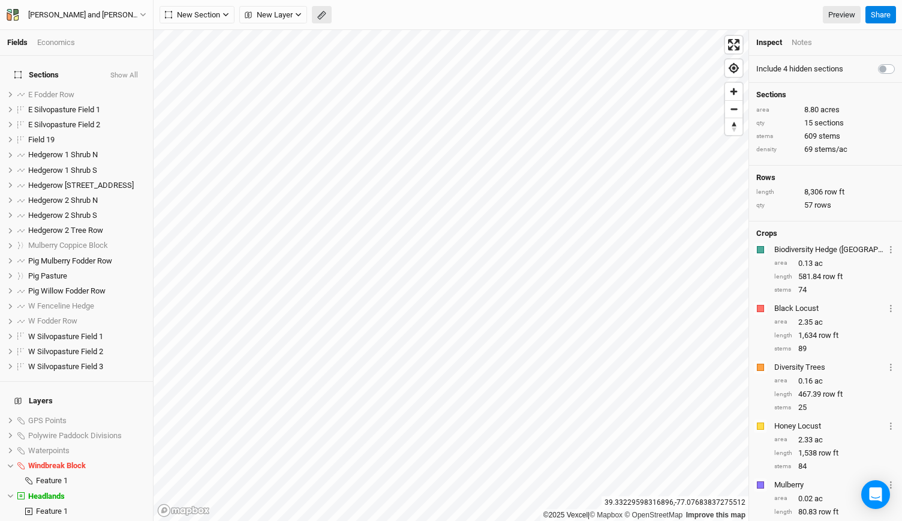
click at [320, 8] on button "button" at bounding box center [322, 15] width 20 height 18
click at [215, 17] on button "Done" at bounding box center [214, 15] width 29 height 18
click at [323, 13] on icon "button" at bounding box center [321, 15] width 5 height 5
click at [89, 347] on span "W Silvopasture Field 2" at bounding box center [65, 351] width 75 height 9
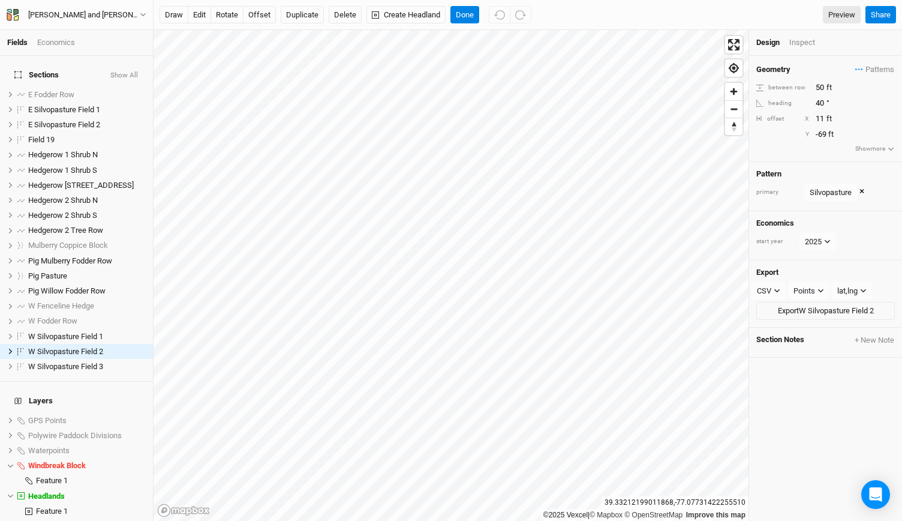
scroll to position [55, 0]
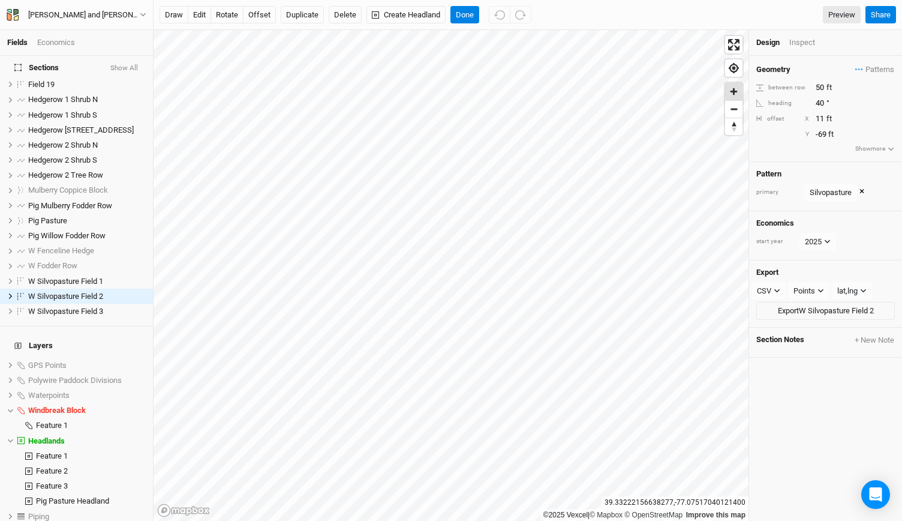
click at [735, 91] on span "Zoom in" at bounding box center [733, 91] width 17 height 17
click at [255, 13] on button "offset" at bounding box center [259, 15] width 33 height 18
click at [825, 134] on input "-69" at bounding box center [864, 134] width 104 height 13
type input "-6"
click at [825, 134] on input "-68" at bounding box center [864, 134] width 104 height 13
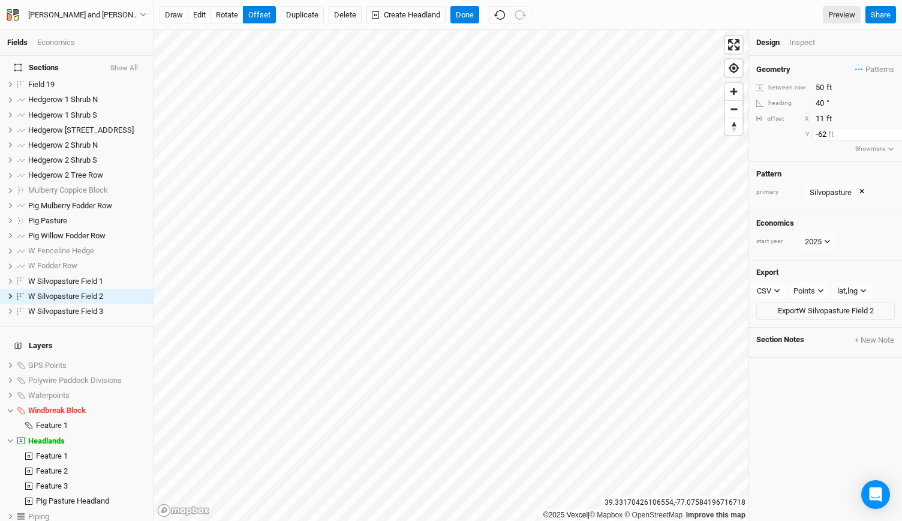
click at [825, 134] on input "-62" at bounding box center [864, 134] width 104 height 13
type input "-60"
click at [824, 103] on input "40" at bounding box center [864, 103] width 104 height 13
type input "4"
type input "39"
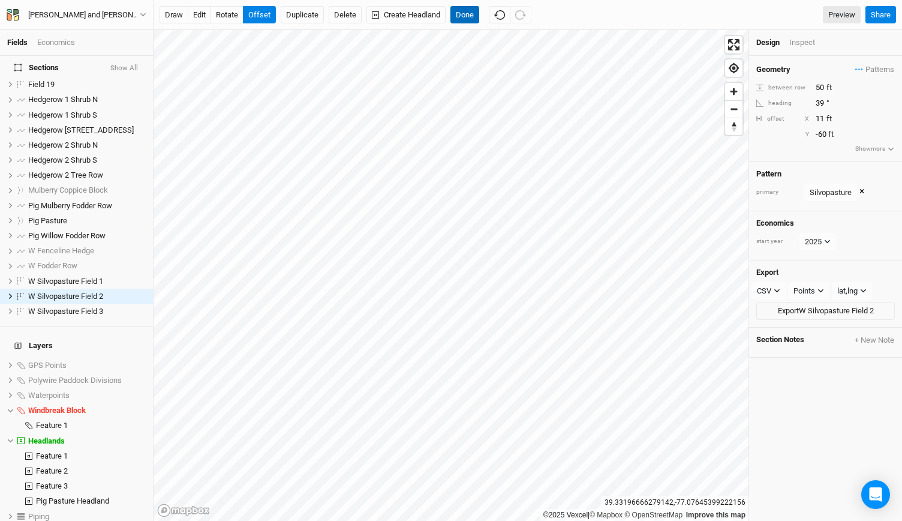
click at [459, 9] on button "Done" at bounding box center [464, 15] width 29 height 18
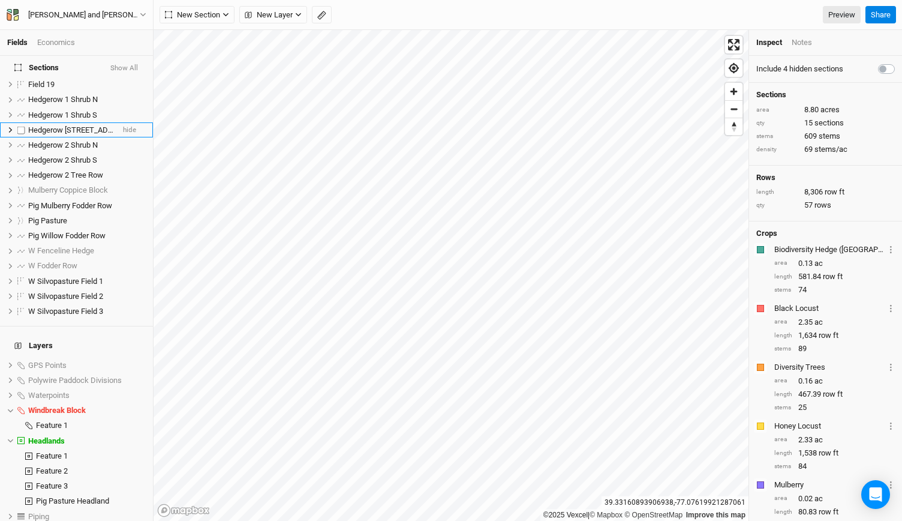
click at [70, 125] on span "Hedgerow [STREET_ADDRESS]" at bounding box center [81, 129] width 106 height 9
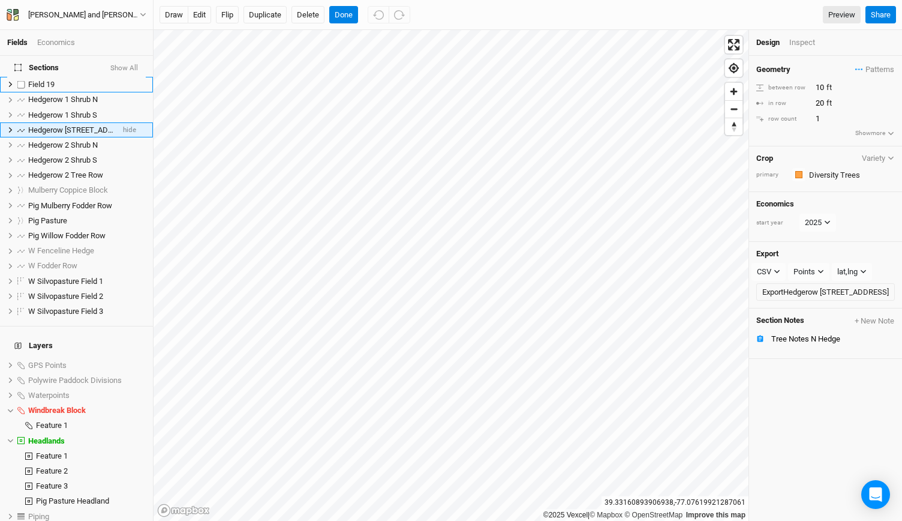
scroll to position [0, 0]
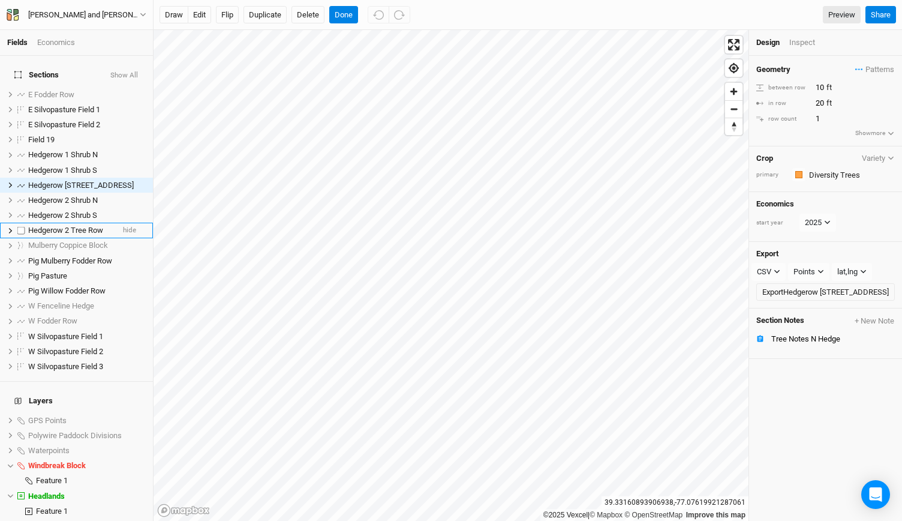
click at [70, 222] on li "Hedgerow 2 Tree Row hide" at bounding box center [76, 229] width 153 height 15
click at [730, 97] on span "Zoom in" at bounding box center [733, 91] width 17 height 17
click at [207, 20] on button "edit" at bounding box center [199, 15] width 23 height 18
click at [792, 40] on div "Inspect" at bounding box center [810, 42] width 43 height 11
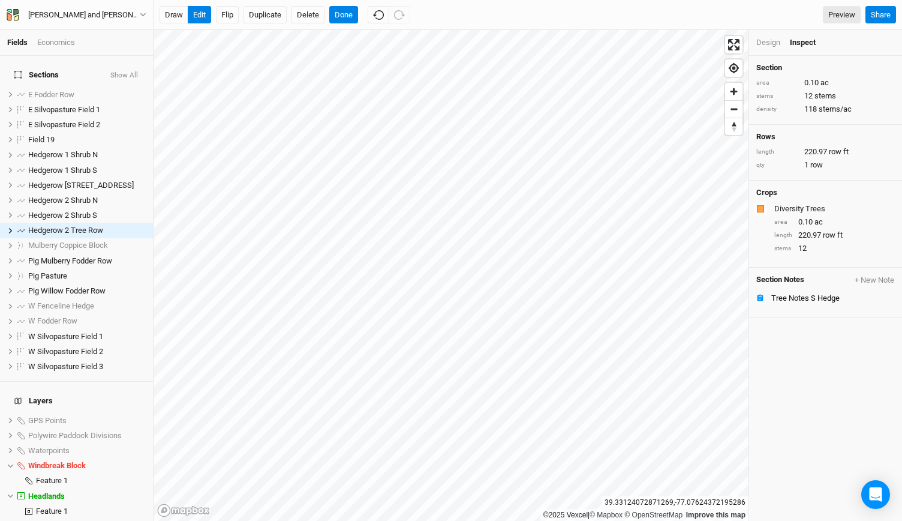
click at [766, 38] on div "Design" at bounding box center [768, 42] width 24 height 11
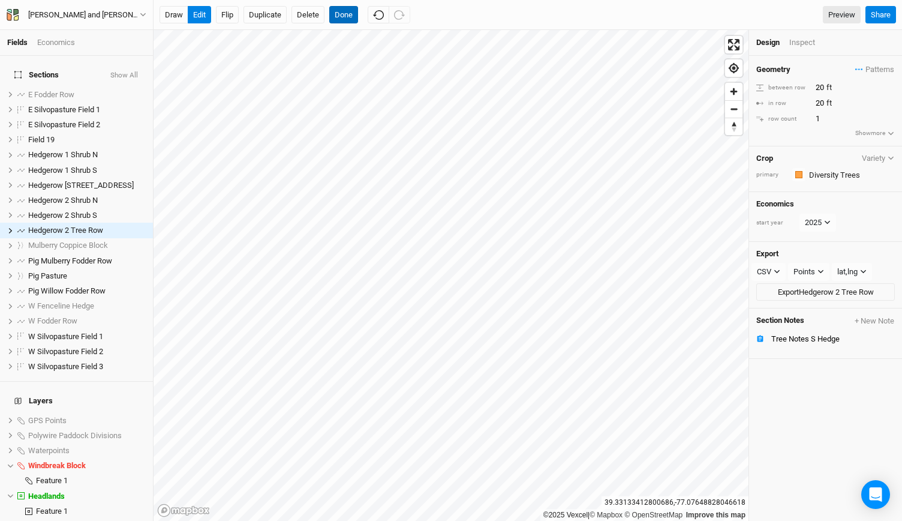
click at [345, 16] on button "Done" at bounding box center [343, 15] width 29 height 18
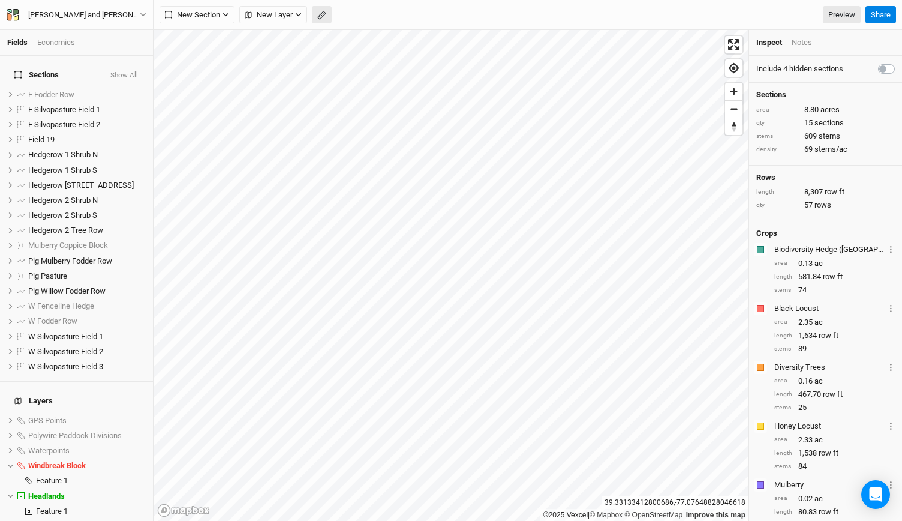
click at [317, 17] on rect "button" at bounding box center [321, 15] width 8 height 8
click at [221, 20] on button "Done" at bounding box center [214, 15] width 29 height 18
click at [89, 196] on span "Hedgerow 2 Shrub N" at bounding box center [63, 200] width 70 height 9
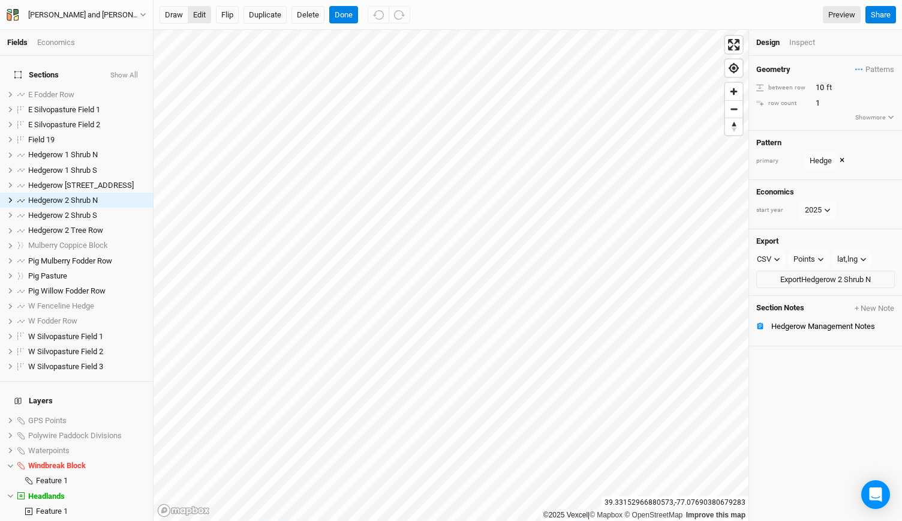
click at [199, 16] on button "edit" at bounding box center [199, 15] width 23 height 18
click at [337, 9] on button "Done" at bounding box center [343, 15] width 29 height 18
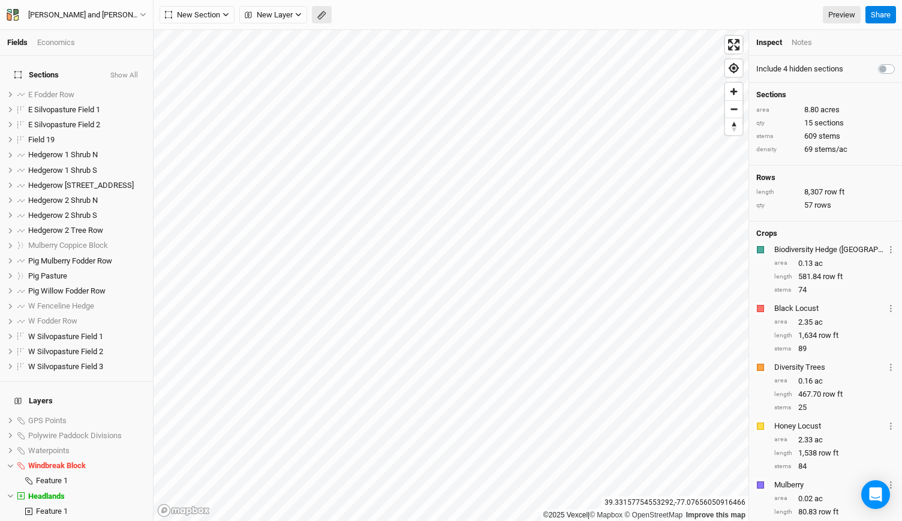
click at [323, 13] on icon "button" at bounding box center [321, 15] width 5 height 5
click at [218, 11] on button "Done" at bounding box center [214, 15] width 29 height 18
click at [82, 207] on li "Hedgerow 2 Shrub S hide" at bounding box center [76, 214] width 153 height 15
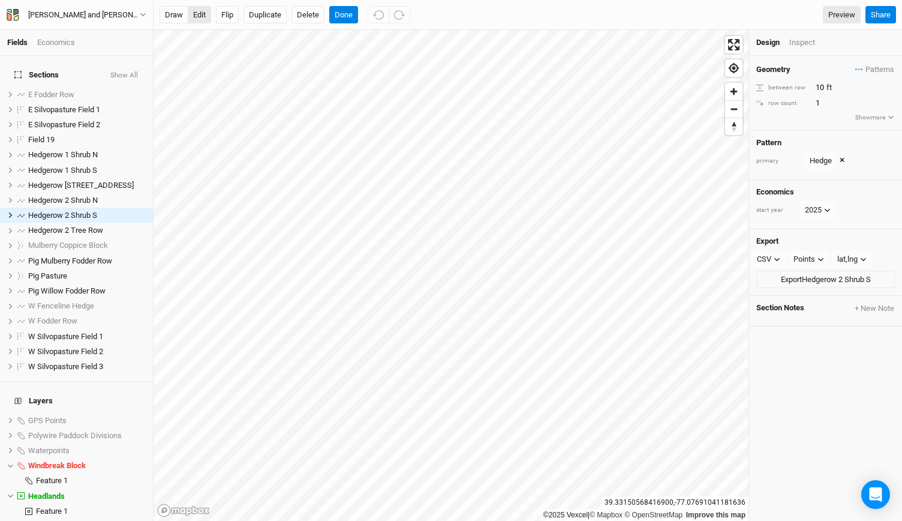
click at [199, 9] on button "edit" at bounding box center [199, 15] width 23 height 18
click at [341, 1] on div "draw edit Flip Duplicate Delete Done Preview Share" at bounding box center [528, 15] width 748 height 30
click at [341, 11] on button "Done" at bounding box center [343, 15] width 29 height 18
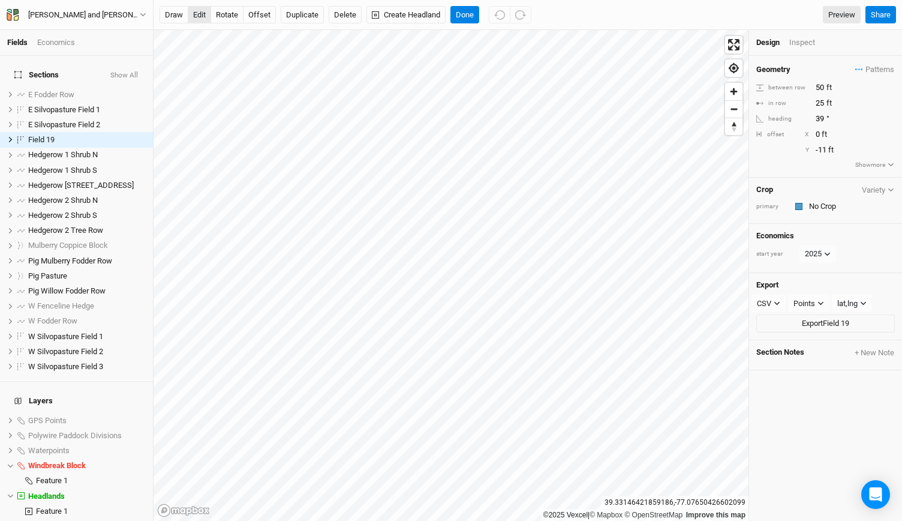
click at [193, 10] on button "edit" at bounding box center [199, 15] width 23 height 18
click at [456, 11] on button "Done" at bounding box center [464, 15] width 29 height 18
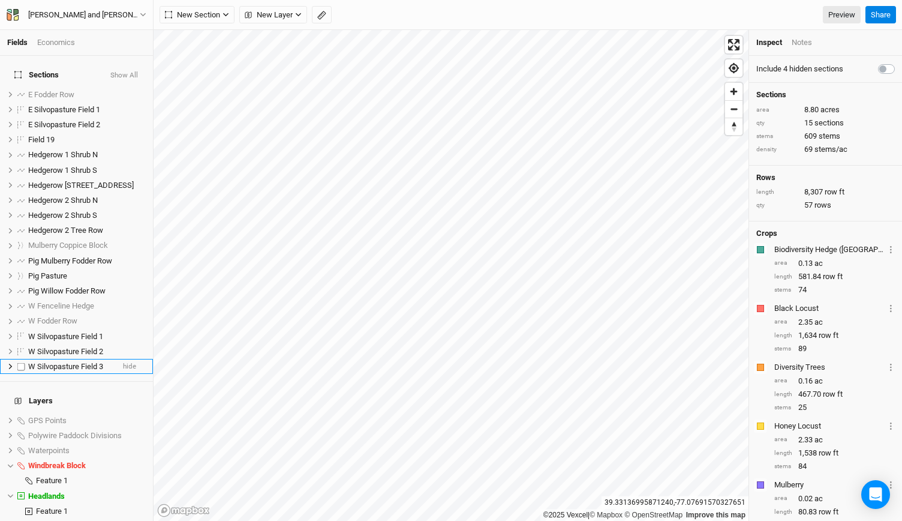
click at [79, 362] on span "W Silvopasture Field 3" at bounding box center [65, 366] width 75 height 9
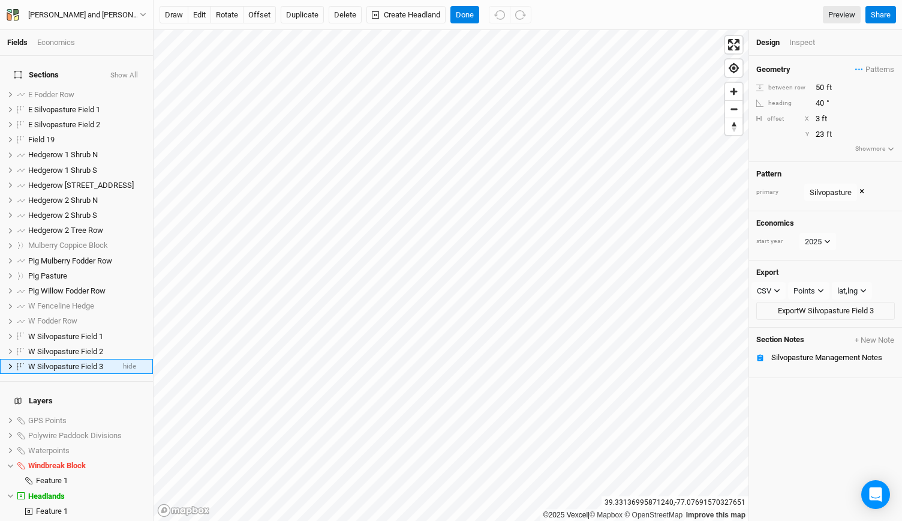
scroll to position [70, 0]
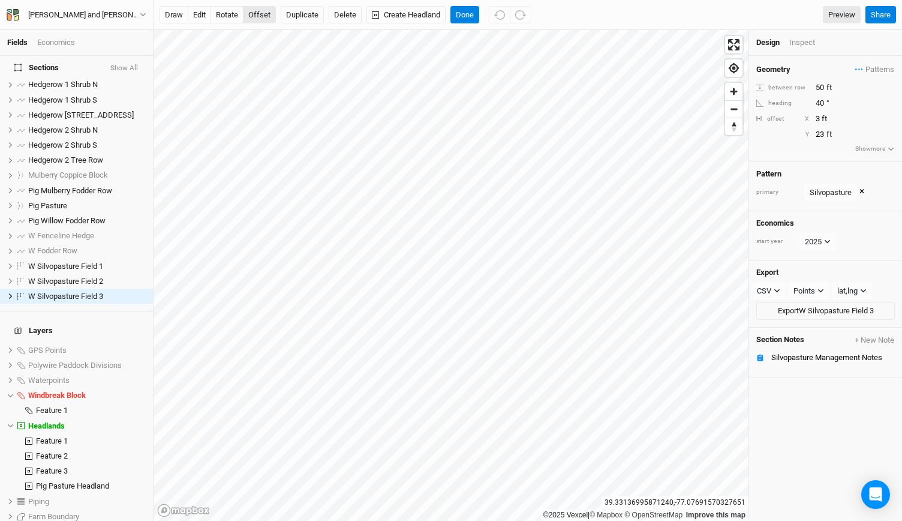
click at [252, 18] on button "offset" at bounding box center [259, 15] width 33 height 18
click at [824, 98] on input "40" at bounding box center [864, 103] width 104 height 13
type input "4"
type input "39"
click at [818, 115] on input "3" at bounding box center [864, 118] width 104 height 13
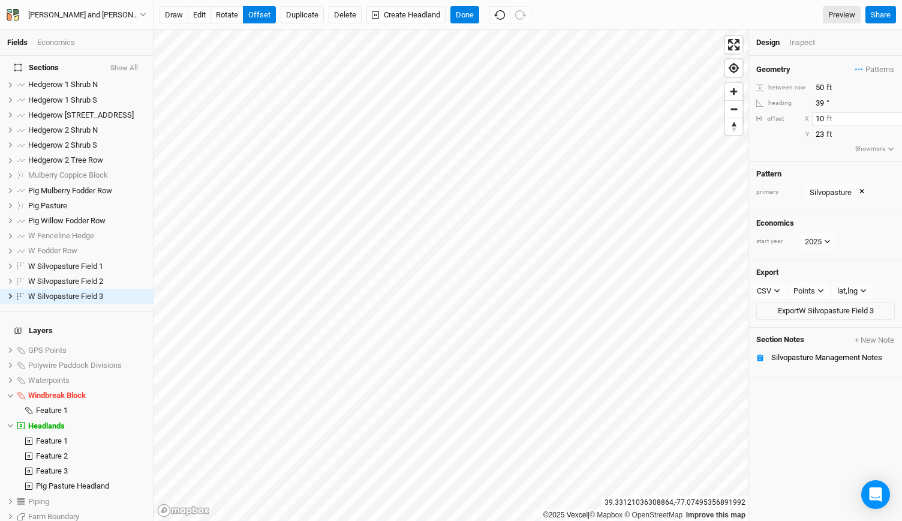
type input "10"
click at [818, 115] on input "10" at bounding box center [864, 118] width 104 height 13
drag, startPoint x: 826, startPoint y: 118, endPoint x: 806, endPoint y: 120, distance: 20.5
click at [806, 120] on div "offset X 10 ft" at bounding box center [825, 118] width 139 height 13
type input "-5"
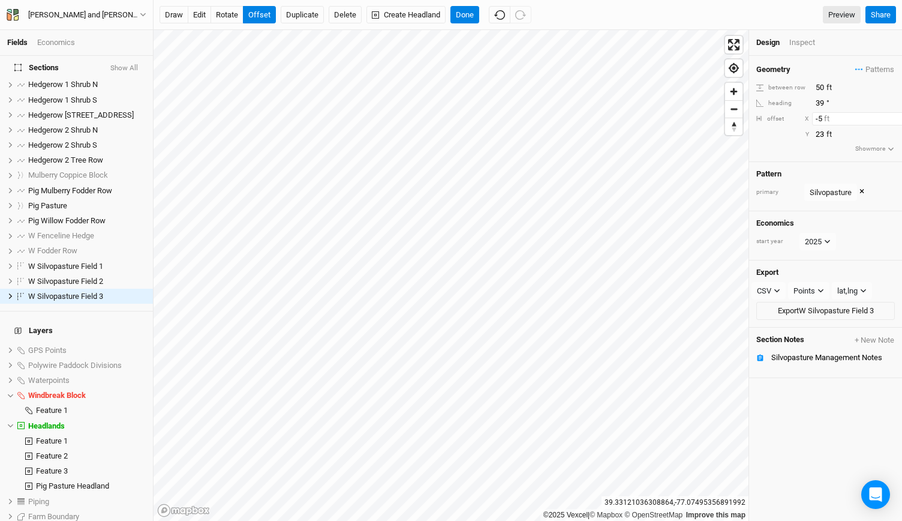
click at [821, 117] on input "-5" at bounding box center [864, 118] width 104 height 13
type input "-4"
click at [819, 118] on input "-4" at bounding box center [864, 118] width 104 height 13
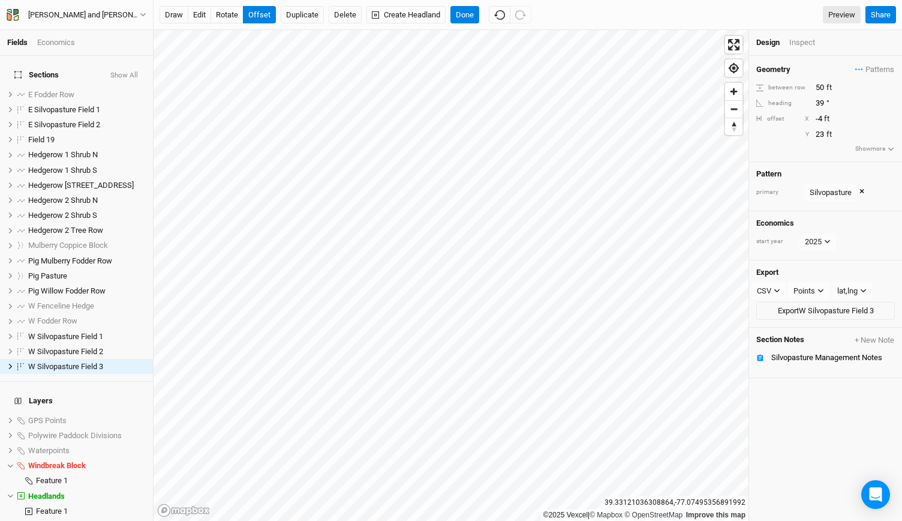
scroll to position [70, 0]
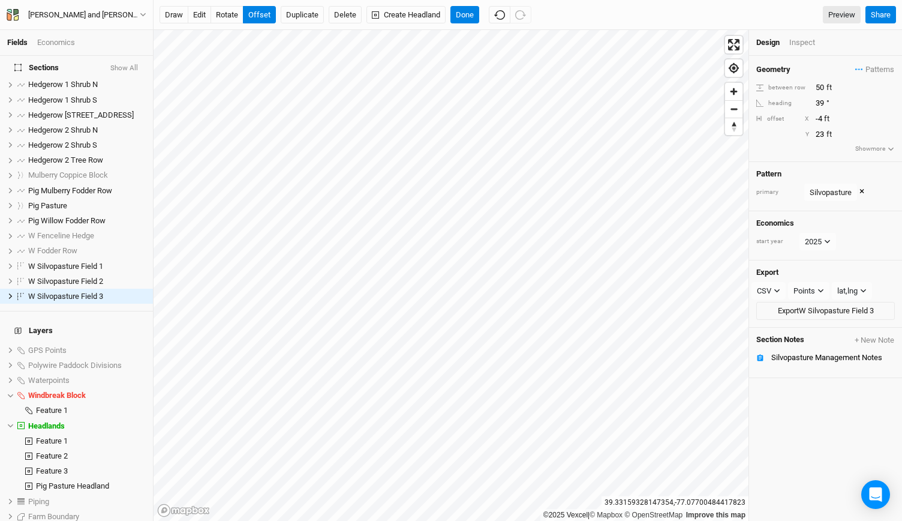
type input "-3"
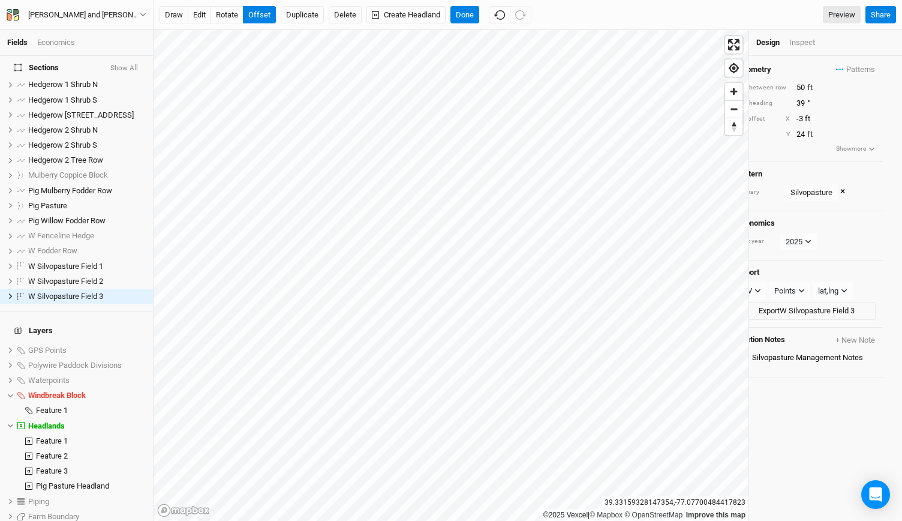
type input "23"
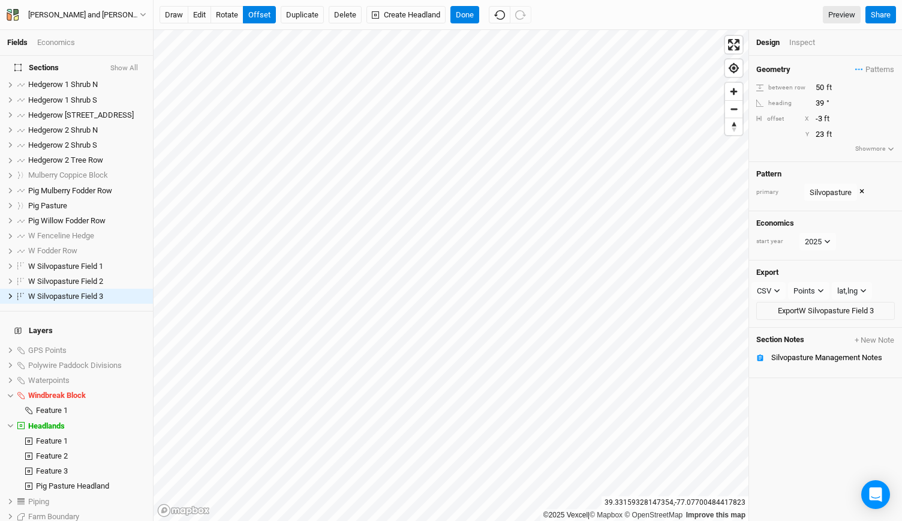
type input "-4"
type input "22"
click at [467, 15] on button "Done" at bounding box center [464, 15] width 29 height 18
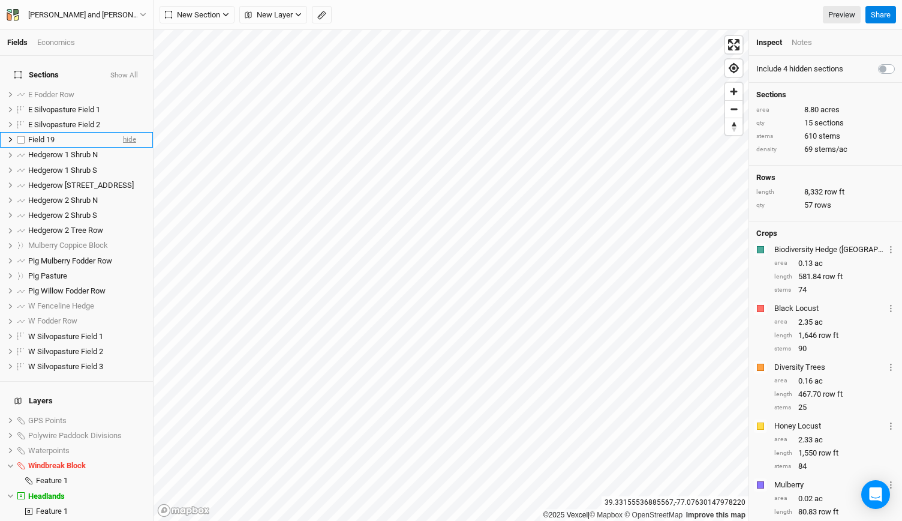
click at [123, 133] on span "hide" at bounding box center [129, 140] width 13 height 15
click at [732, 116] on span "Zoom out" at bounding box center [733, 109] width 17 height 17
click at [127, 428] on span "show" at bounding box center [136, 435] width 19 height 15
click at [736, 95] on span "Zoom in" at bounding box center [733, 91] width 17 height 17
click at [221, 19] on button "New Section" at bounding box center [197, 15] width 75 height 18
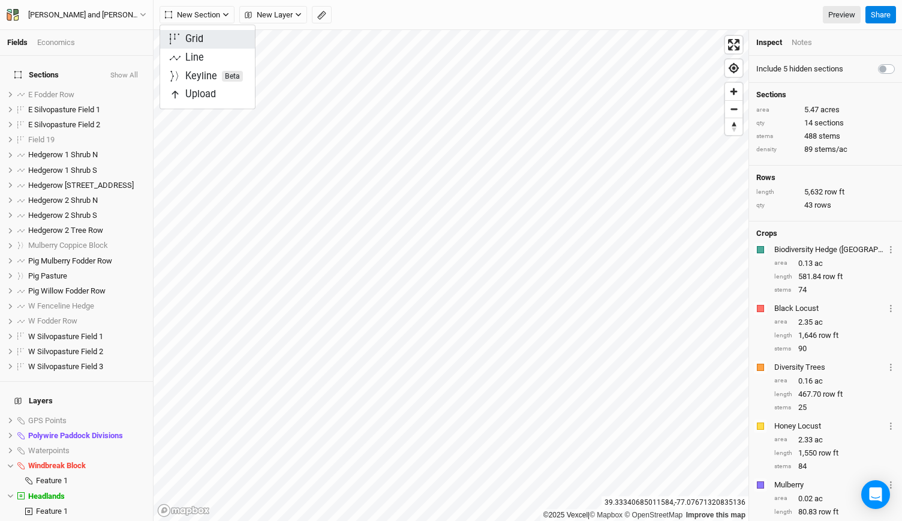
click at [202, 40] on div "Grid" at bounding box center [194, 39] width 18 height 14
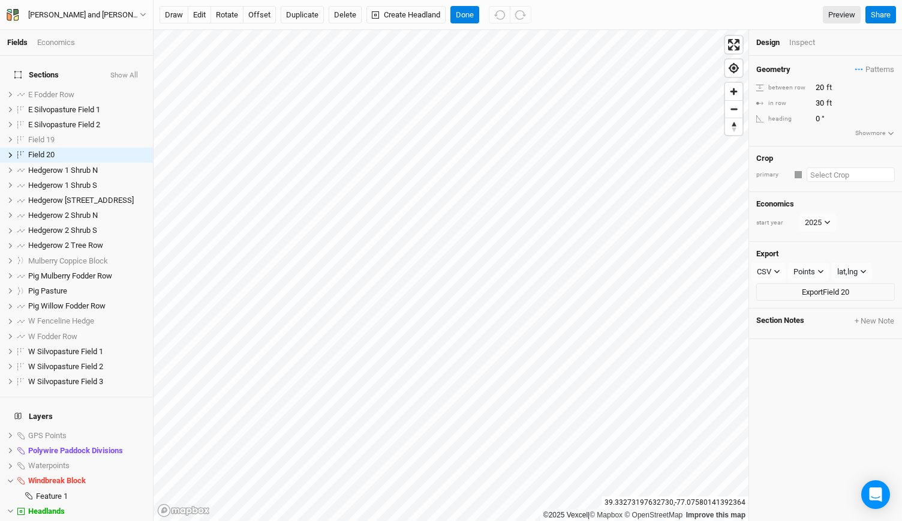
click at [826, 169] on input "text" at bounding box center [851, 174] width 88 height 14
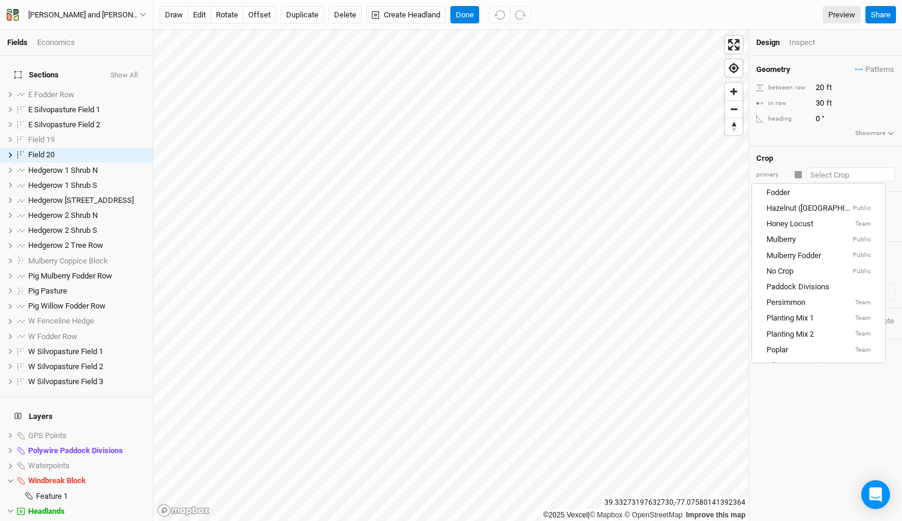
scroll to position [148, 0]
click at [796, 268] on div "No Crop Public" at bounding box center [818, 270] width 104 height 11
type input "100"
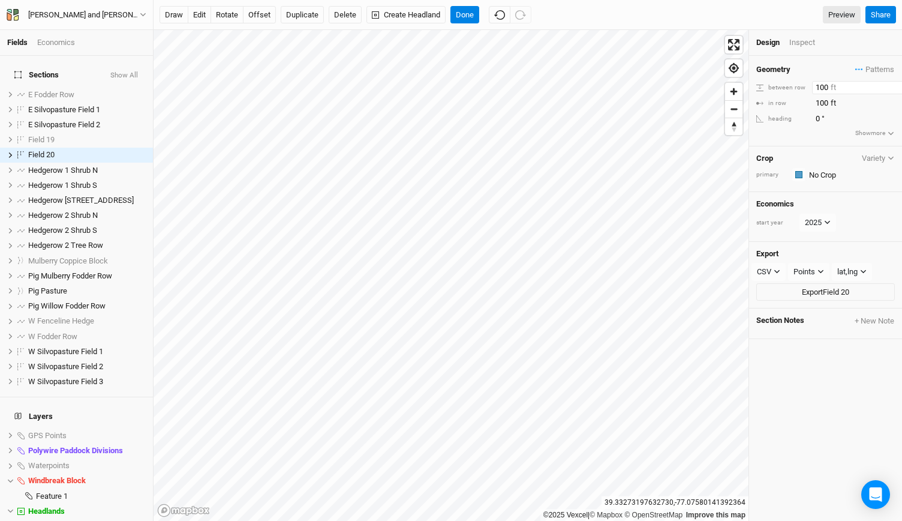
drag, startPoint x: 828, startPoint y: 91, endPoint x: 792, endPoint y: 91, distance: 35.4
click at [792, 91] on div "between row 100 ft" at bounding box center [825, 87] width 139 height 13
type input "50"
drag, startPoint x: 829, startPoint y: 100, endPoint x: 776, endPoint y: 99, distance: 52.8
click at [776, 99] on div "in row 100 ft" at bounding box center [825, 103] width 139 height 13
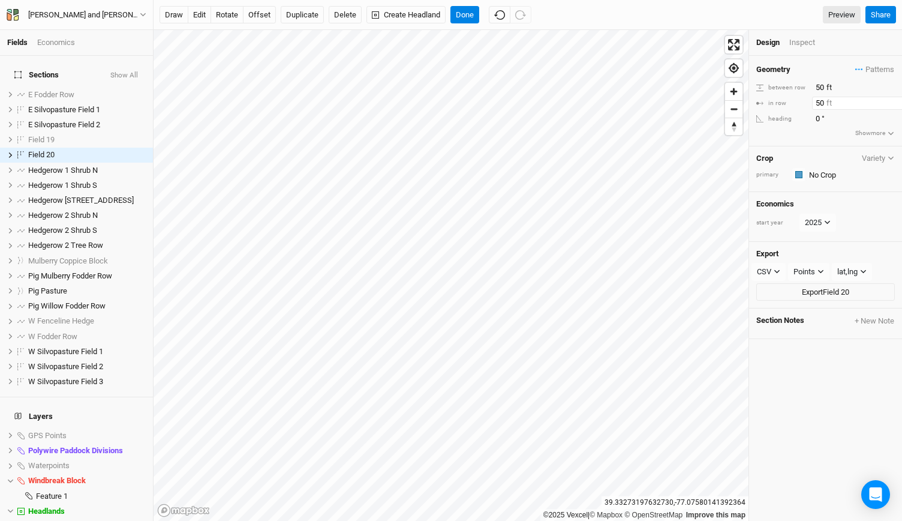
type input "5"
type input "25"
click at [816, 115] on input "0" at bounding box center [864, 118] width 104 height 13
type input "39"
click at [259, 11] on button "offset" at bounding box center [259, 15] width 33 height 18
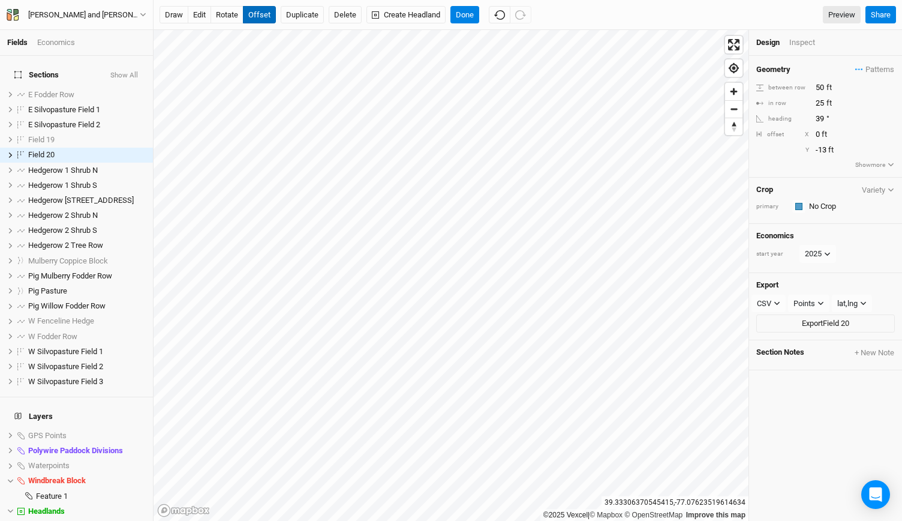
type input "-12"
type input "-3"
type input "-11"
type input "-4"
type input "-10"
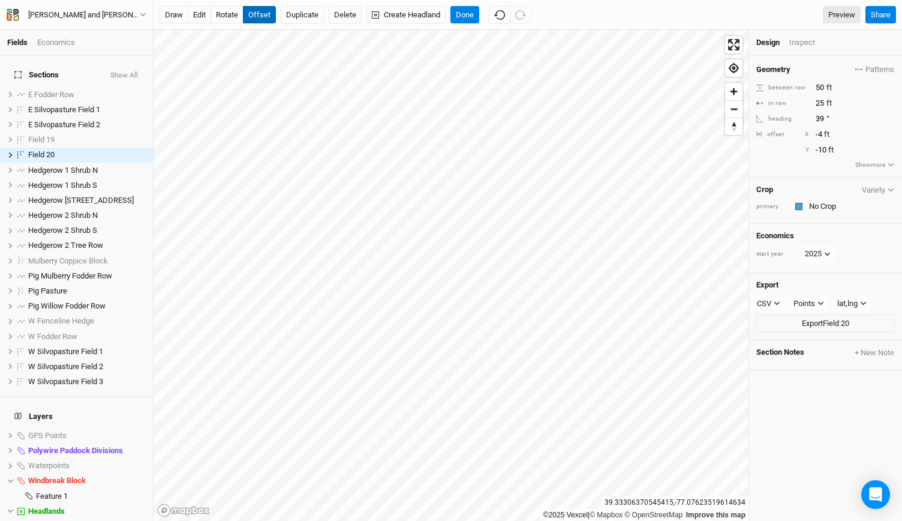
type input "-5"
type input "-9"
type input "-8"
type input "-6"
click at [738, 106] on span "Zoom out" at bounding box center [733, 109] width 17 height 17
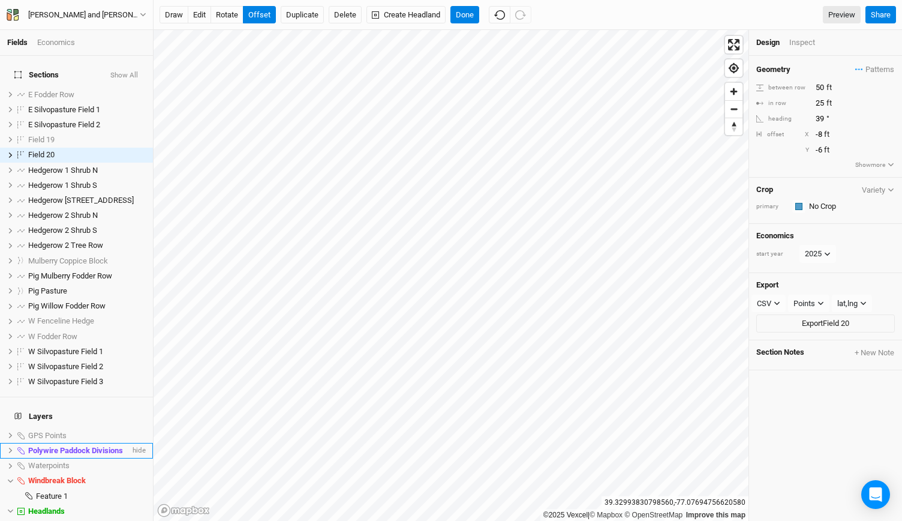
click at [11, 447] on icon at bounding box center [11, 449] width 4 height 5
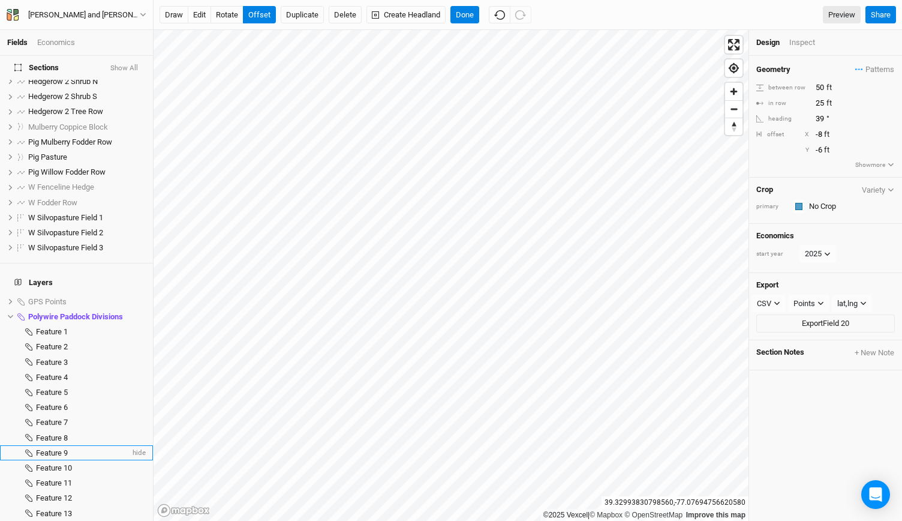
scroll to position [125, 0]
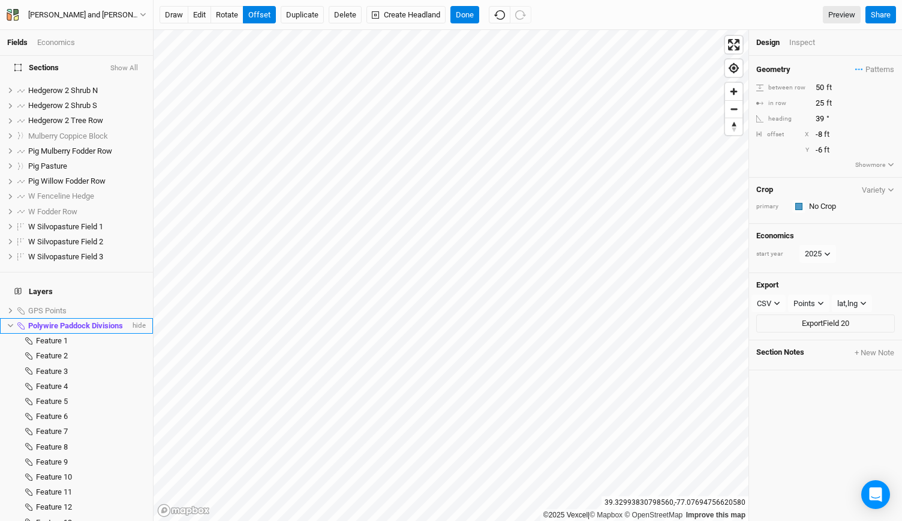
click at [9, 324] on icon at bounding box center [10, 326] width 5 height 4
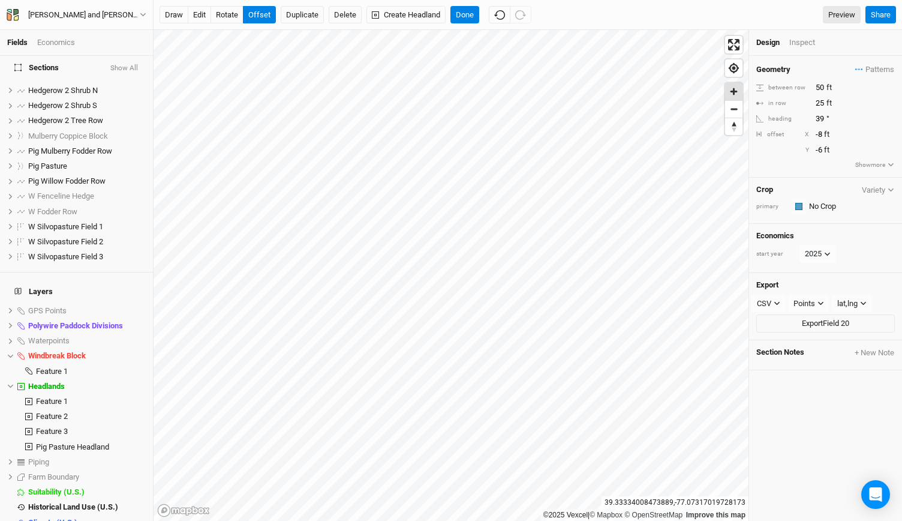
click at [740, 92] on span "Zoom in" at bounding box center [733, 91] width 17 height 17
click at [466, 19] on button "Done" at bounding box center [464, 15] width 29 height 18
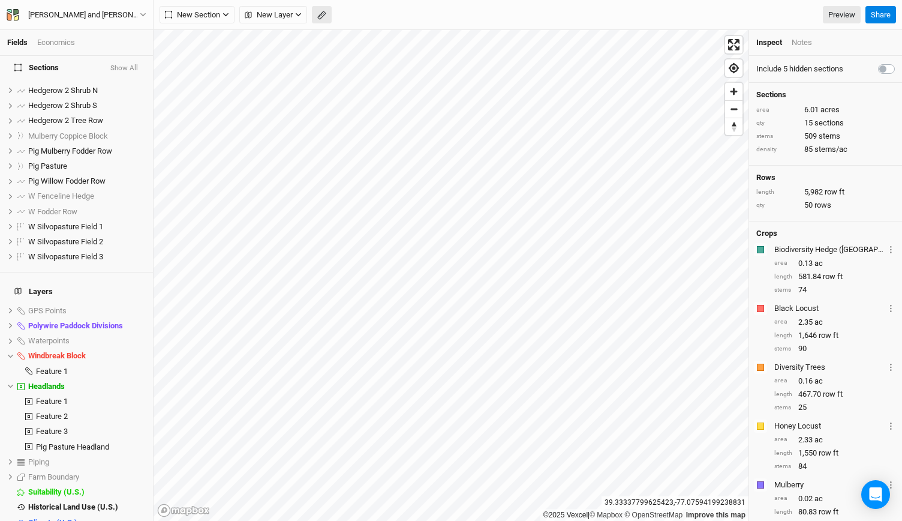
click at [320, 15] on icon "button" at bounding box center [321, 15] width 9 height 9
click at [206, 17] on button "Done" at bounding box center [214, 15] width 29 height 18
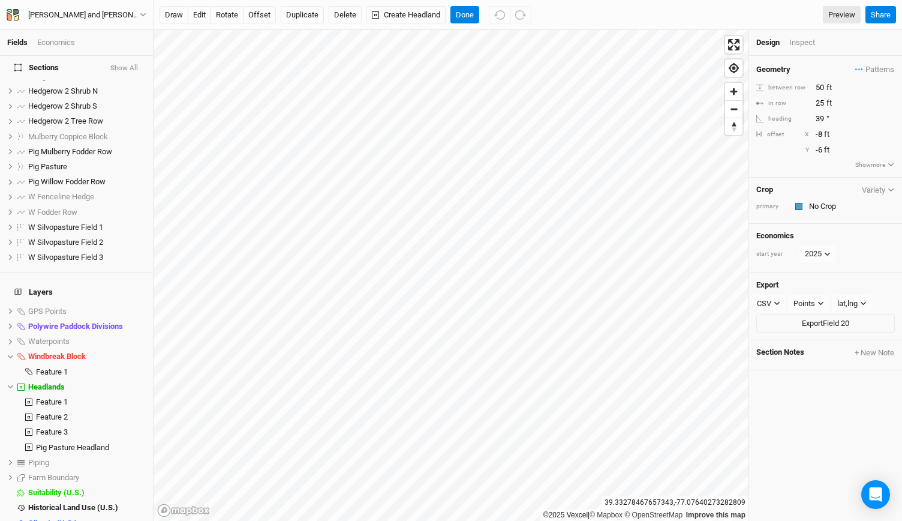
scroll to position [0, 0]
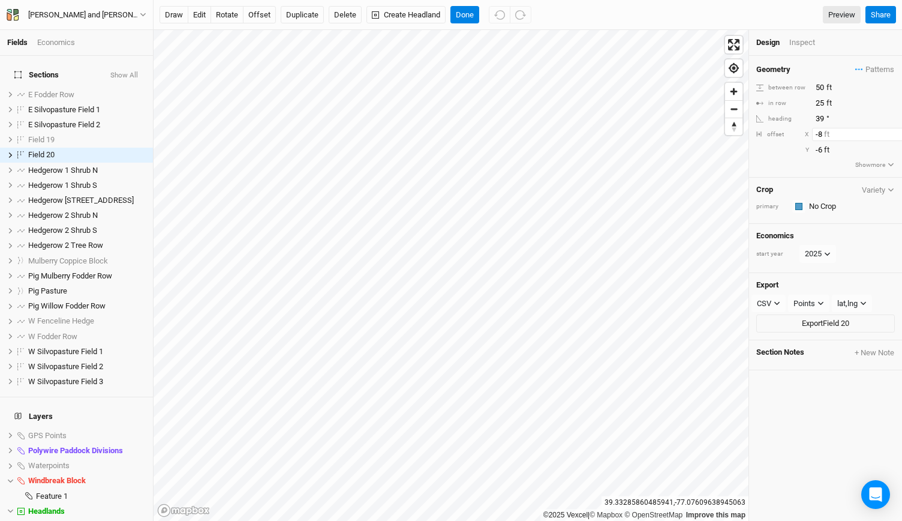
click at [822, 134] on input "-8" at bounding box center [864, 134] width 104 height 13
click at [826, 135] on input "-18" at bounding box center [864, 134] width 104 height 13
type input "-1"
type input "0"
click at [458, 10] on button "Done" at bounding box center [464, 15] width 29 height 18
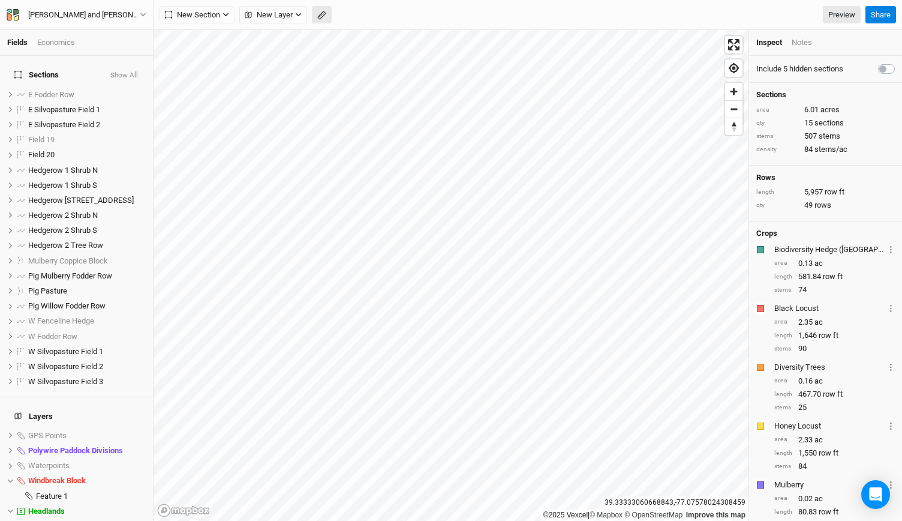
click at [320, 17] on icon "button" at bounding box center [321, 15] width 9 height 9
click at [217, 14] on button "Done" at bounding box center [214, 15] width 29 height 18
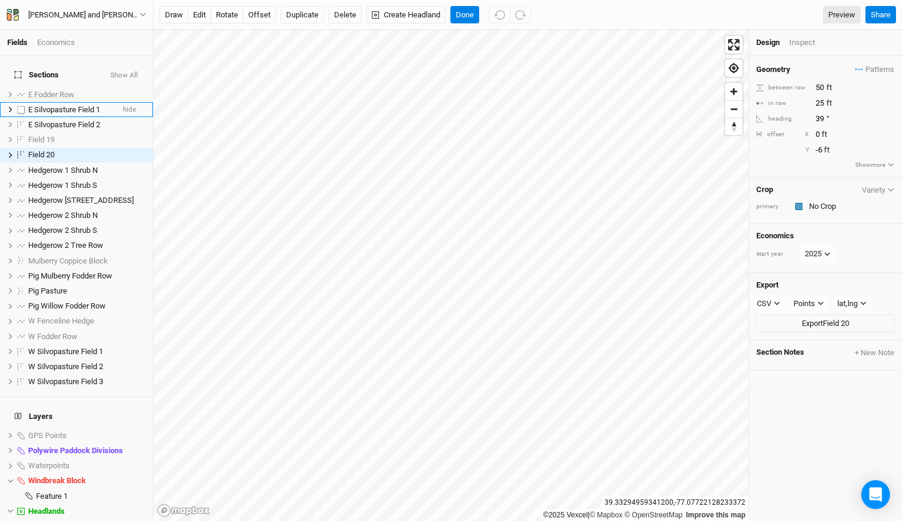
click at [66, 105] on span "E Silvopasture Field 1" at bounding box center [64, 109] width 72 height 9
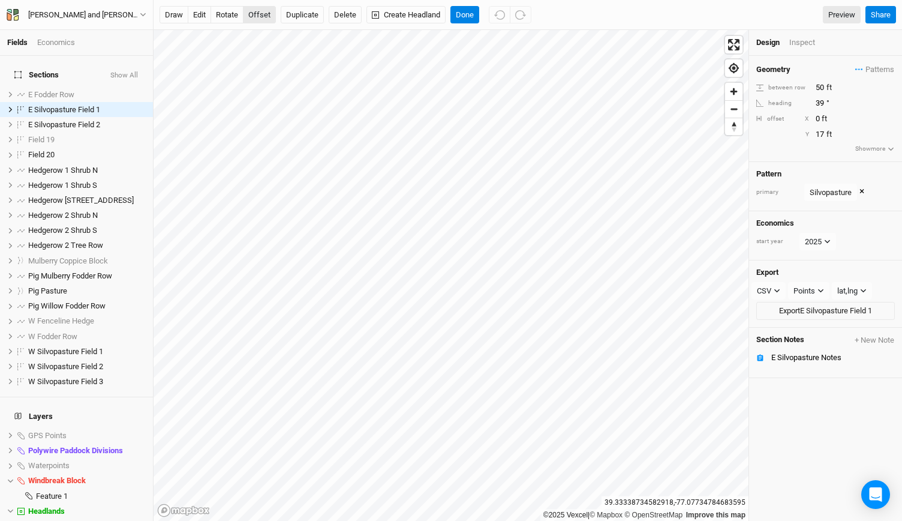
click at [260, 20] on button "offset" at bounding box center [259, 15] width 33 height 18
type input "14"
type input "1"
type input "12"
type input "9"
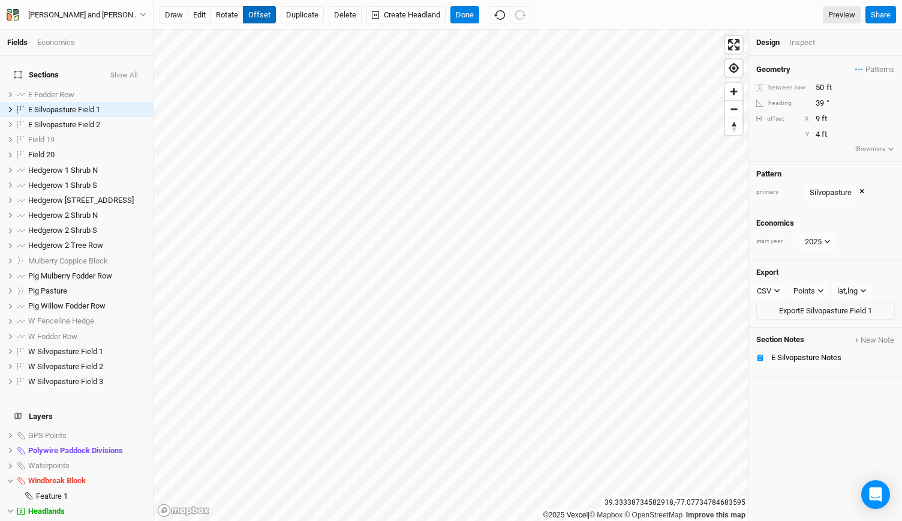
type input "3"
type input "8"
click at [467, 13] on button "Done" at bounding box center [464, 15] width 29 height 18
